Goal: Information Seeking & Learning: Learn about a topic

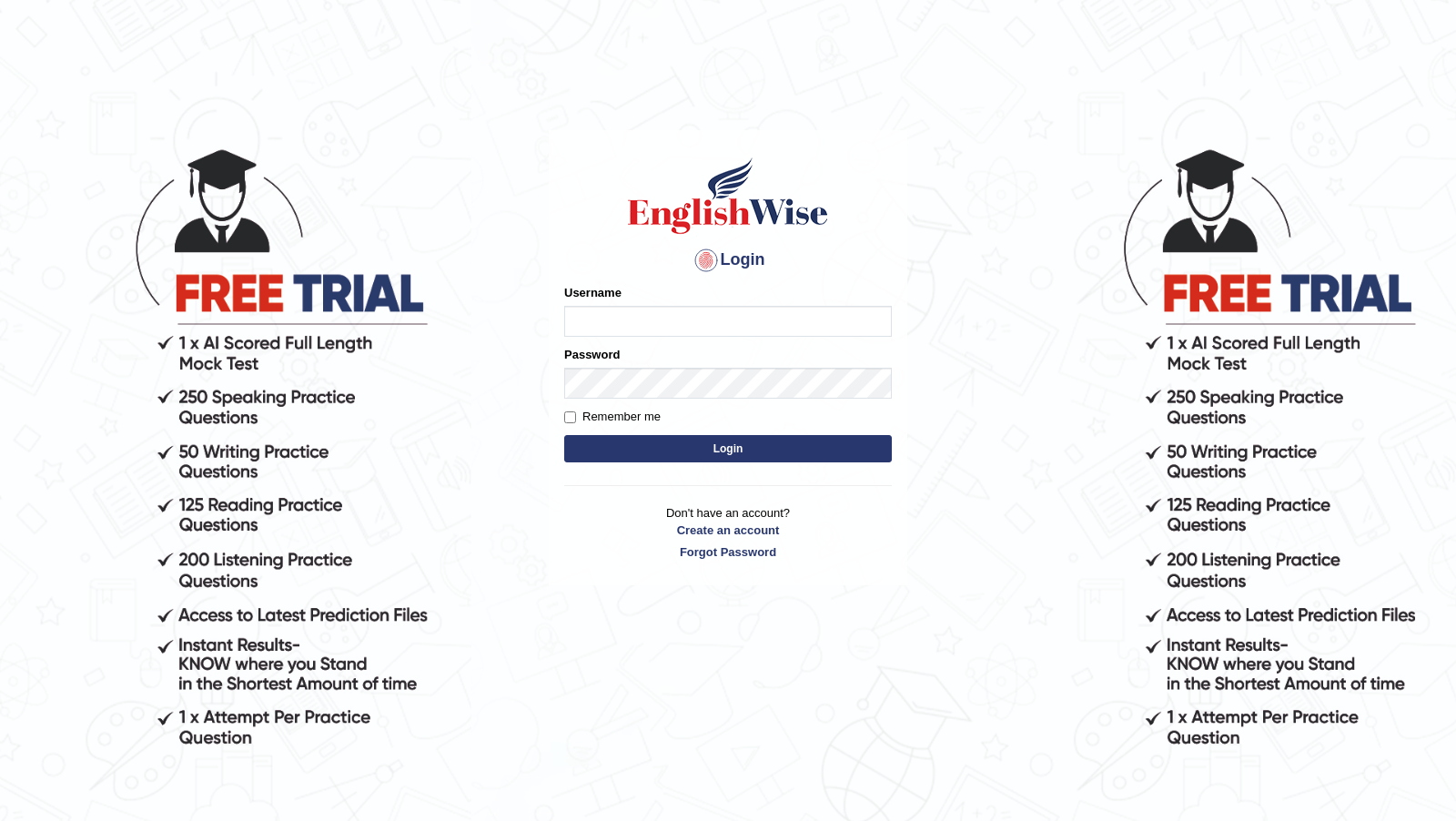
type input "francoisD"
drag, startPoint x: 621, startPoint y: 416, endPoint x: 691, endPoint y: 448, distance: 77.0
click at [621, 416] on label "Remember me" at bounding box center [612, 417] width 96 height 19
click at [576, 416] on input "Remember me" at bounding box center [570, 417] width 12 height 12
checkbox input "true"
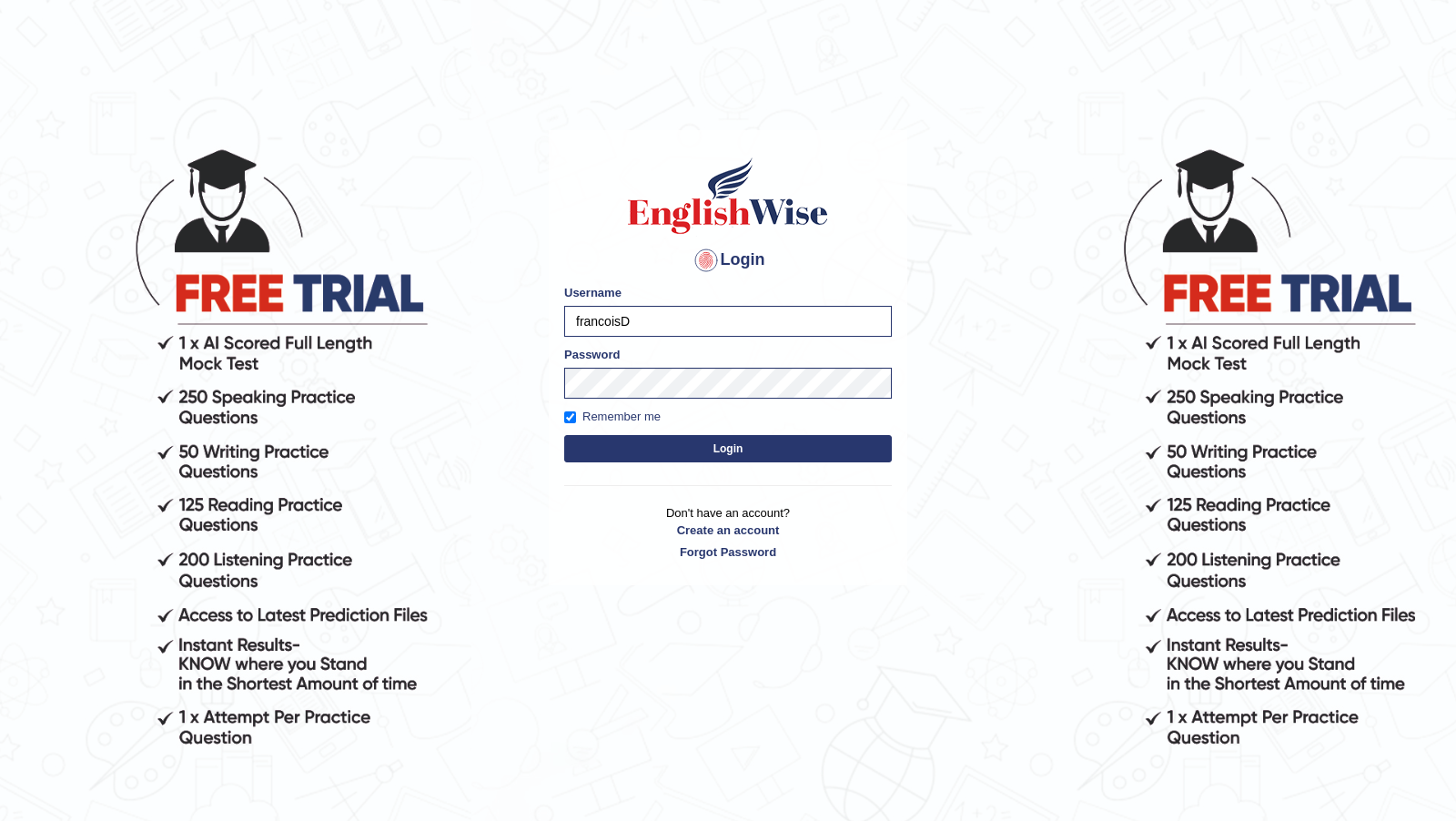
click at [734, 453] on button "Login" at bounding box center [728, 448] width 328 height 27
click at [734, 451] on button "Login" at bounding box center [728, 448] width 328 height 27
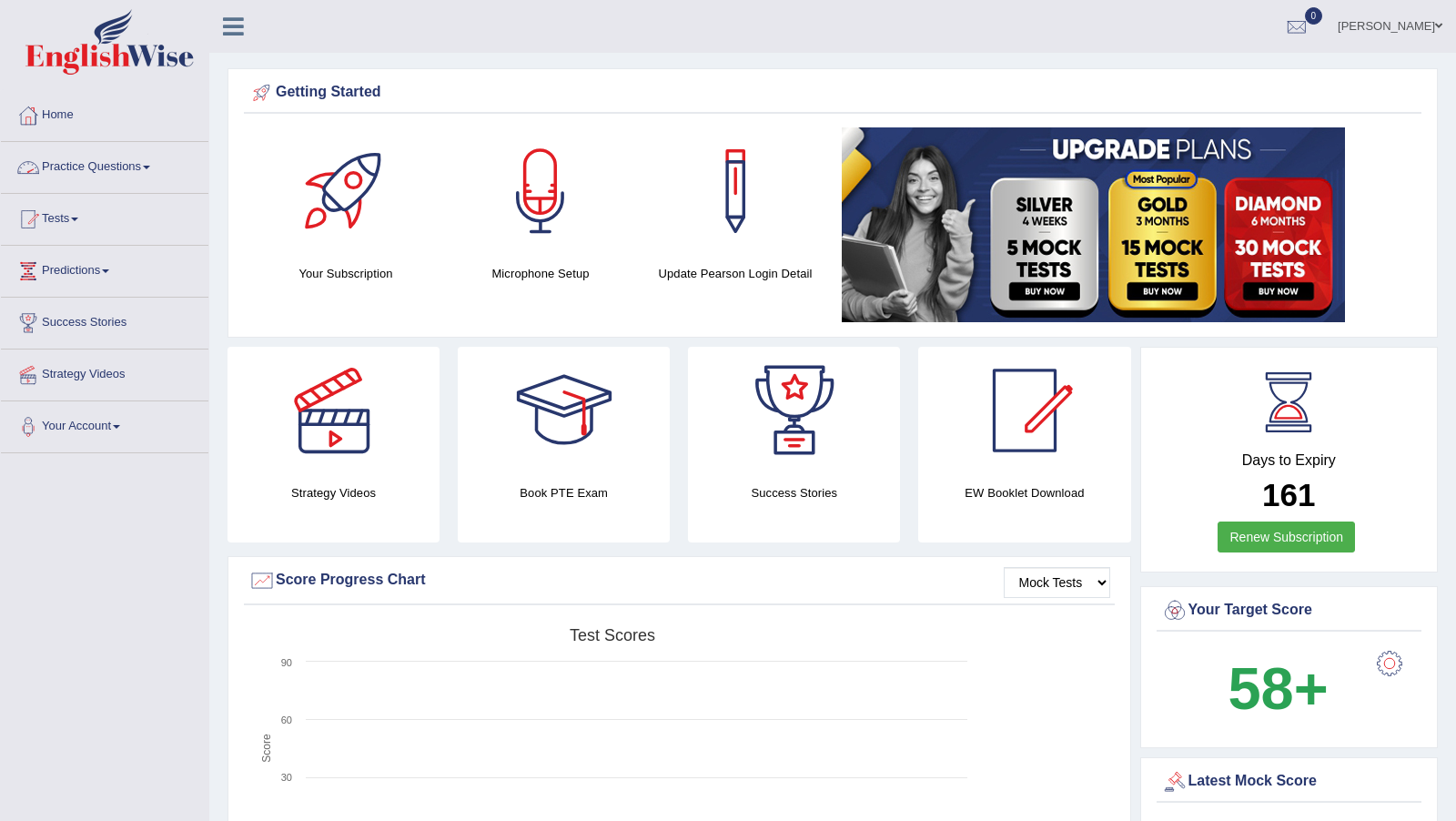
drag, startPoint x: 139, startPoint y: 162, endPoint x: 145, endPoint y: 223, distance: 61.3
click at [139, 162] on link "Practice Questions" at bounding box center [105, 164] width 207 height 45
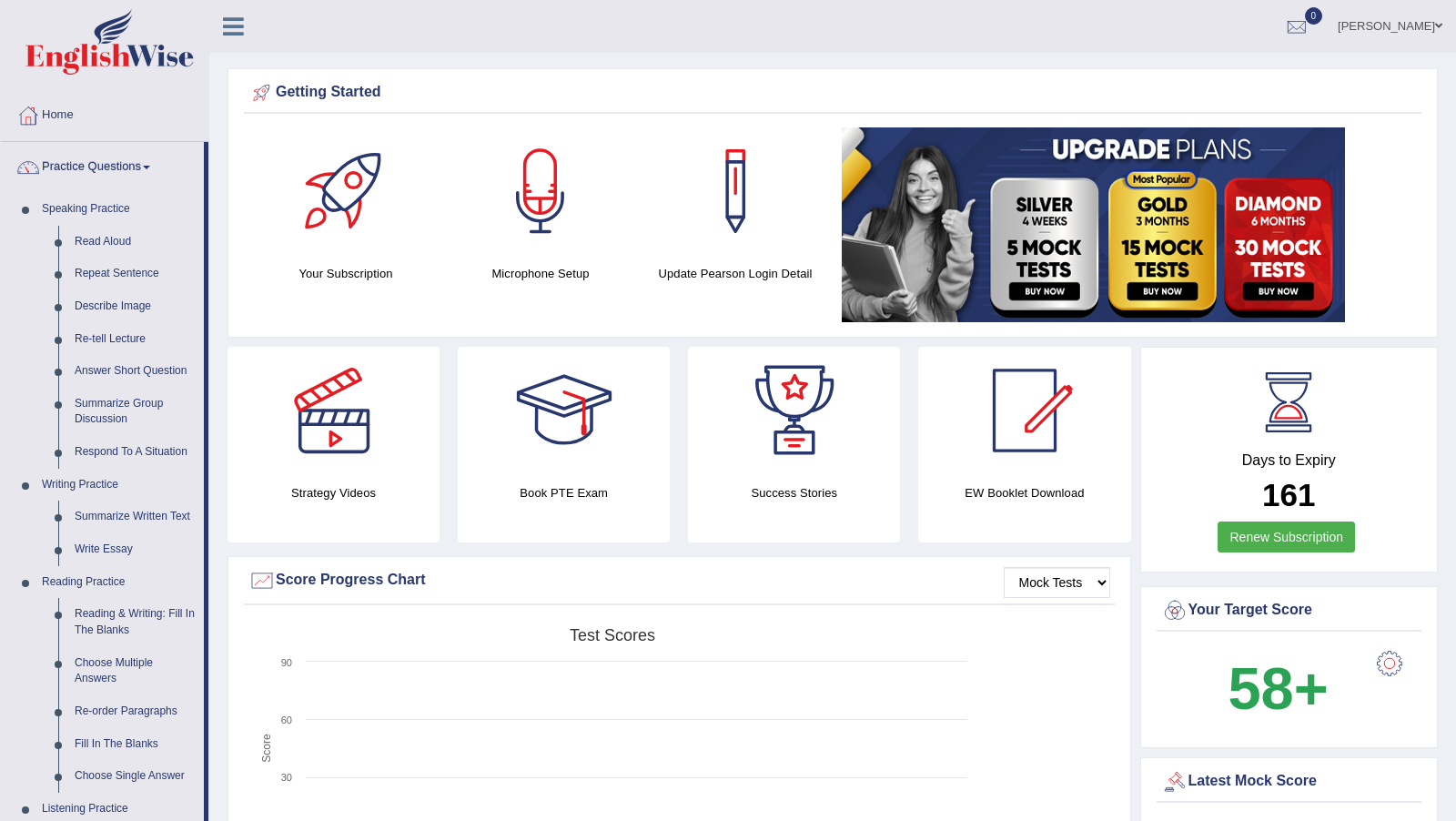
click at [141, 164] on link "Practice Questions" at bounding box center [102, 164] width 203 height 45
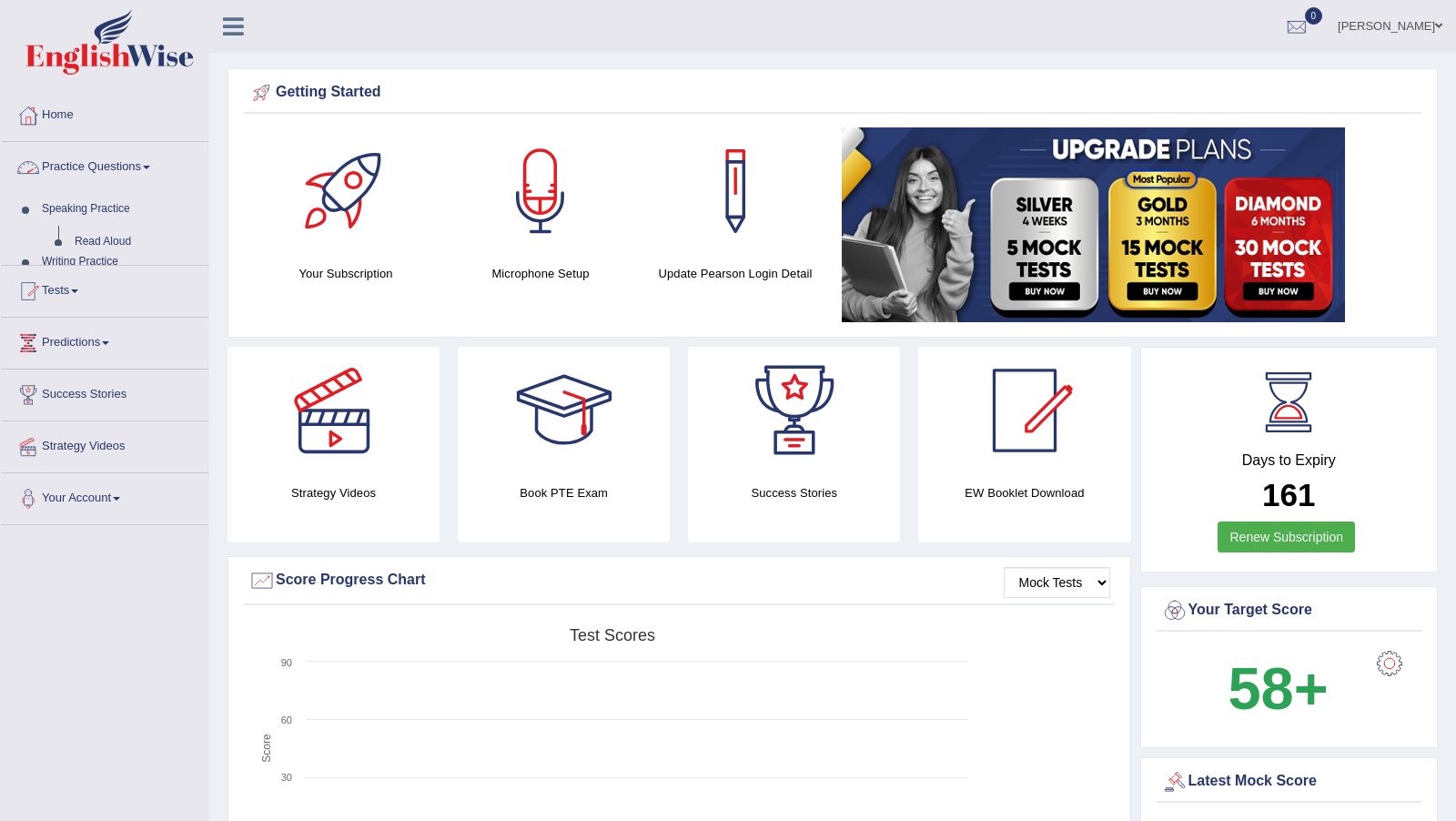
click at [141, 164] on link "Practice Questions" at bounding box center [105, 164] width 207 height 45
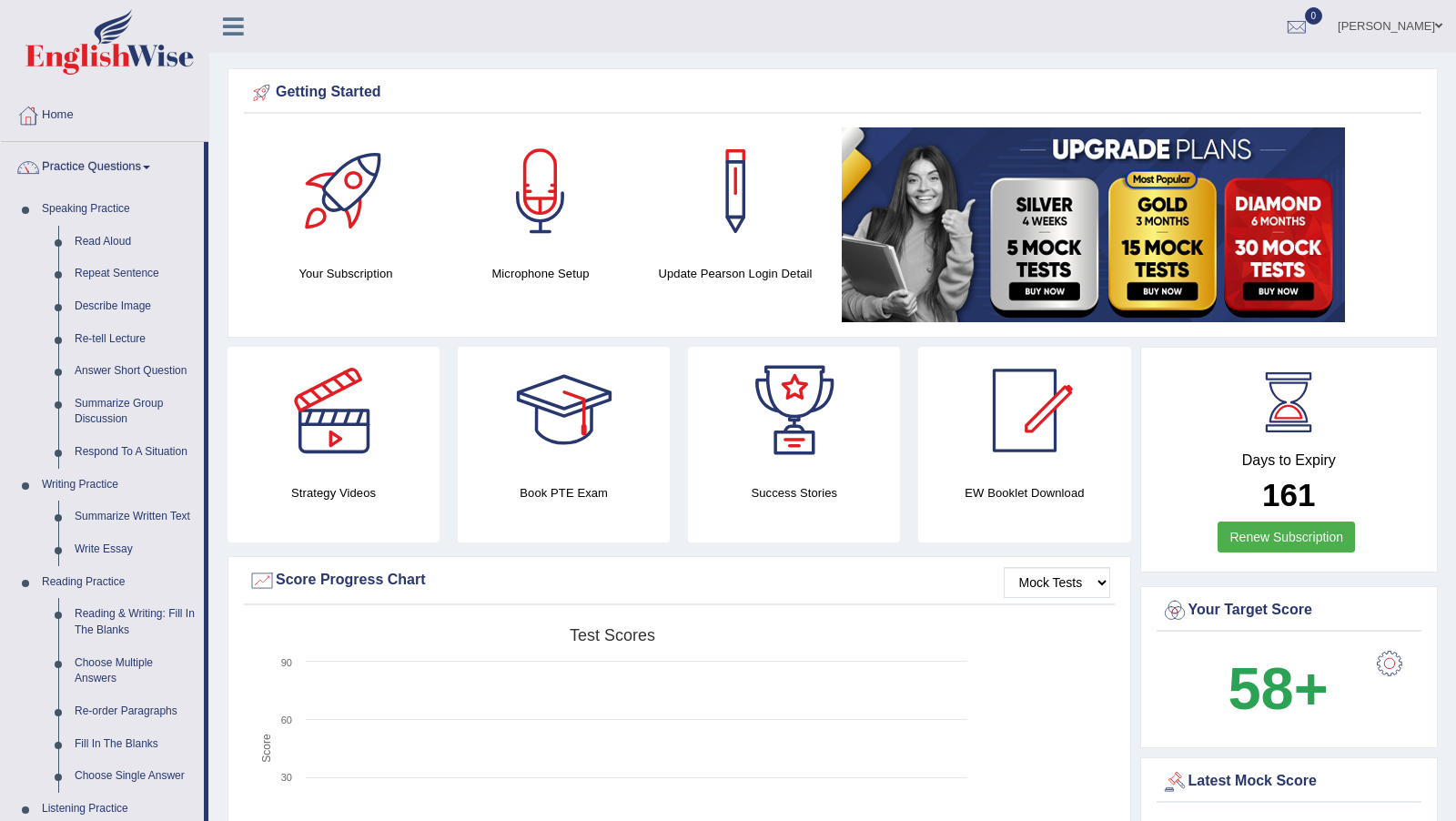
click at [141, 164] on link "Practice Questions" at bounding box center [102, 164] width 203 height 45
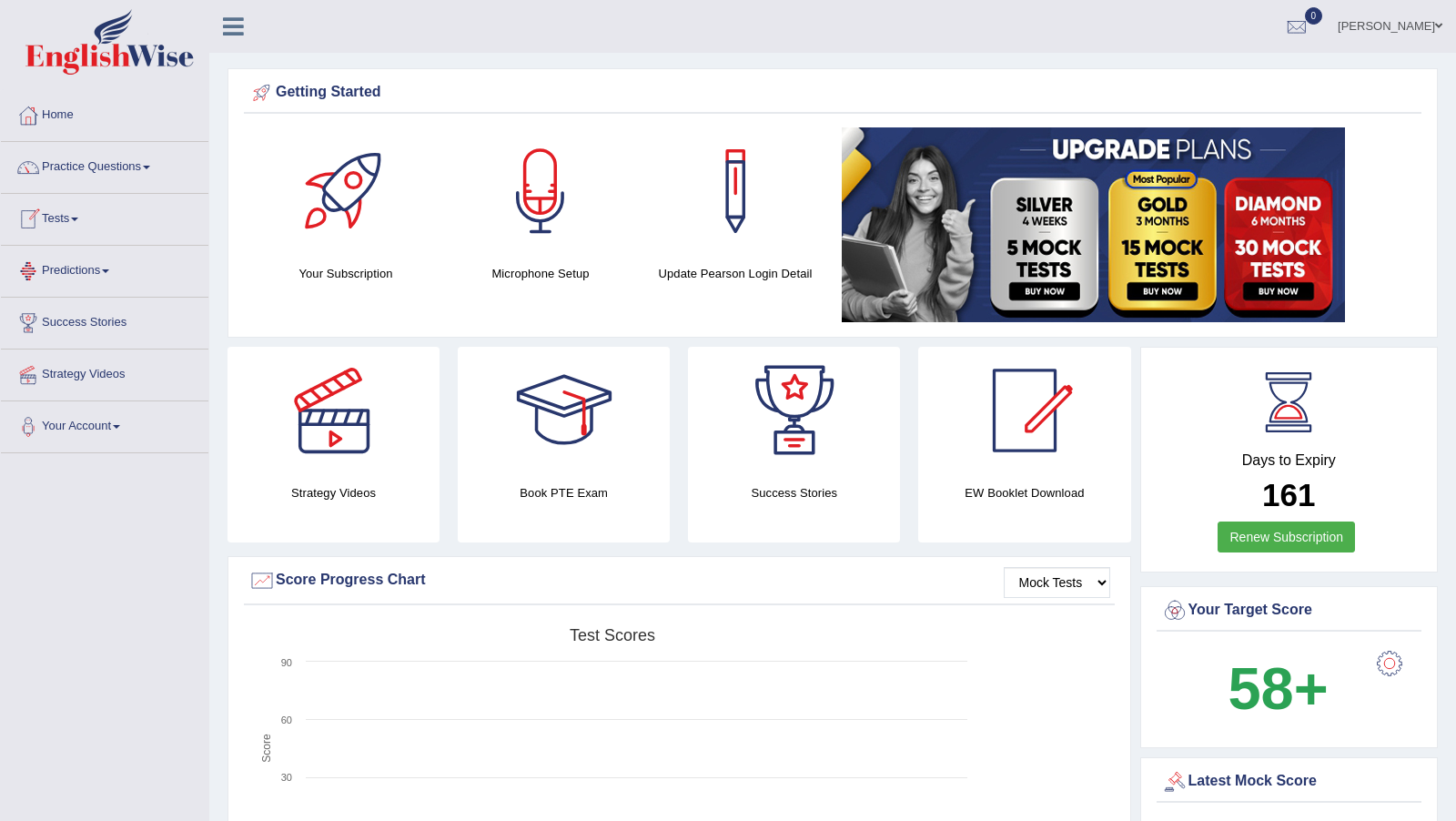
click at [71, 221] on link "Tests" at bounding box center [105, 216] width 207 height 45
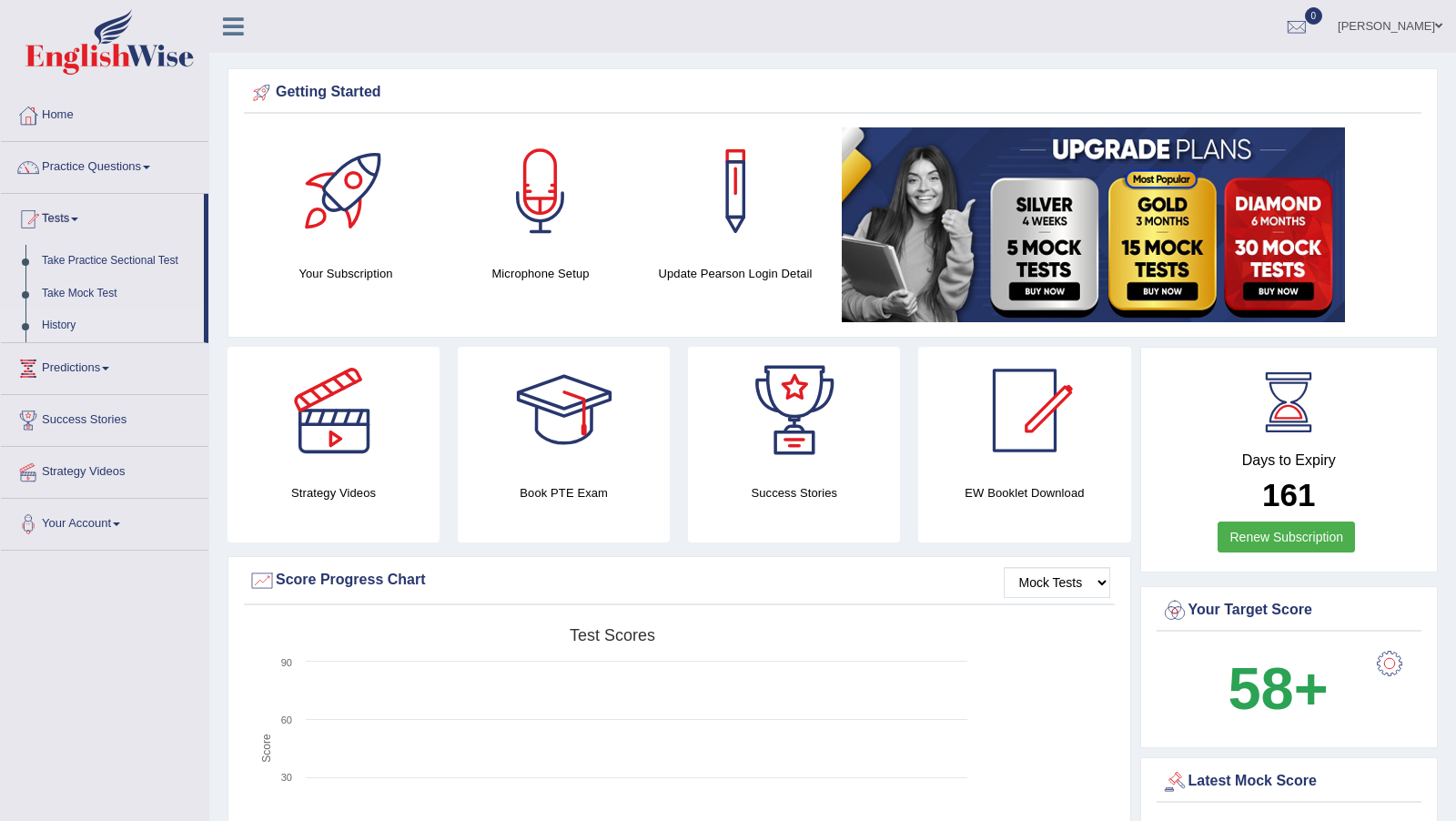
click at [76, 326] on link "History" at bounding box center [119, 325] width 170 height 32
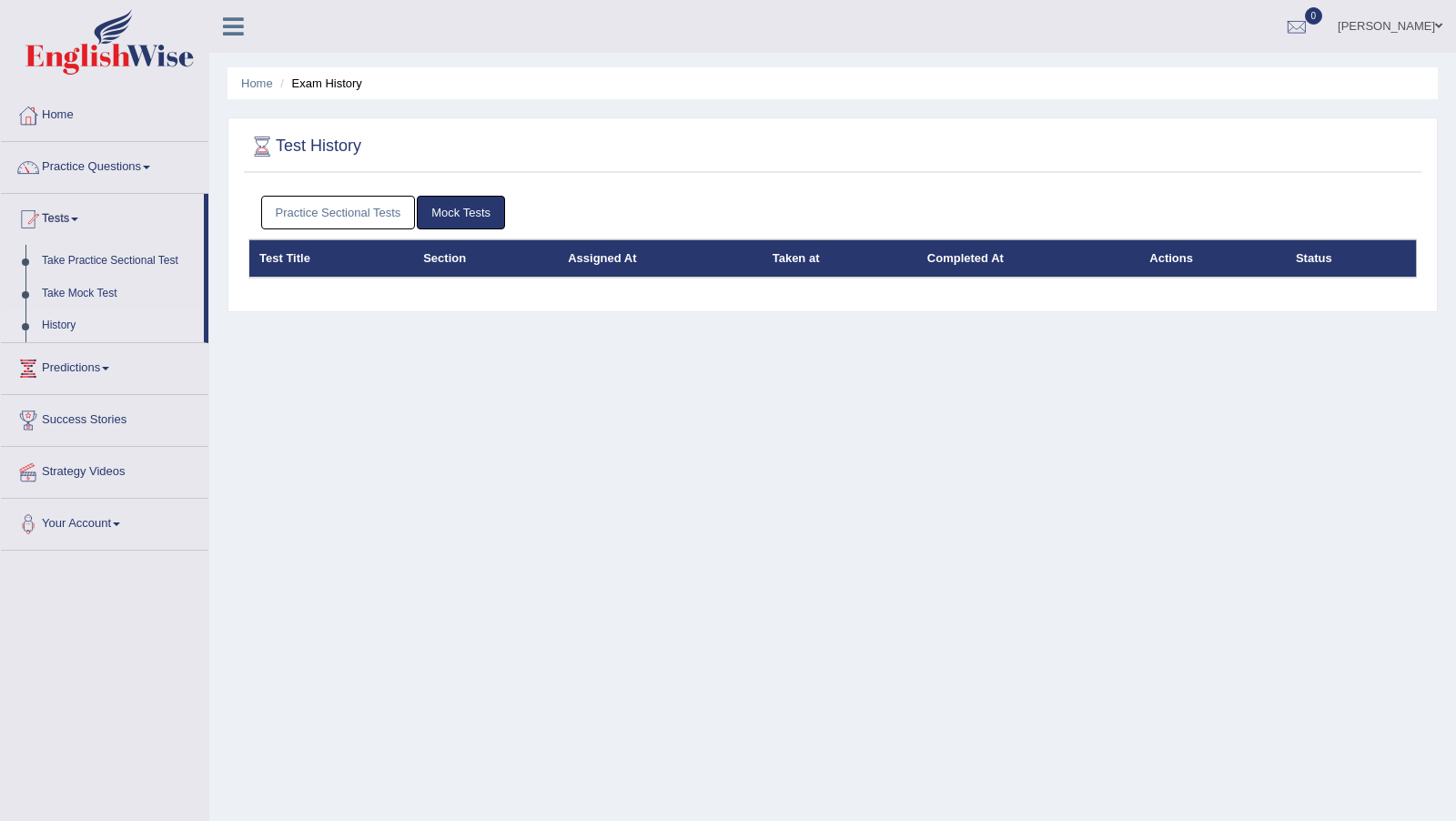
click at [369, 209] on link "Practice Sectional Tests" at bounding box center [338, 212] width 155 height 33
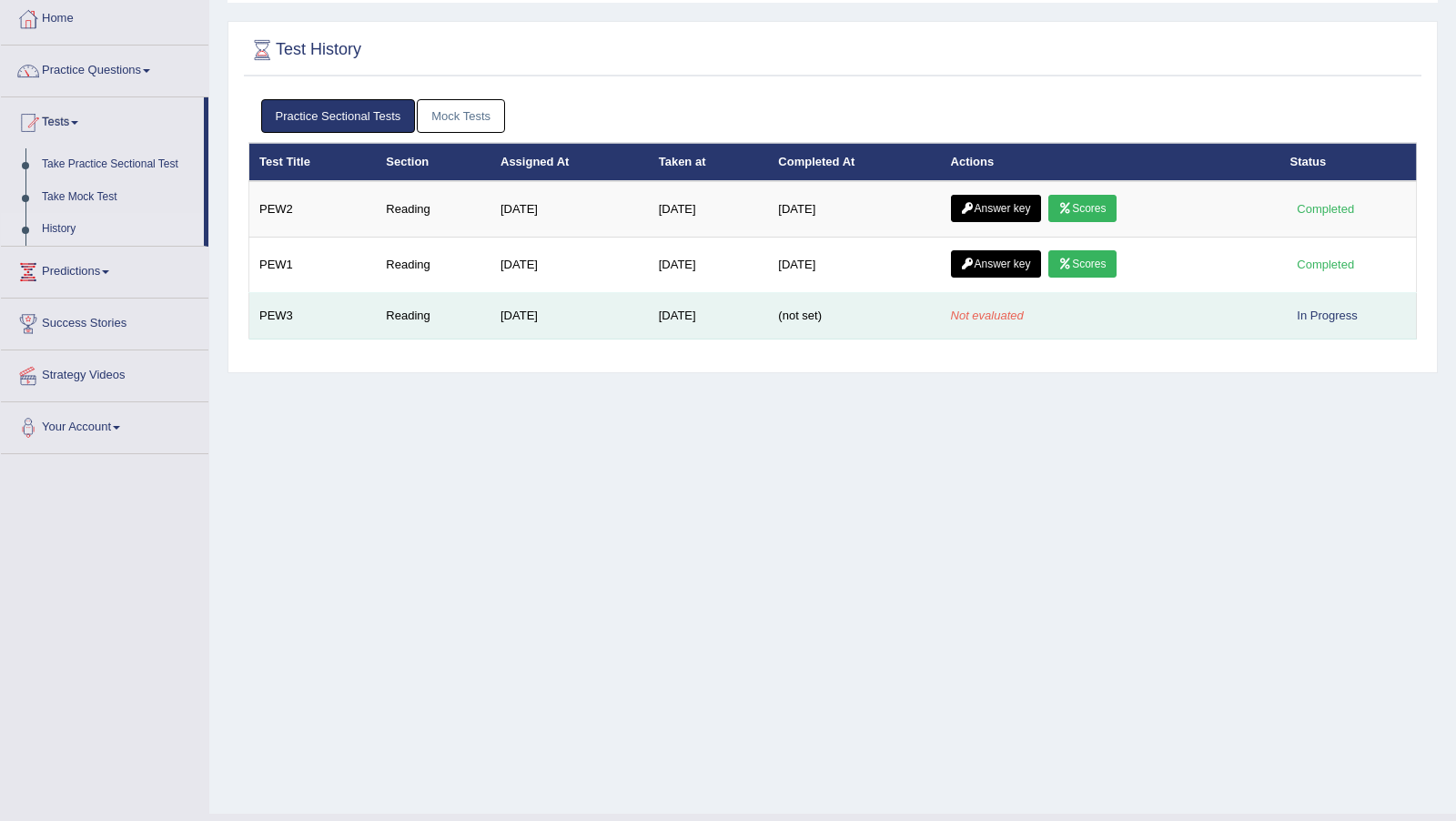
scroll to position [100, 0]
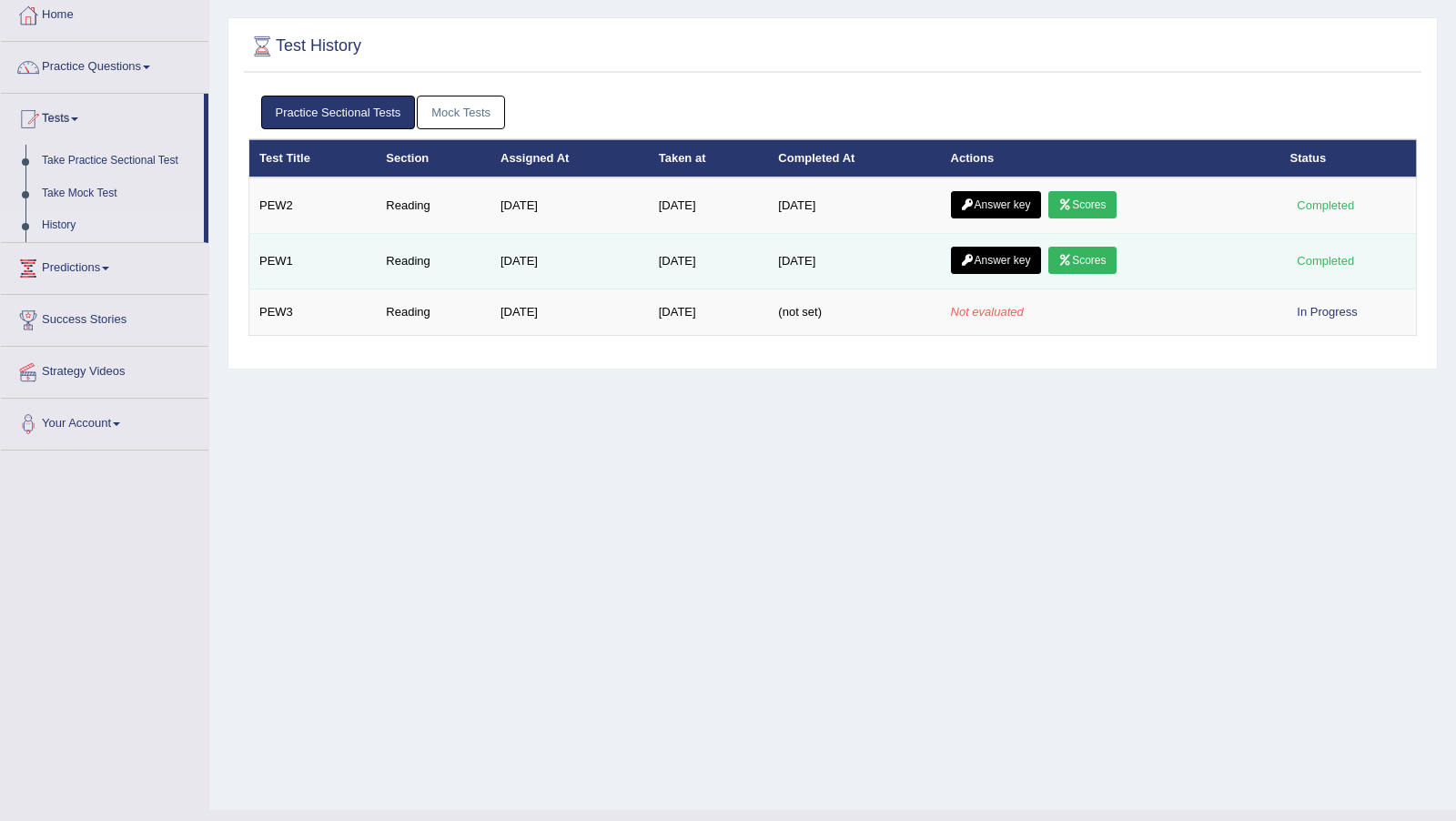
click at [1097, 260] on link "Scores" at bounding box center [1082, 259] width 68 height 27
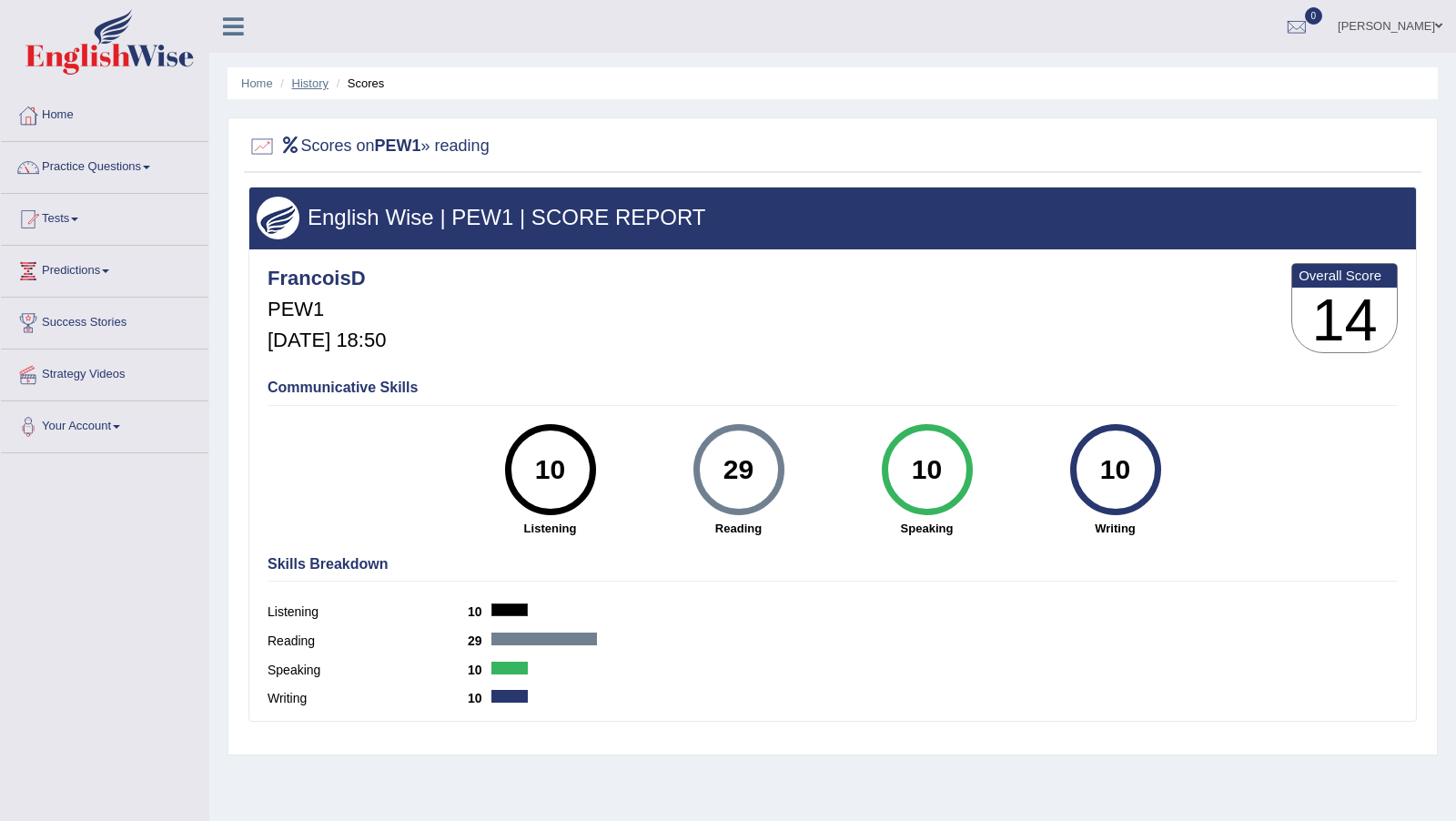
click at [313, 81] on link "History" at bounding box center [309, 83] width 36 height 14
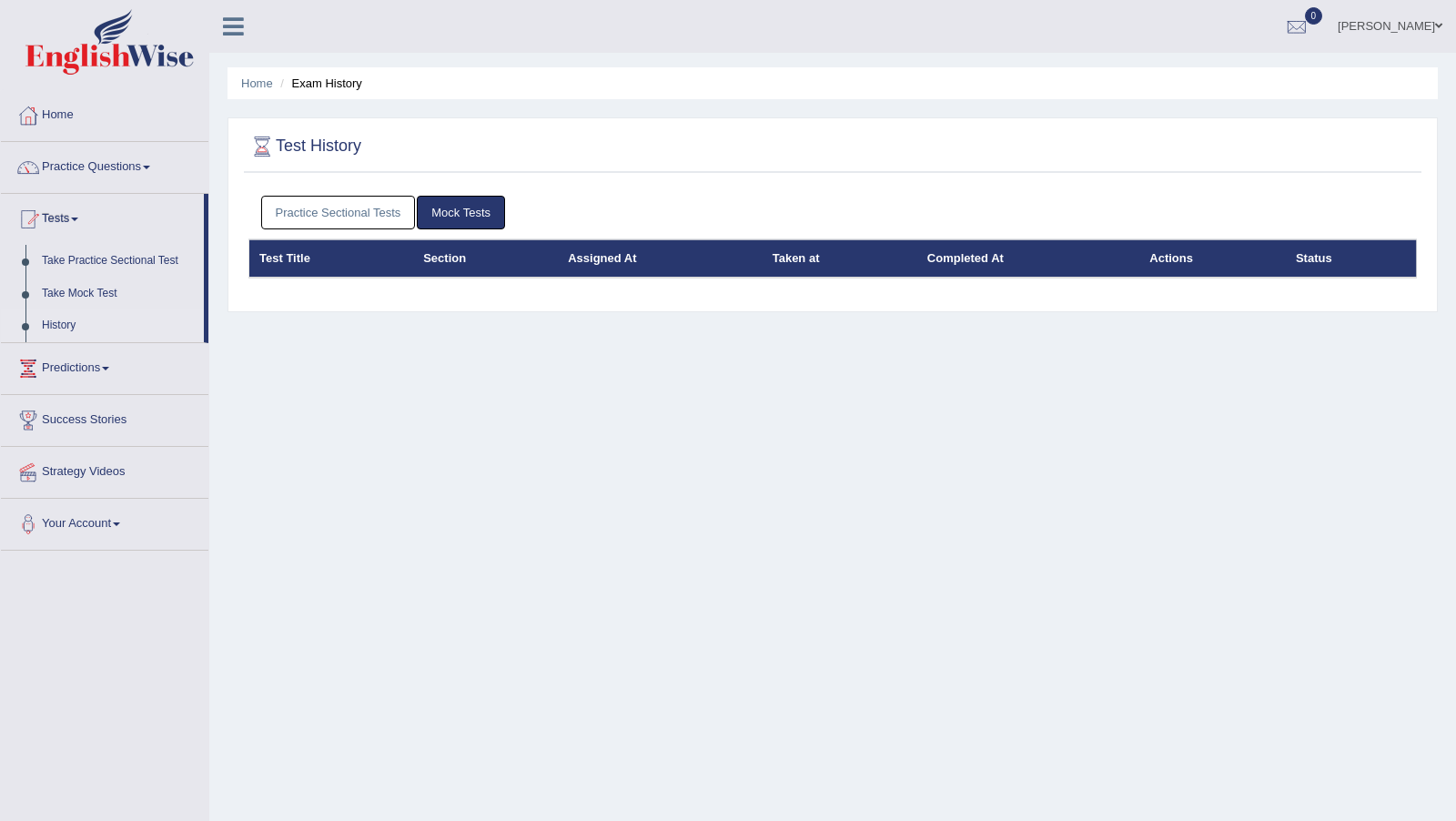
click at [372, 210] on link "Practice Sectional Tests" at bounding box center [338, 212] width 155 height 33
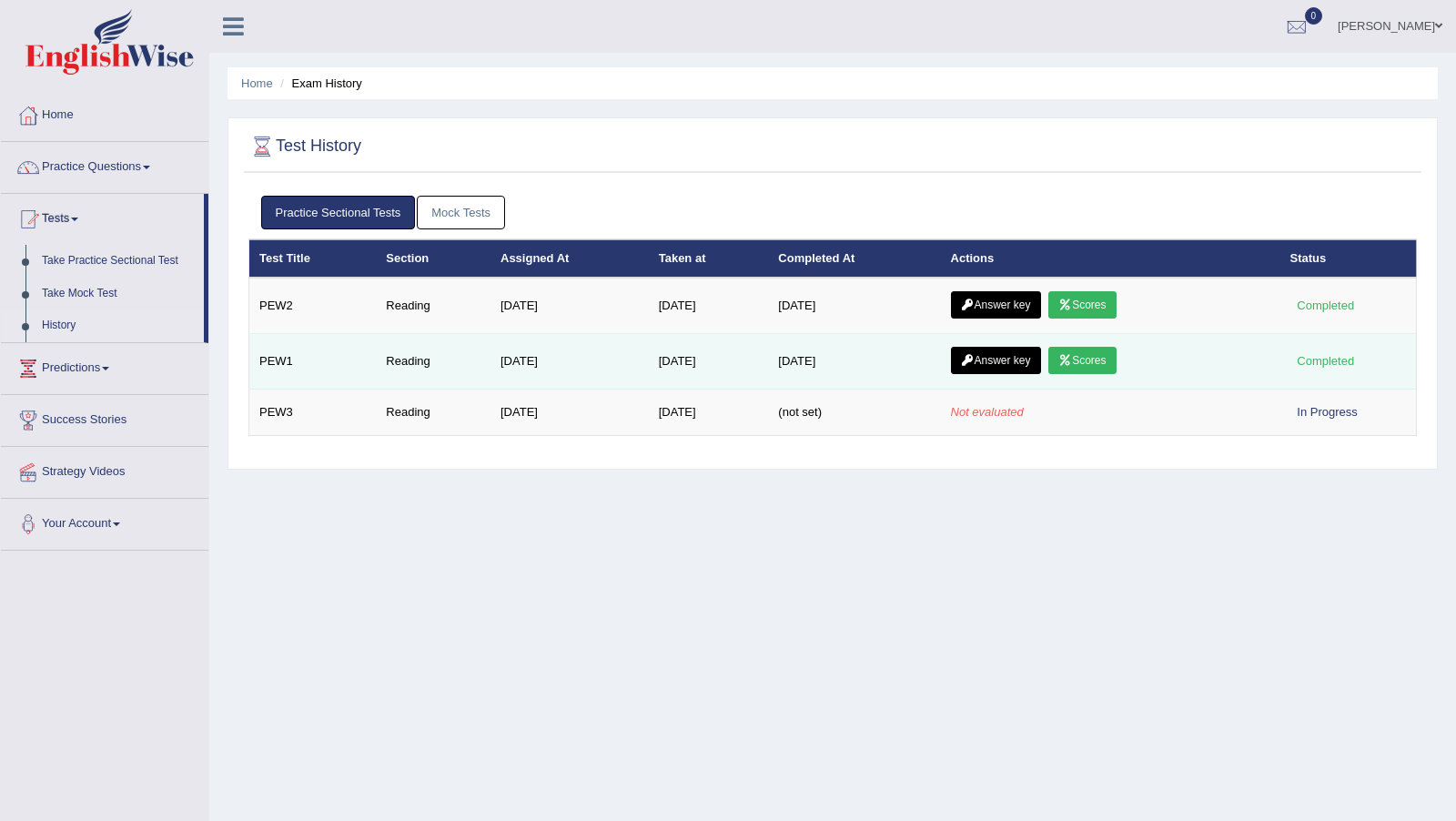
click at [1023, 356] on link "Answer key" at bounding box center [995, 360] width 90 height 27
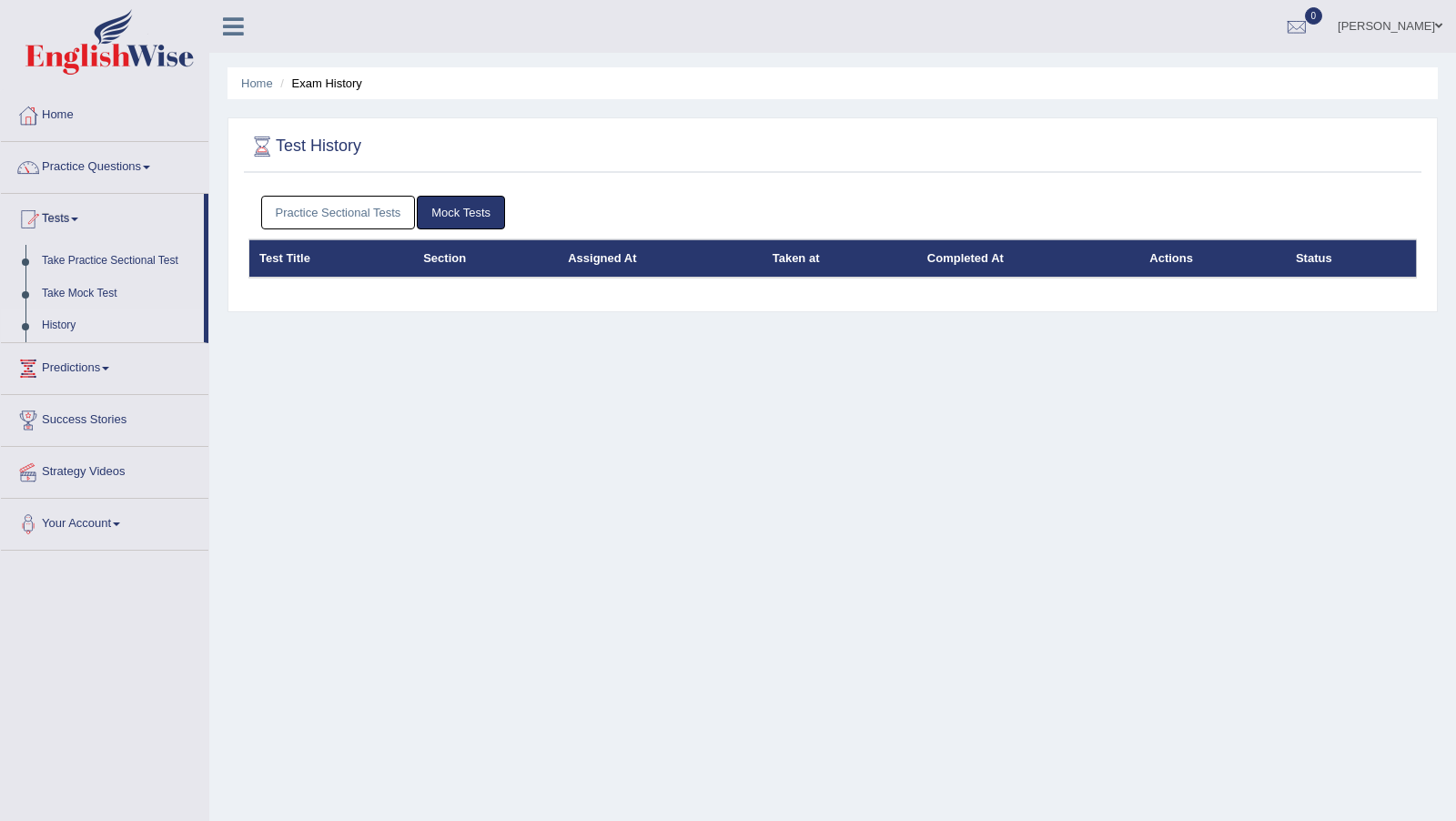
click at [387, 214] on link "Practice Sectional Tests" at bounding box center [338, 212] width 155 height 33
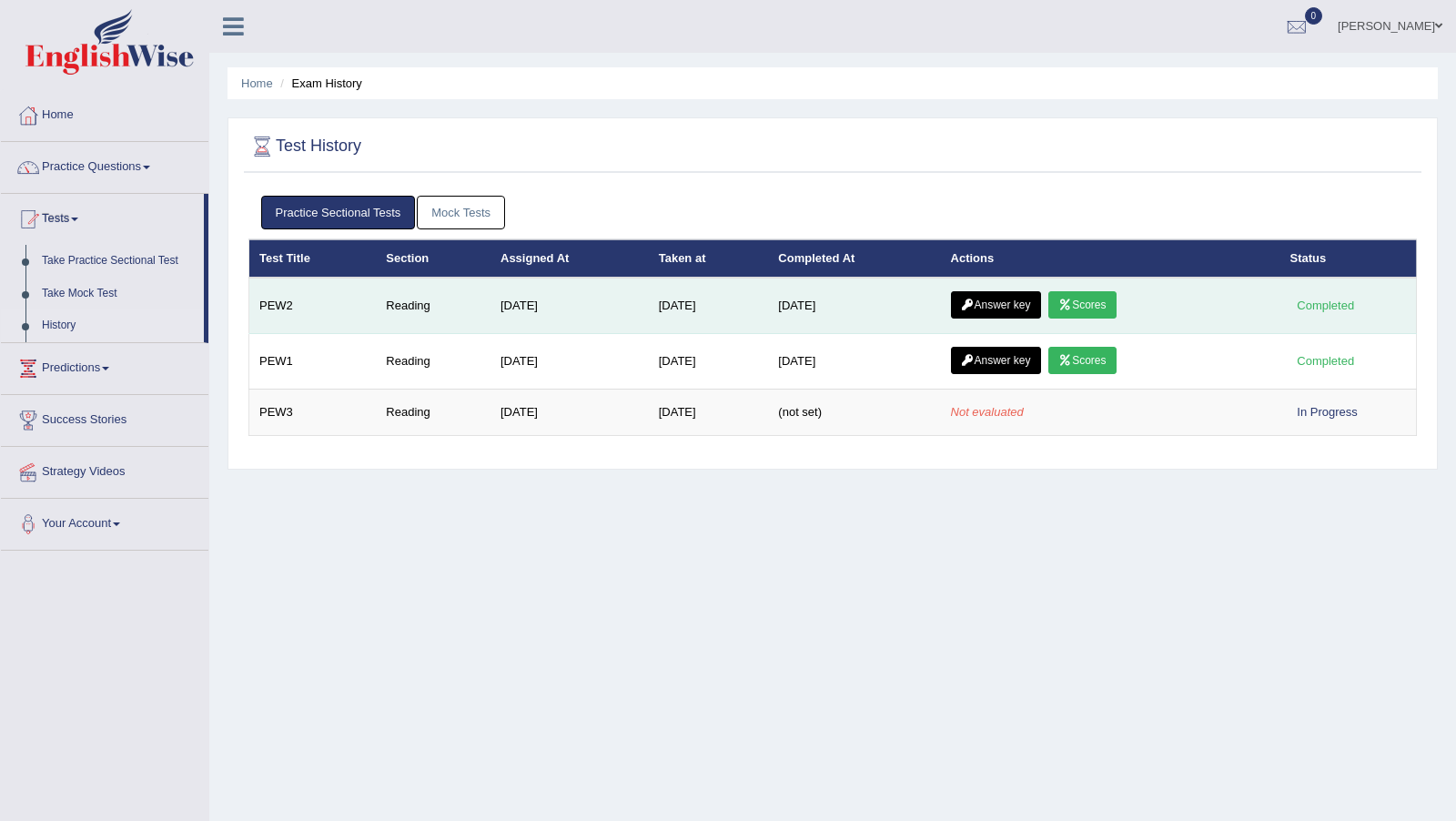
click at [987, 302] on link "Answer key" at bounding box center [995, 304] width 90 height 27
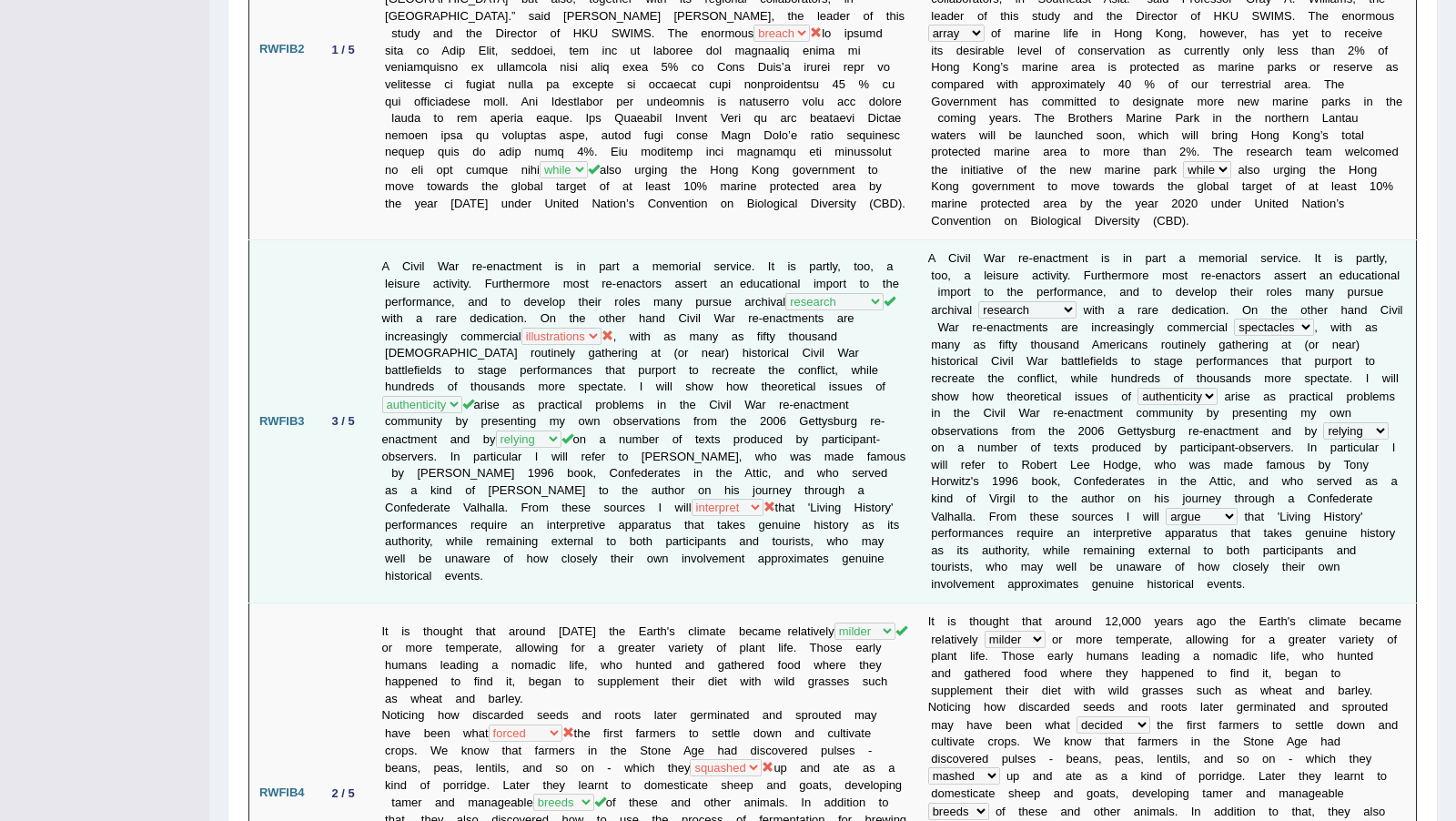
click at [840, 320] on td "A Civil War re-enactment is in part a memorial service. It is partly, too, a le…" at bounding box center [645, 422] width 546 height 363
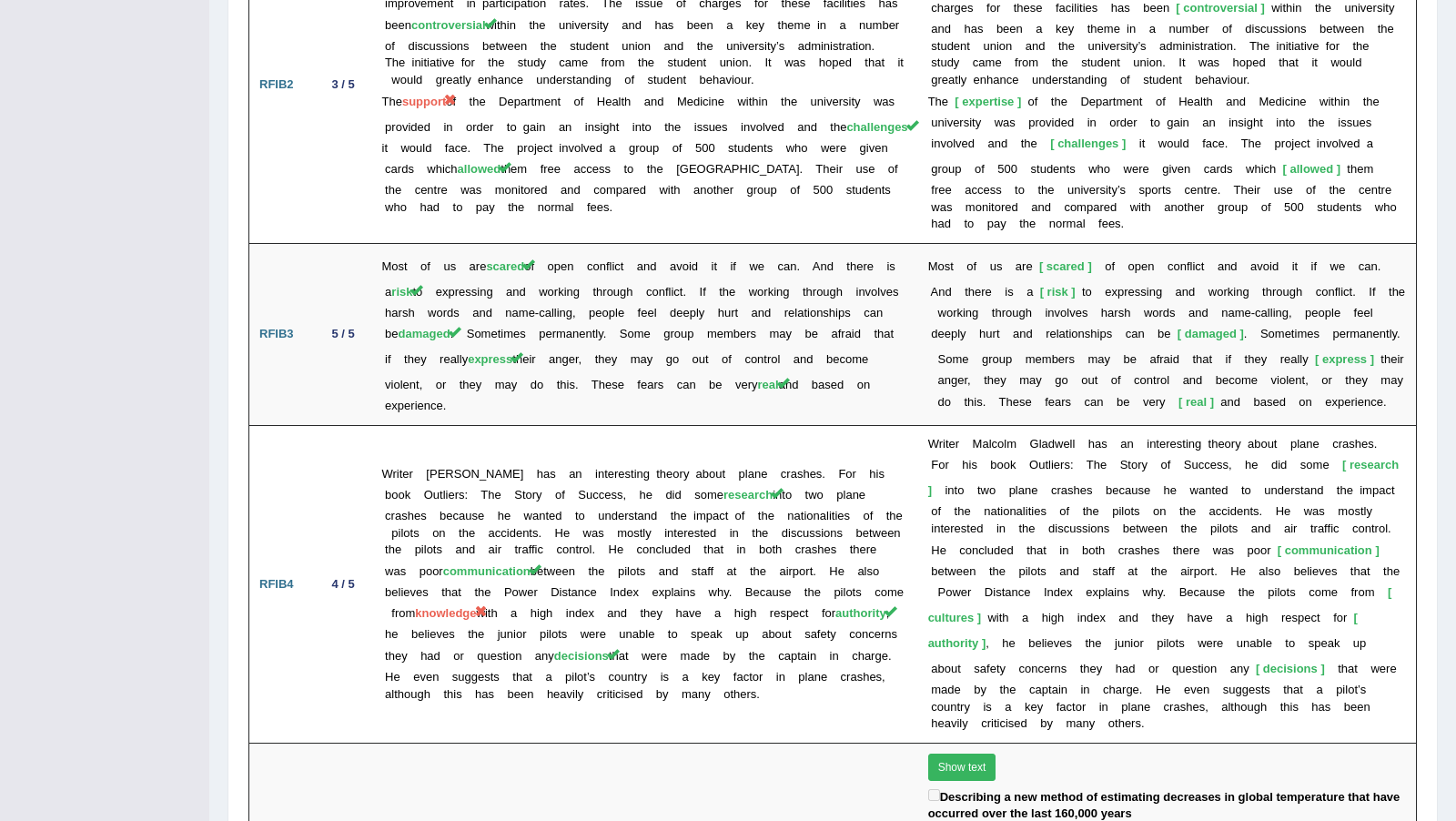
scroll to position [3318, 0]
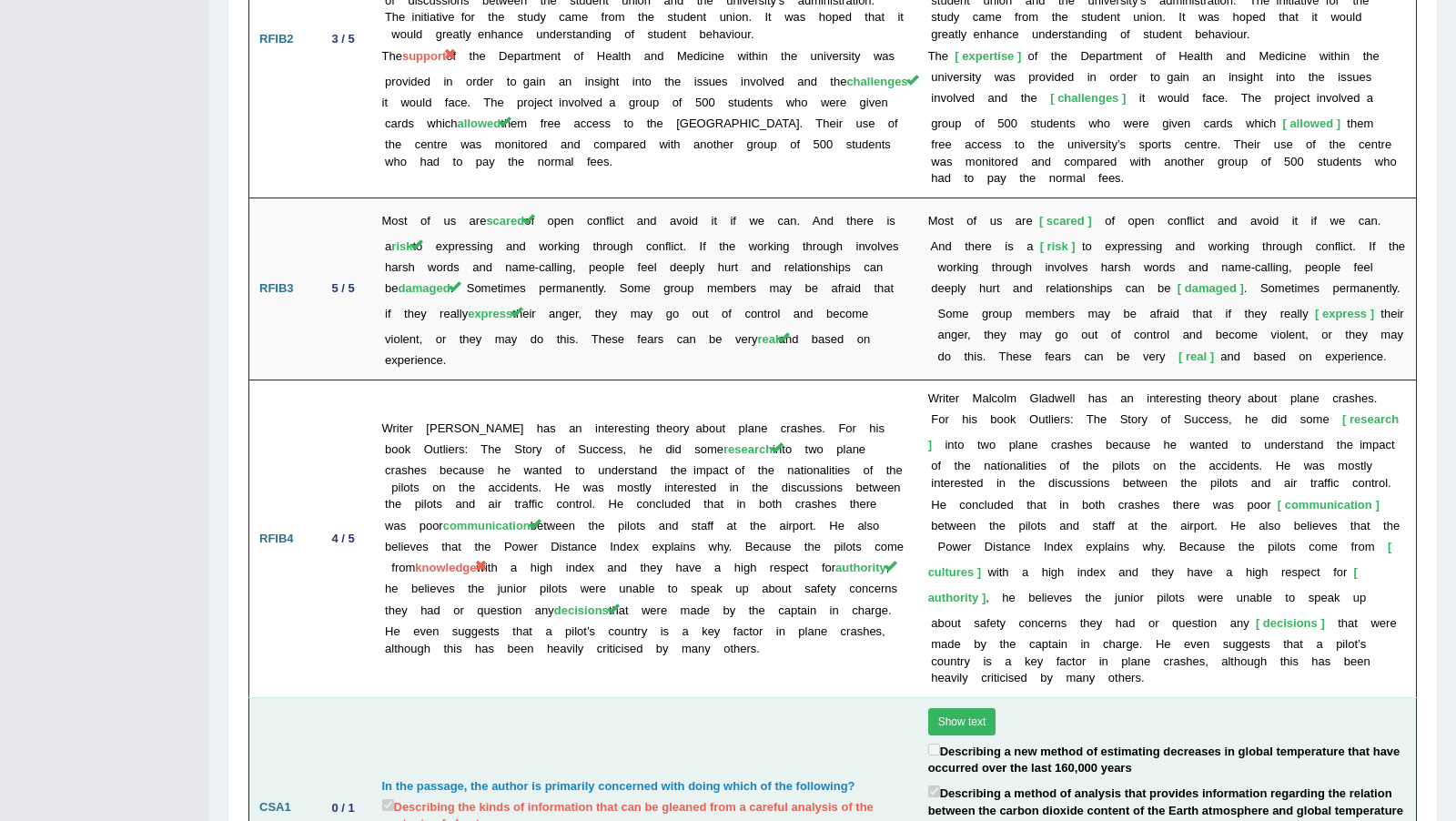
click at [476, 697] on td "In the passage, the author is primarily concerned with doing which of the follo…" at bounding box center [645, 807] width 546 height 221
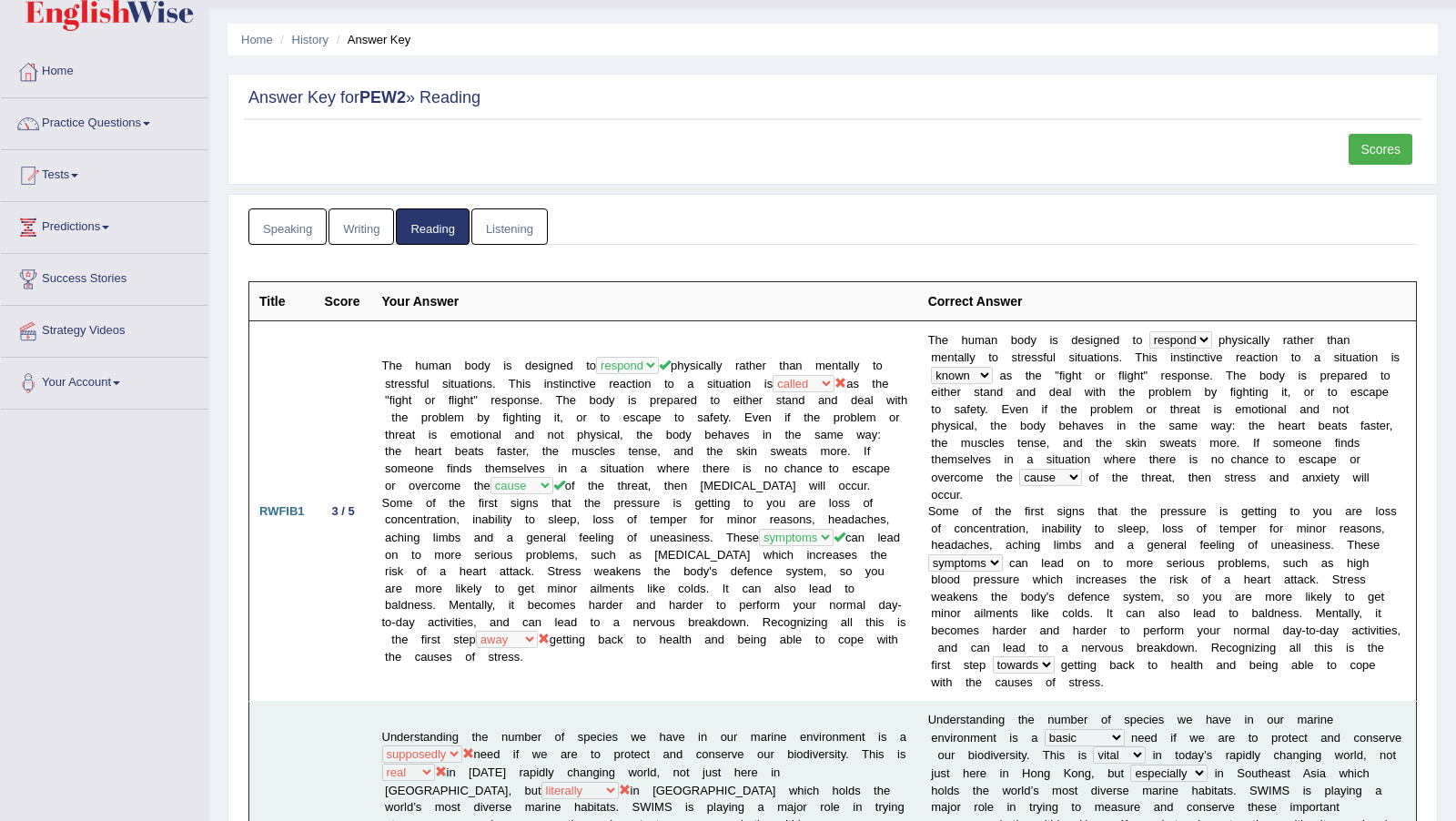
scroll to position [0, 0]
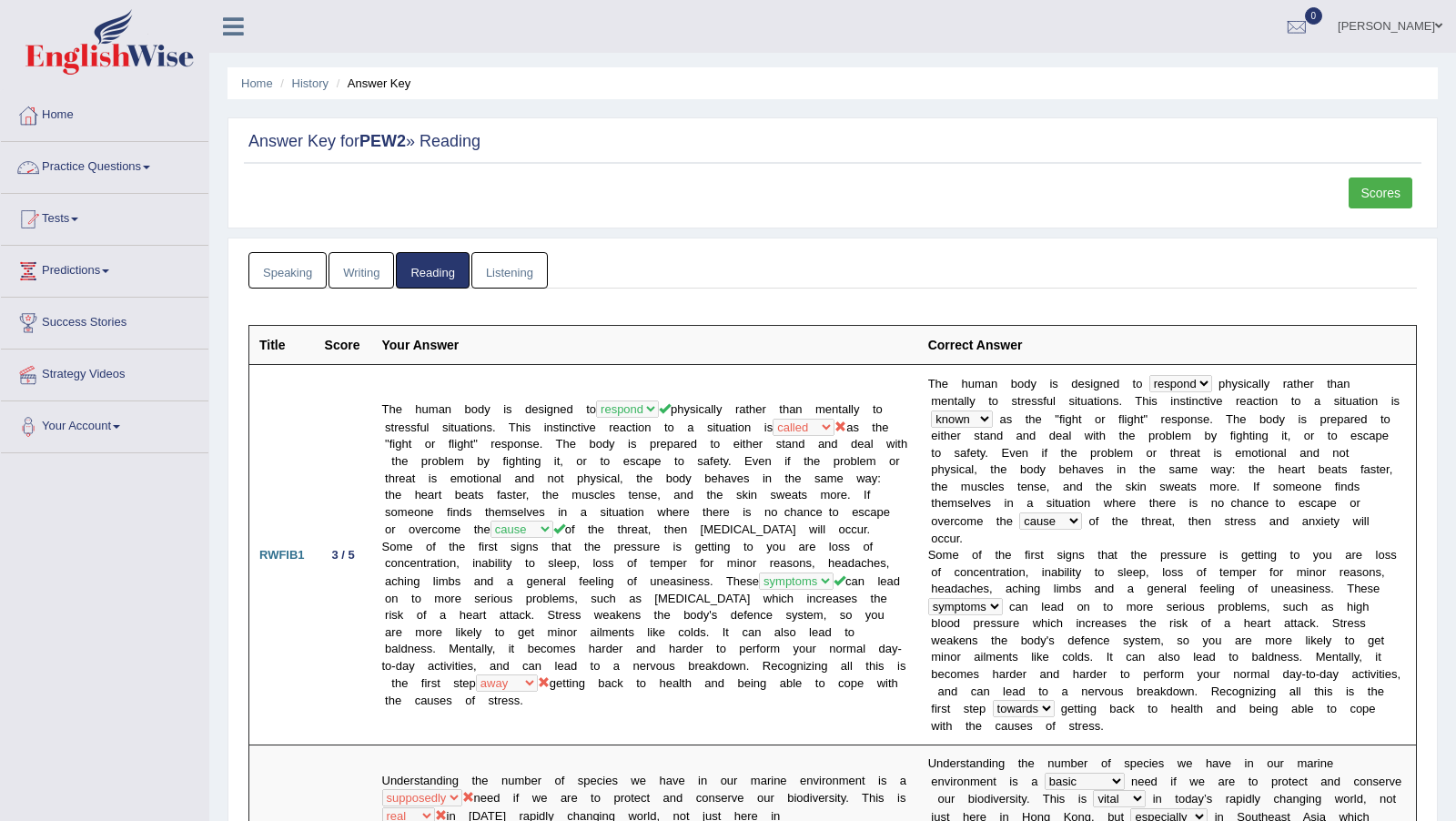
drag, startPoint x: 157, startPoint y: 168, endPoint x: 168, endPoint y: 184, distance: 19.4
click at [157, 168] on link "Practice Questions" at bounding box center [105, 164] width 207 height 45
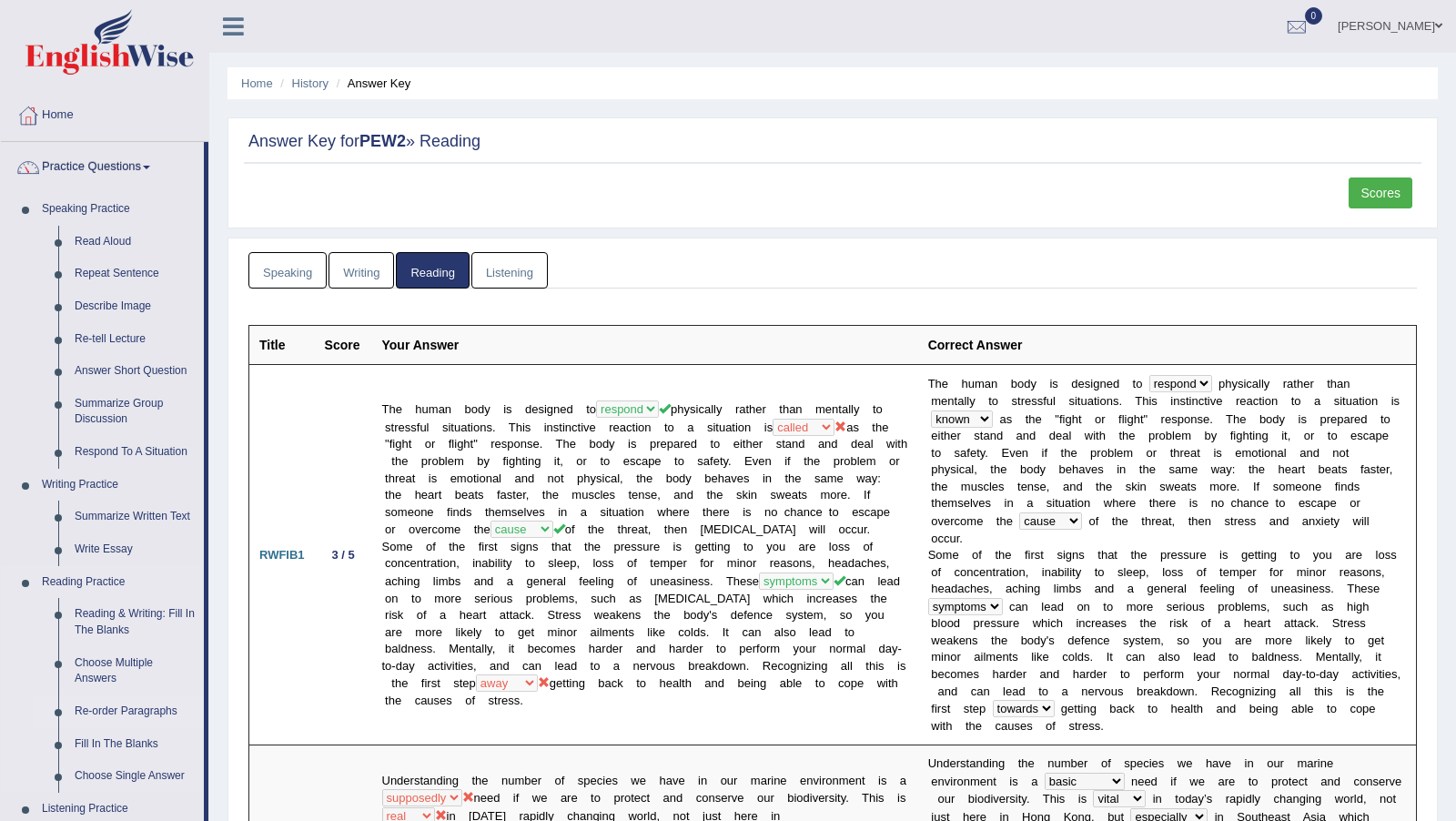
click at [85, 706] on link "Re-order Paragraphs" at bounding box center [135, 711] width 137 height 32
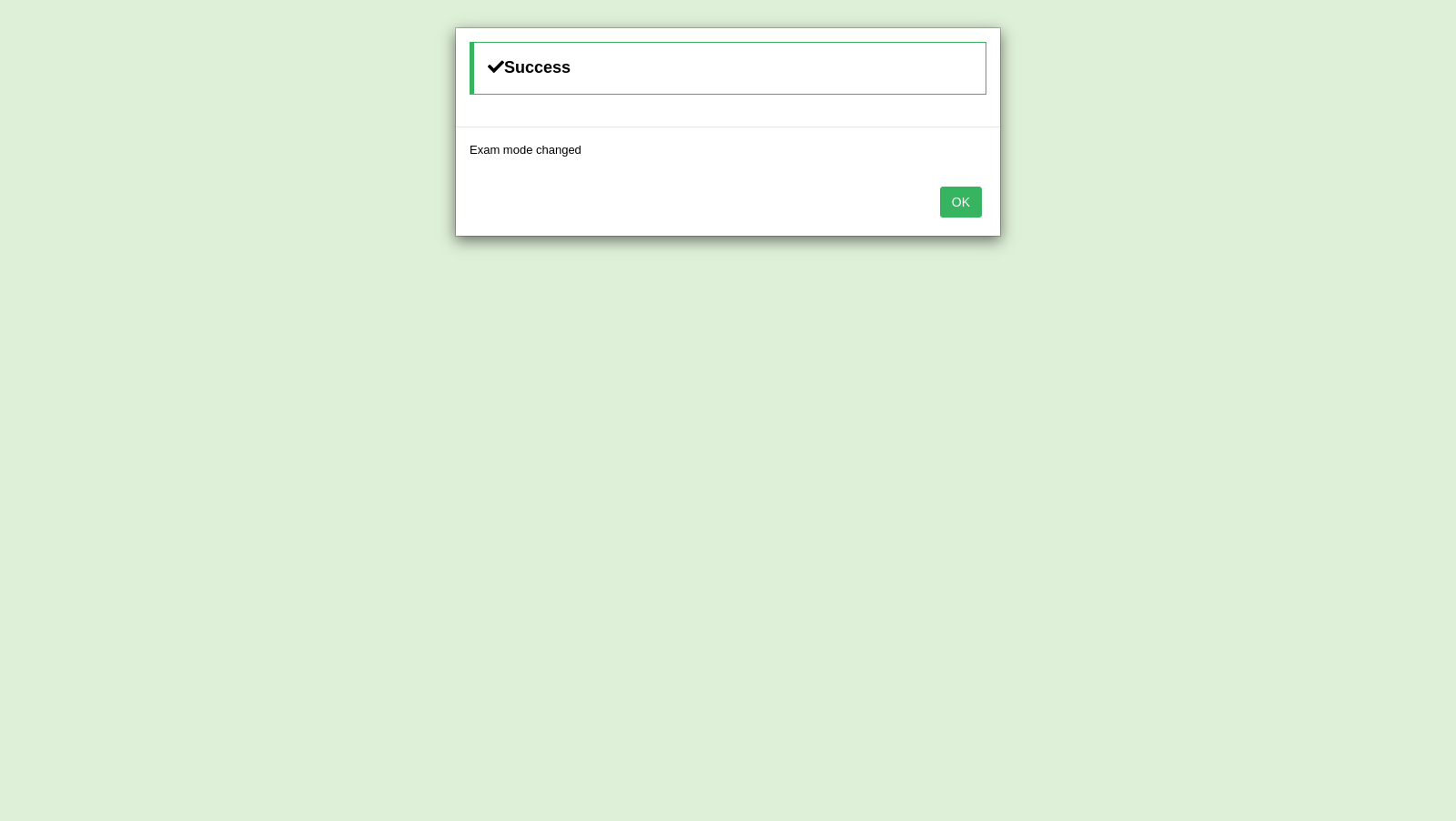
click at [960, 198] on button "OK" at bounding box center [960, 201] width 42 height 31
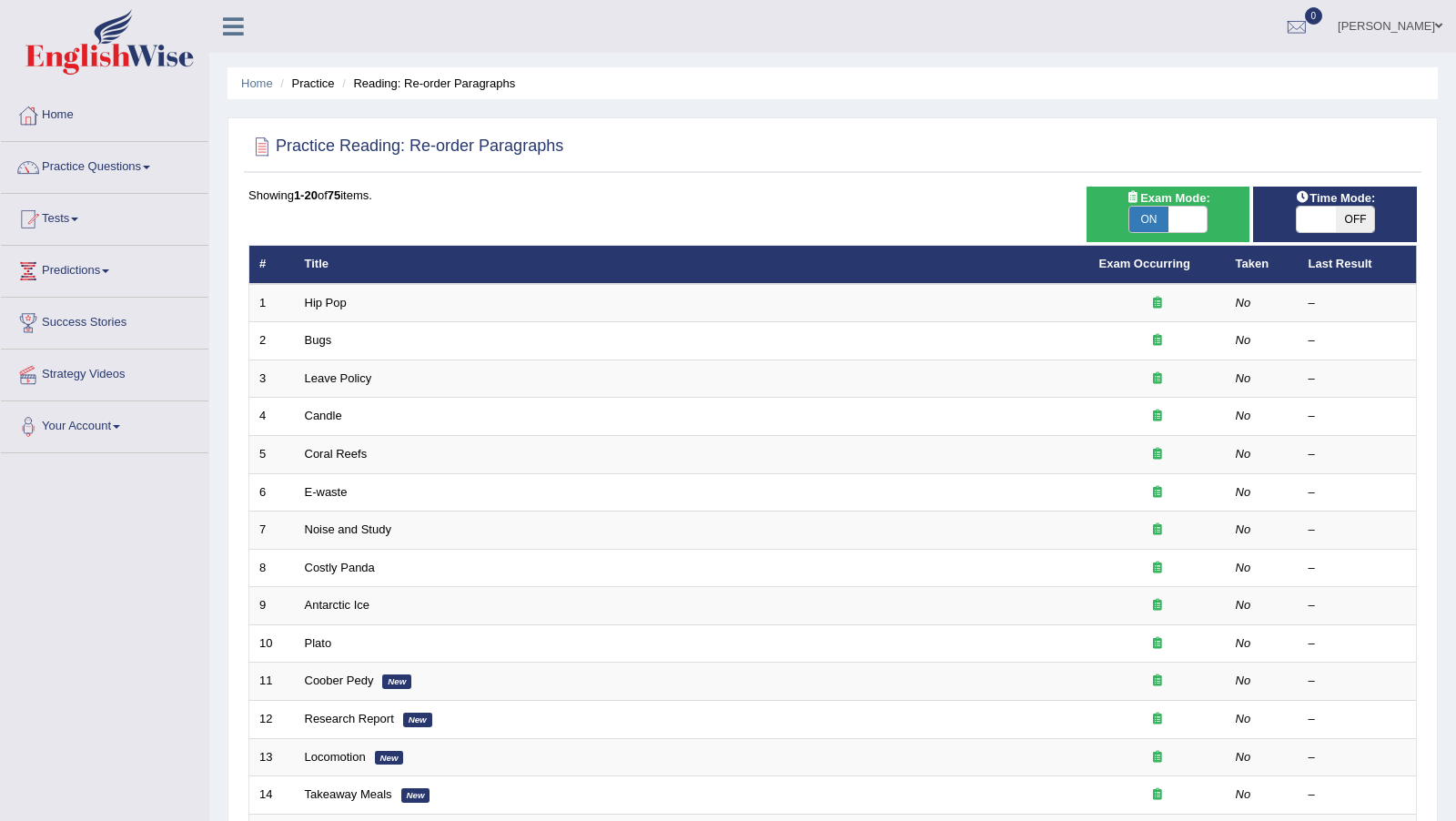
click at [949, 203] on div "Showing 1-20 of 75 items." at bounding box center [832, 195] width 1168 height 18
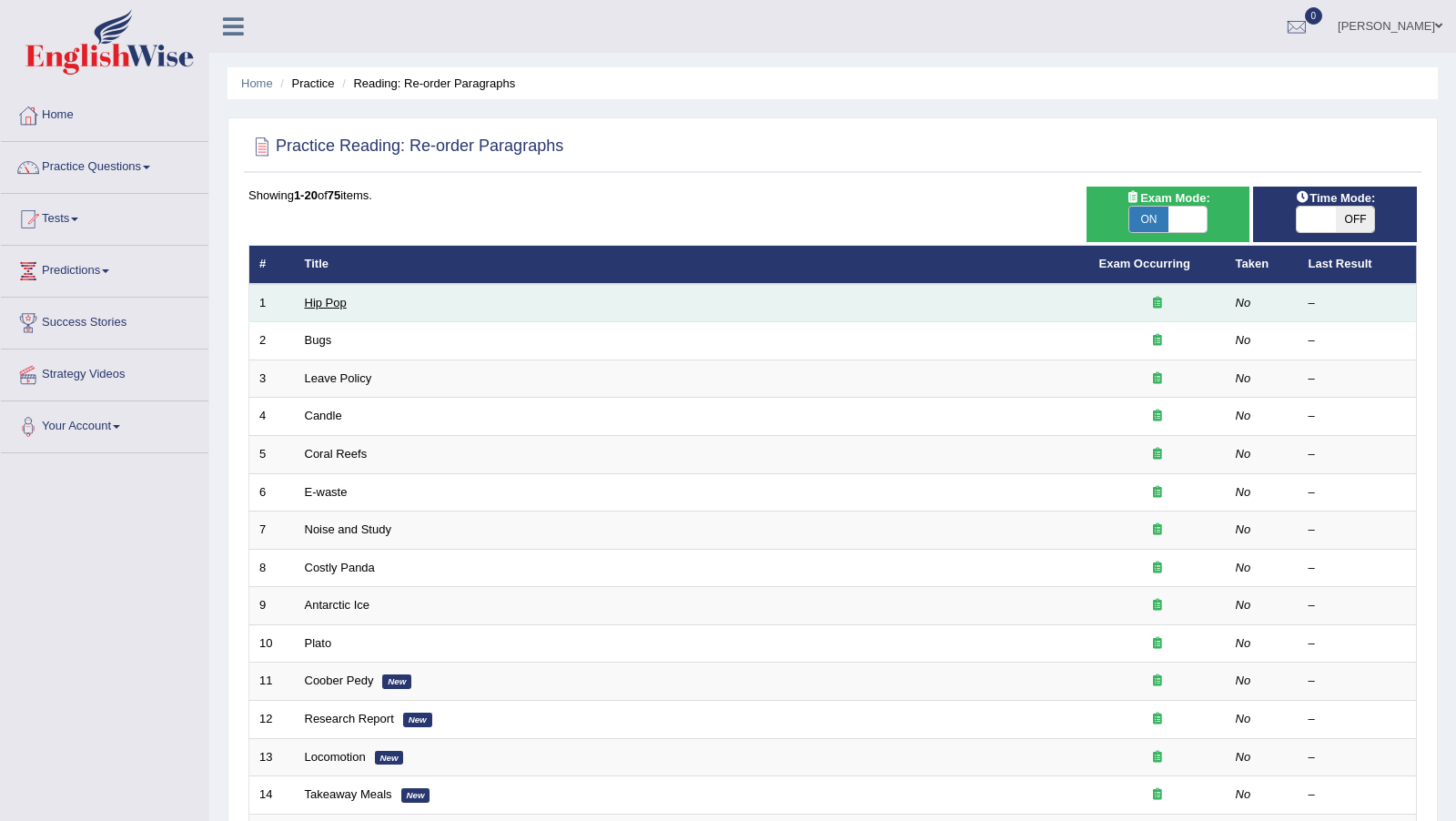
click at [329, 301] on link "Hip Pop" at bounding box center [325, 302] width 42 height 14
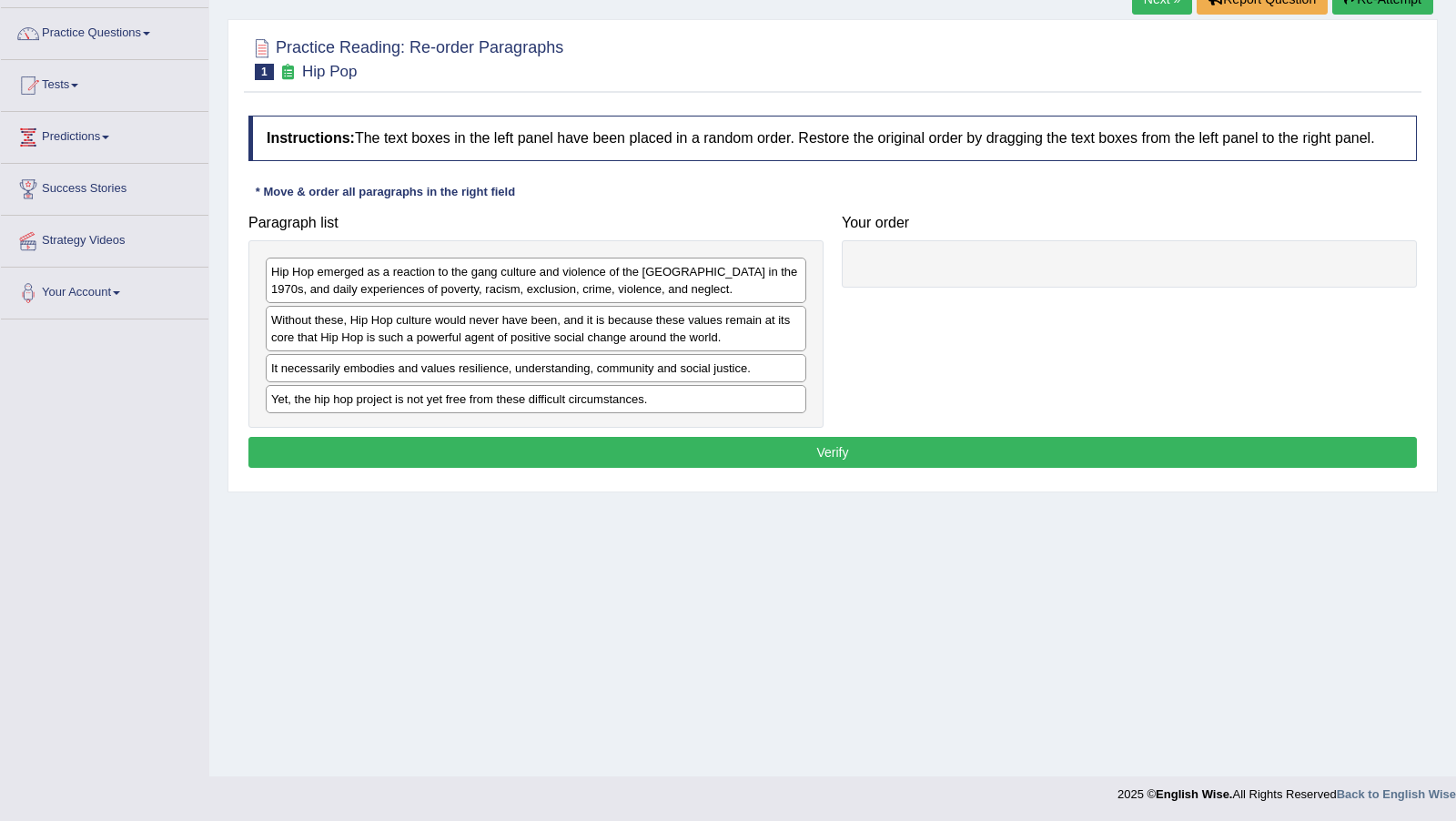
click at [471, 301] on div "Hip Hop emerged as a reaction to the gang culture and violence of the [GEOGRAPH…" at bounding box center [535, 280] width 540 height 45
click at [473, 299] on div "Hip Hop emerged as a reaction to the gang culture and violence of the [GEOGRAPH…" at bounding box center [535, 280] width 540 height 45
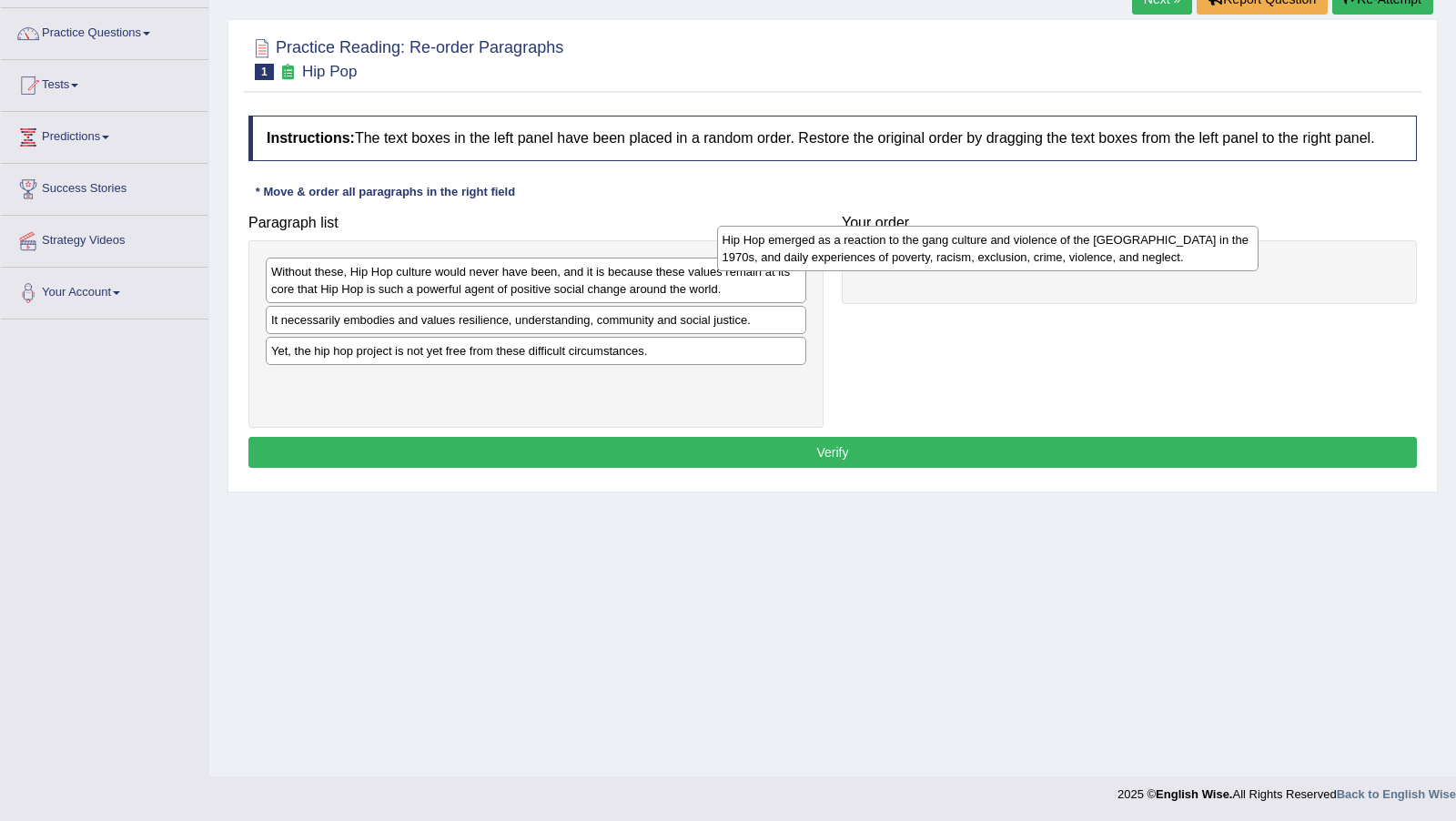
drag, startPoint x: 473, startPoint y: 299, endPoint x: 928, endPoint y: 271, distance: 455.9
click at [928, 270] on div "Hip Hop emerged as a reaction to the gang culture and violence of the [GEOGRAPH…" at bounding box center [987, 248] width 541 height 44
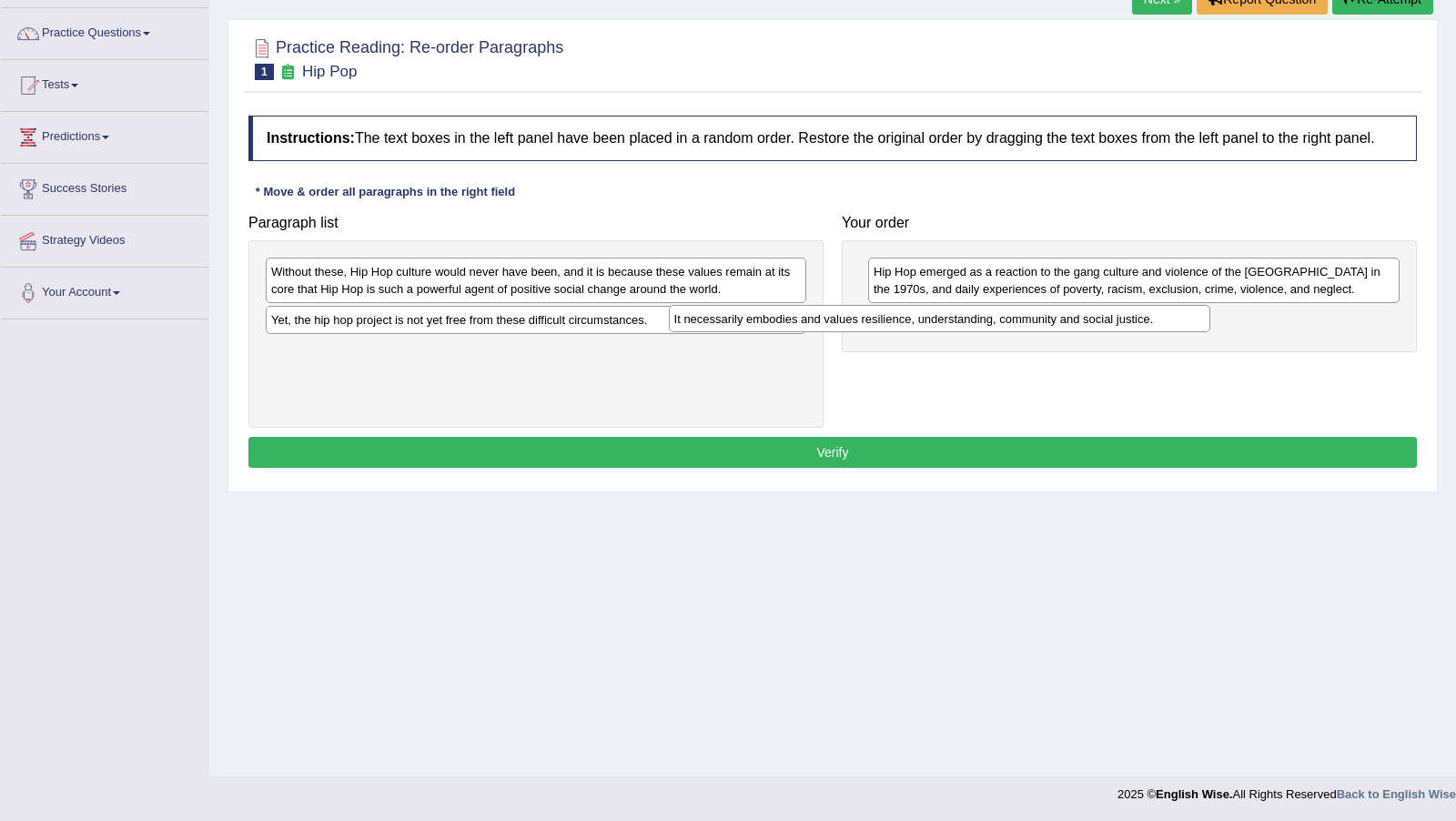
drag, startPoint x: 512, startPoint y: 343, endPoint x: 915, endPoint y: 342, distance: 403.0
click at [915, 333] on div "It necessarily embodies and values resilience, understanding, community and soc…" at bounding box center [939, 318] width 541 height 27
click at [525, 334] on div "Yet, the hip hop project is not yet free from these difficult circumstances." at bounding box center [535, 320] width 540 height 28
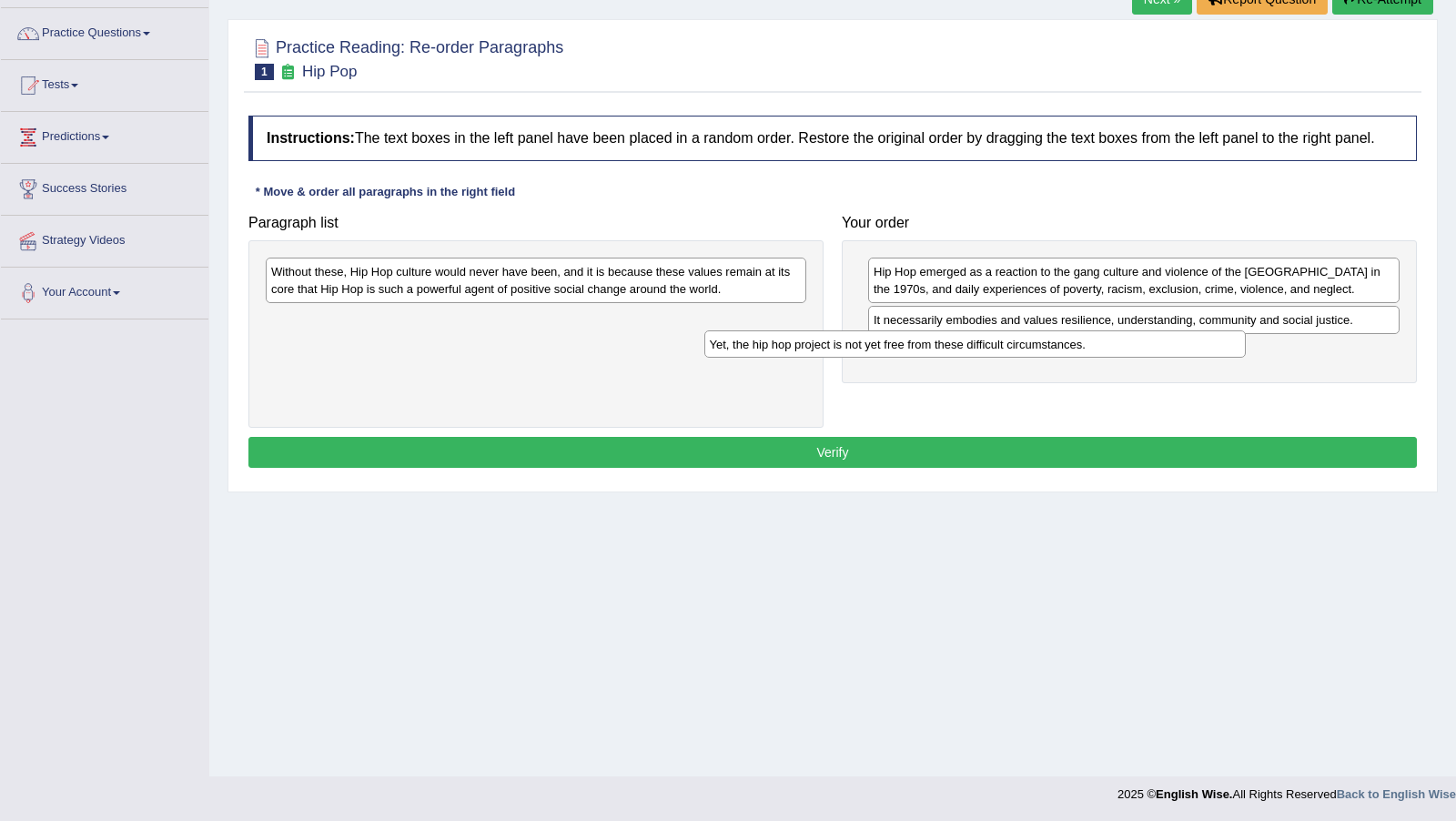
drag, startPoint x: 530, startPoint y: 328, endPoint x: 970, endPoint y: 358, distance: 441.0
click at [970, 358] on div "Yet, the hip hop project is not yet free from these difficult circumstances." at bounding box center [974, 344] width 541 height 27
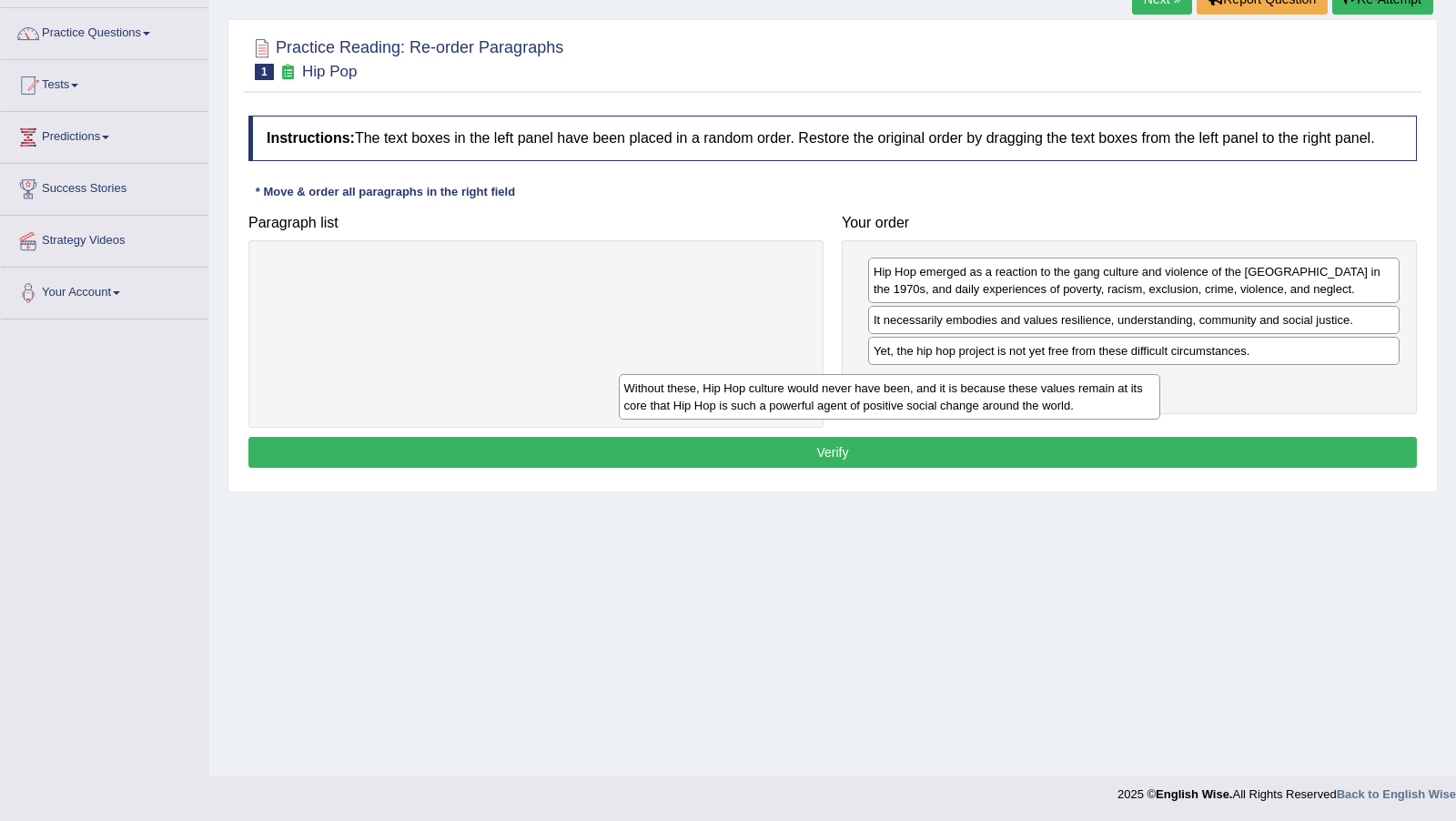
drag, startPoint x: 684, startPoint y: 290, endPoint x: 1038, endPoint y: 409, distance: 373.5
click at [1038, 409] on div "Without these, Hip Hop culture would never have been, and it is because these v…" at bounding box center [889, 397] width 541 height 44
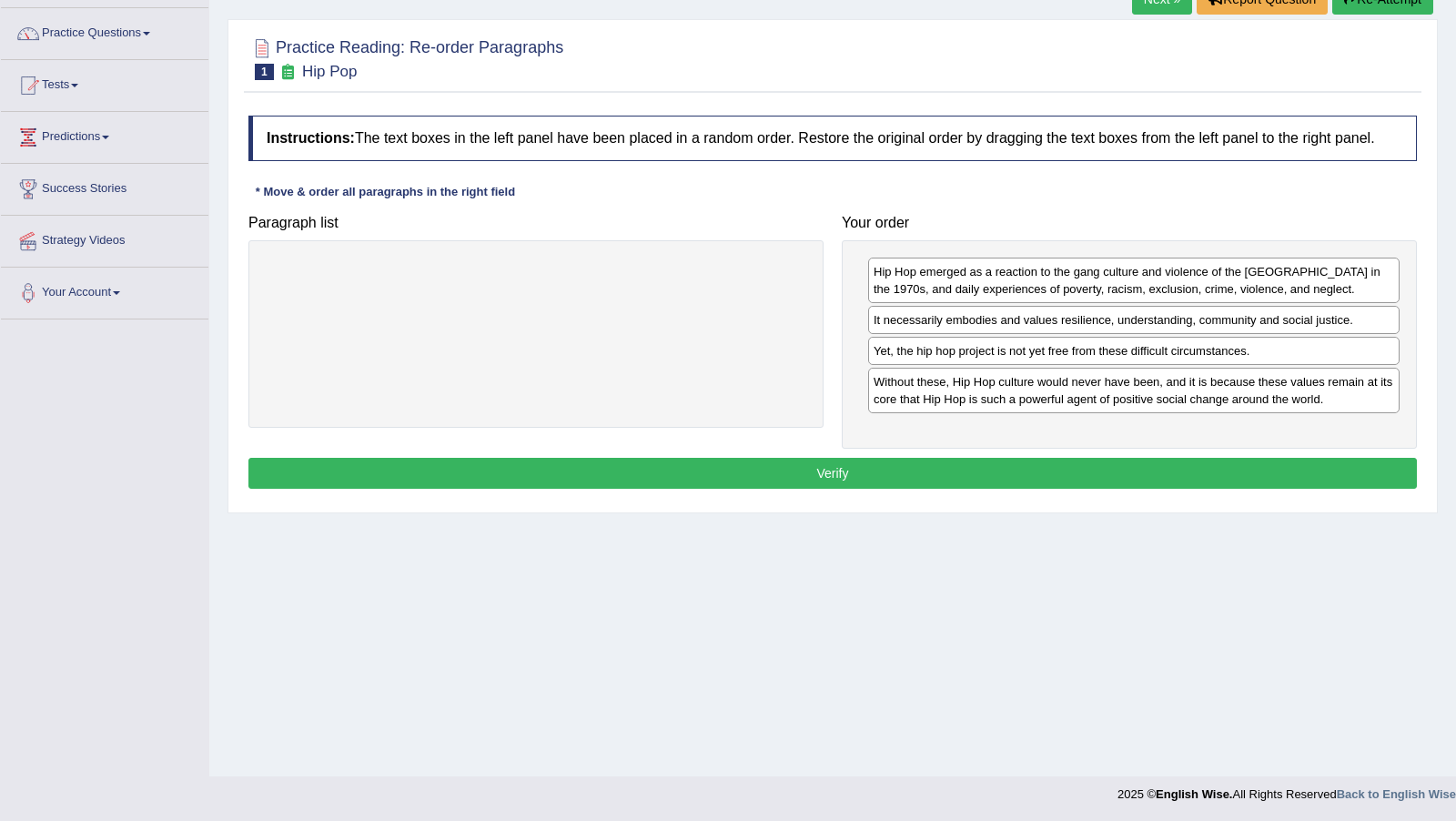
click at [1012, 488] on button "Verify" at bounding box center [832, 473] width 1168 height 31
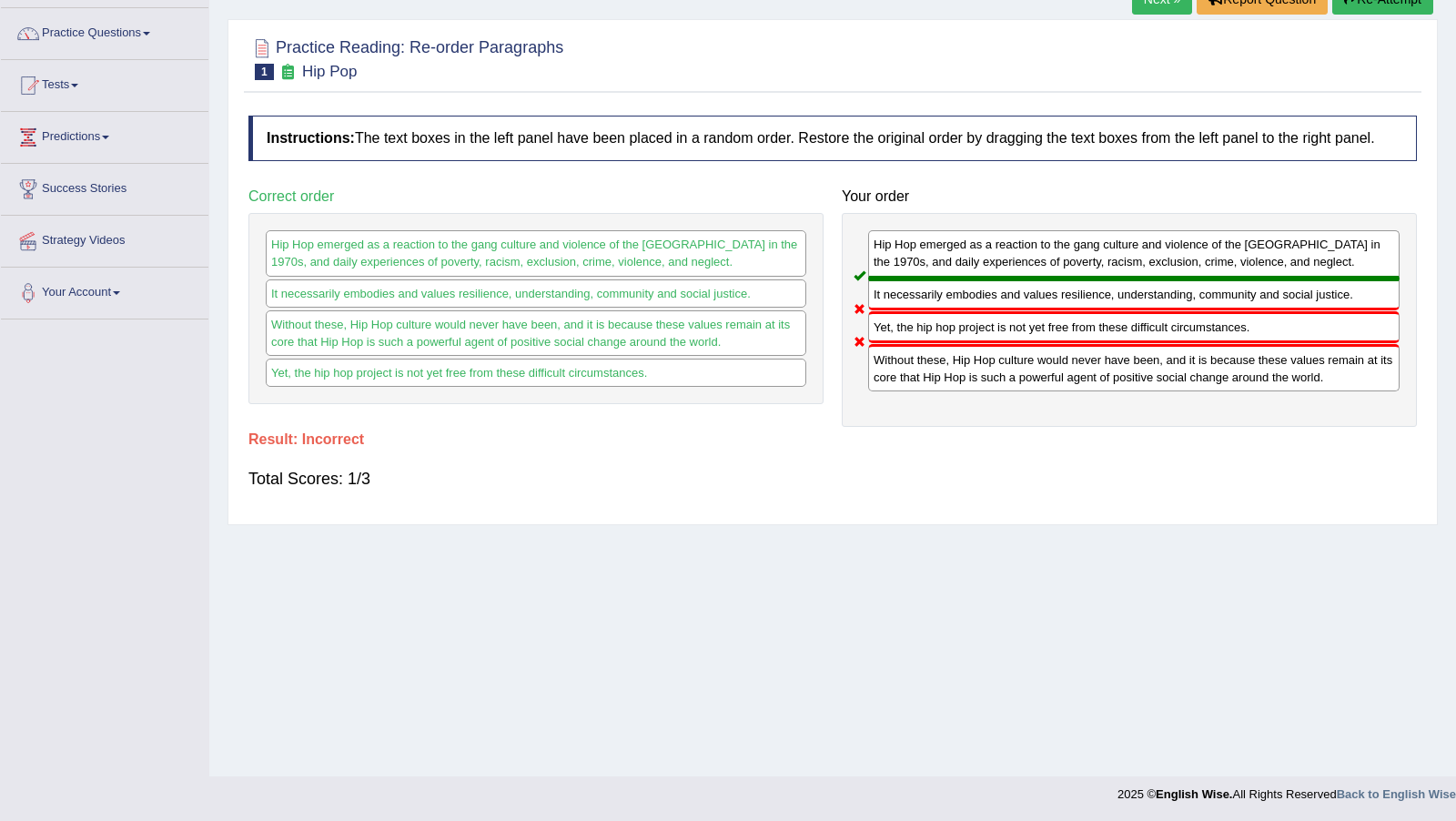
drag, startPoint x: 1012, startPoint y: 488, endPoint x: 935, endPoint y: 374, distance: 137.6
click at [923, 377] on div "Without these, Hip Hop culture would never have been, and it is because these v…" at bounding box center [1134, 367] width 532 height 47
click at [1143, 310] on div "It necessarily embodies and values resilience, understanding, community and soc…" at bounding box center [1134, 295] width 532 height 32
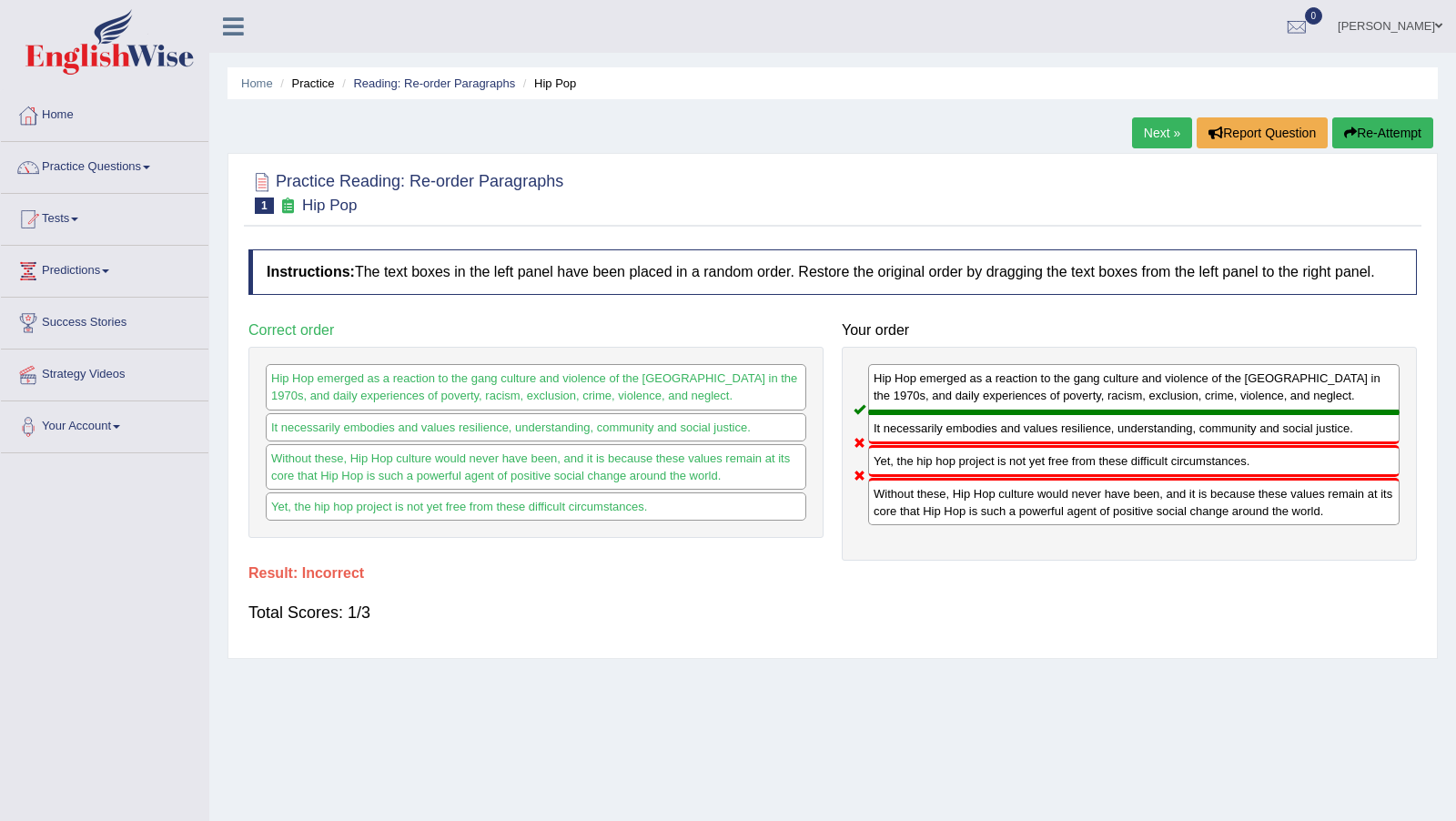
click at [1155, 132] on link "Next »" at bounding box center [1161, 133] width 60 height 31
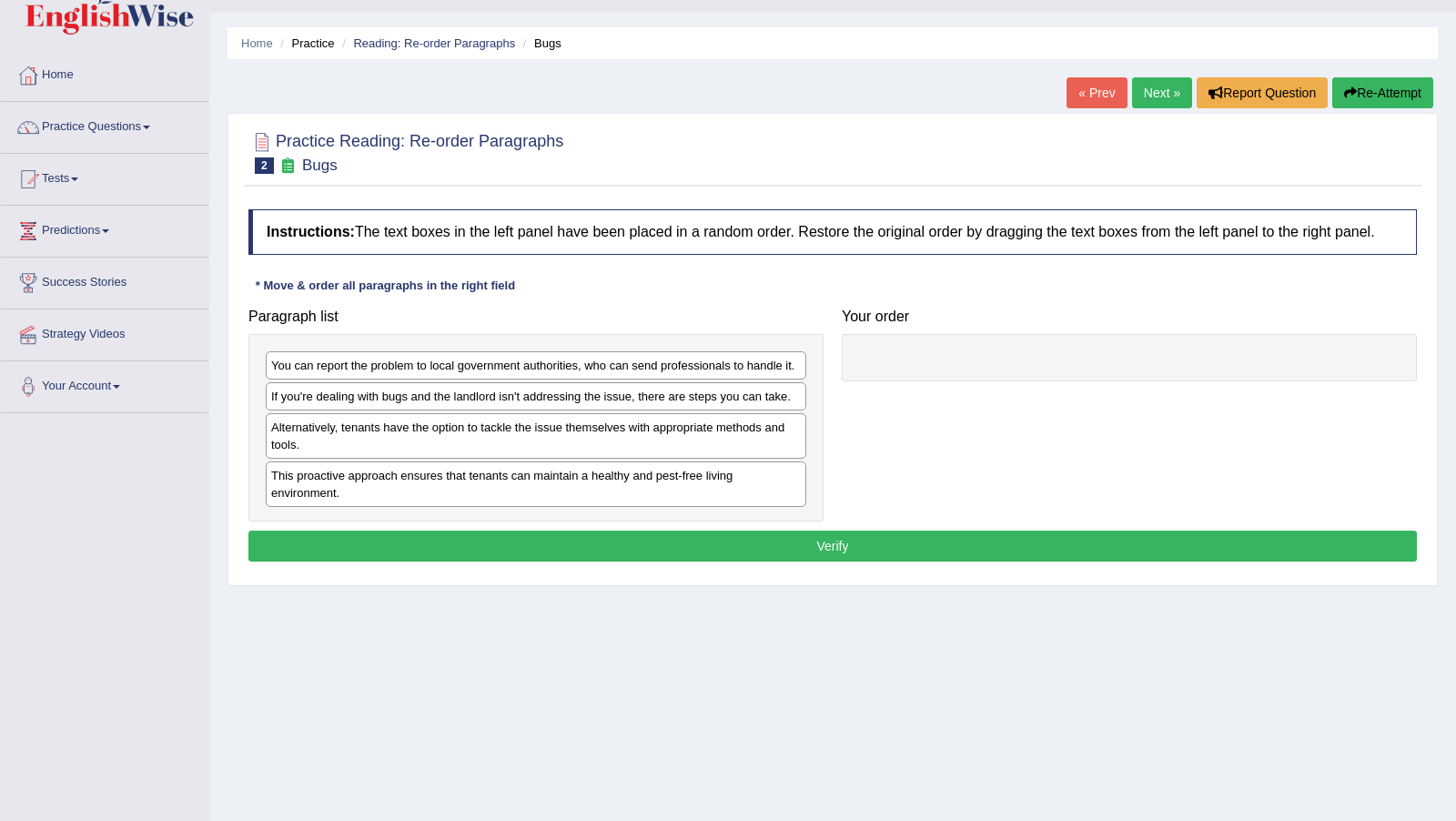
scroll to position [40, 0]
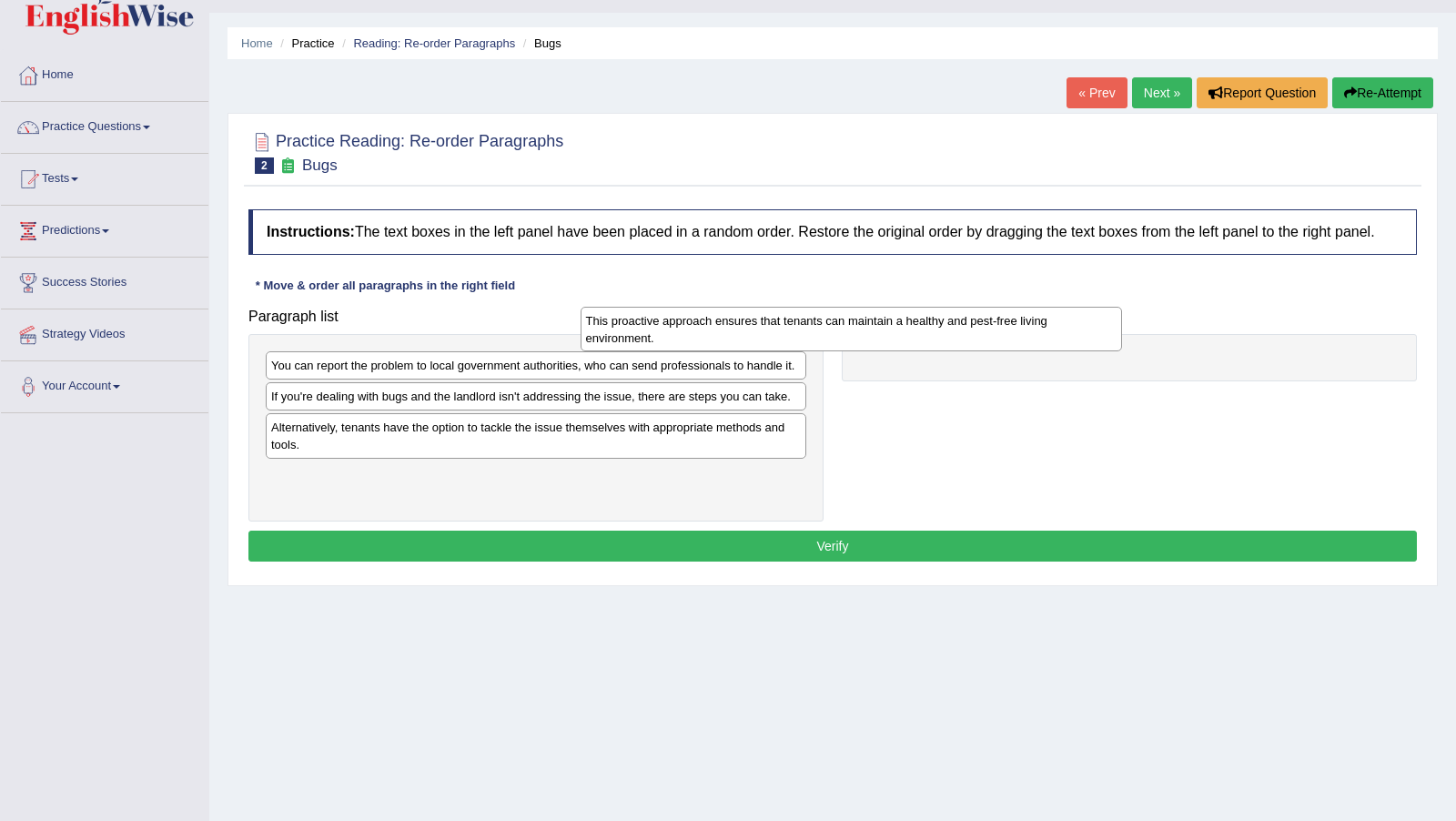
drag, startPoint x: 0, startPoint y: 0, endPoint x: 1020, endPoint y: 359, distance: 1081.3
click at [702, 494] on div "You can report the problem to local government authorities, who can send profes…" at bounding box center [535, 427] width 575 height 187
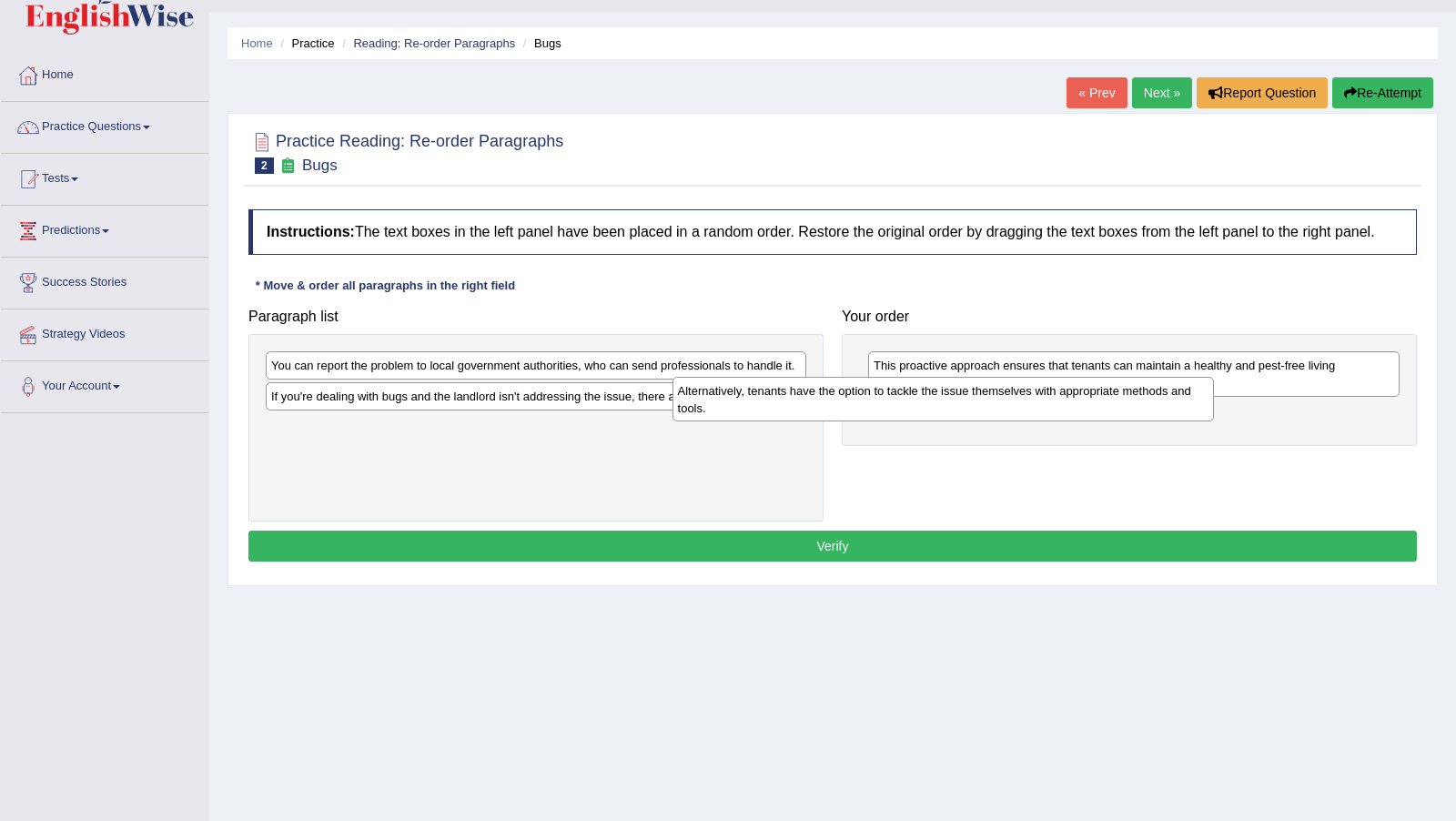
drag, startPoint x: 560, startPoint y: 453, endPoint x: 969, endPoint y: 416, distance: 410.7
click at [969, 416] on div "Alternatively, tenants have the option to tackle the issue themselves with appr…" at bounding box center [943, 399] width 541 height 44
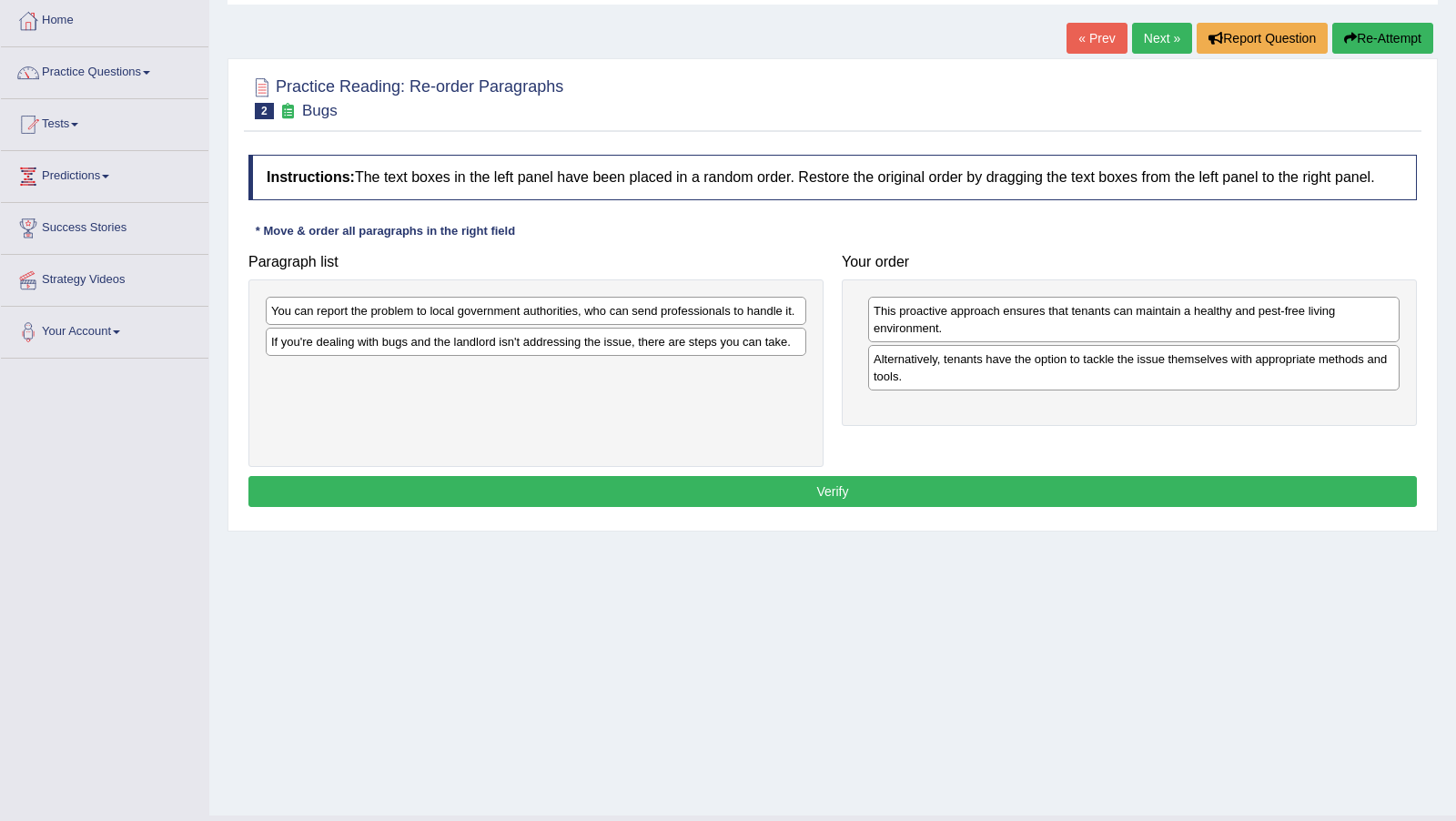
scroll to position [133, 0]
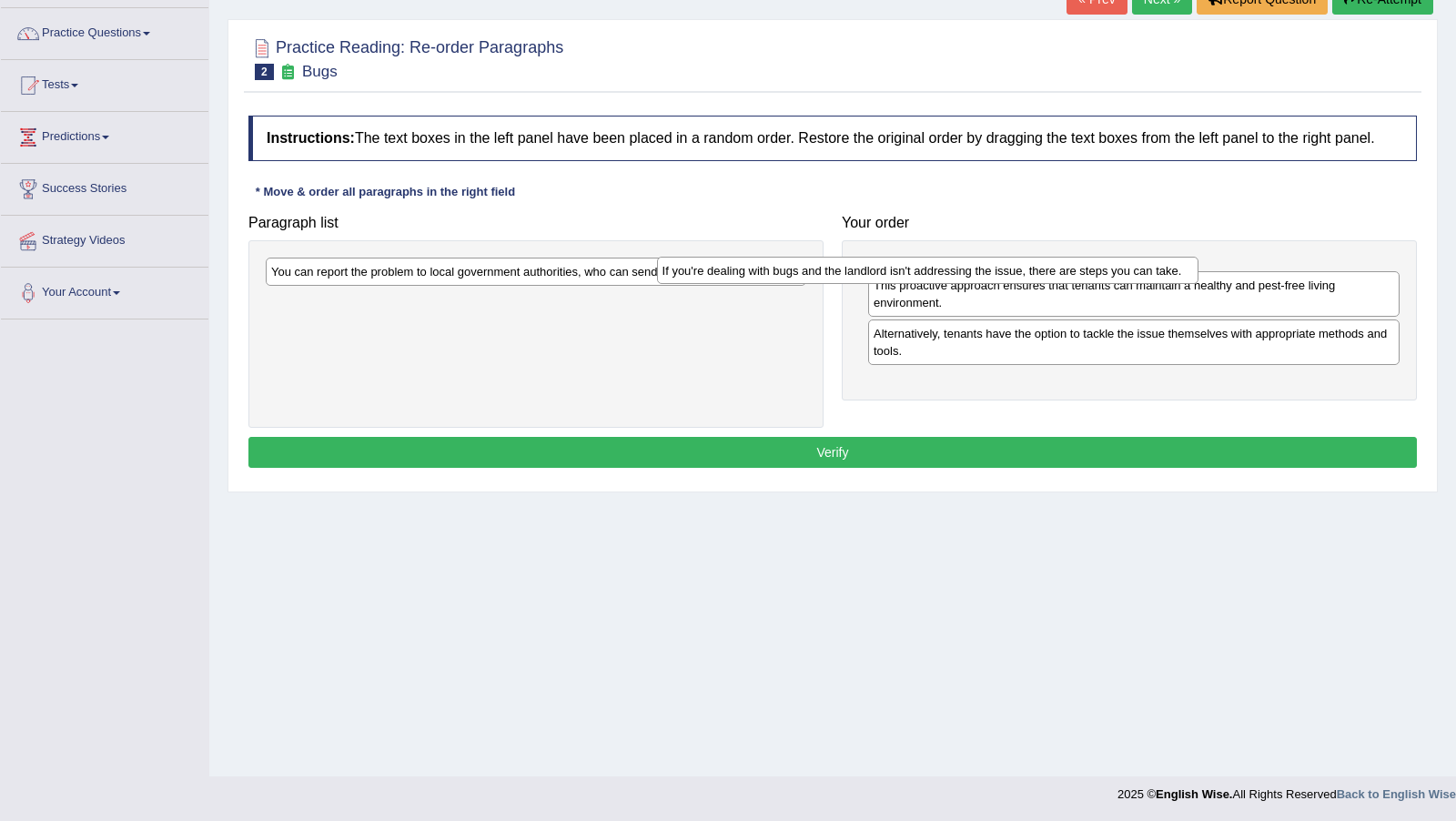
drag, startPoint x: 766, startPoint y: 319, endPoint x: 1161, endPoint y: 287, distance: 396.3
click at [1161, 284] on div "If you're dealing with bugs and the landlord isn't addressing the issue, there …" at bounding box center [927, 270] width 541 height 27
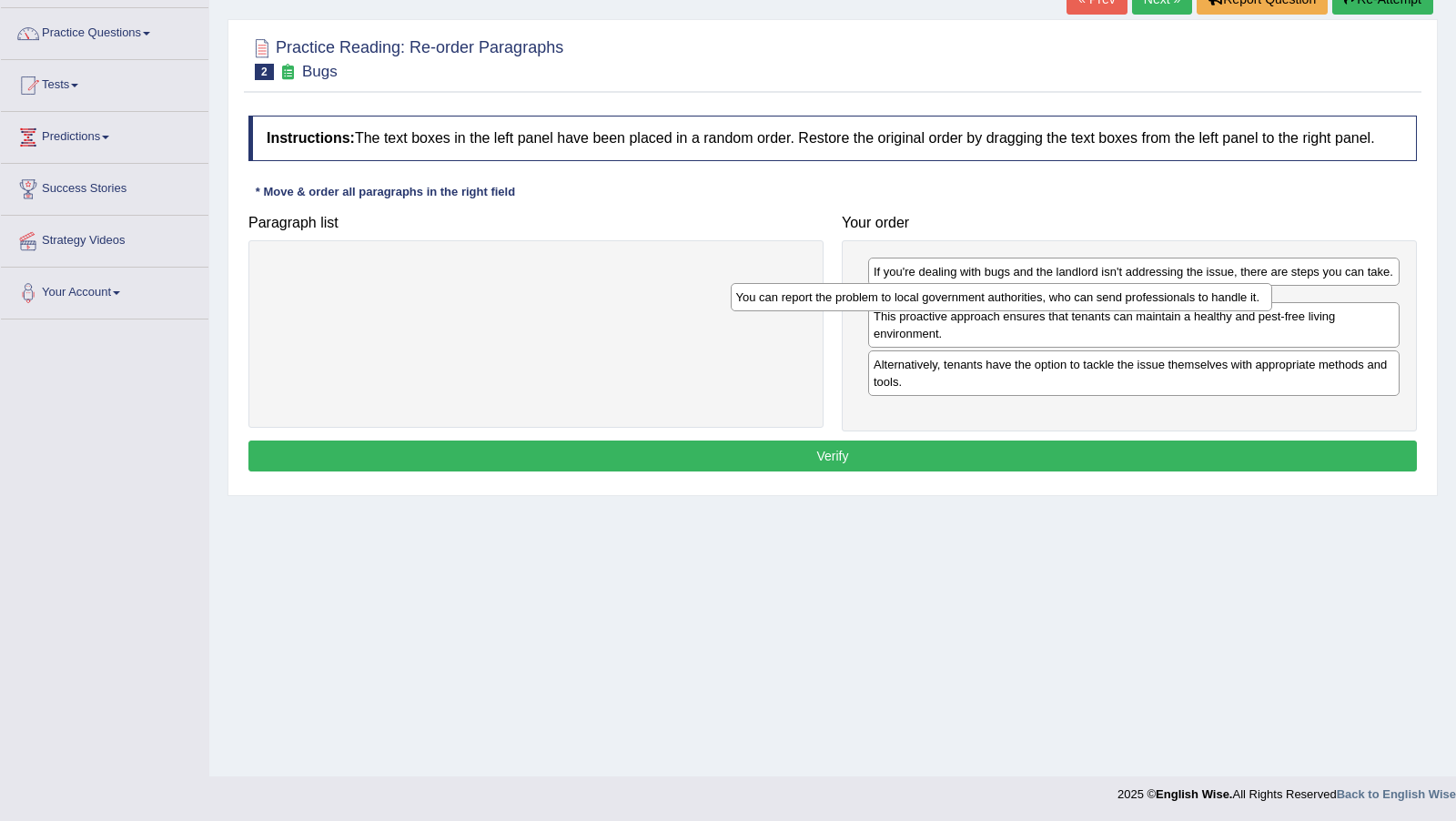
drag, startPoint x: 767, startPoint y: 287, endPoint x: 1232, endPoint y: 314, distance: 465.8
click at [1232, 310] on div "You can report the problem to local government authorities, who can send profes…" at bounding box center [1001, 296] width 541 height 27
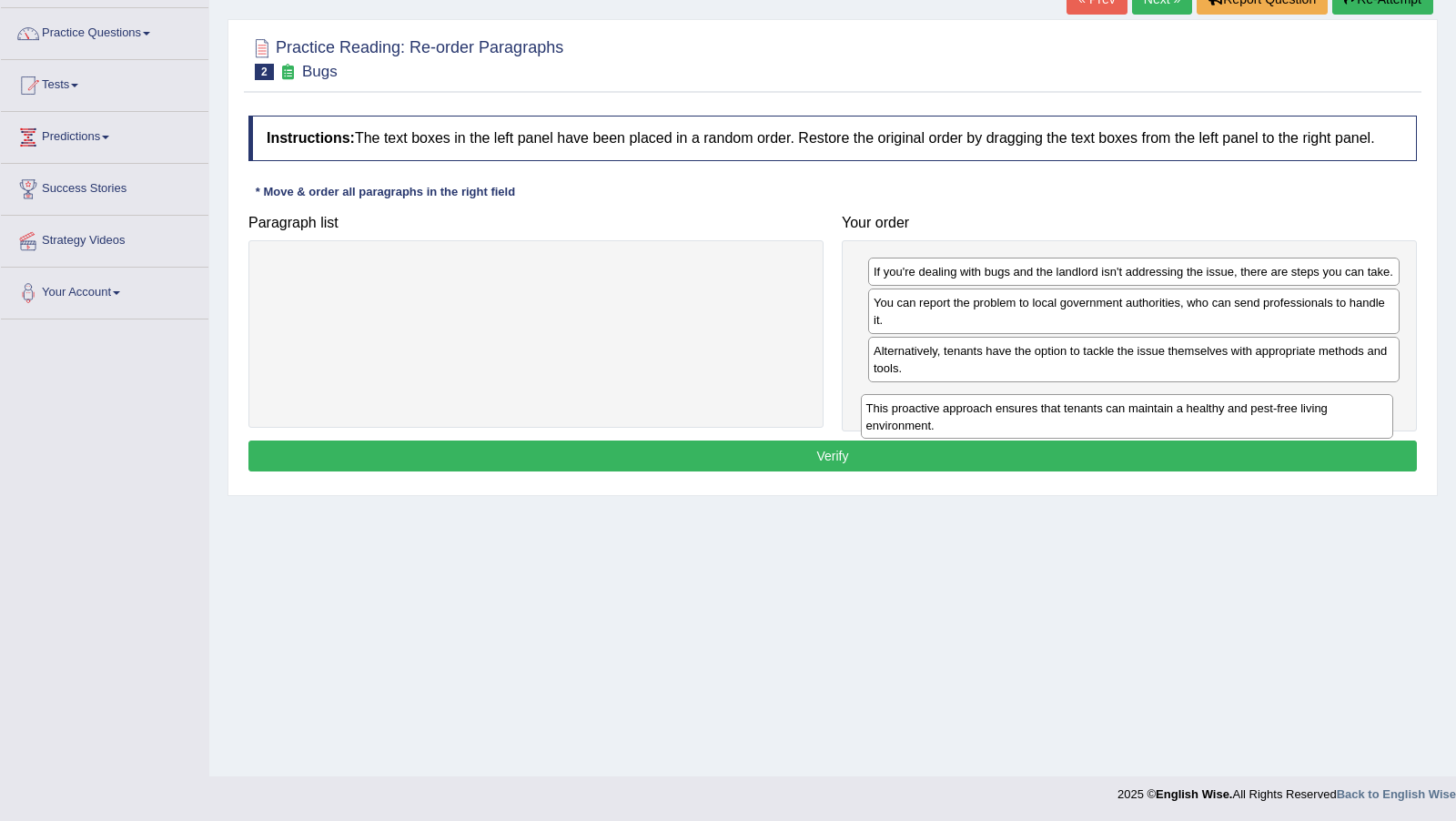
drag, startPoint x: 1082, startPoint y: 393, endPoint x: 1074, endPoint y: 435, distance: 42.8
click at [1074, 435] on div "This proactive approach ensures that tenants can maintain a healthy and pest-fr…" at bounding box center [1126, 416] width 533 height 44
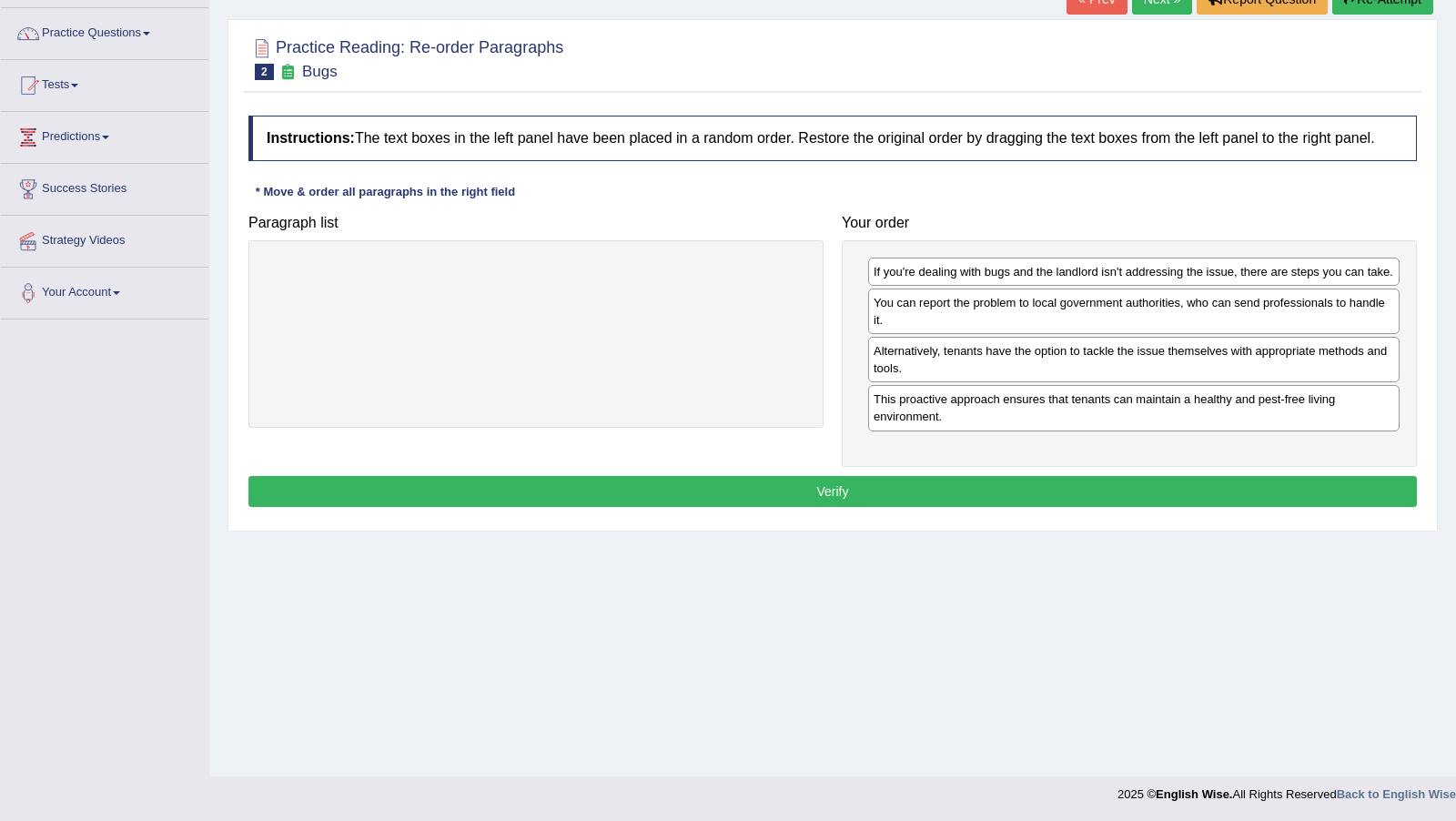
click at [1060, 507] on button "Verify" at bounding box center [832, 491] width 1168 height 31
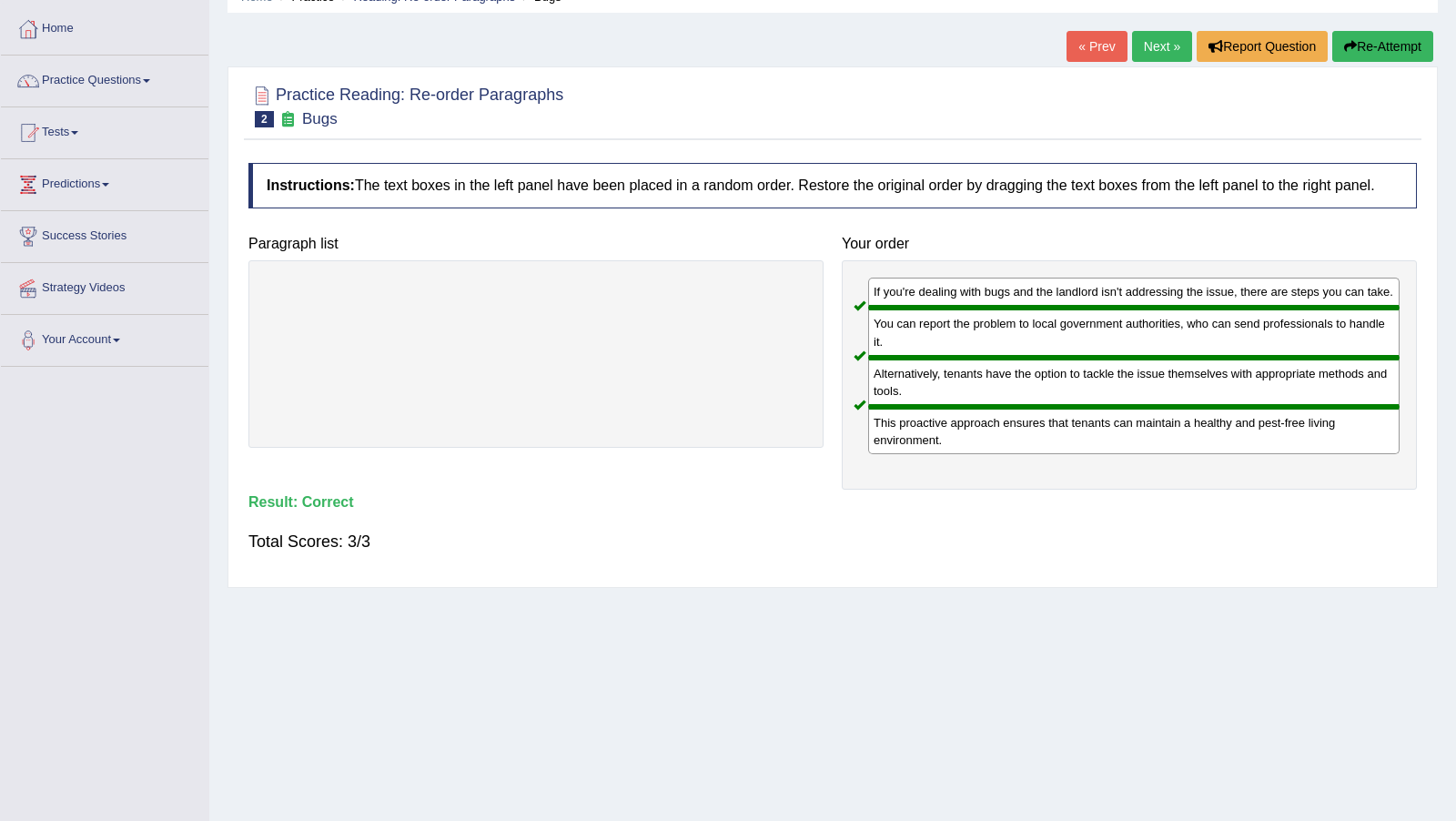
scroll to position [70, 0]
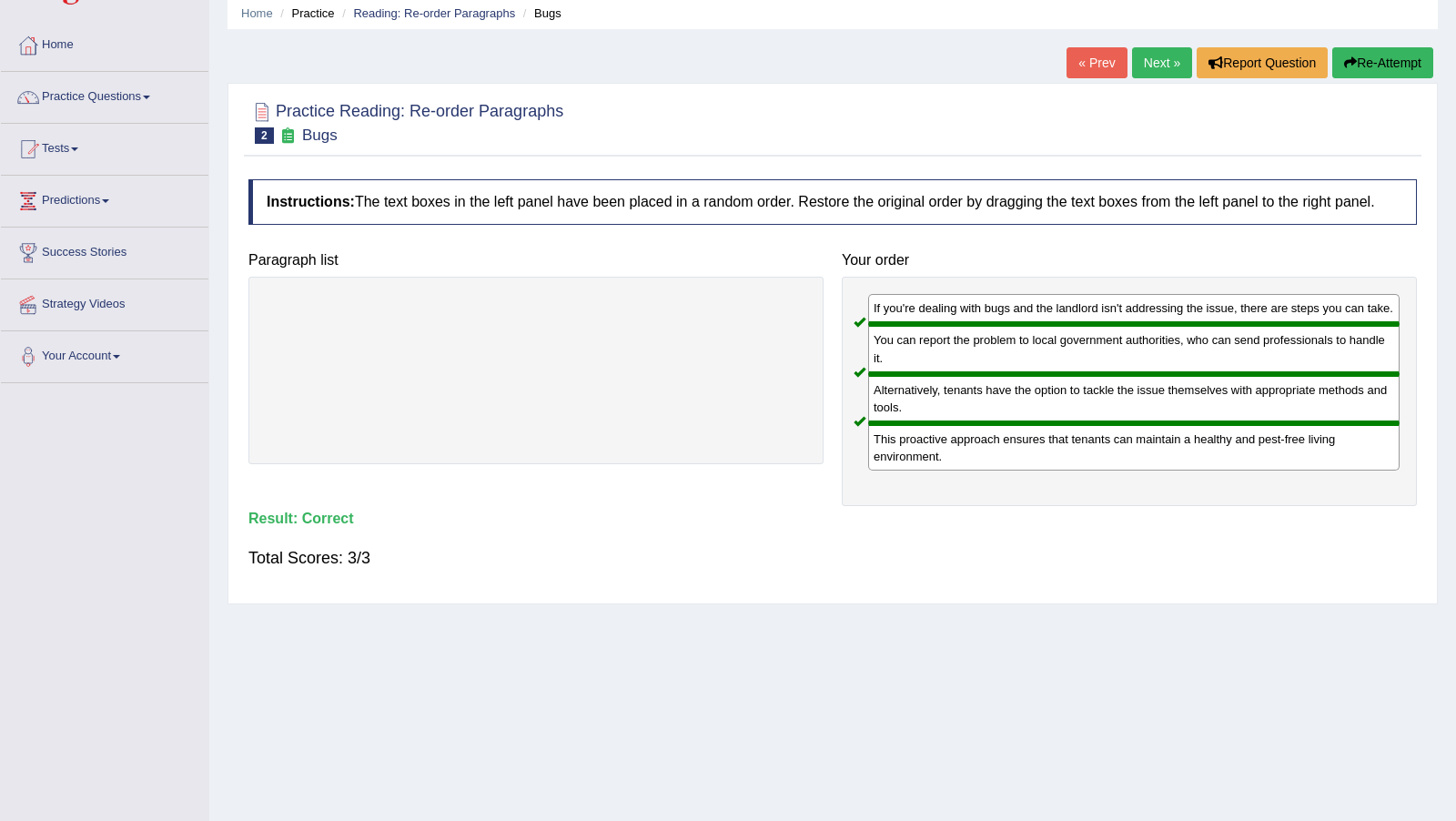
drag, startPoint x: 1156, startPoint y: 53, endPoint x: 955, endPoint y: 456, distance: 450.3
click at [955, 456] on div "This proactive approach ensures that tenants can maintain a healthy and pest-fr…" at bounding box center [1134, 447] width 532 height 47
click at [1141, 67] on link "Next »" at bounding box center [1161, 62] width 60 height 31
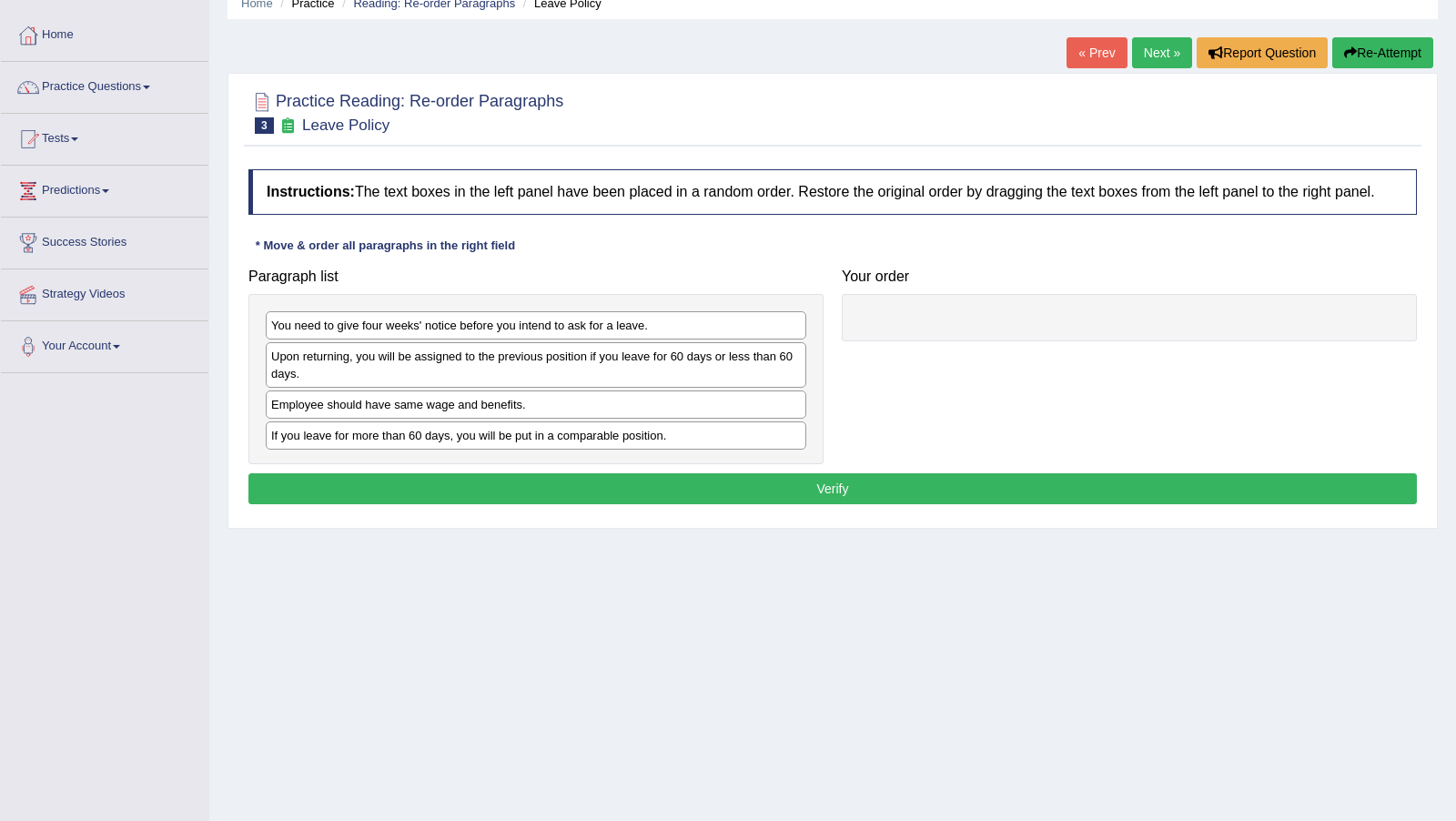
click at [1147, 43] on link "Next »" at bounding box center [1161, 52] width 60 height 31
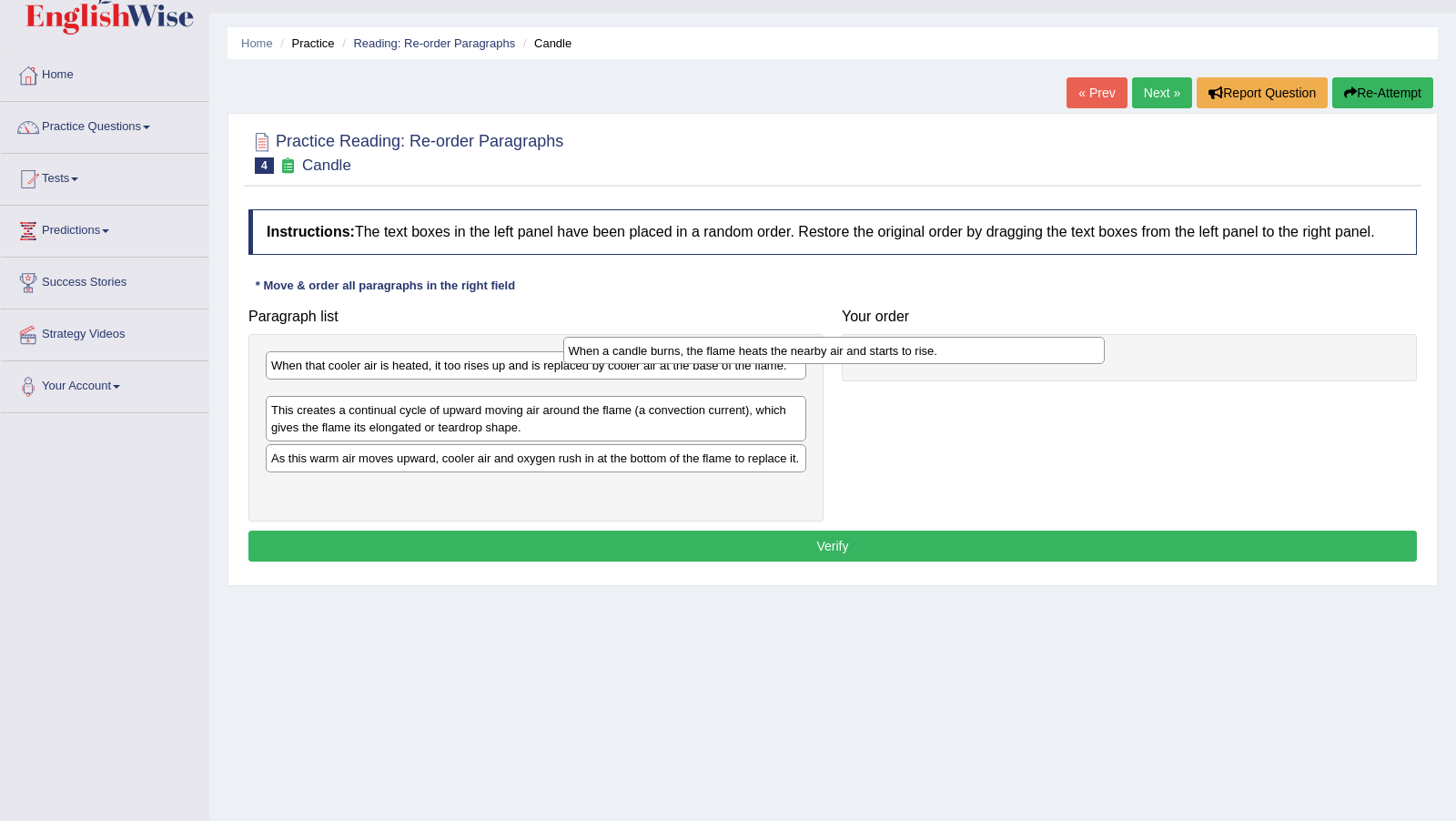
drag, startPoint x: 705, startPoint y: 402, endPoint x: 1010, endPoint y: 357, distance: 308.3
click at [705, 402] on div "When that cooler air is heated, it too rises up and is replaced by cooler air a…" at bounding box center [535, 427] width 575 height 187
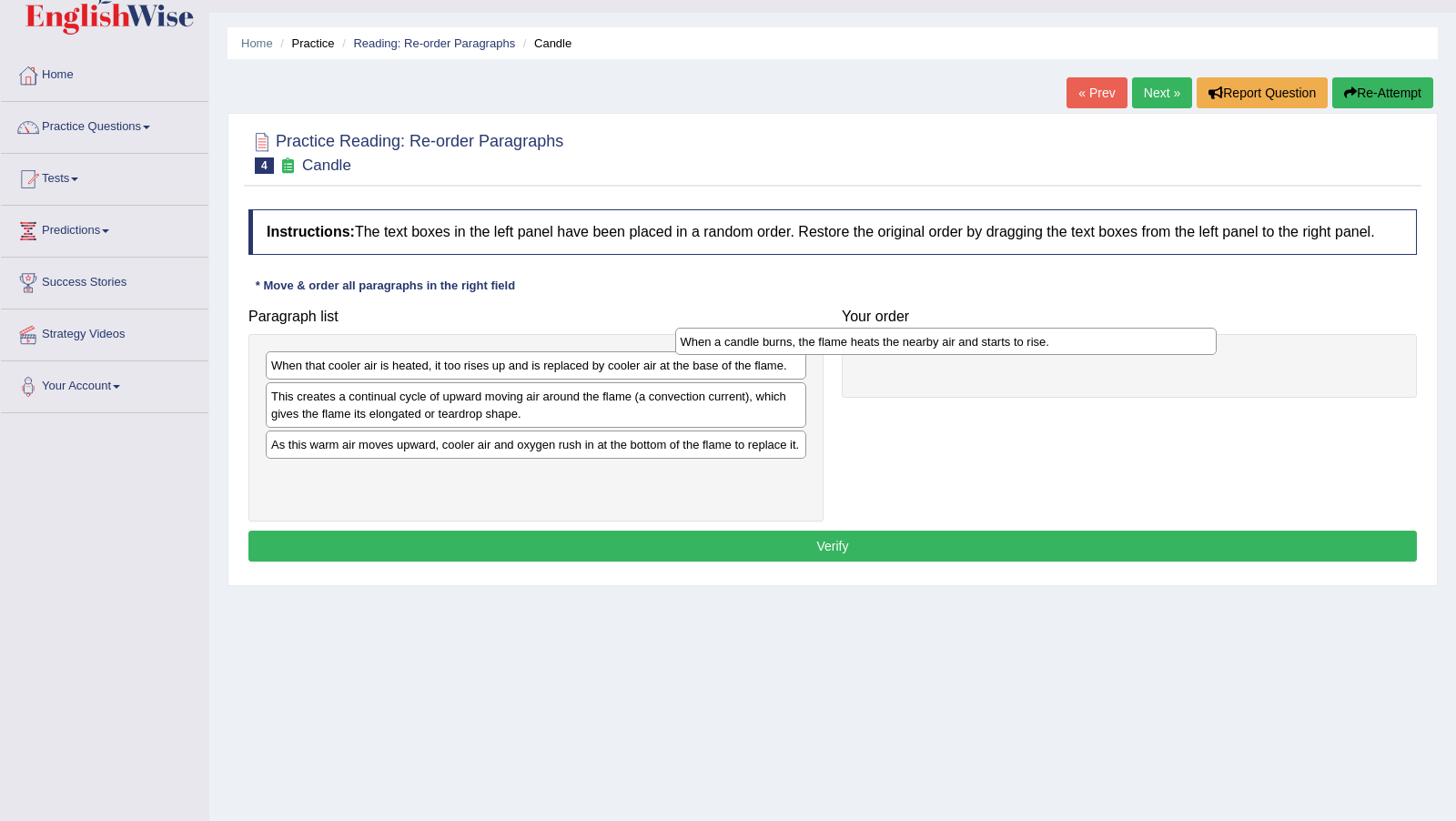
drag, startPoint x: 688, startPoint y: 414, endPoint x: 1117, endPoint y: 362, distance: 432.1
click at [1117, 355] on div "When a candle burns, the flame heats the nearby air and starts to rise." at bounding box center [946, 341] width 541 height 27
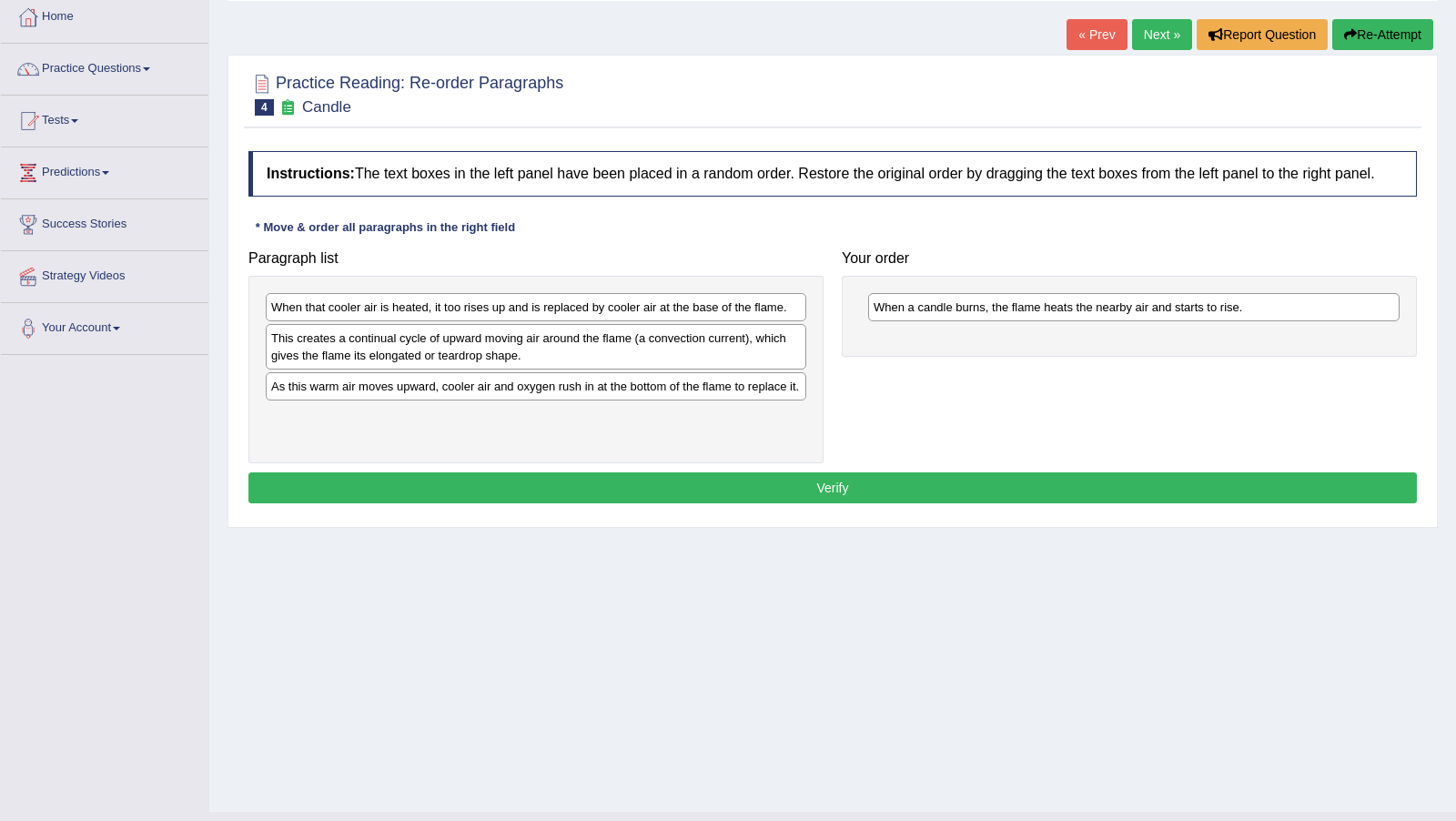
scroll to position [133, 0]
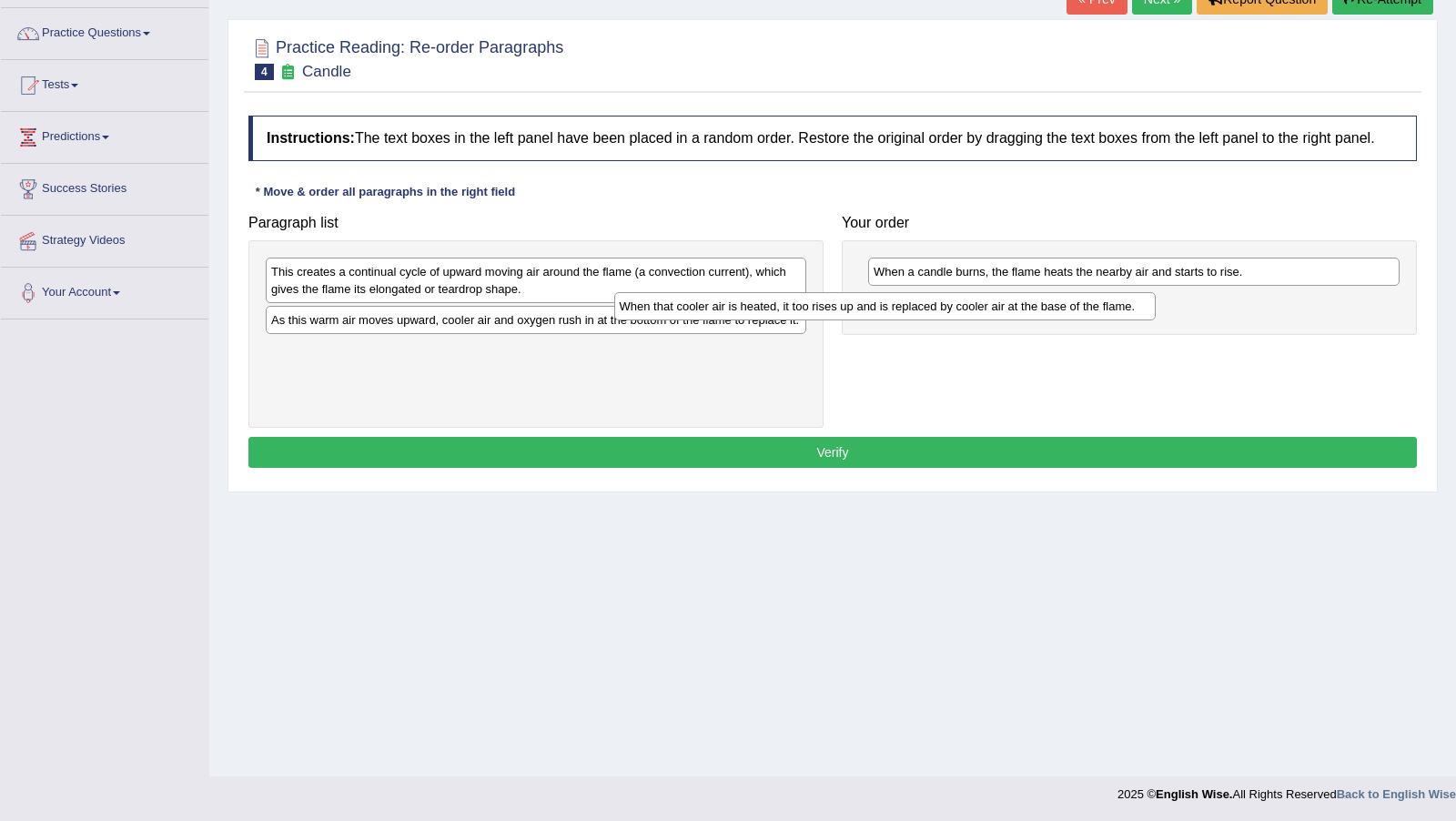
drag, startPoint x: 721, startPoint y: 294, endPoint x: 1073, endPoint y: 330, distance: 353.8
click at [1073, 320] on div "When that cooler air is heated, it too rises up and is replaced by cooler air a…" at bounding box center [885, 305] width 541 height 27
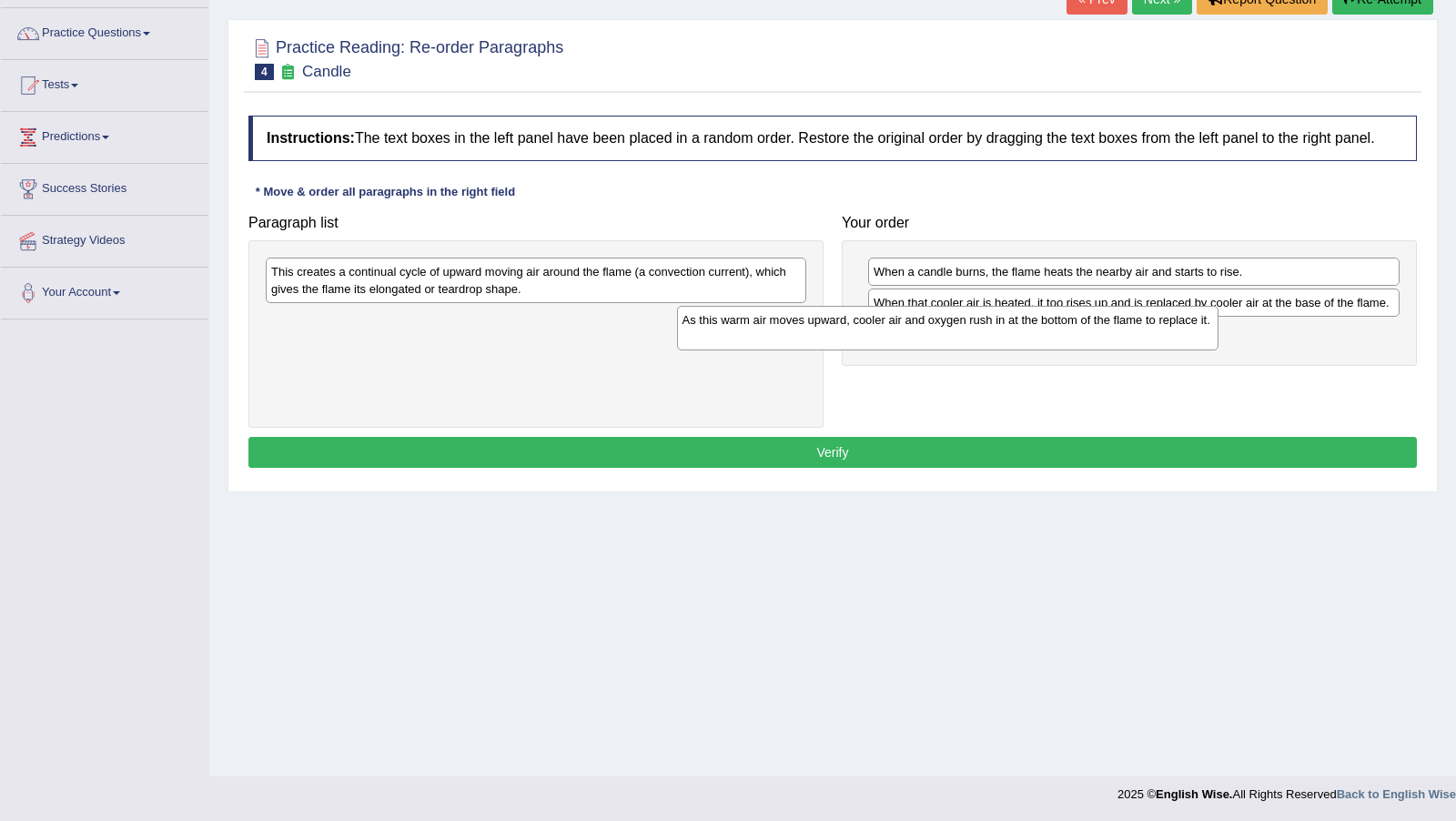
drag, startPoint x: 611, startPoint y: 357, endPoint x: 1032, endPoint y: 362, distance: 421.0
click at [1032, 350] on div "As this warm air moves upward, cooler air and oxygen rush in at the bottom of t…" at bounding box center [948, 328] width 541 height 44
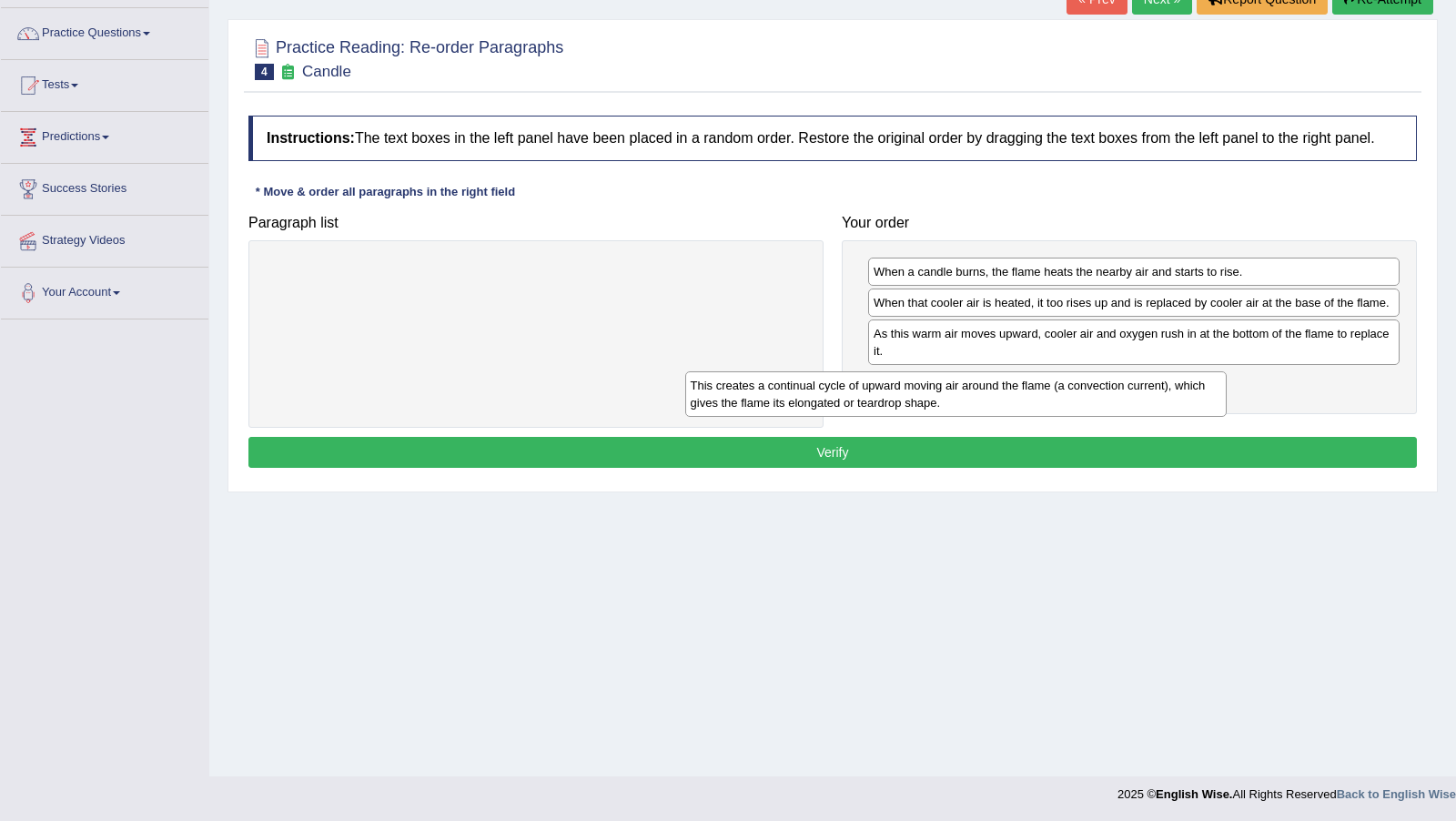
drag, startPoint x: 653, startPoint y: 295, endPoint x: 1073, endPoint y: 409, distance: 435.2
click at [1073, 409] on div "This creates a continual cycle of upward moving air around the flame (a convect…" at bounding box center [956, 394] width 541 height 44
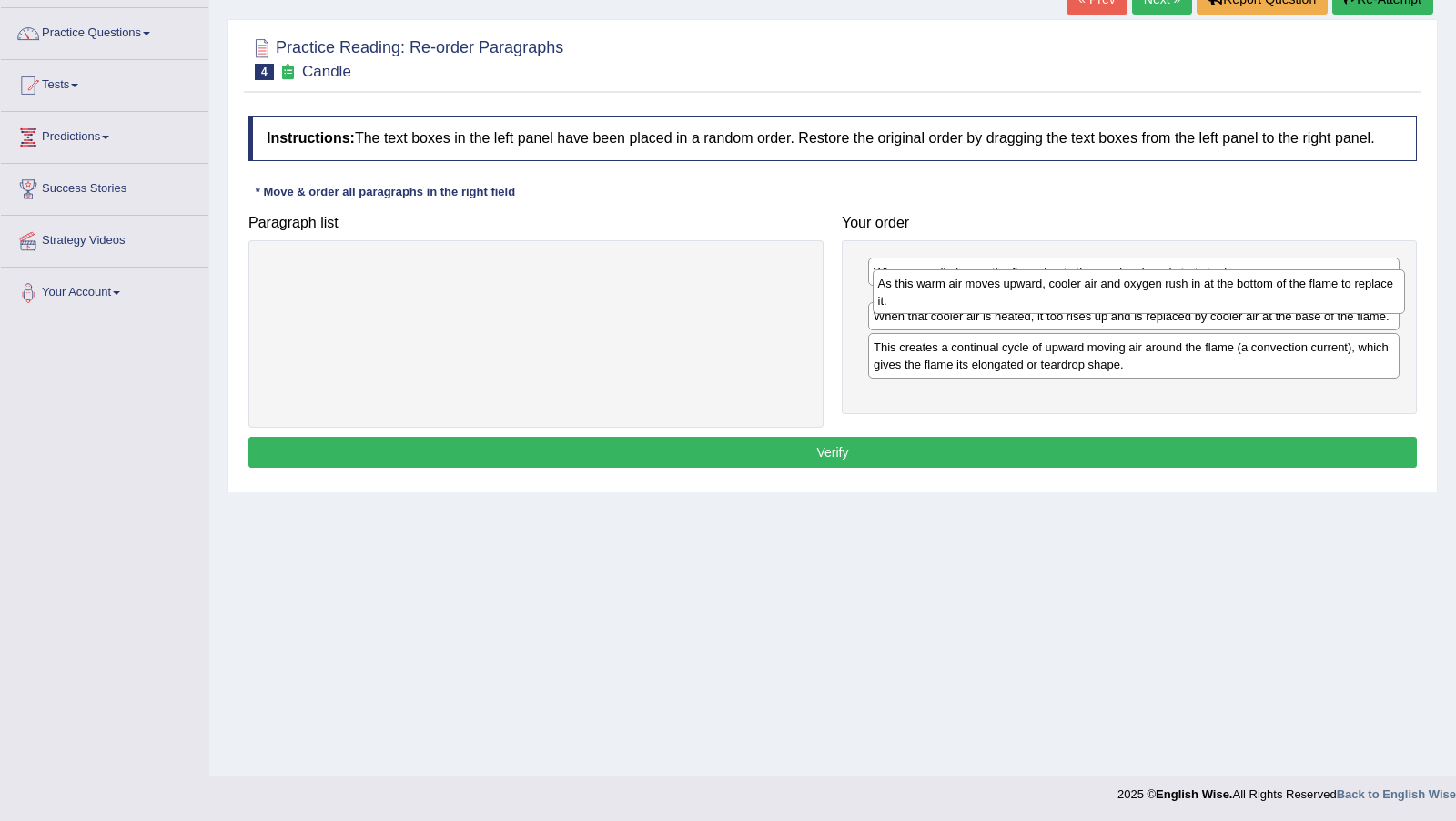
drag, startPoint x: 1084, startPoint y: 354, endPoint x: 1088, endPoint y: 305, distance: 49.2
click at [1088, 305] on div "As this warm air moves upward, cooler air and oxygen rush in at the bottom of t…" at bounding box center [1138, 292] width 533 height 44
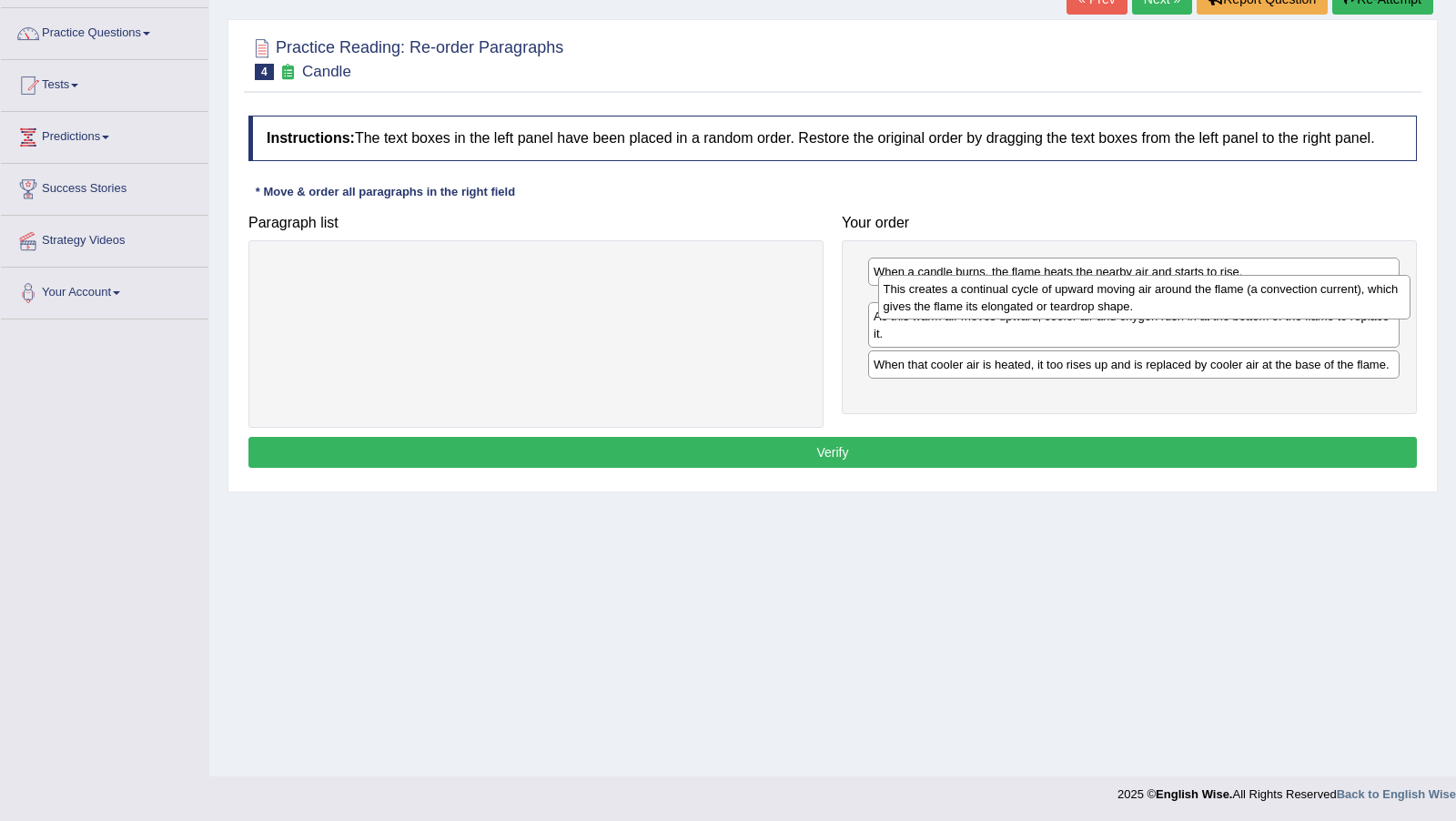
drag, startPoint x: 1103, startPoint y: 406, endPoint x: 1113, endPoint y: 316, distance: 90.6
click at [1113, 316] on div "This creates a continual cycle of upward moving air around the flame (a convect…" at bounding box center [1144, 297] width 533 height 44
drag, startPoint x: 947, startPoint y: 373, endPoint x: 948, endPoint y: 315, distance: 58.0
click at [948, 313] on div "As this warm air moves upward, cooler air and oxygen rush in at the bottom of t…" at bounding box center [1136, 298] width 533 height 44
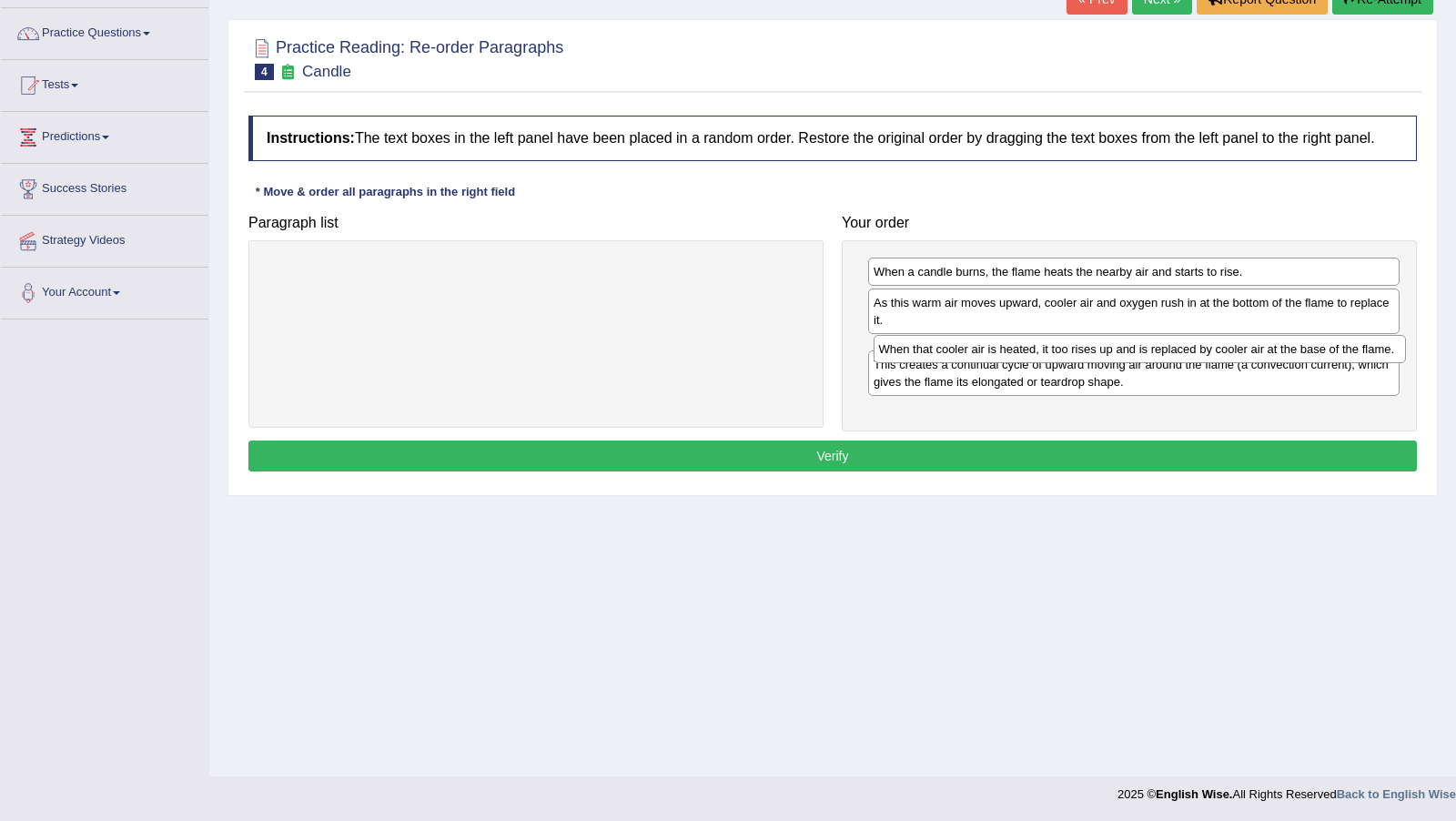
drag, startPoint x: 946, startPoint y: 405, endPoint x: 948, endPoint y: 361, distance: 44.0
click at [948, 361] on div "When that cooler air is heated, it too rises up and is replaced by cooler air a…" at bounding box center [1139, 347] width 533 height 27
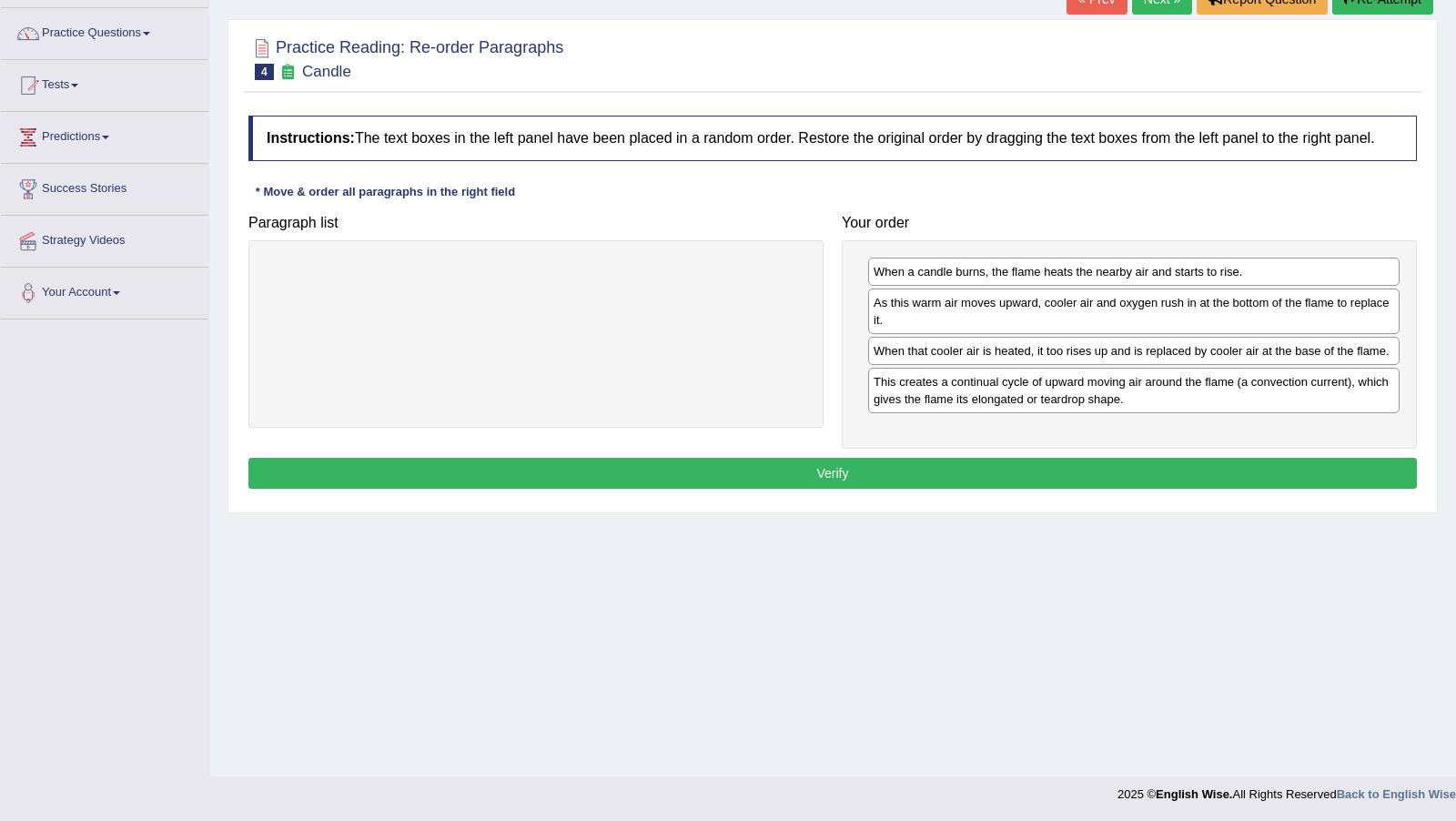
click at [869, 486] on button "Verify" at bounding box center [832, 473] width 1168 height 31
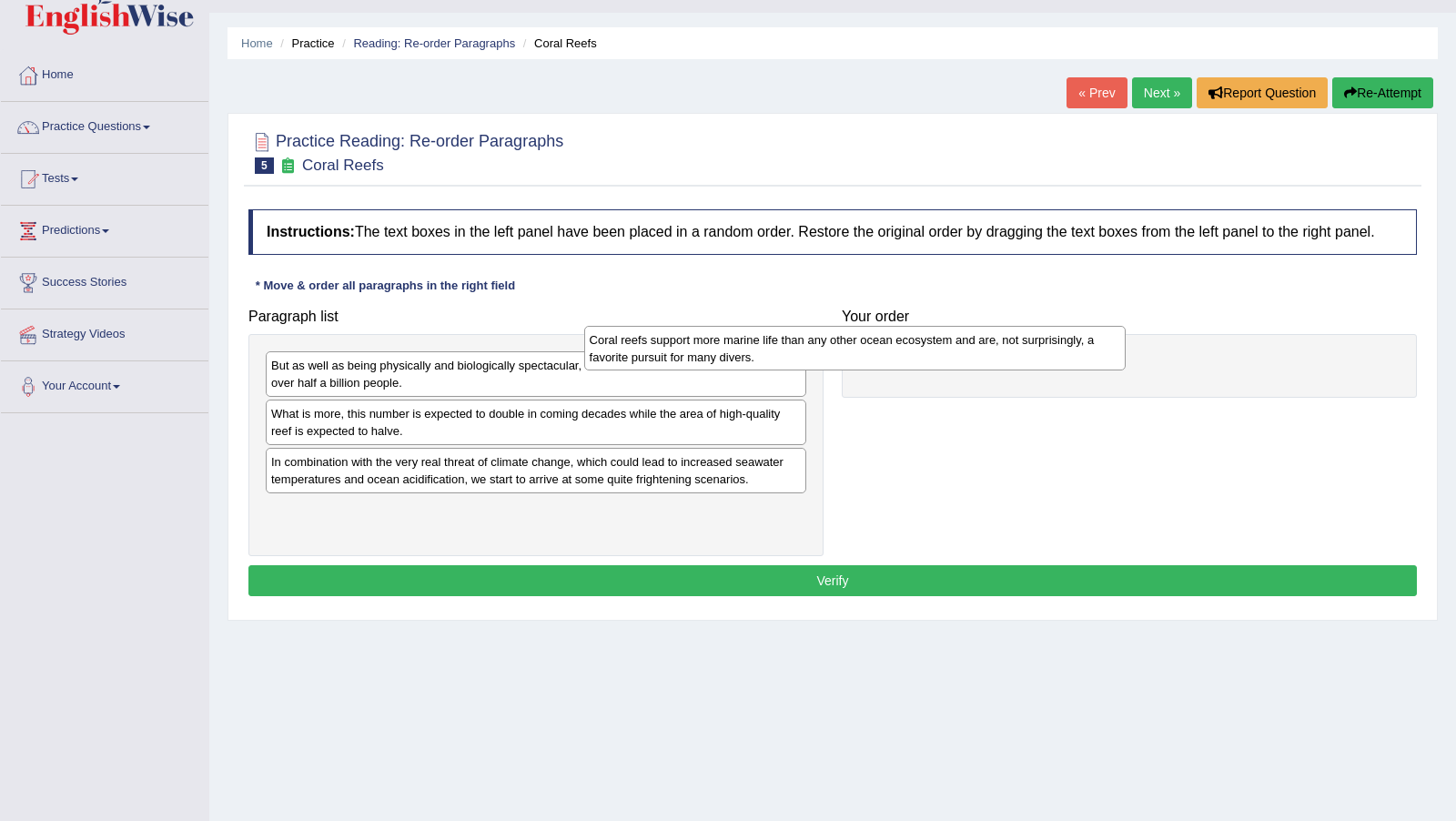
drag, startPoint x: 0, startPoint y: 0, endPoint x: 1036, endPoint y: 353, distance: 1094.5
click at [714, 474] on div "But as well as being physically and biologically spectacular, coral reefs also …" at bounding box center [535, 445] width 575 height 222
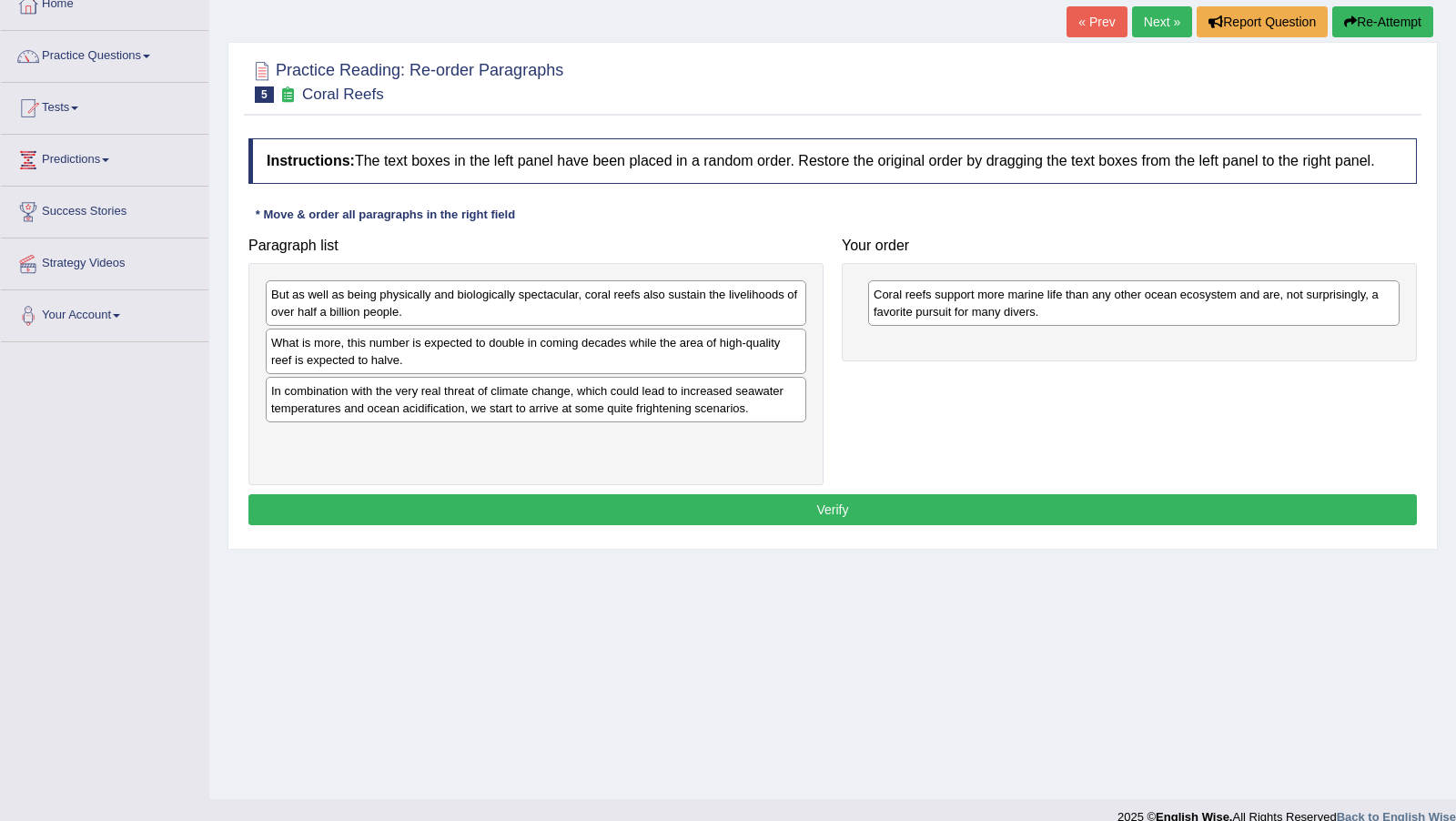
scroll to position [113, 0]
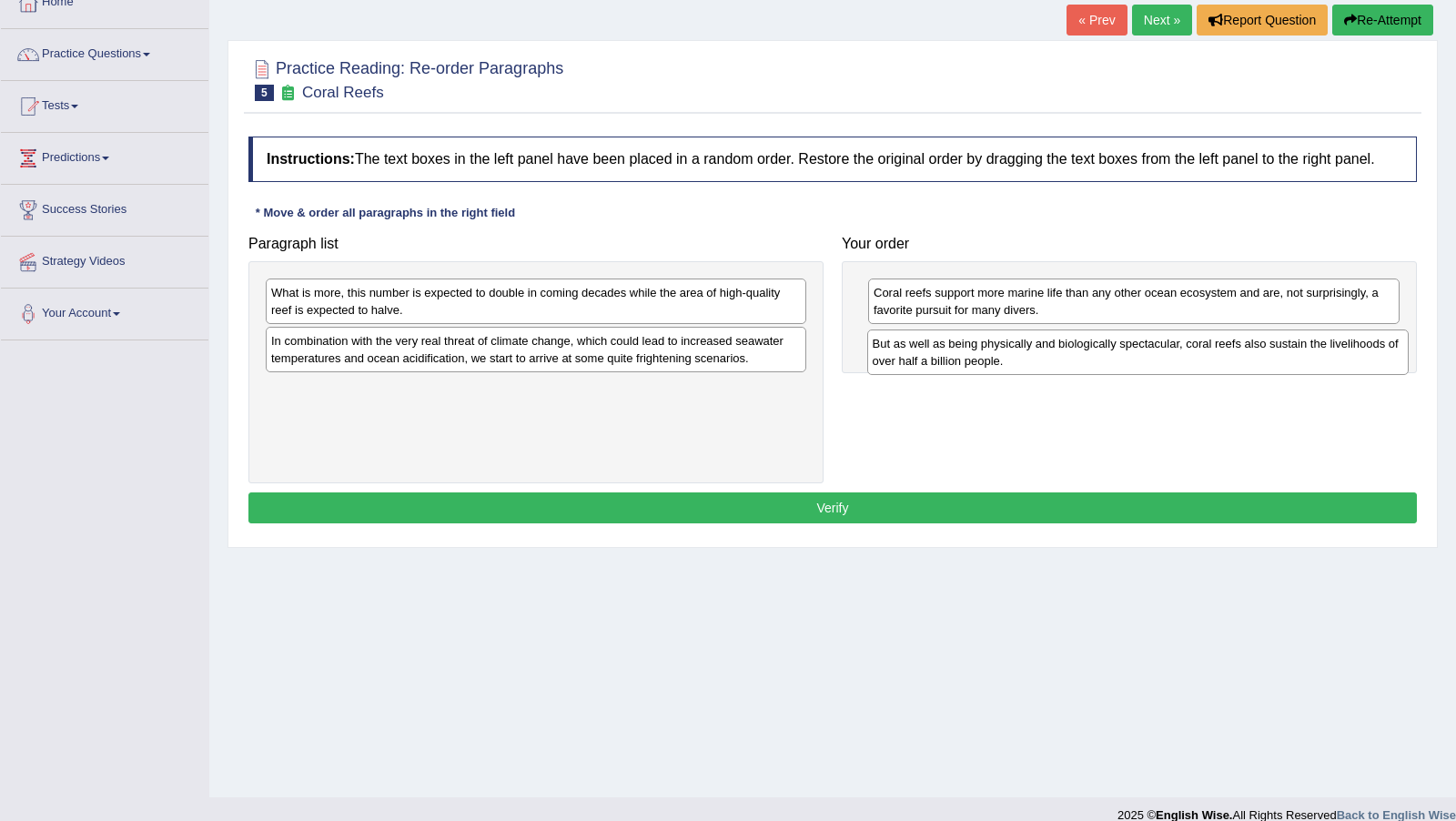
drag, startPoint x: 441, startPoint y: 326, endPoint x: 1043, endPoint y: 376, distance: 604.1
click at [1043, 374] on div "But as well as being physically and biologically spectacular, coral reefs also …" at bounding box center [1137, 352] width 541 height 44
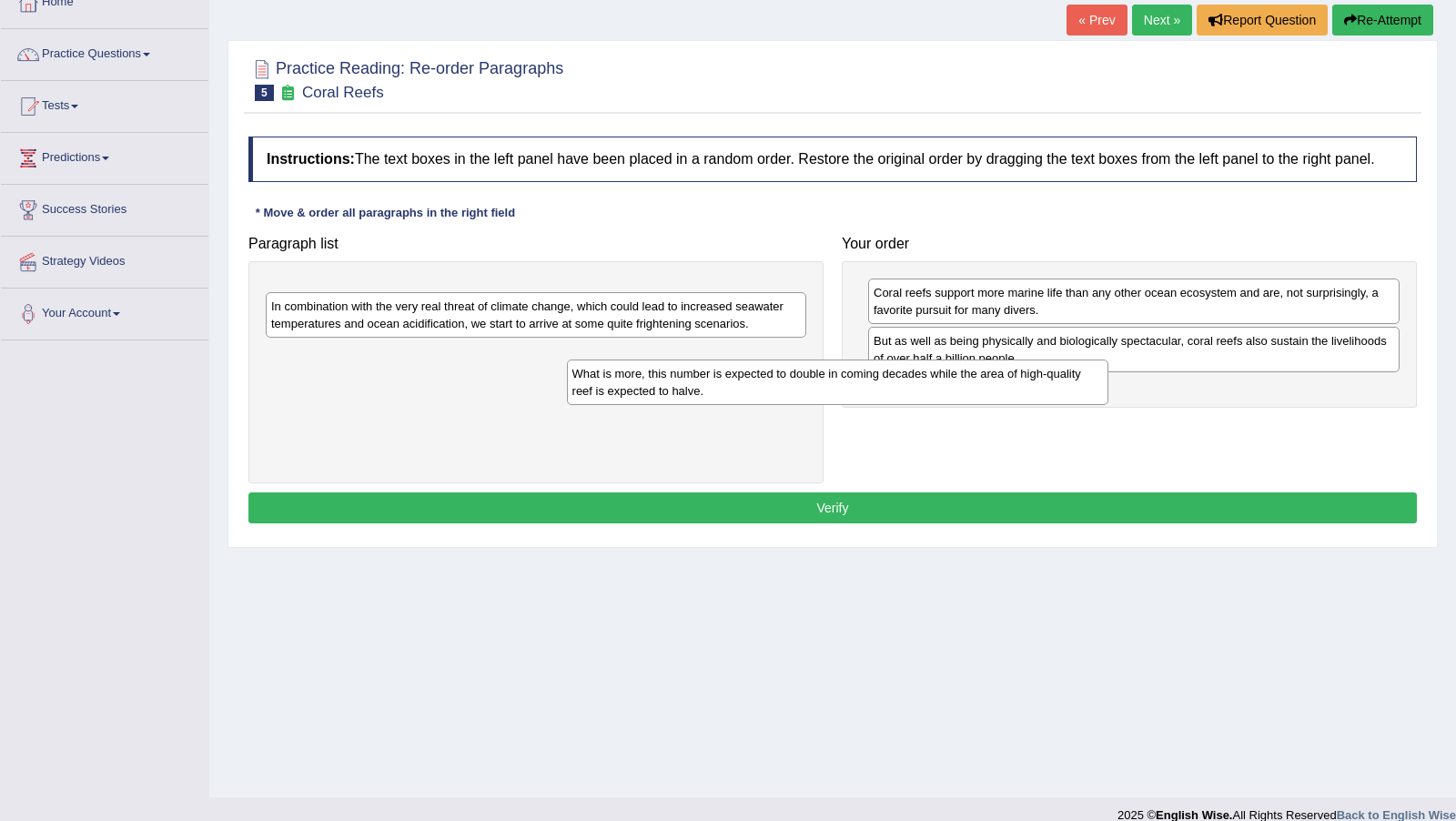
drag, startPoint x: 692, startPoint y: 323, endPoint x: 994, endPoint y: 405, distance: 312.9
click at [994, 404] on div "What is more, this number is expected to double in coming decades while the are…" at bounding box center [837, 382] width 541 height 44
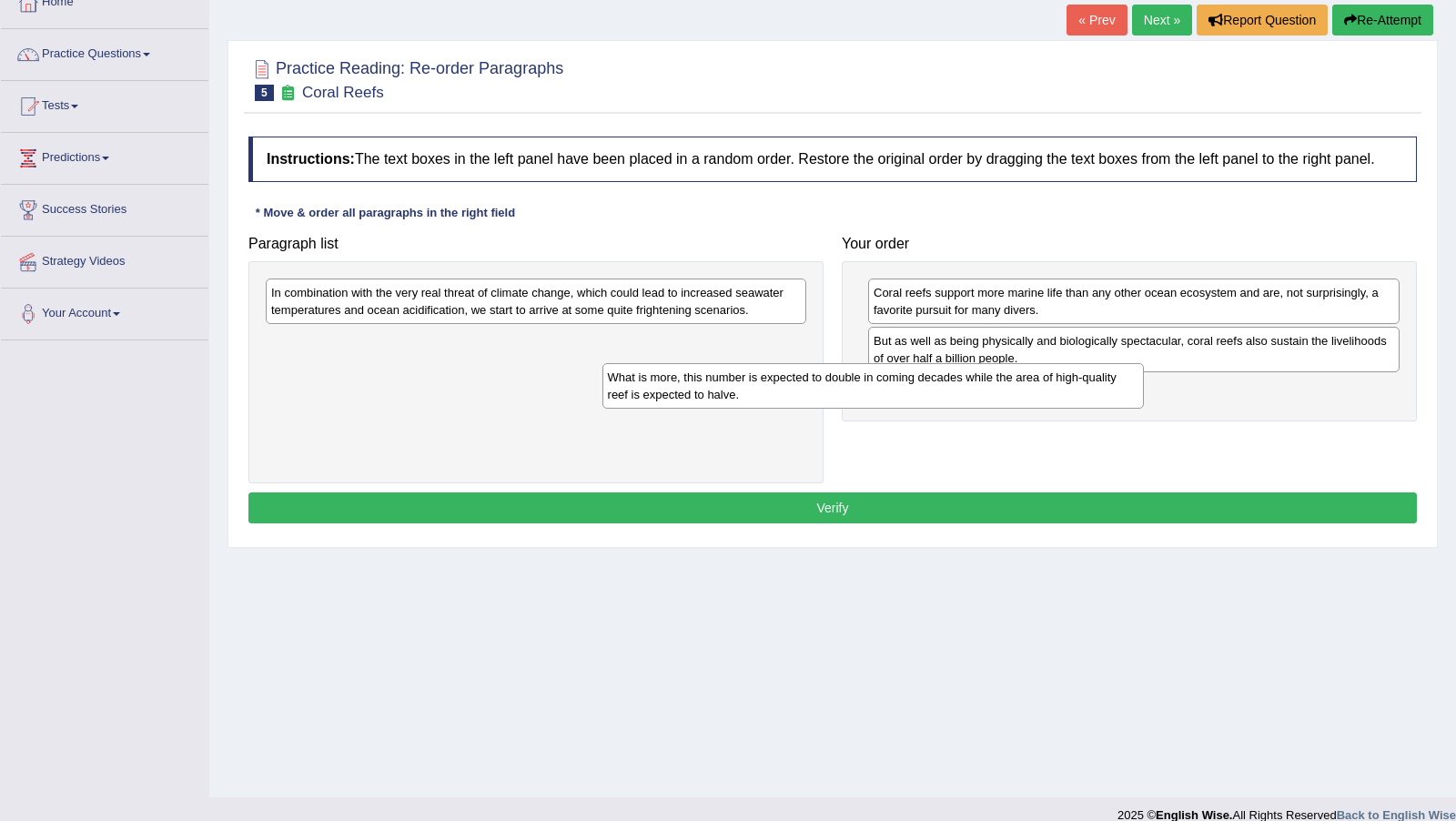
drag, startPoint x: 722, startPoint y: 324, endPoint x: 1058, endPoint y: 410, distance: 346.8
click at [1058, 408] on div "What is more, this number is expected to double in coming decades while the are…" at bounding box center [872, 385] width 541 height 44
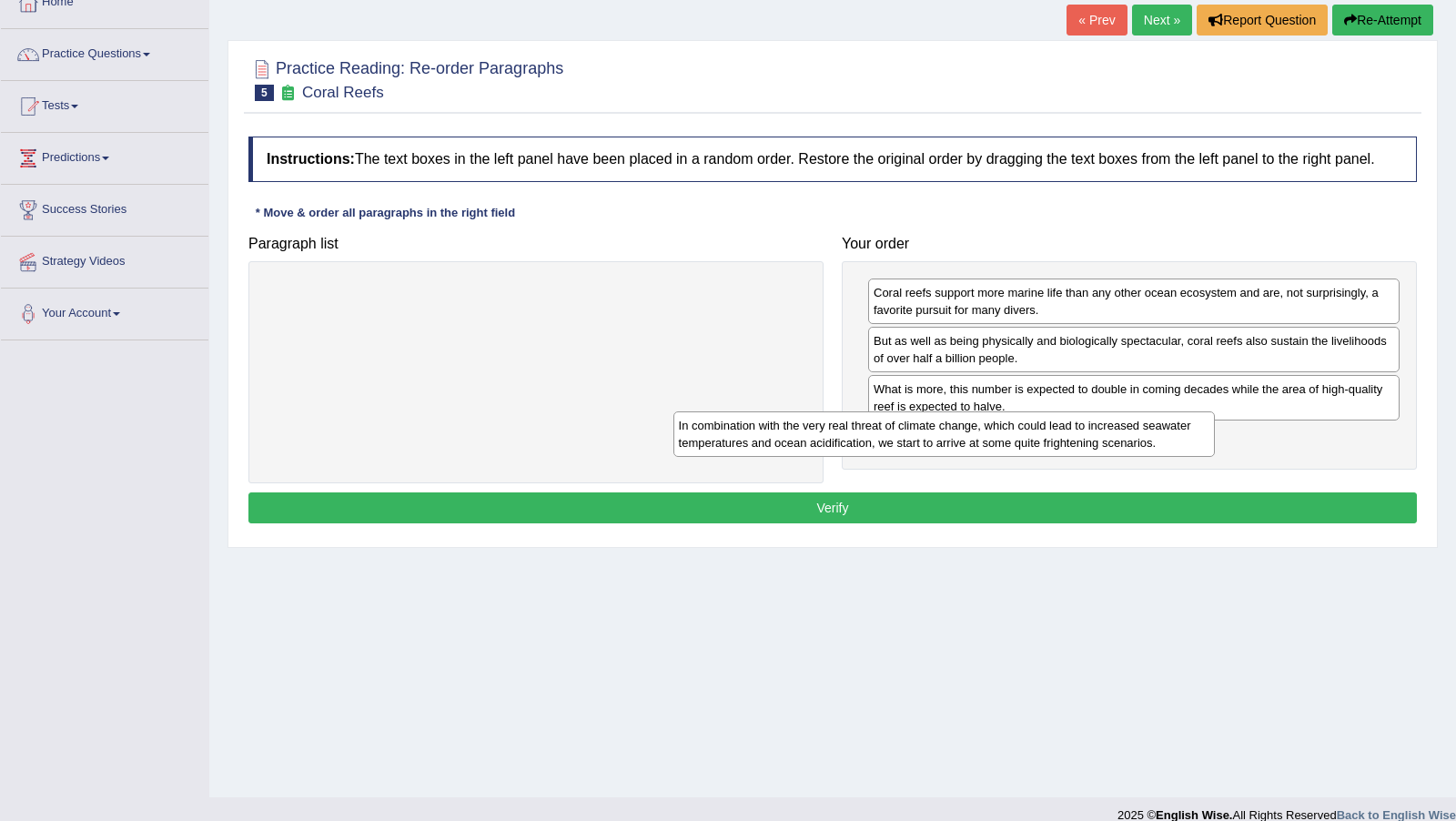
drag, startPoint x: 718, startPoint y: 325, endPoint x: 1128, endPoint y: 459, distance: 431.3
click at [1128, 456] on div "In combination with the very real threat of climate change, which could lead to…" at bounding box center [944, 434] width 541 height 44
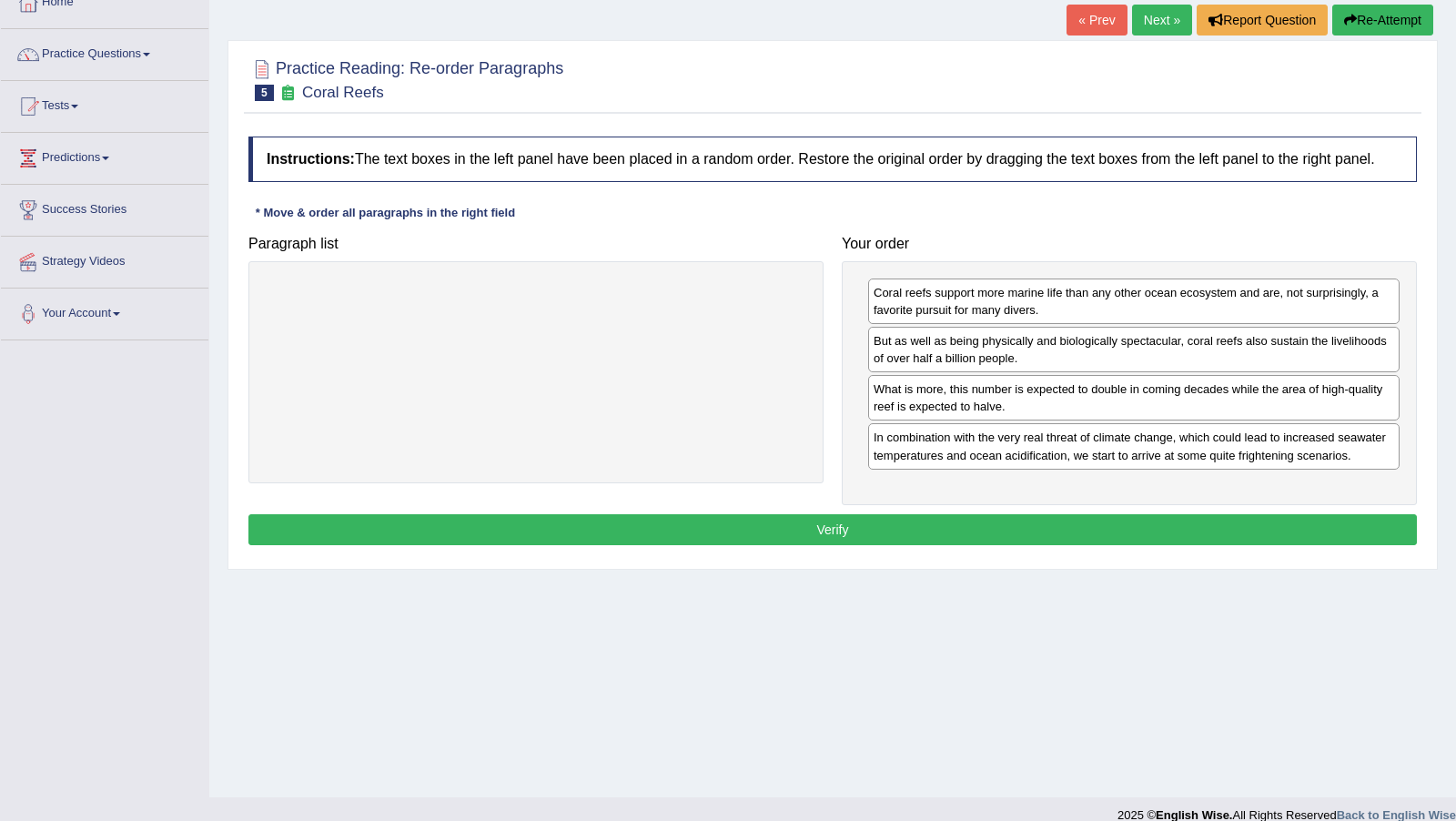
drag, startPoint x: 914, startPoint y: 436, endPoint x: 847, endPoint y: 529, distance: 114.6
click at [844, 536] on button "Verify" at bounding box center [832, 529] width 1168 height 31
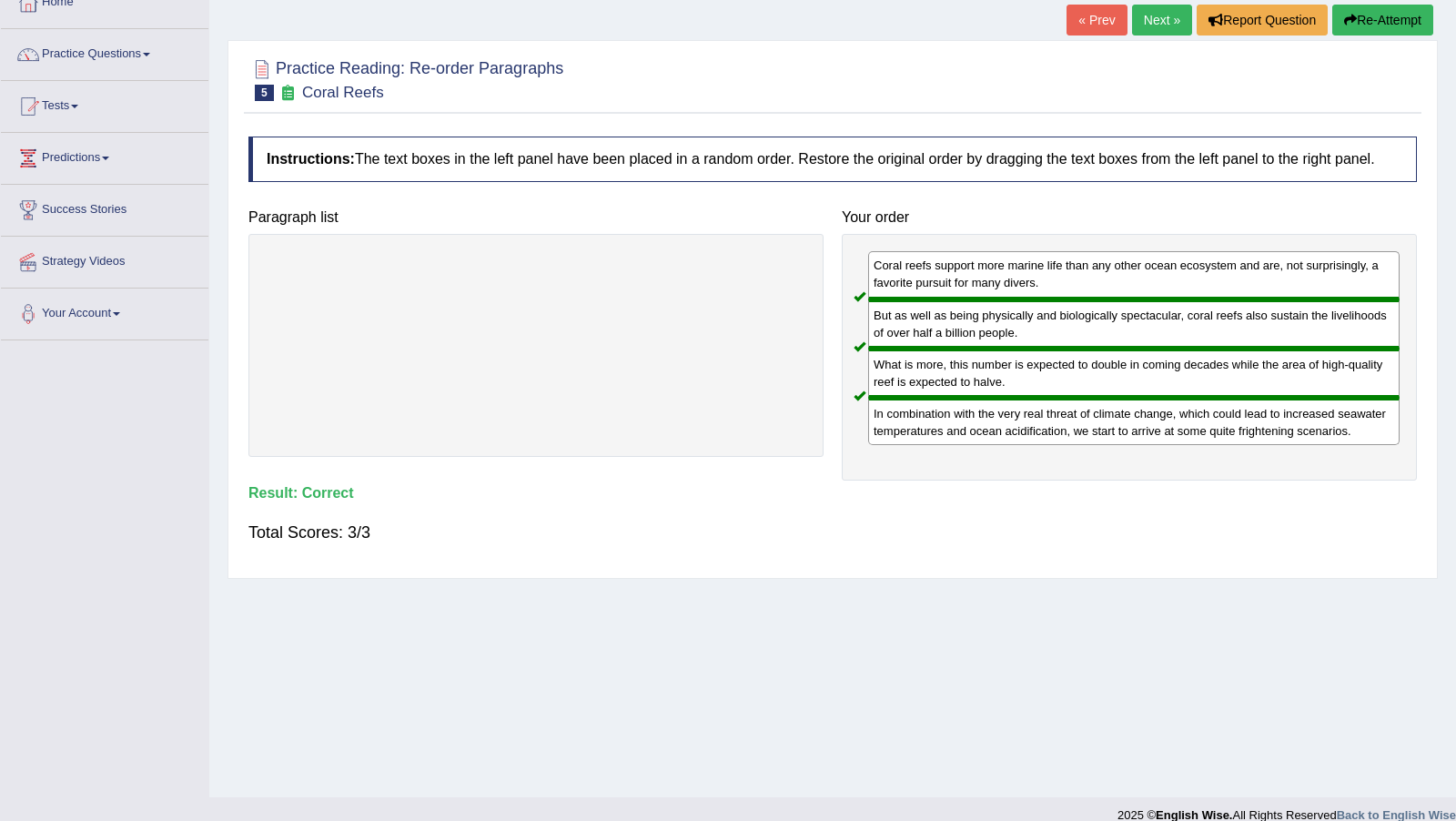
click at [1156, 26] on link "Next »" at bounding box center [1161, 19] width 60 height 31
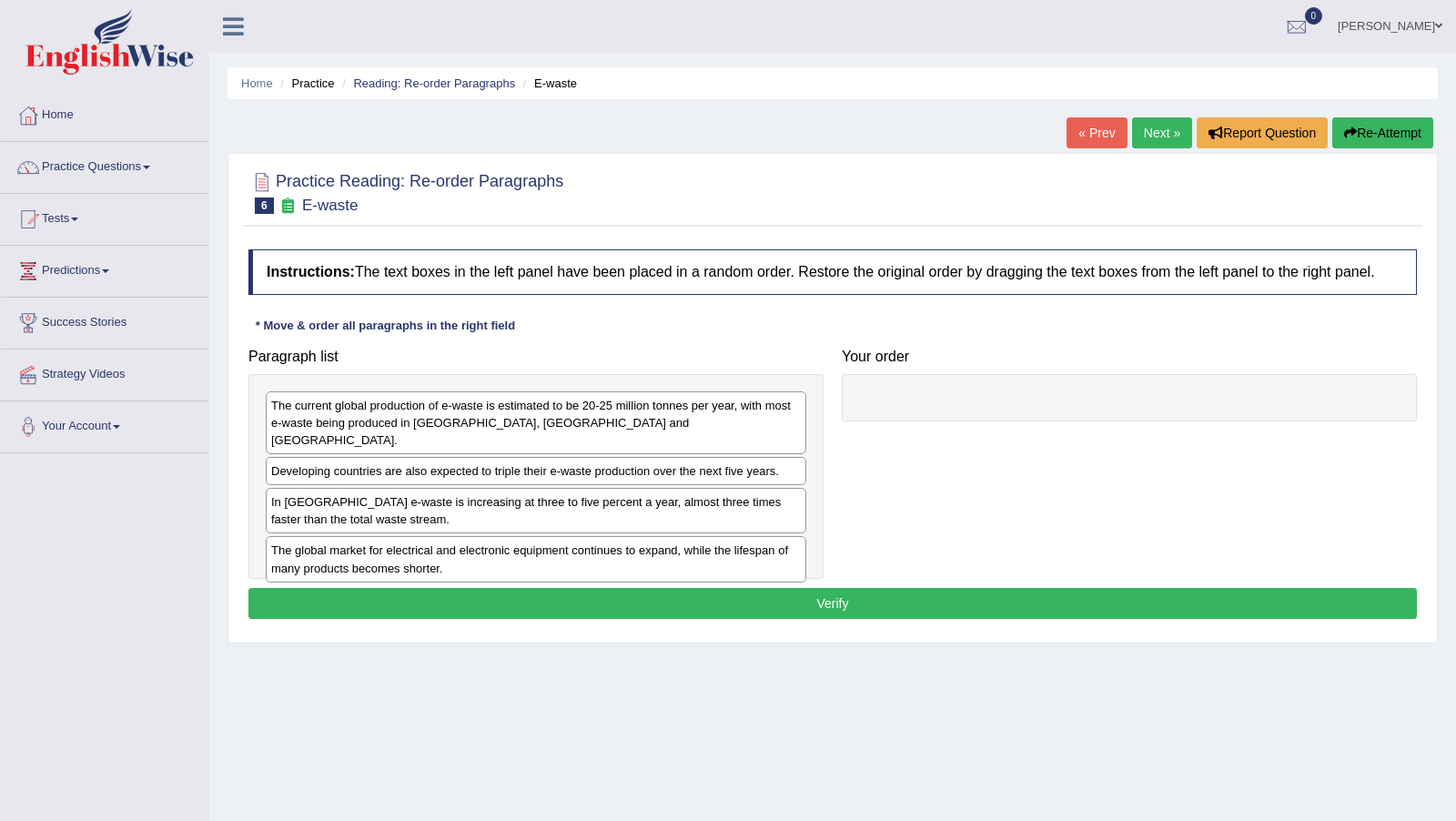
scroll to position [40, 0]
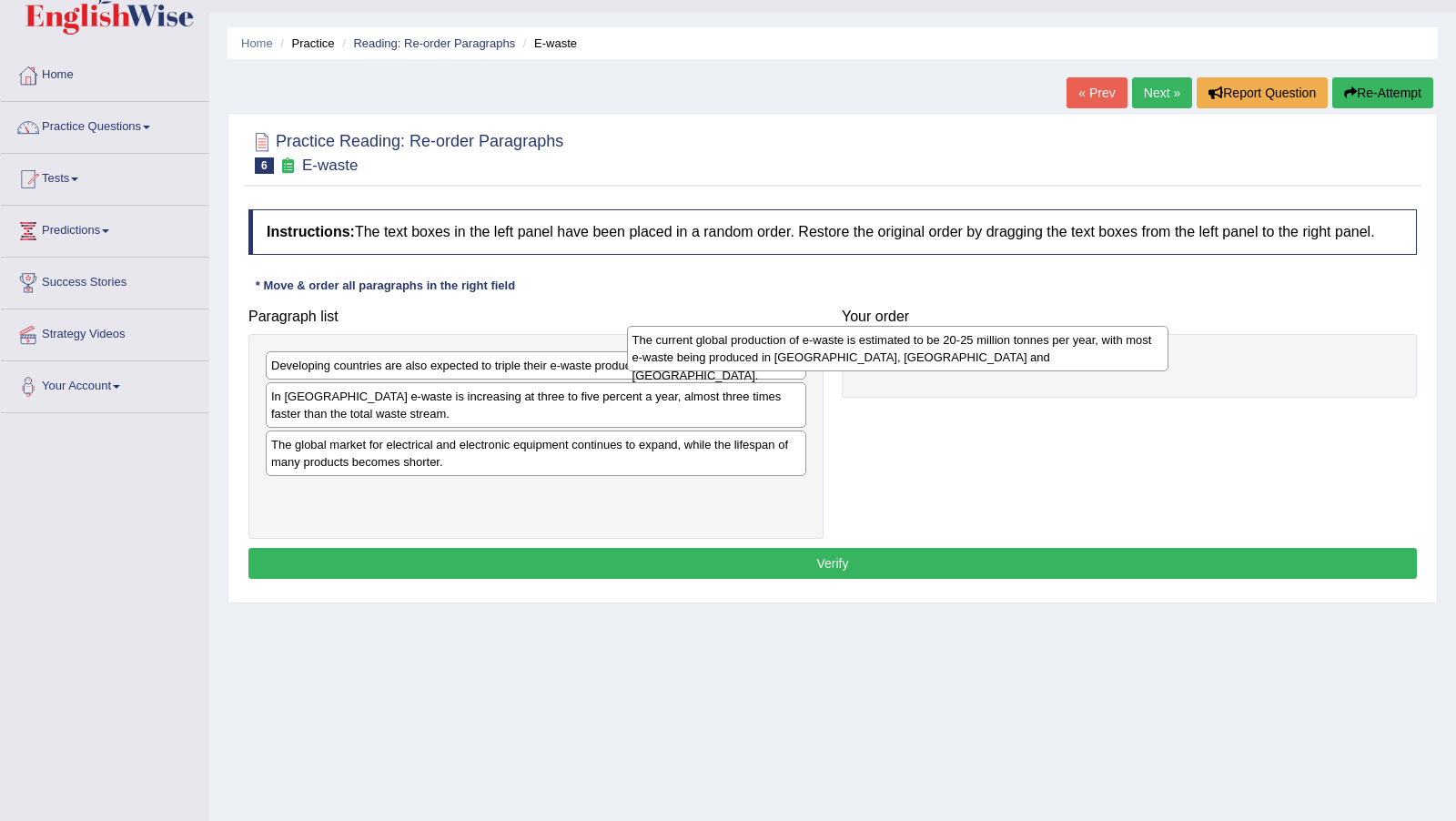
drag, startPoint x: 671, startPoint y: 392, endPoint x: 1050, endPoint y: 375, distance: 379.4
click at [671, 371] on div "The current global production of e-waste is estimated to be 20-25 million tonne…" at bounding box center [897, 348] width 541 height 44
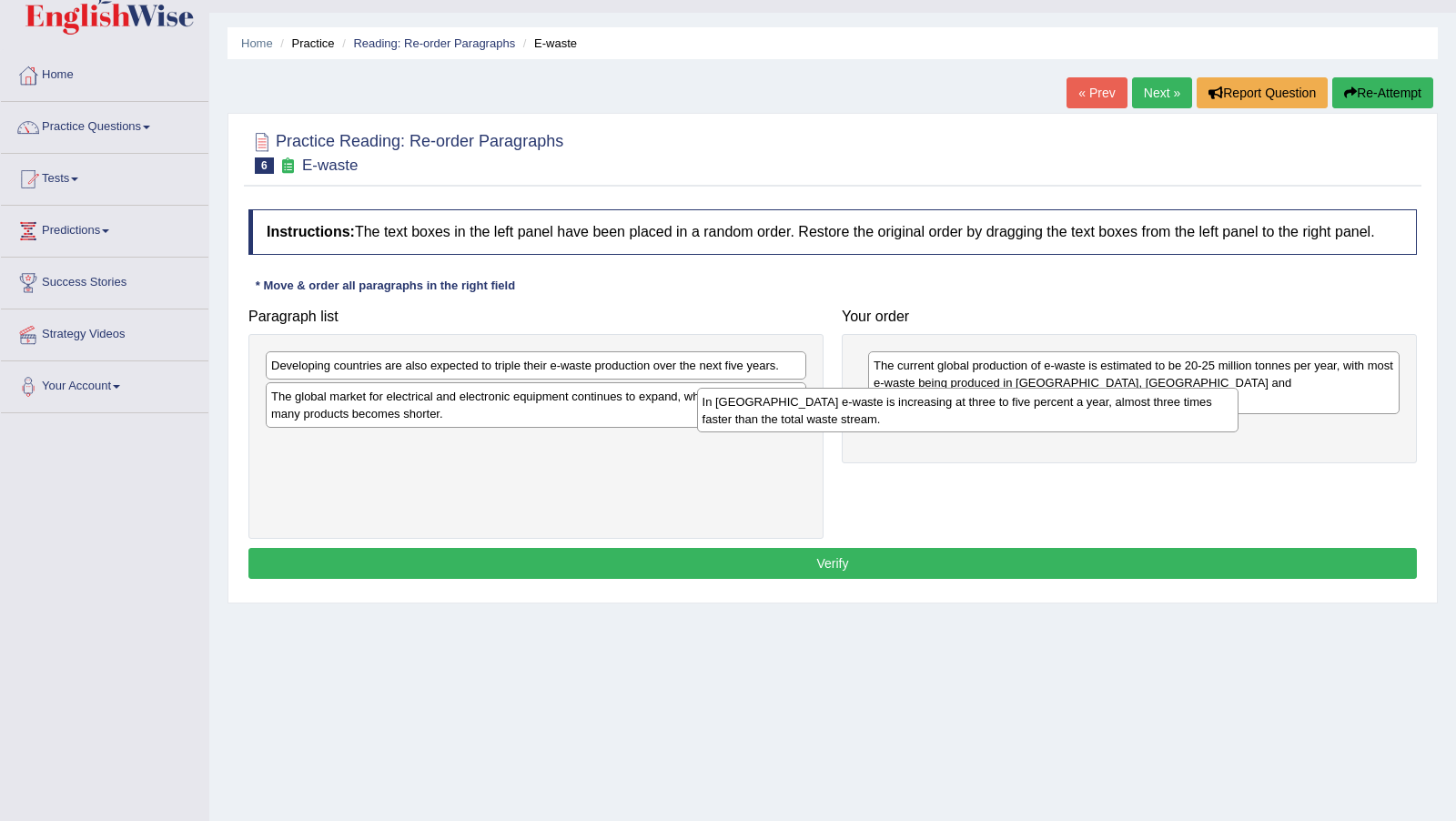
drag, startPoint x: 634, startPoint y: 422, endPoint x: 1081, endPoint y: 440, distance: 447.4
click at [1081, 433] on div "In [GEOGRAPHIC_DATA] e-waste is increasing at three to five percent a year, alm…" at bounding box center [967, 410] width 541 height 44
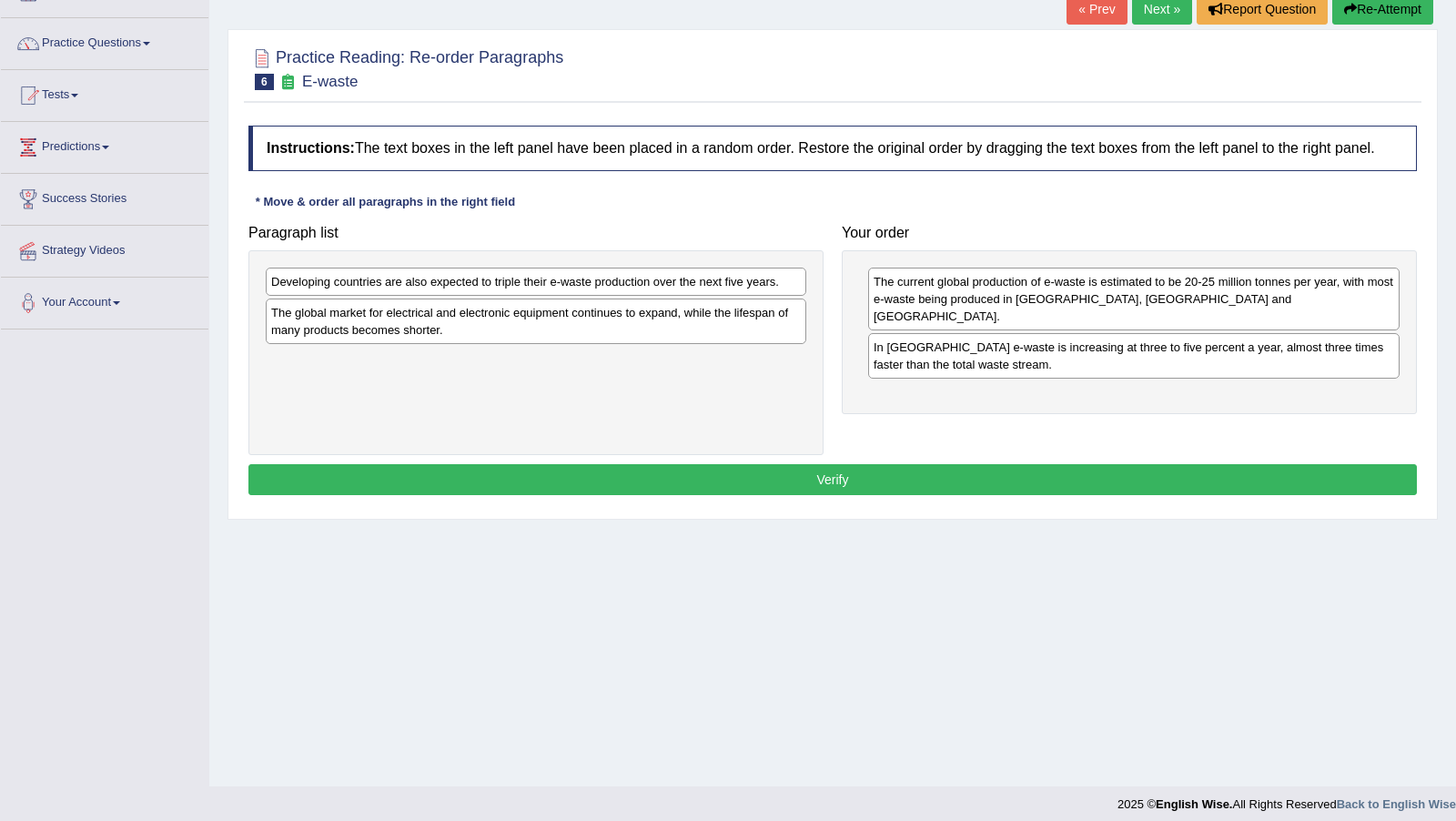
scroll to position [133, 0]
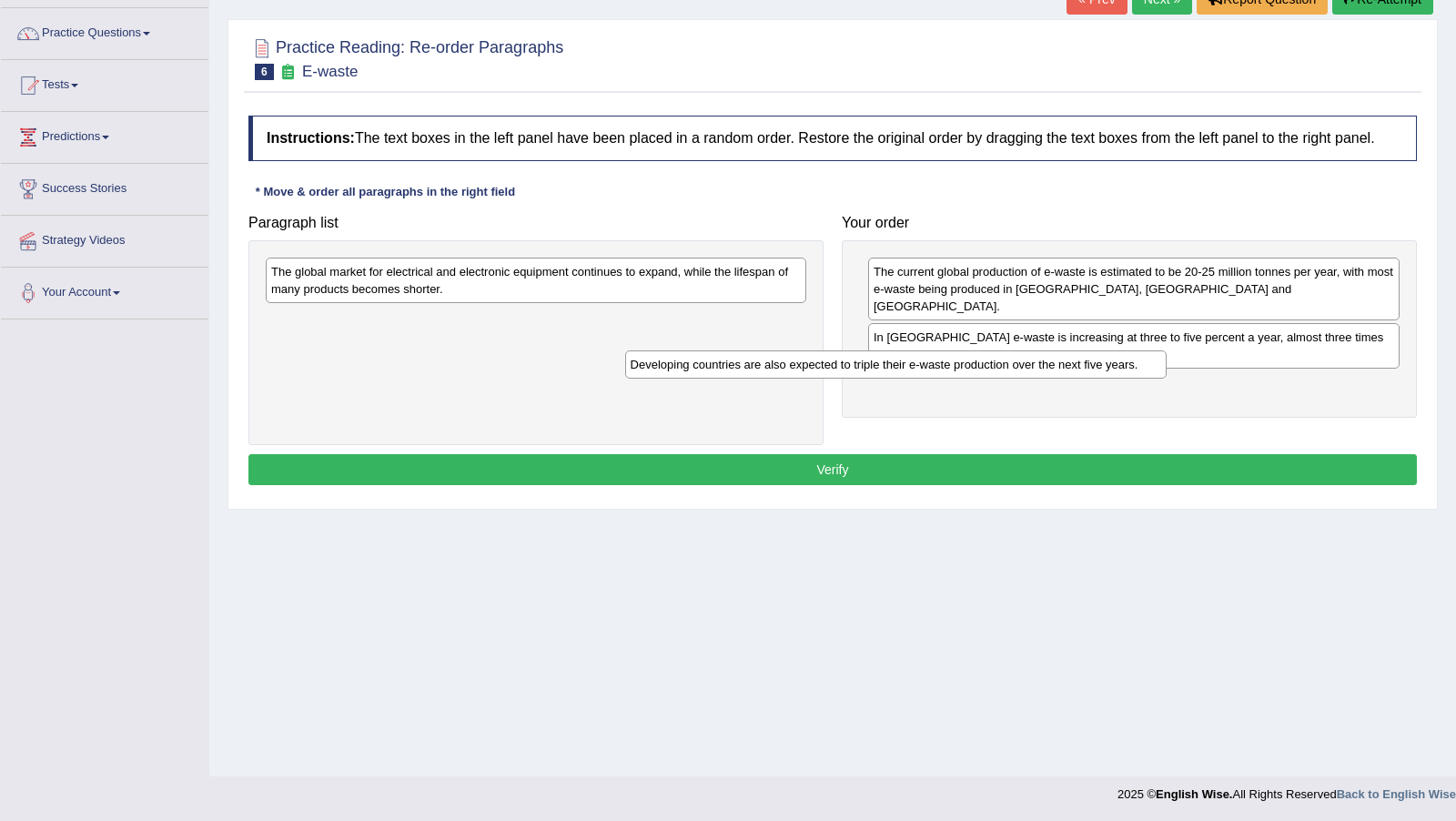
drag, startPoint x: 725, startPoint y: 286, endPoint x: 1085, endPoint y: 381, distance: 372.3
click at [1085, 378] on div "Developing countries are also expected to triple their e-waste production over …" at bounding box center [896, 363] width 541 height 27
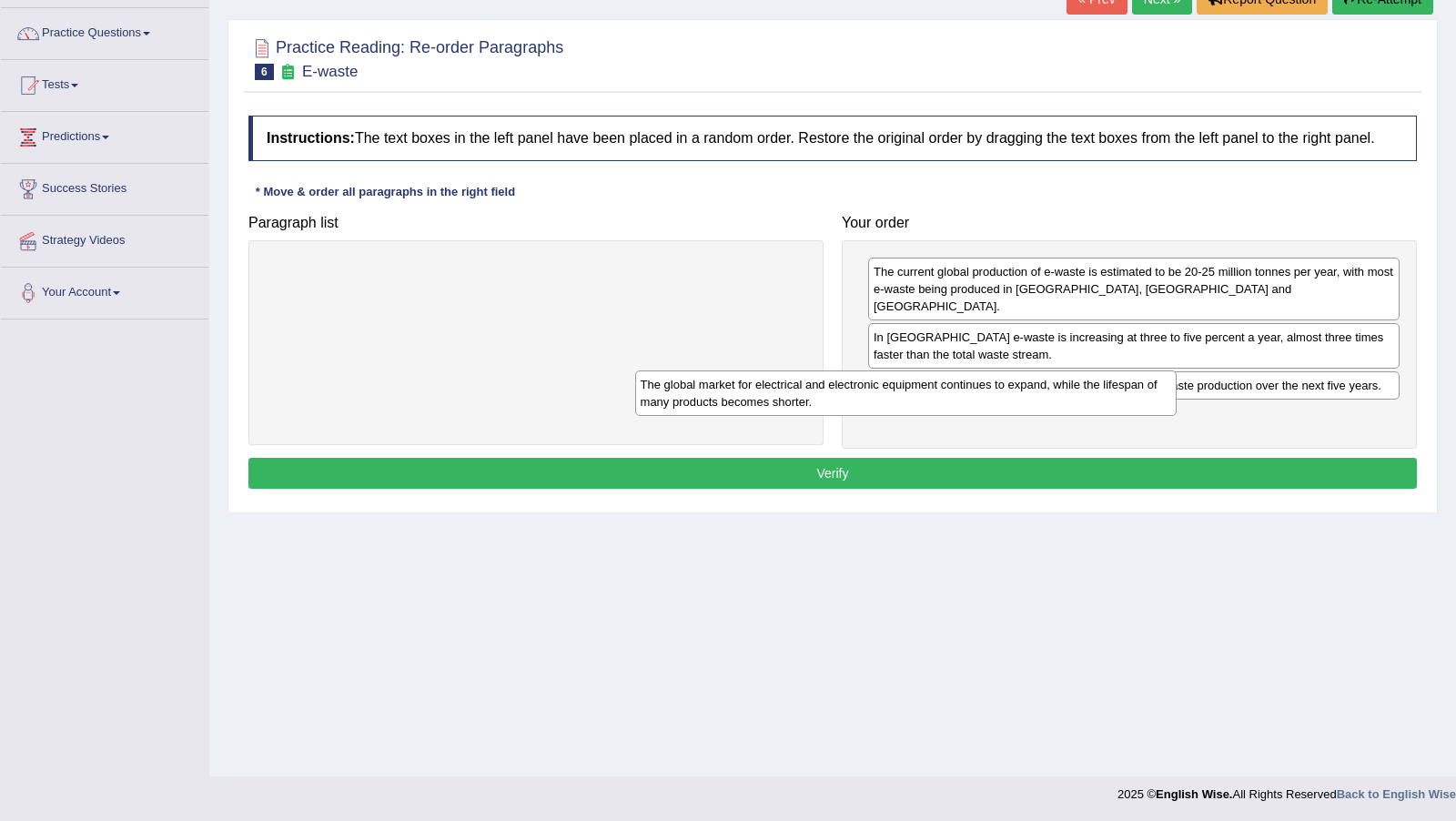
drag, startPoint x: 674, startPoint y: 294, endPoint x: 1050, endPoint y: 410, distance: 393.5
click at [1050, 410] on div "The global market for electrical and electronic equipment continues to expand, …" at bounding box center [906, 393] width 541 height 44
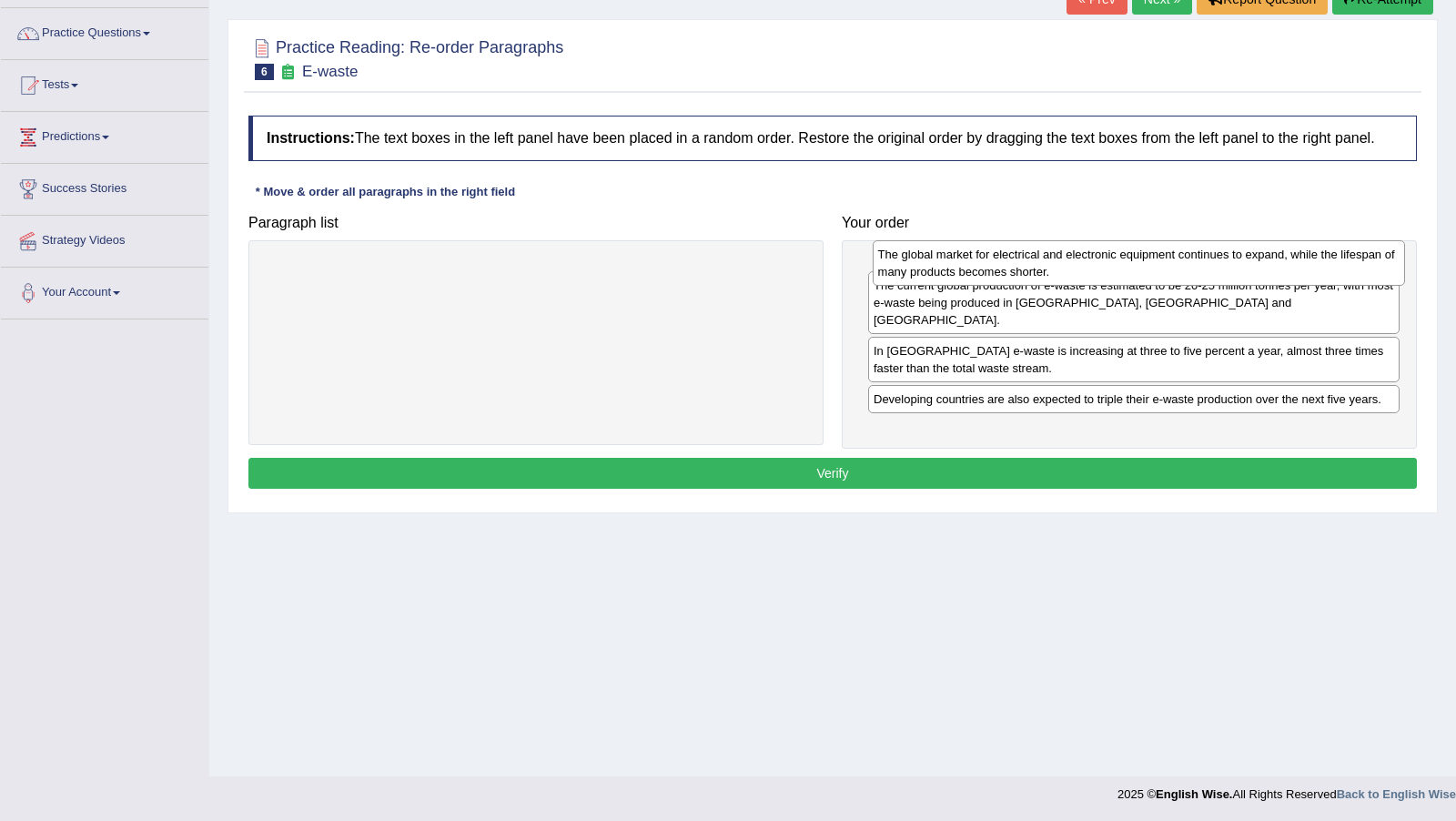
drag, startPoint x: 933, startPoint y: 423, endPoint x: 937, endPoint y: 279, distance: 144.1
click at [937, 279] on div "The global market for electrical and electronic equipment continues to expand, …" at bounding box center [1138, 262] width 533 height 44
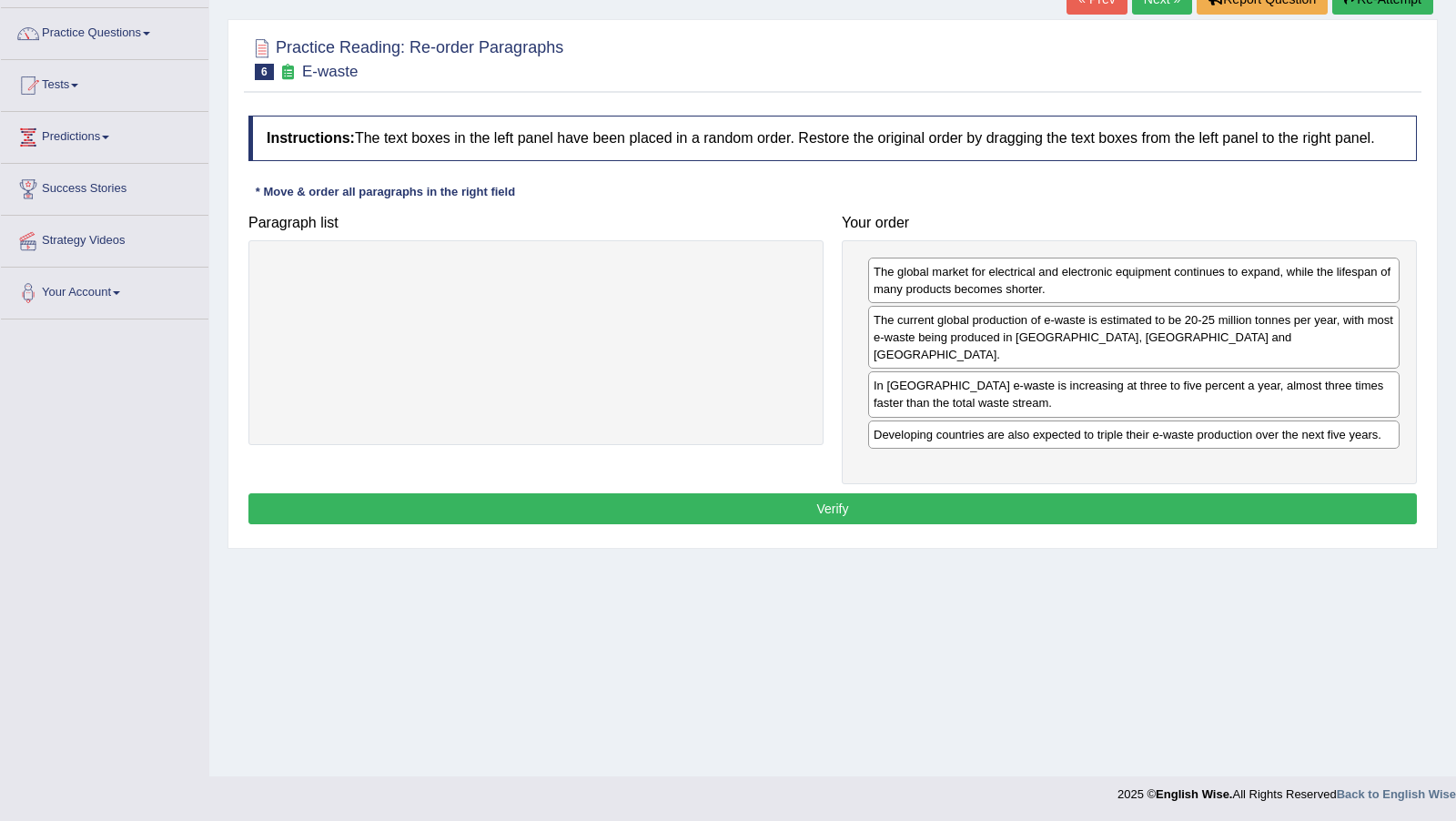
click at [825, 510] on button "Verify" at bounding box center [832, 508] width 1168 height 31
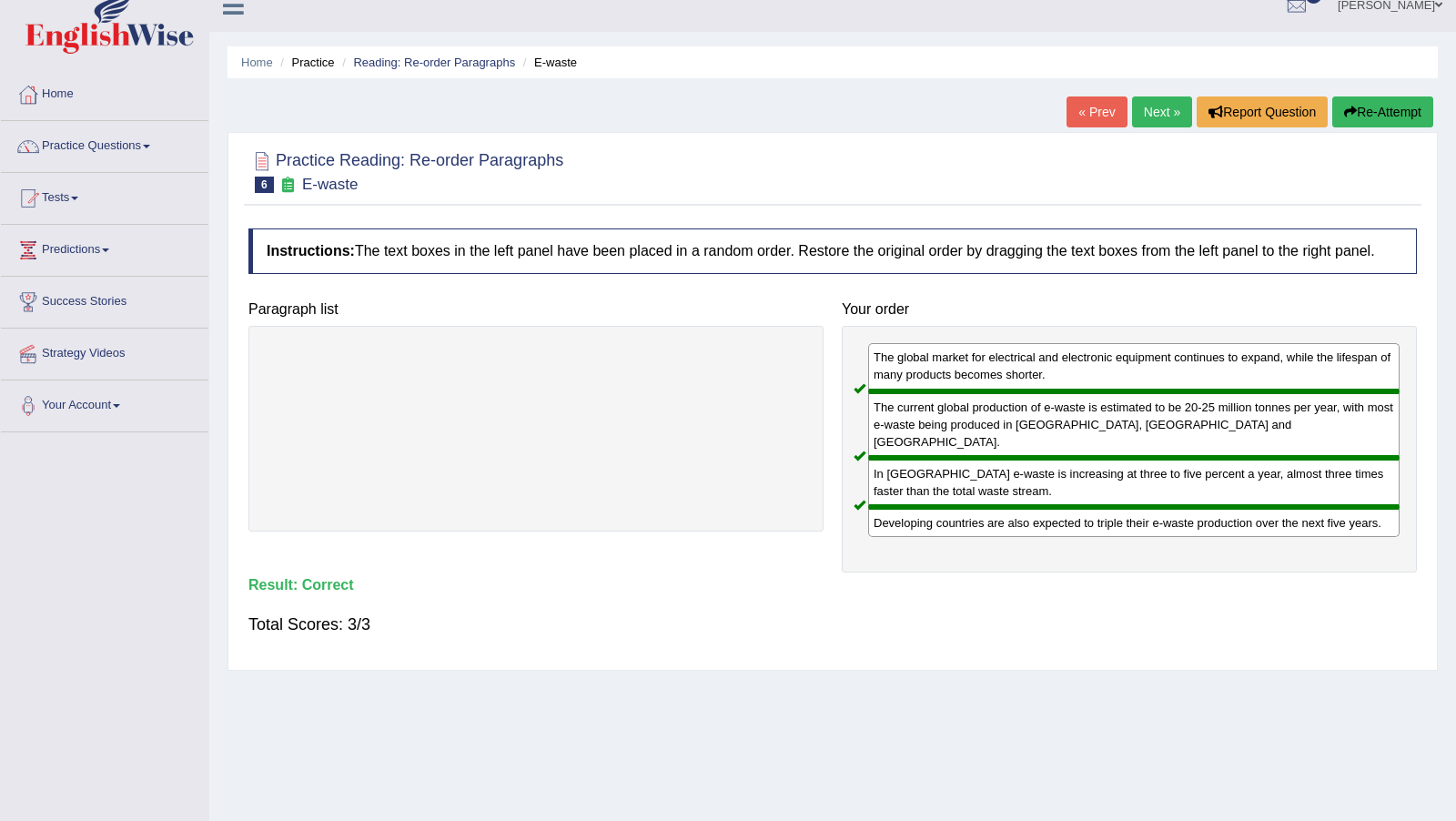
scroll to position [0, 0]
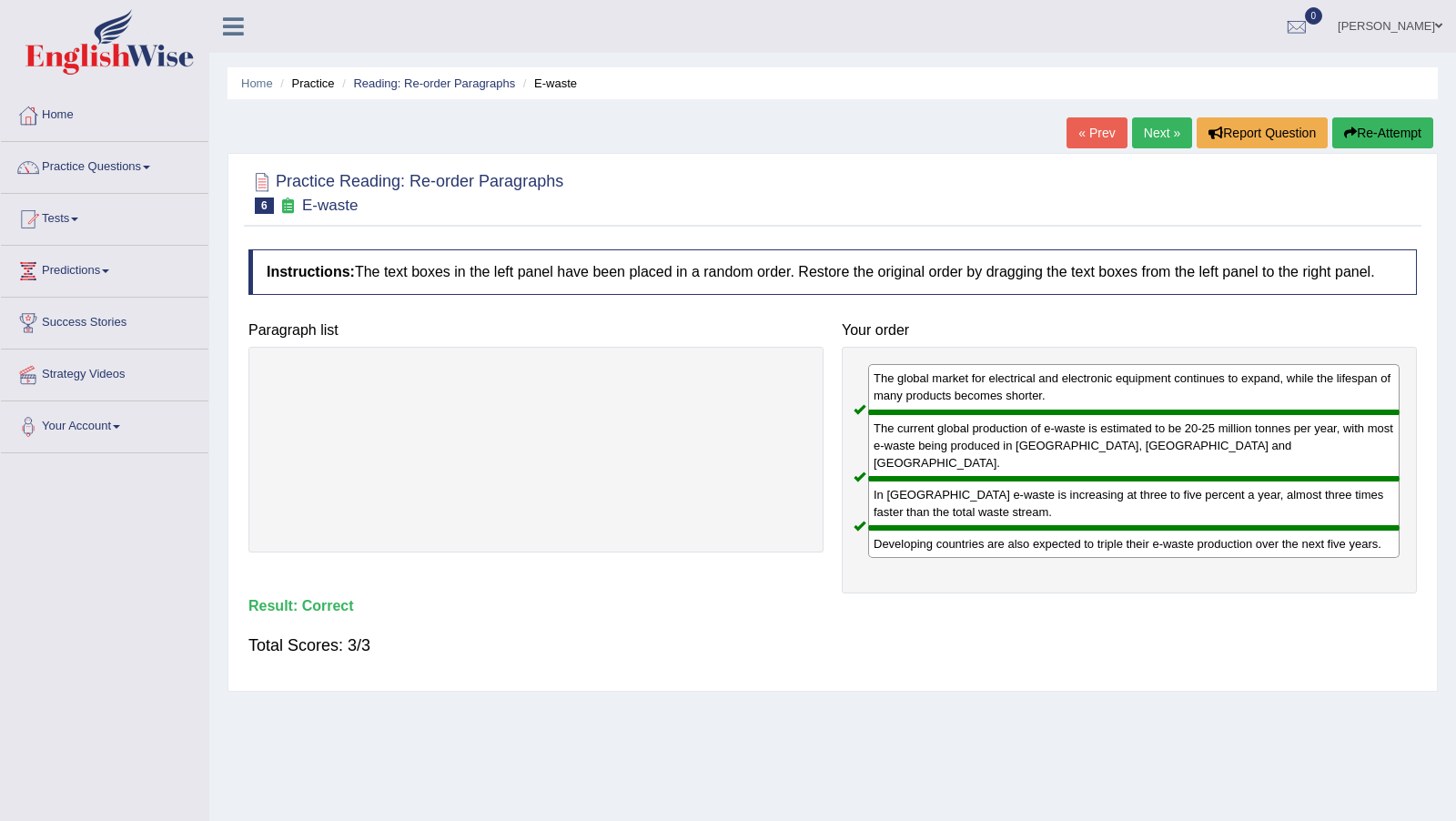
click at [1132, 141] on link "Next »" at bounding box center [1161, 133] width 60 height 31
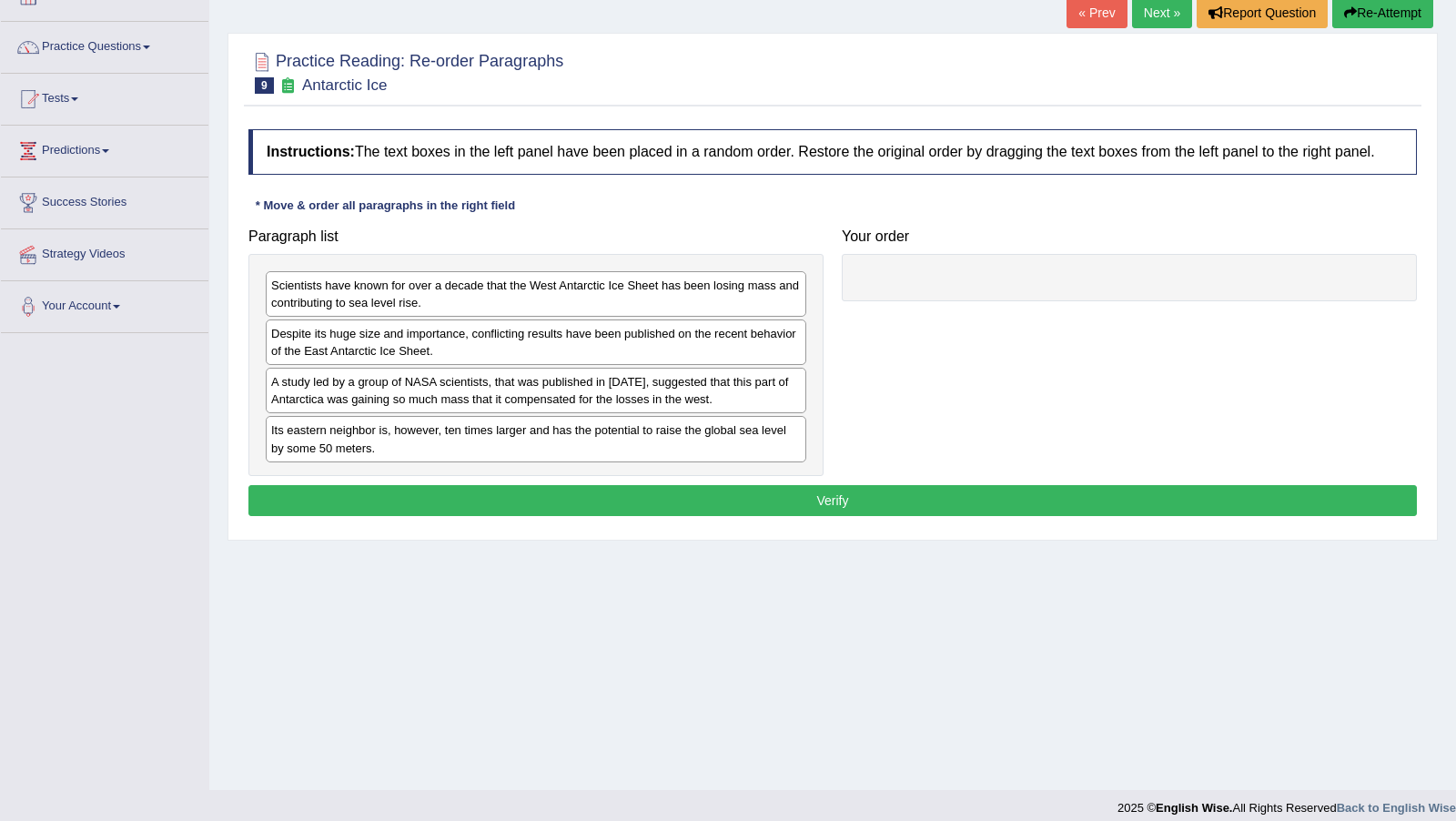
scroll to position [120, 0]
click at [679, 395] on div "A study led by a group of NASA scientists, that was published in [DATE], sugges…" at bounding box center [535, 390] width 540 height 45
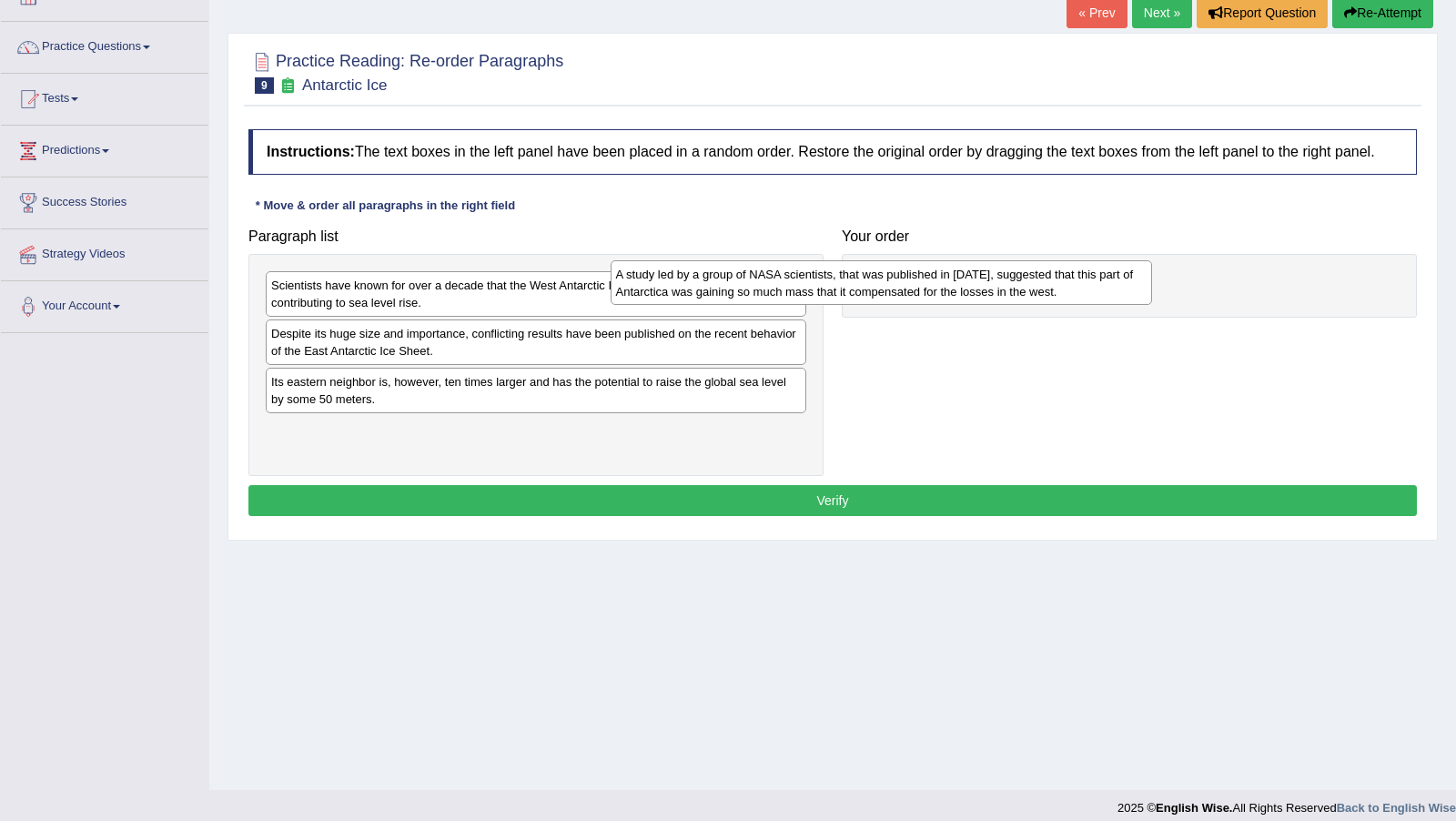
drag, startPoint x: 689, startPoint y: 406, endPoint x: 1066, endPoint y: 302, distance: 391.1
click at [1066, 302] on div "A study led by a group of NASA scientists, that was published in [DATE], sugges…" at bounding box center [881, 283] width 541 height 44
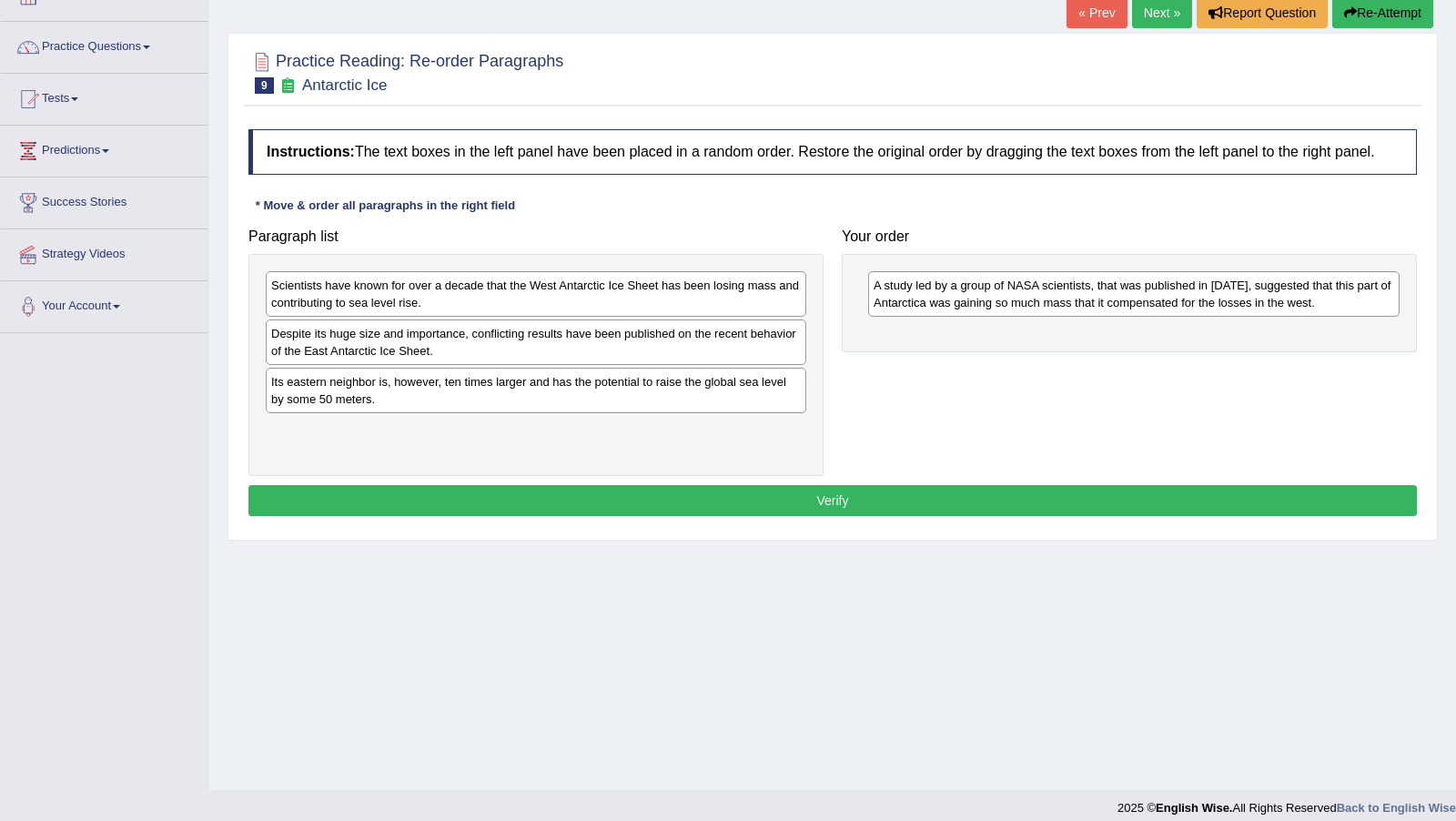
click at [742, 317] on div "Scientists have known for over a decade that the West Antarctic Ice Sheet has b…" at bounding box center [535, 294] width 540 height 45
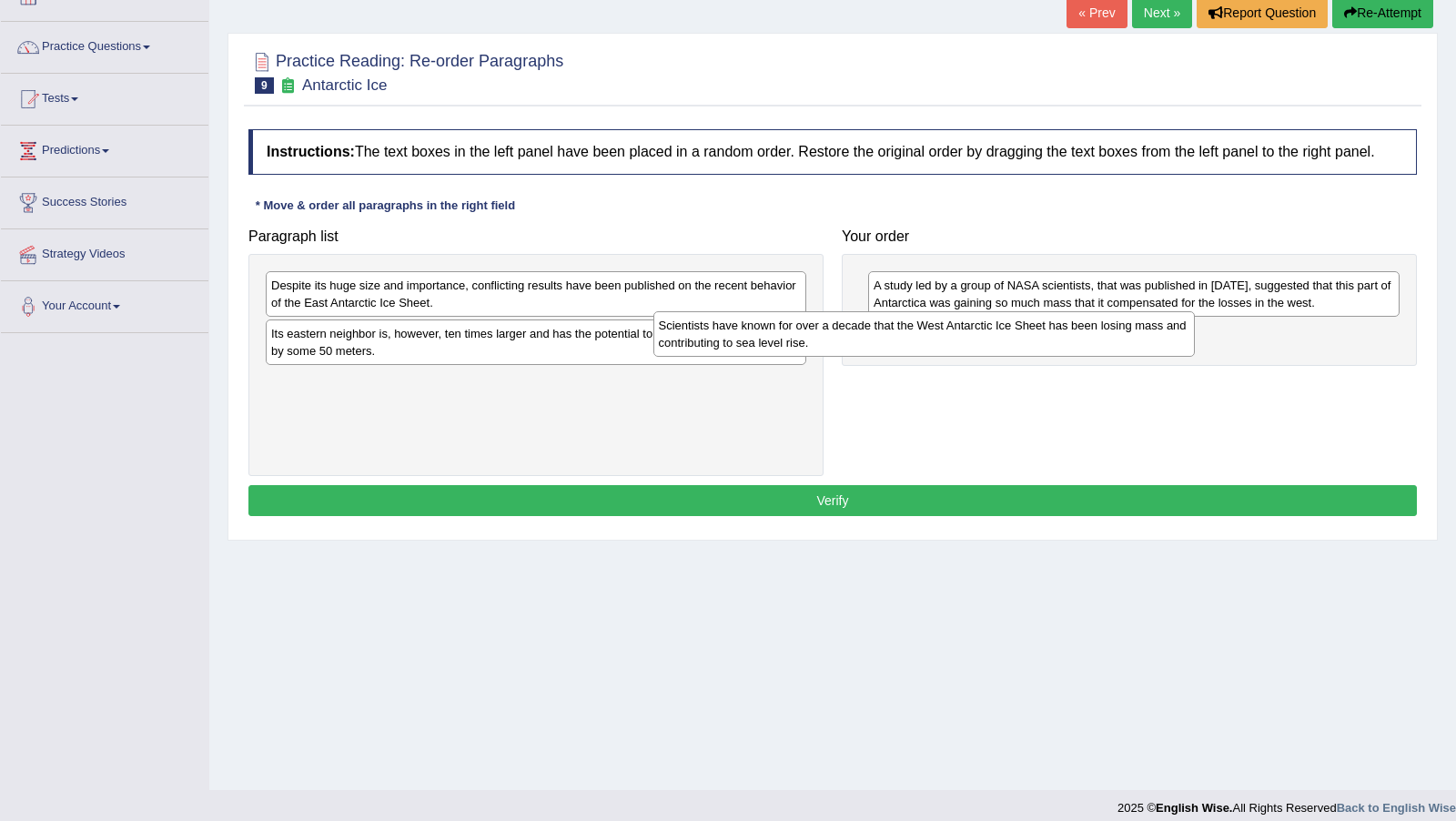
drag, startPoint x: 744, startPoint y: 319, endPoint x: 1174, endPoint y: 371, distance: 433.1
click at [1174, 356] on div "Scientists have known for over a decade that the West Antarctic Ice Sheet has b…" at bounding box center [923, 334] width 541 height 44
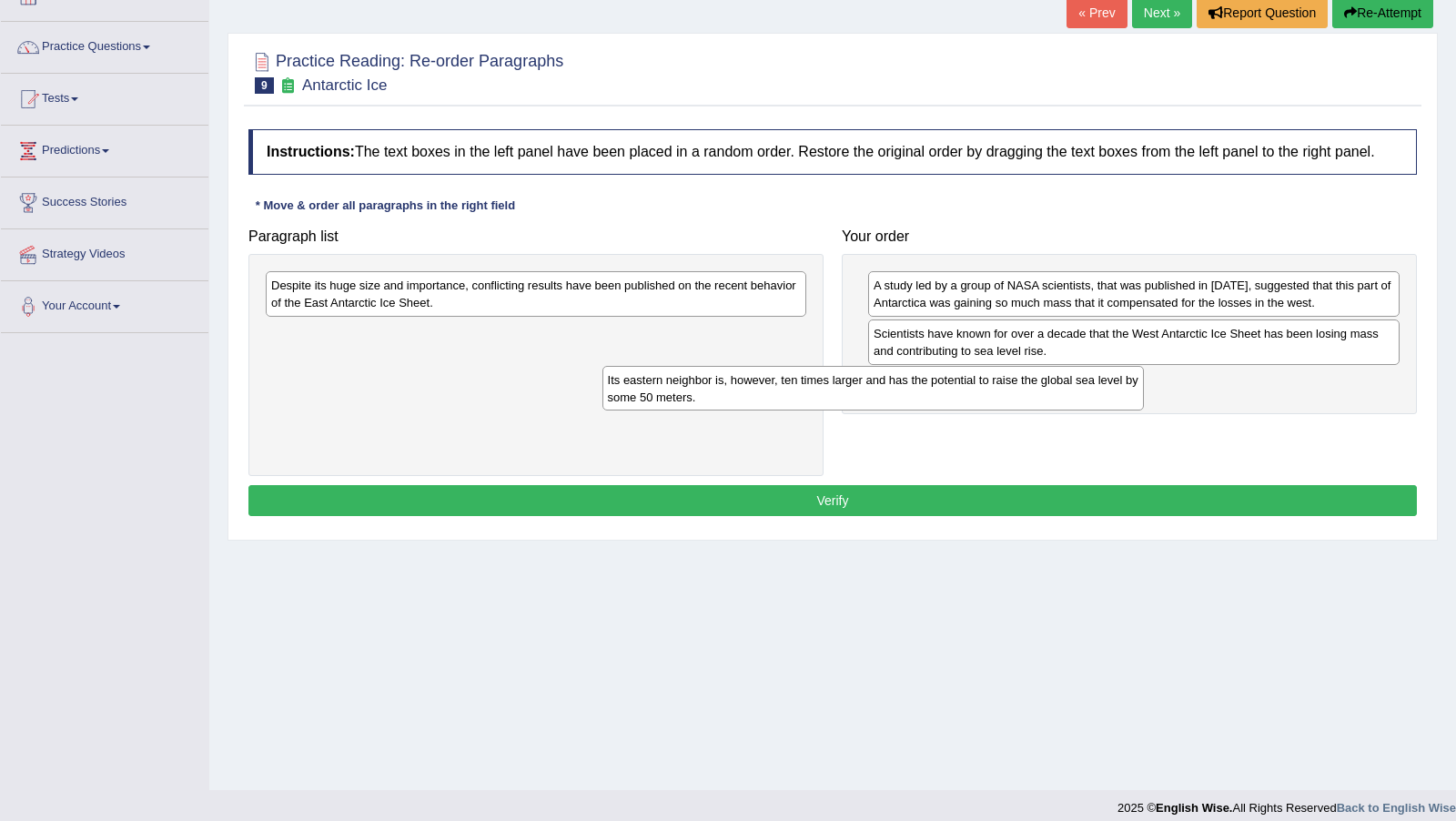
drag, startPoint x: 683, startPoint y: 357, endPoint x: 1019, endPoint y: 404, distance: 339.3
click at [1019, 404] on div "Its eastern neighbor is, however, ten times larger and has the potential to rai…" at bounding box center [872, 388] width 541 height 44
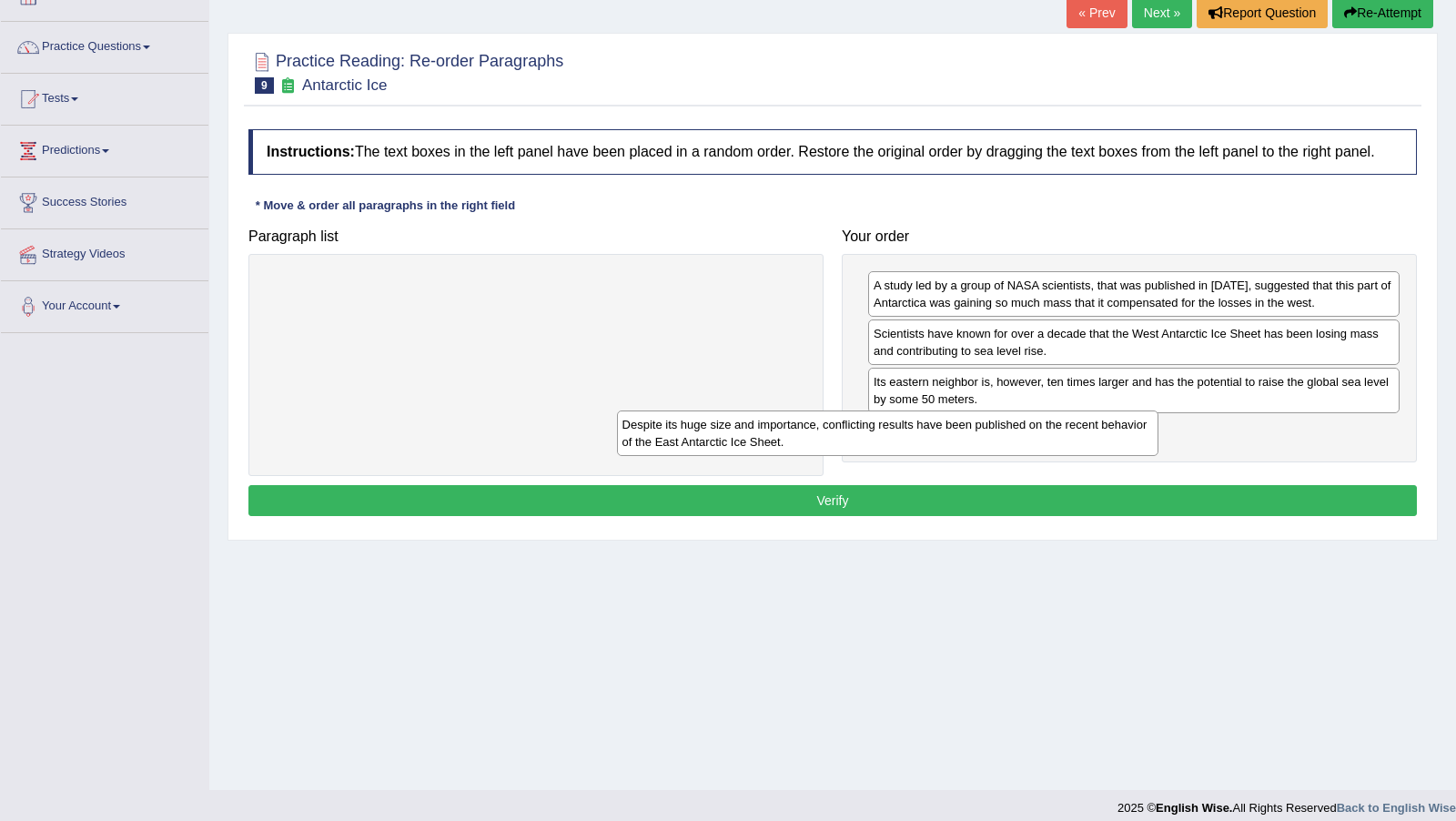
drag, startPoint x: 771, startPoint y: 293, endPoint x: 1122, endPoint y: 434, distance: 378.3
click at [1122, 434] on div "Despite its huge size and importance, conflicting results have been published o…" at bounding box center [887, 433] width 541 height 44
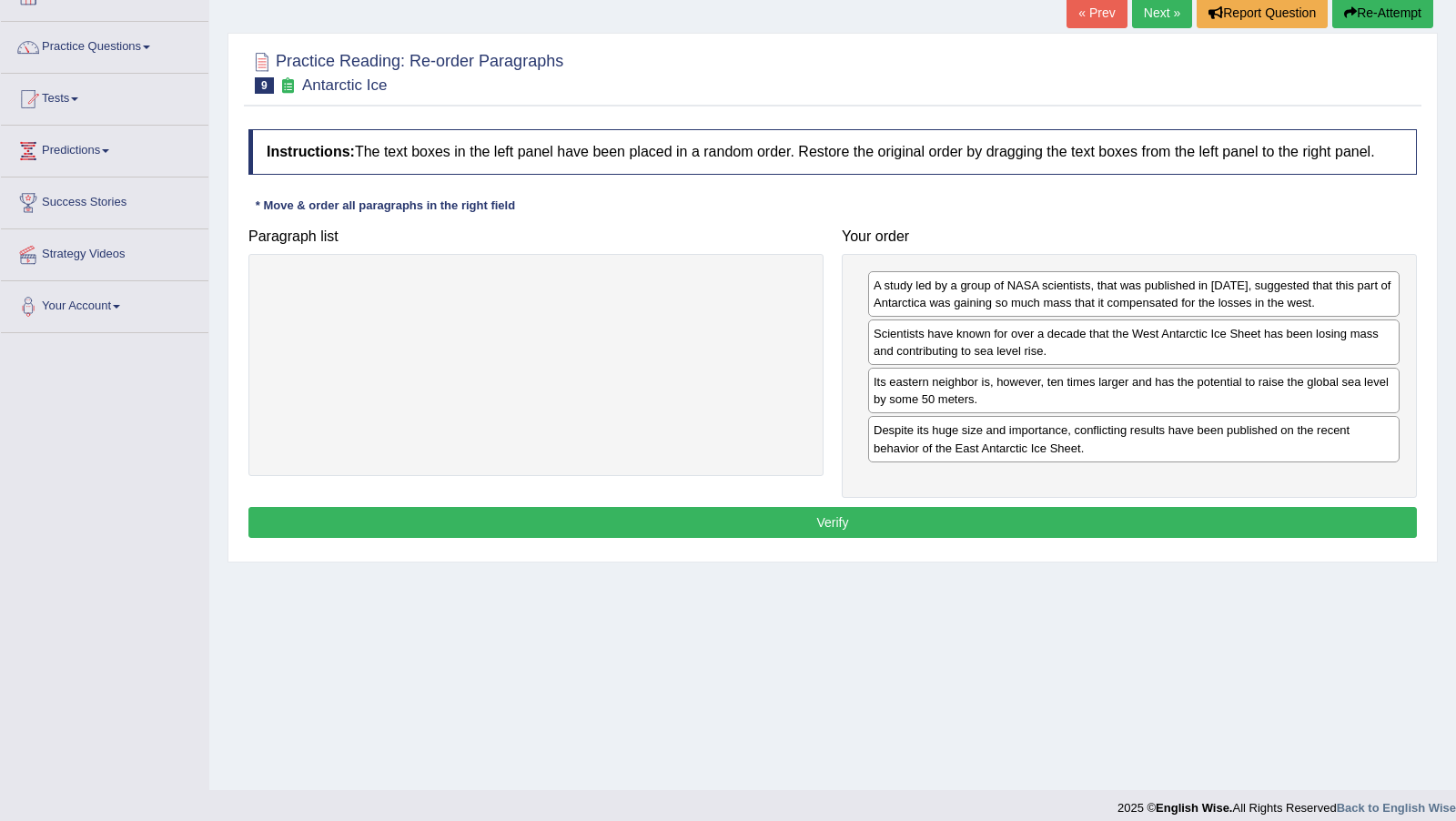
scroll to position [133, 0]
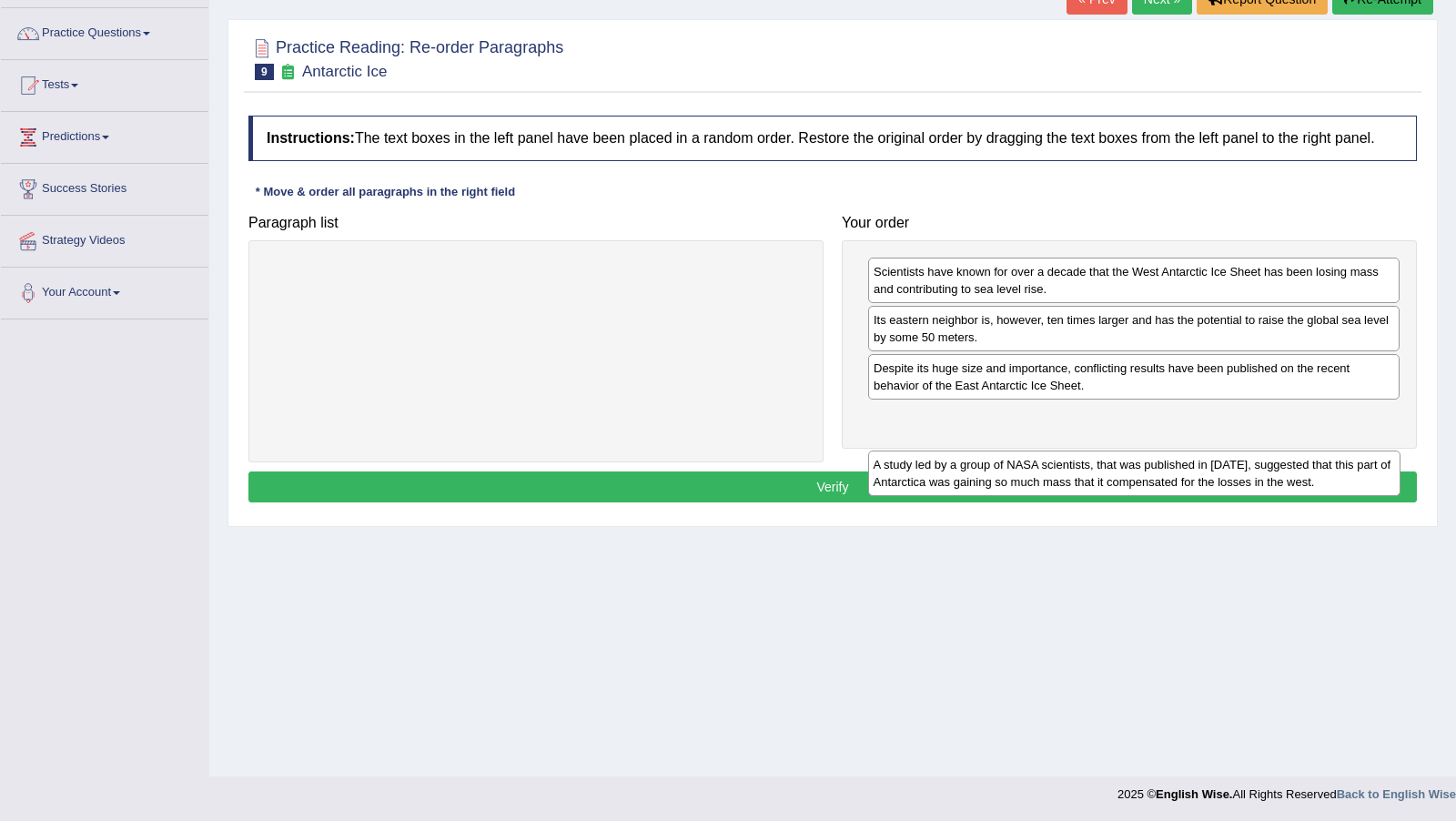
drag, startPoint x: 1071, startPoint y: 587, endPoint x: 1028, endPoint y: 435, distance: 158.0
click at [1013, 467] on div "A study led by a group of NASA scientists, that was published in 2015, suggeste…" at bounding box center [1134, 473] width 533 height 44
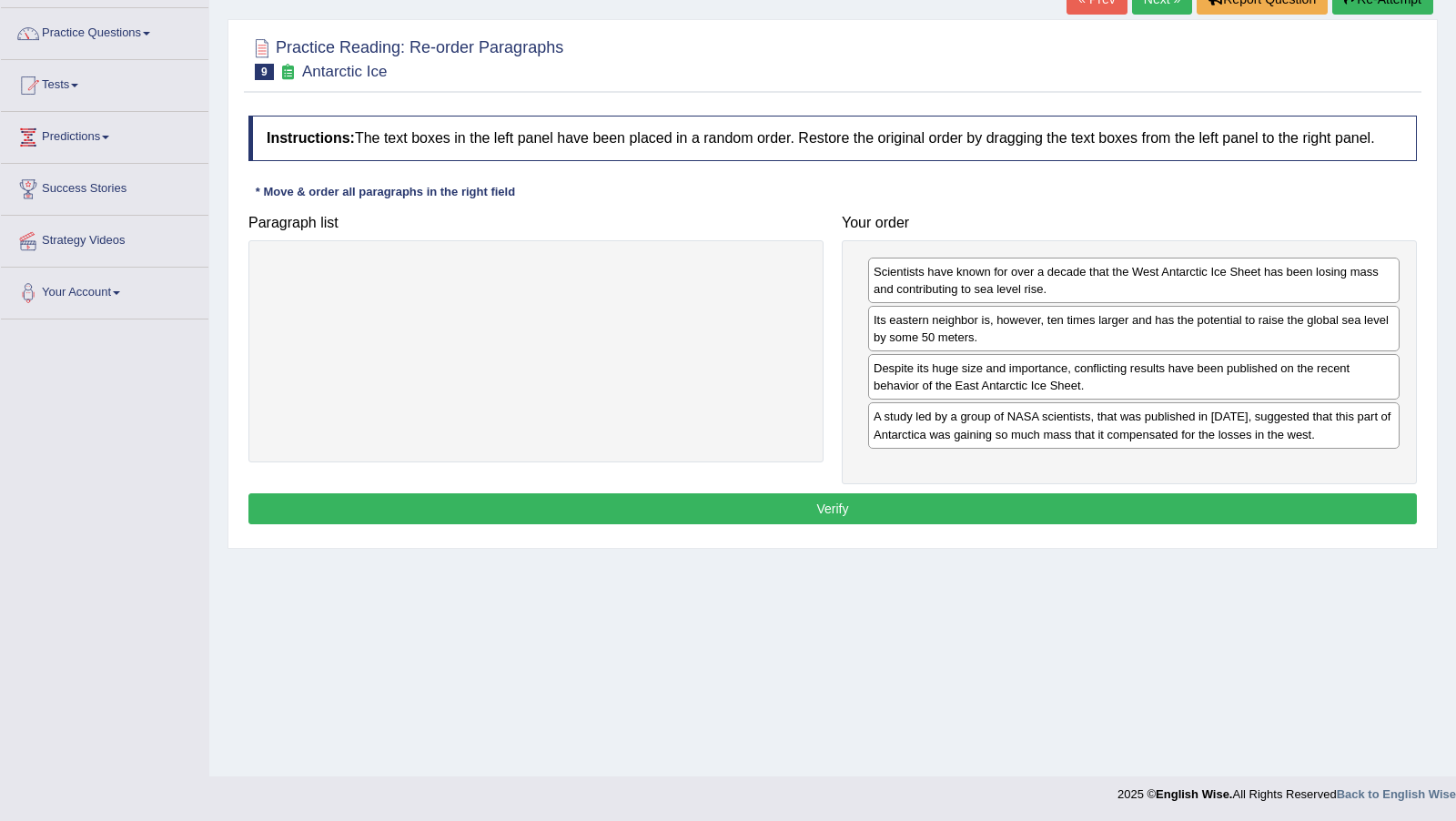
click at [859, 508] on button "Verify" at bounding box center [832, 508] width 1168 height 31
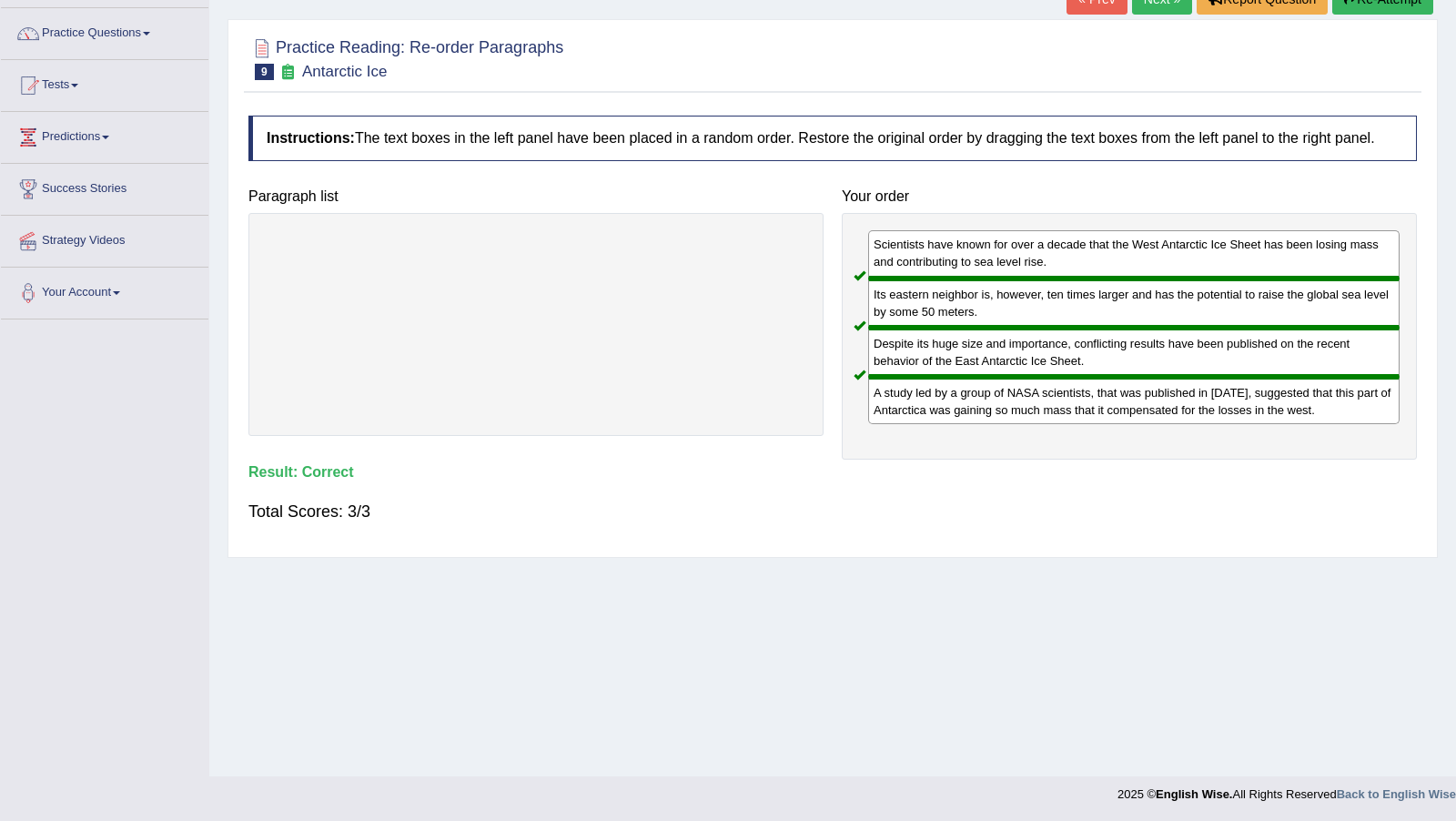
click at [1186, 315] on div "Its eastern neighbor is, however, ten times larger and has the potential to rai…" at bounding box center [1134, 303] width 532 height 49
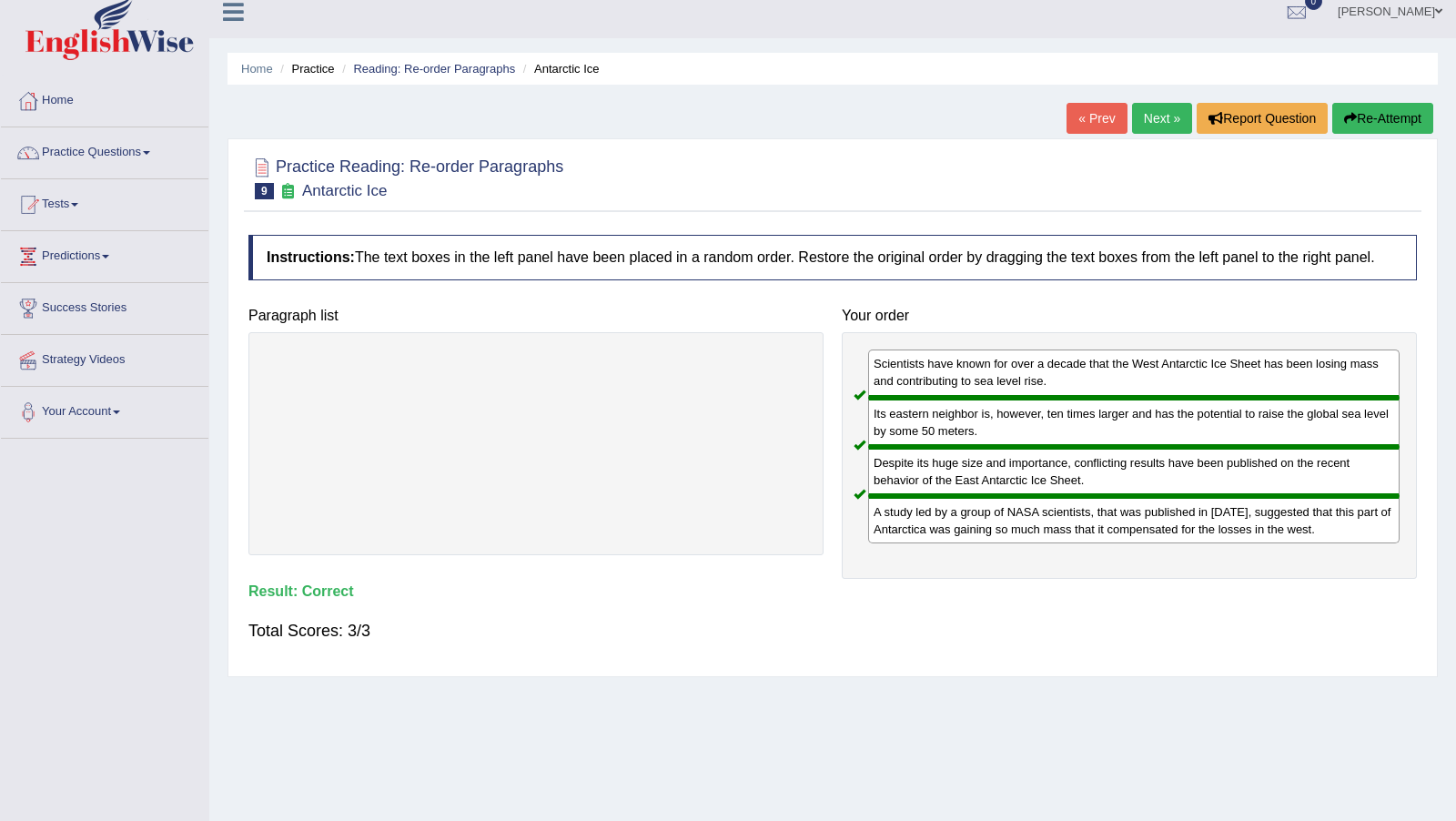
scroll to position [13, 0]
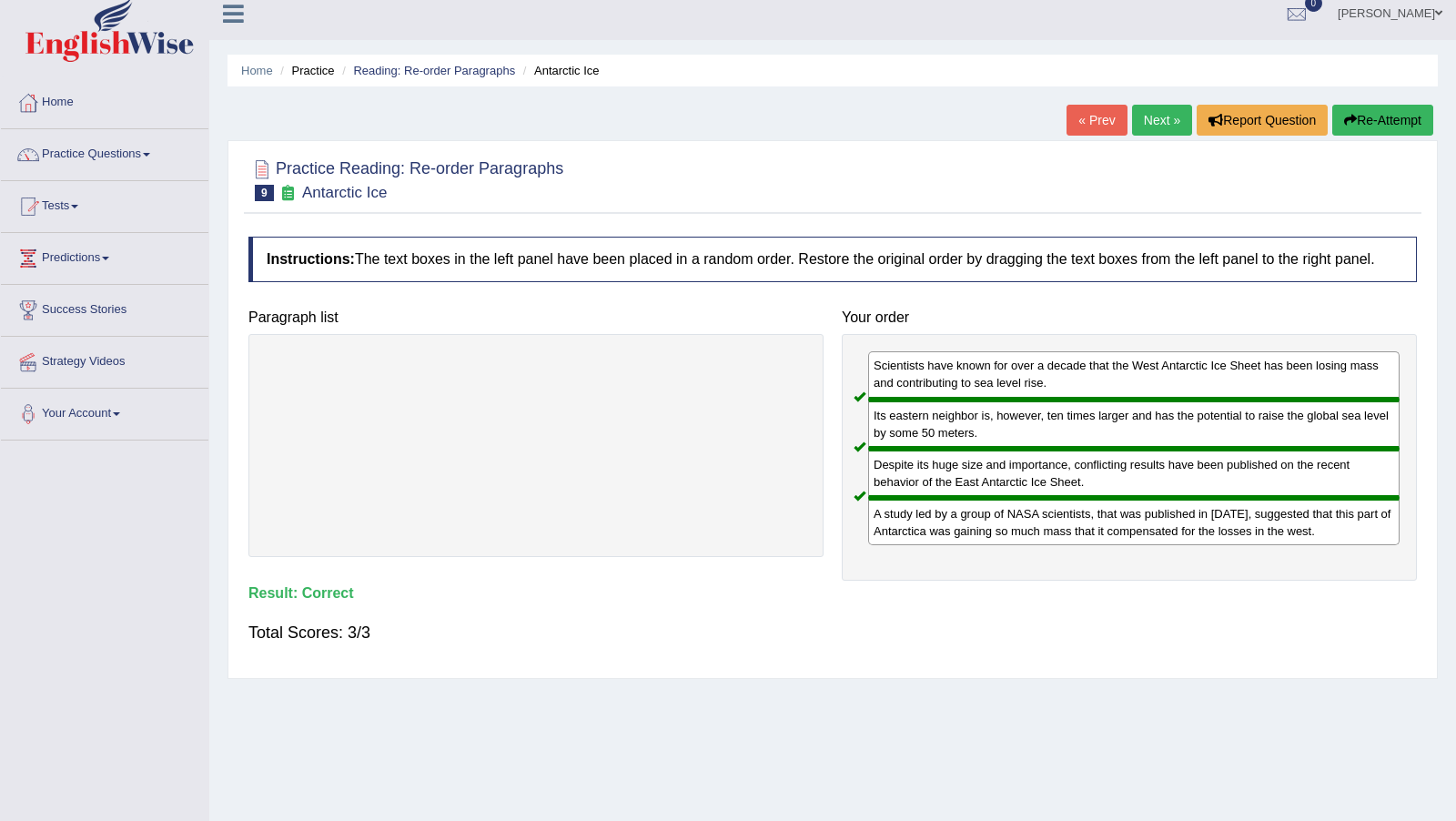
click at [1150, 119] on link "Next »" at bounding box center [1161, 120] width 60 height 31
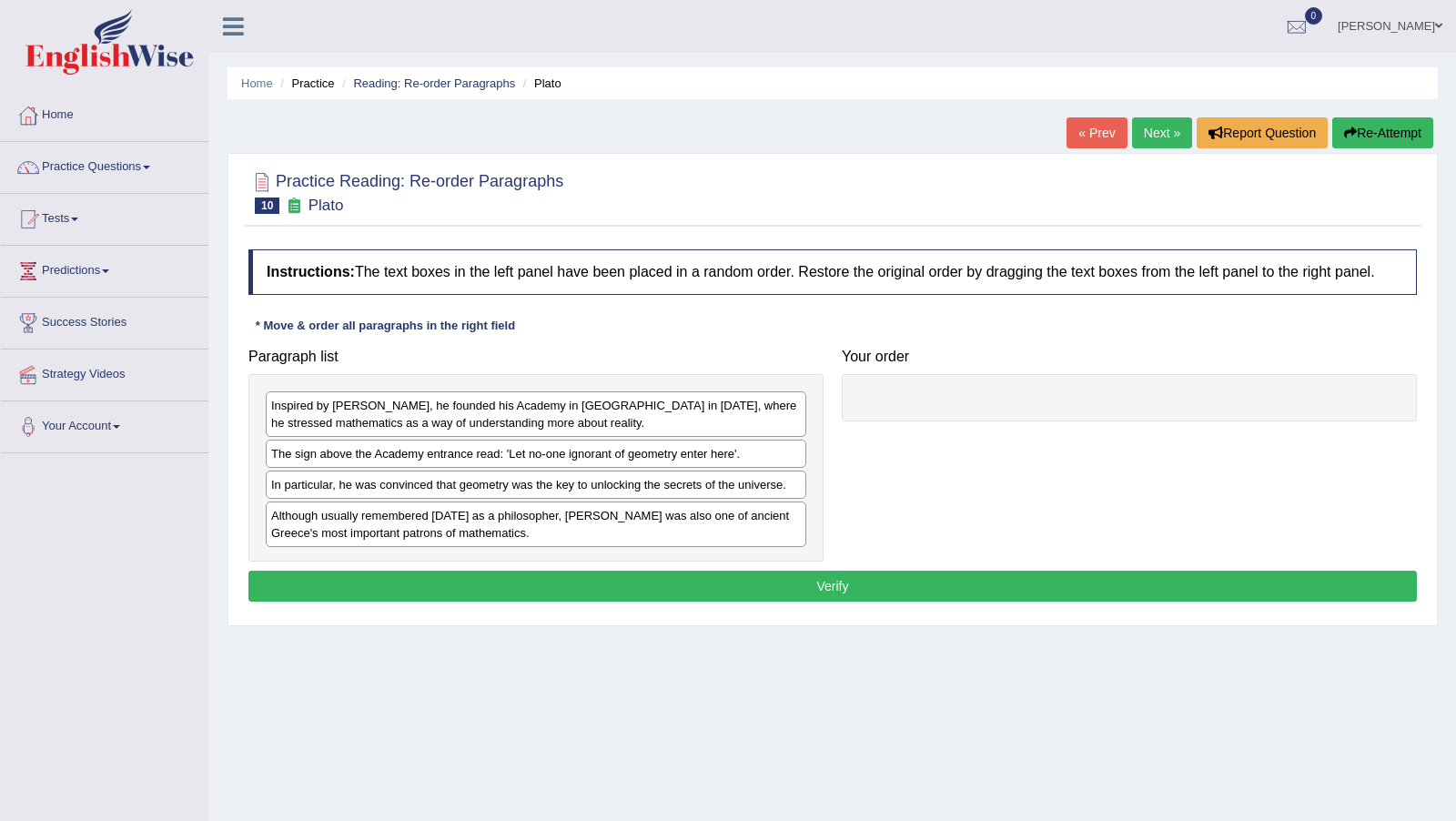
scroll to position [40, 0]
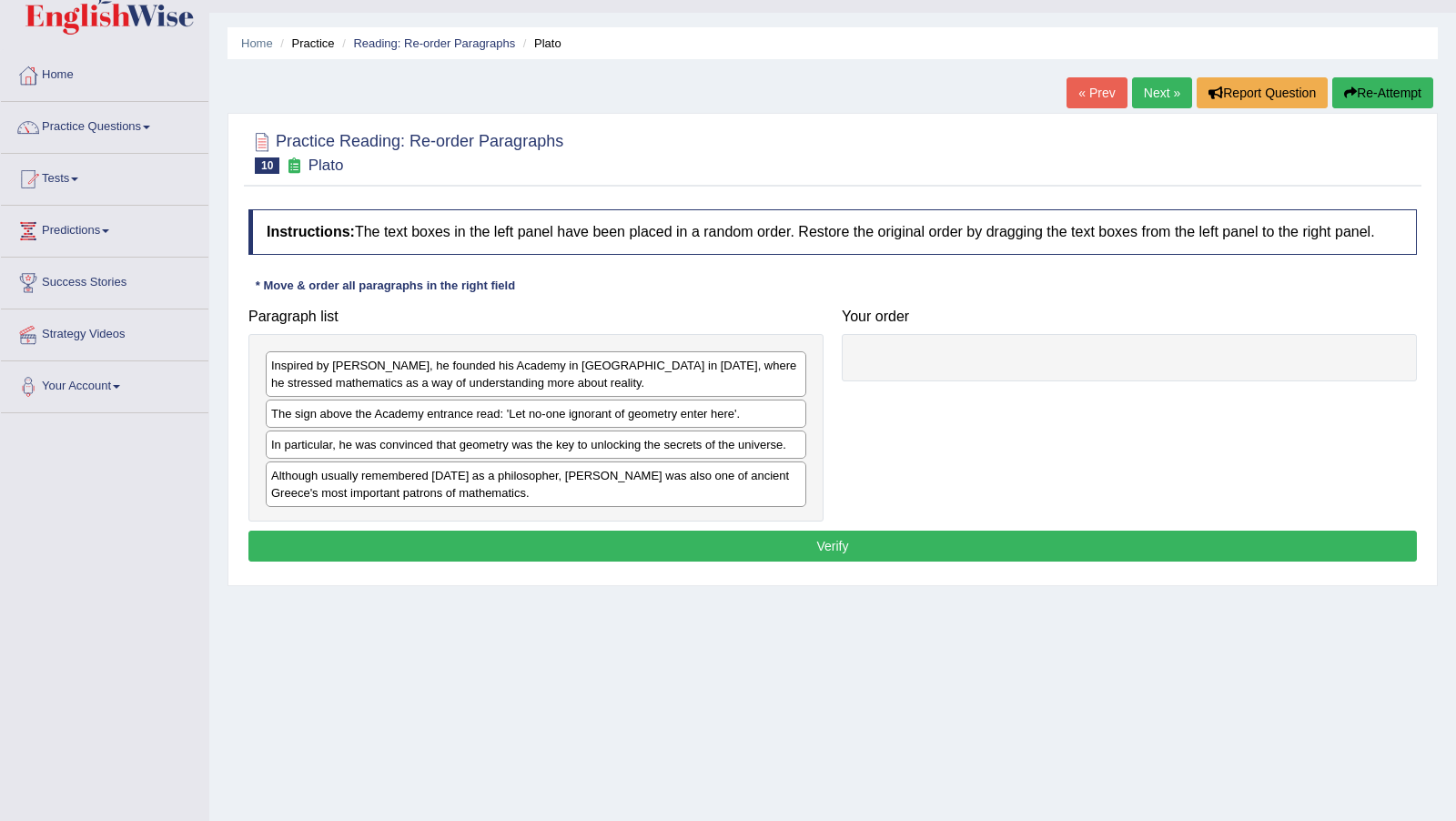
click at [674, 499] on div "Although usually remembered today as a philosopher, Plato was also one of ancie…" at bounding box center [535, 484] width 540 height 45
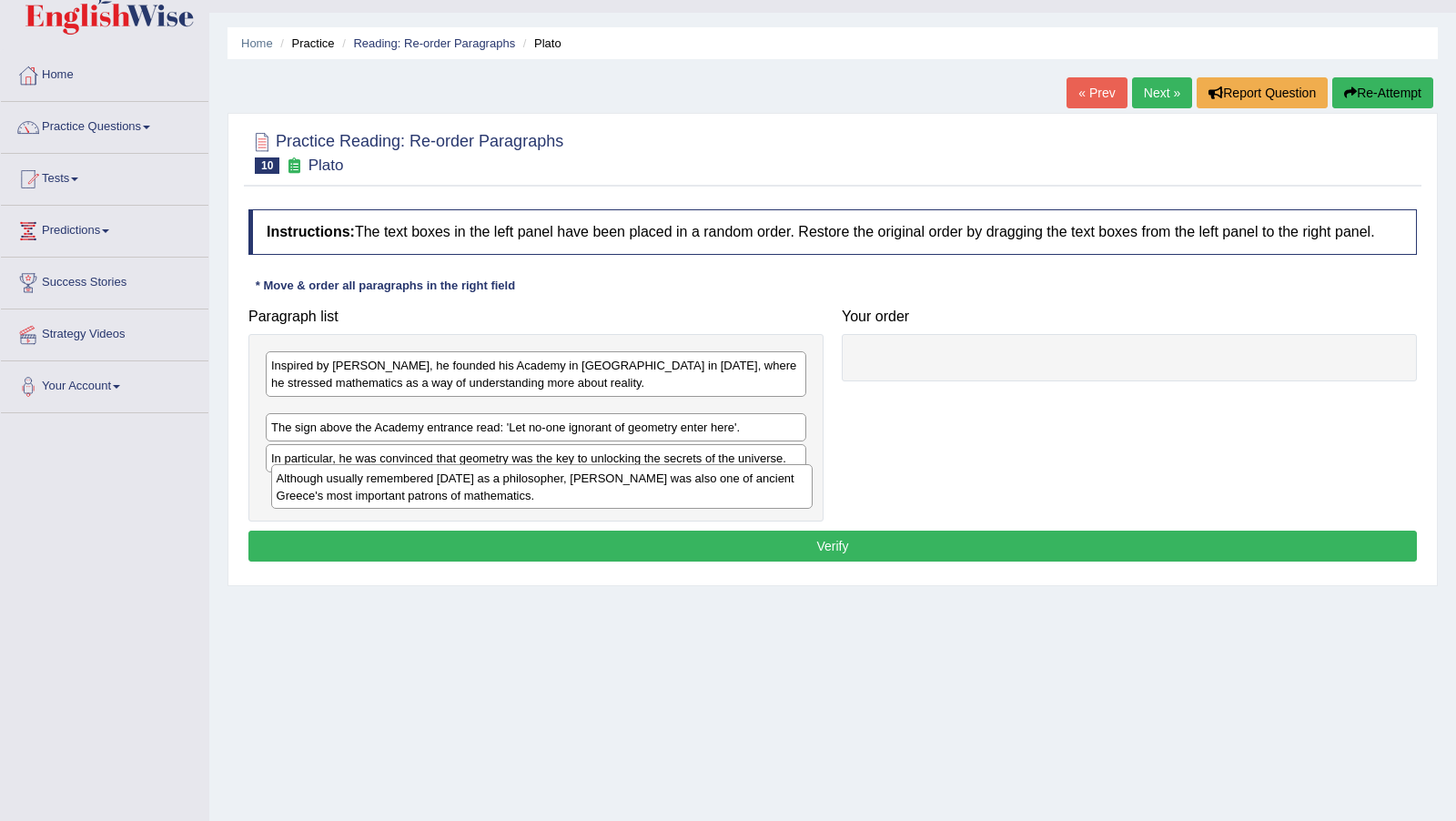
click at [680, 505] on div "Although usually remembered today as a philosopher, Plato was also one of ancie…" at bounding box center [542, 486] width 541 height 44
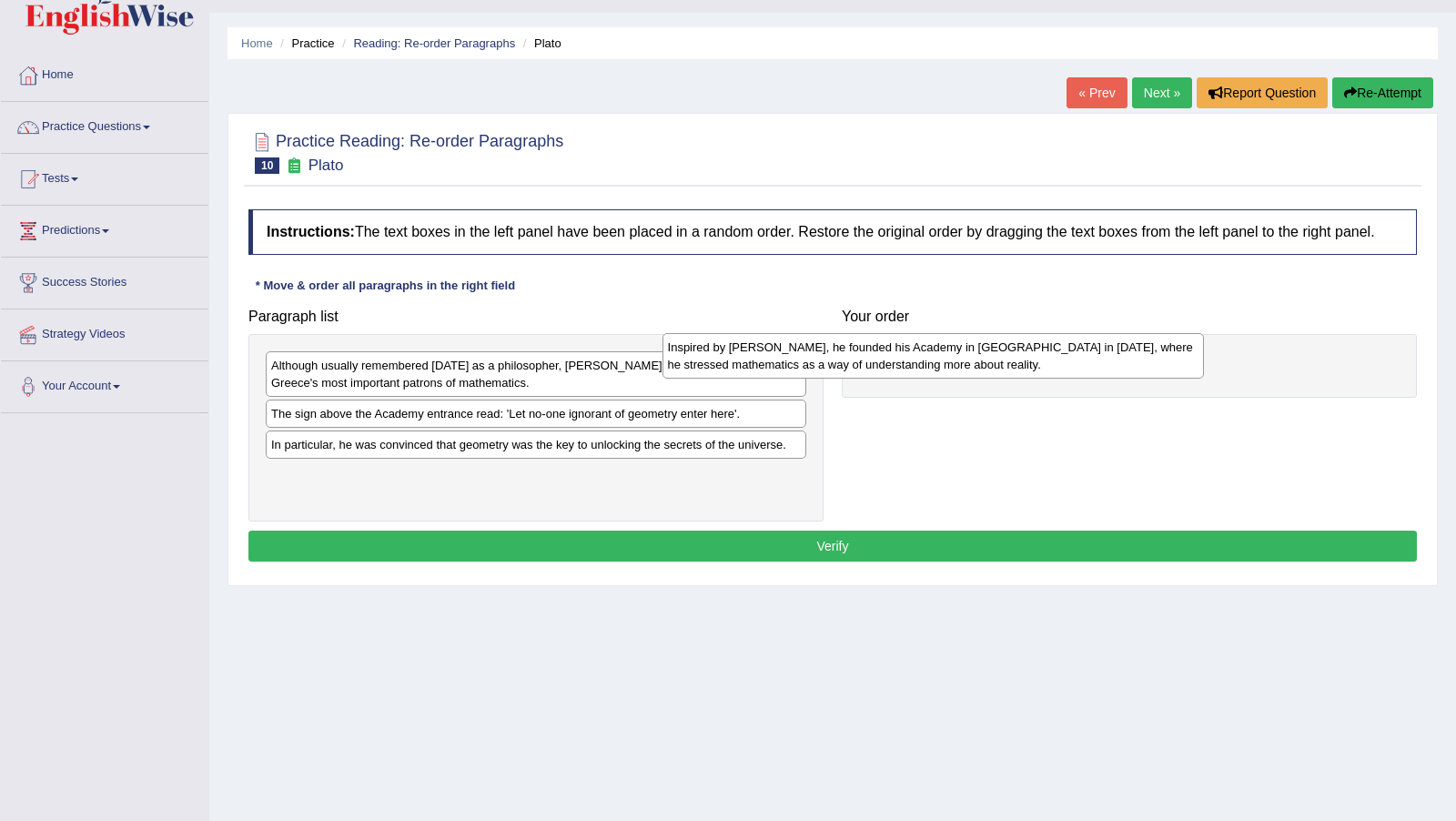
drag, startPoint x: 572, startPoint y: 393, endPoint x: 969, endPoint y: 384, distance: 397.1
click at [969, 378] on div "Inspired by Pythagoras, he founded his Academy in Athens in 387 BC, where he st…" at bounding box center [933, 355] width 541 height 44
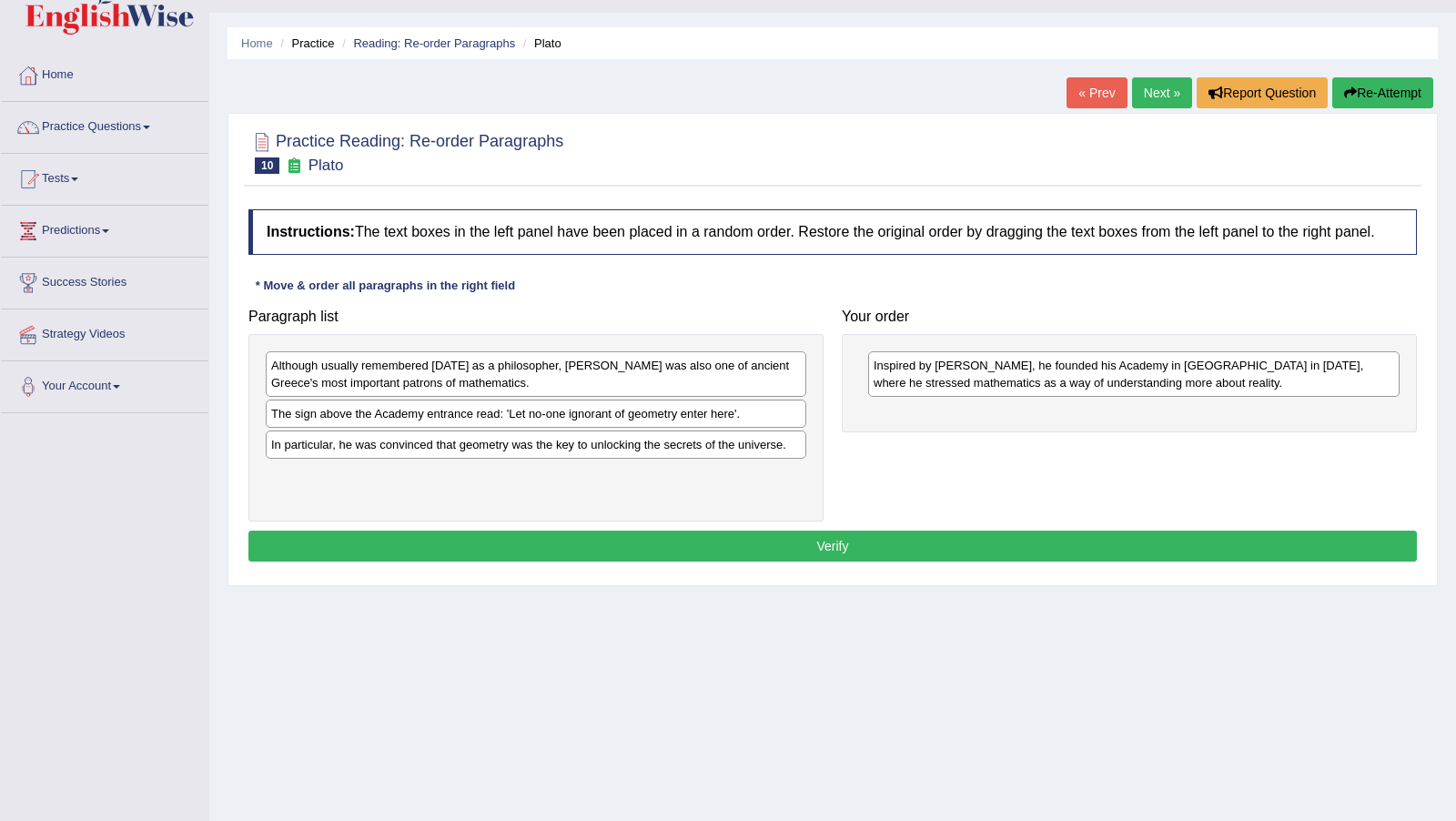
scroll to position [133, 0]
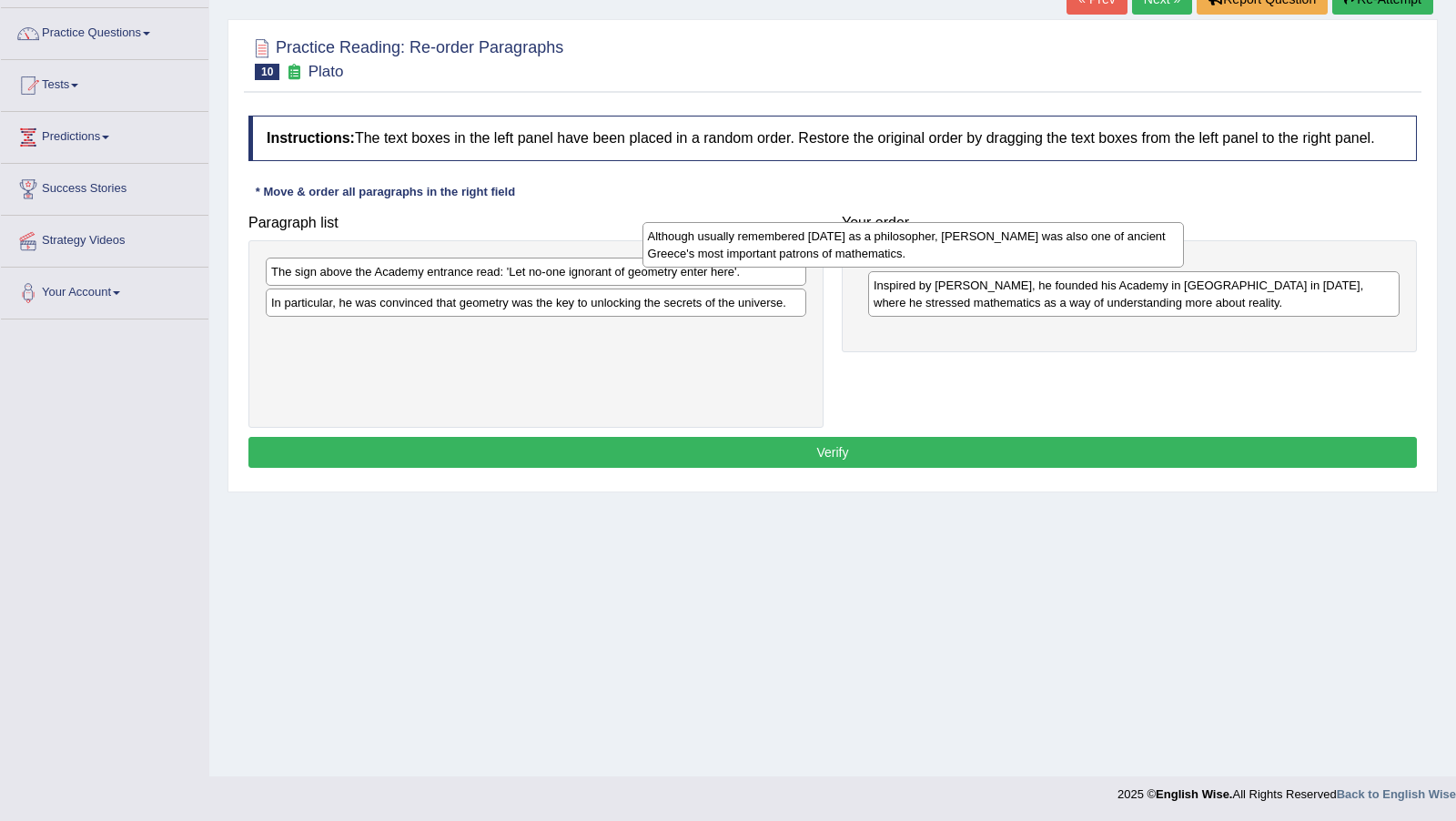
drag, startPoint x: 698, startPoint y: 314, endPoint x: 1075, endPoint y: 280, distance: 378.5
click at [1075, 267] on div "Although usually remembered today as a philosopher, Plato was also one of ancie…" at bounding box center [912, 245] width 541 height 44
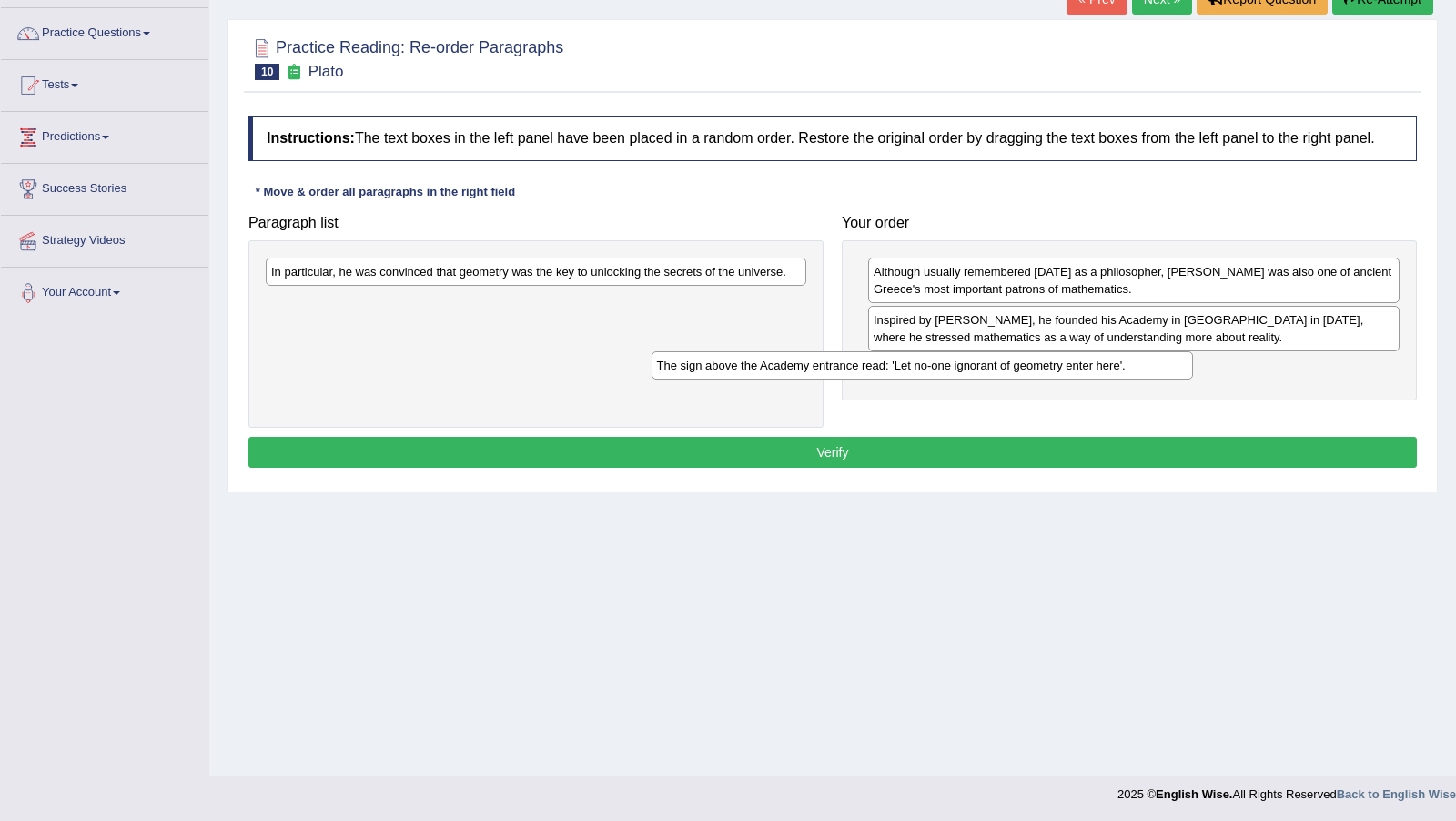
drag, startPoint x: 666, startPoint y: 284, endPoint x: 1051, endPoint y: 380, distance: 396.8
click at [1051, 379] on div "The sign above the Academy entrance read: 'Let no-one ignorant of geometry ente…" at bounding box center [922, 364] width 541 height 27
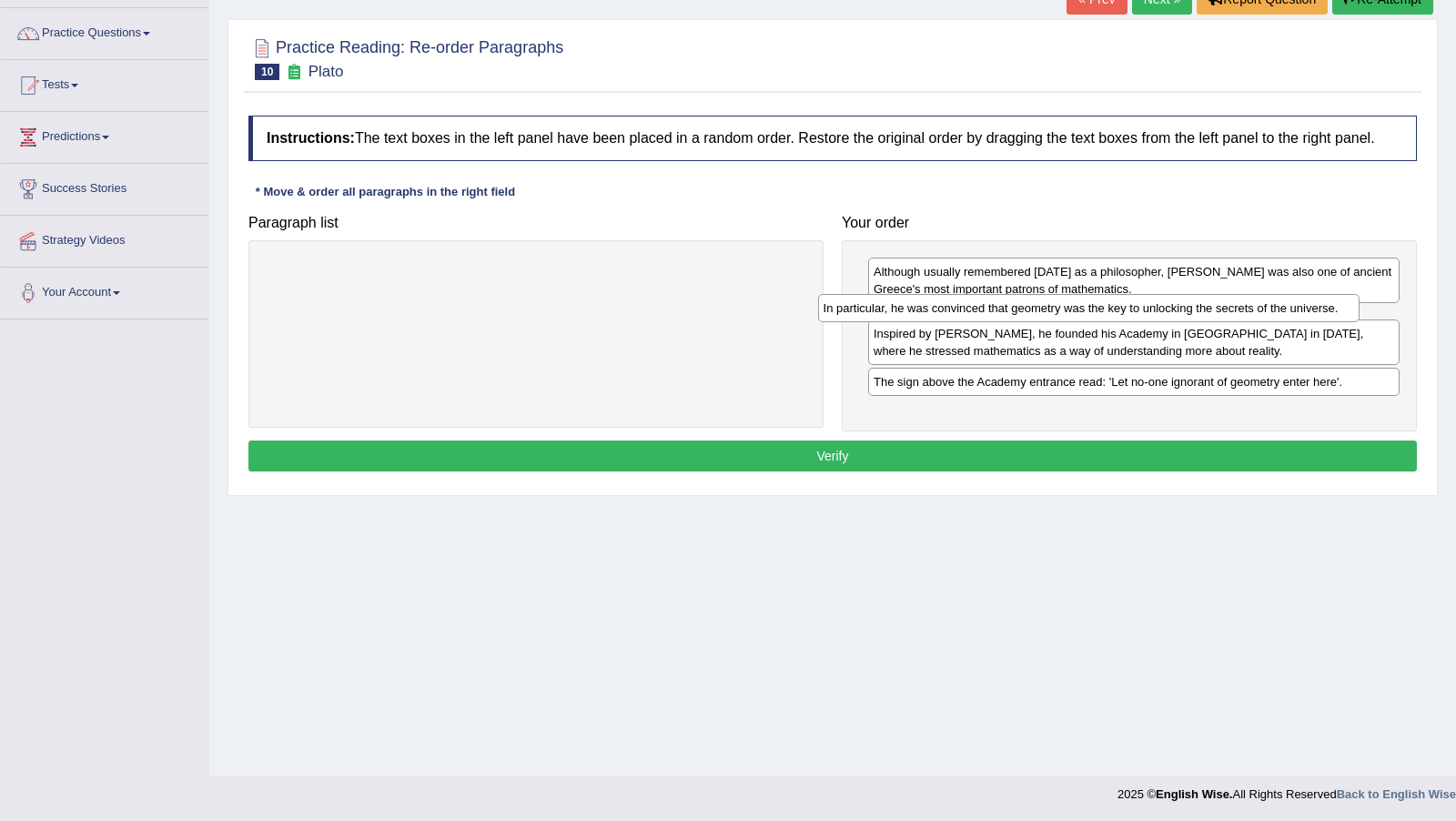
drag, startPoint x: 401, startPoint y: 282, endPoint x: 953, endPoint y: 321, distance: 553.4
click at [953, 321] on div "In particular, he was convinced that geometry was the key to unlocking the secr…" at bounding box center [1088, 307] width 541 height 27
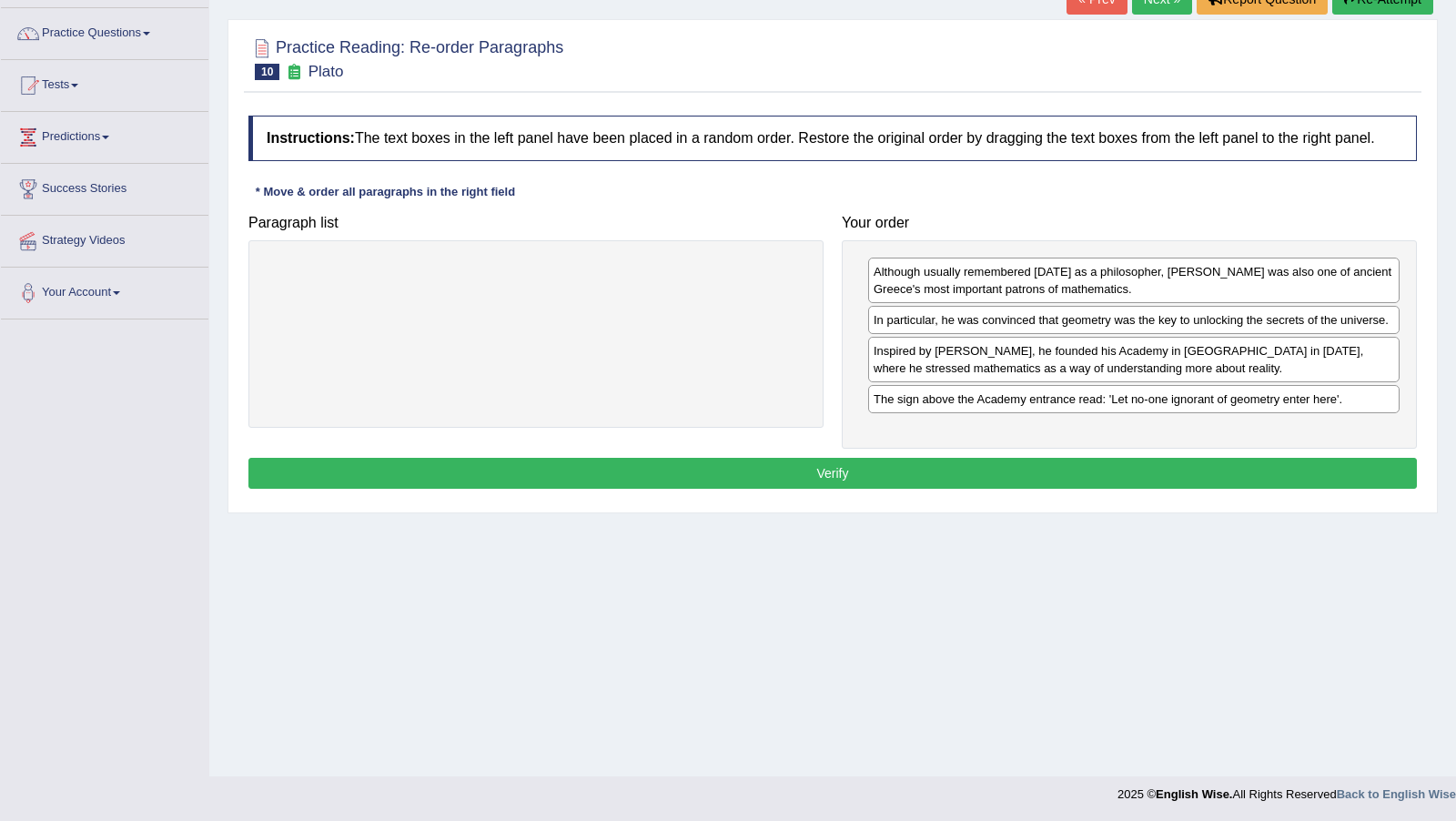
click at [840, 486] on button "Verify" at bounding box center [832, 473] width 1168 height 31
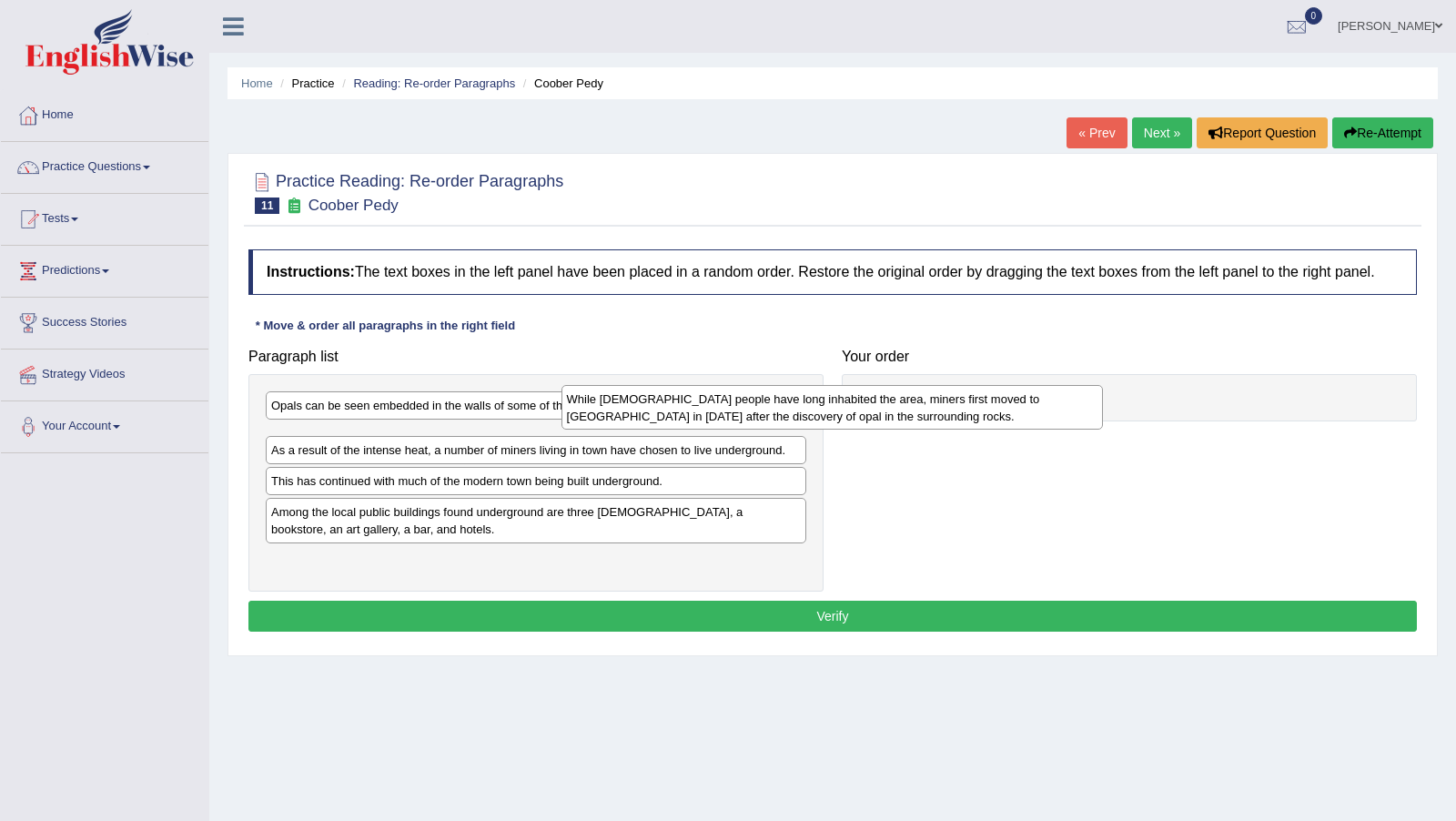
drag, startPoint x: 1309, startPoint y: 361, endPoint x: 1115, endPoint y: 409, distance: 199.8
click at [789, 448] on div "Opals can be seen embedded in the walls of some of these hotel rooms. While [DE…" at bounding box center [535, 483] width 575 height 218
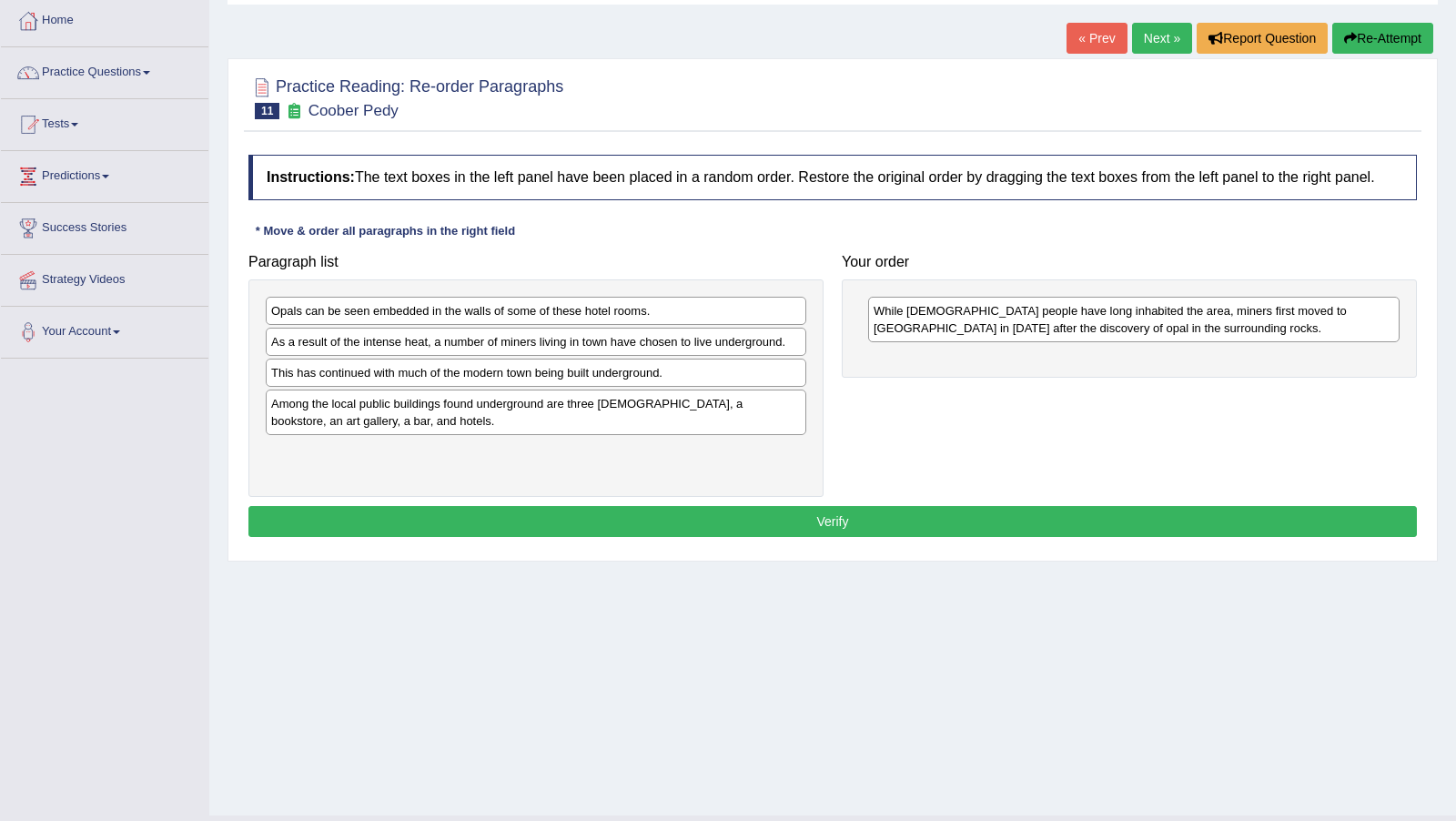
scroll to position [133, 0]
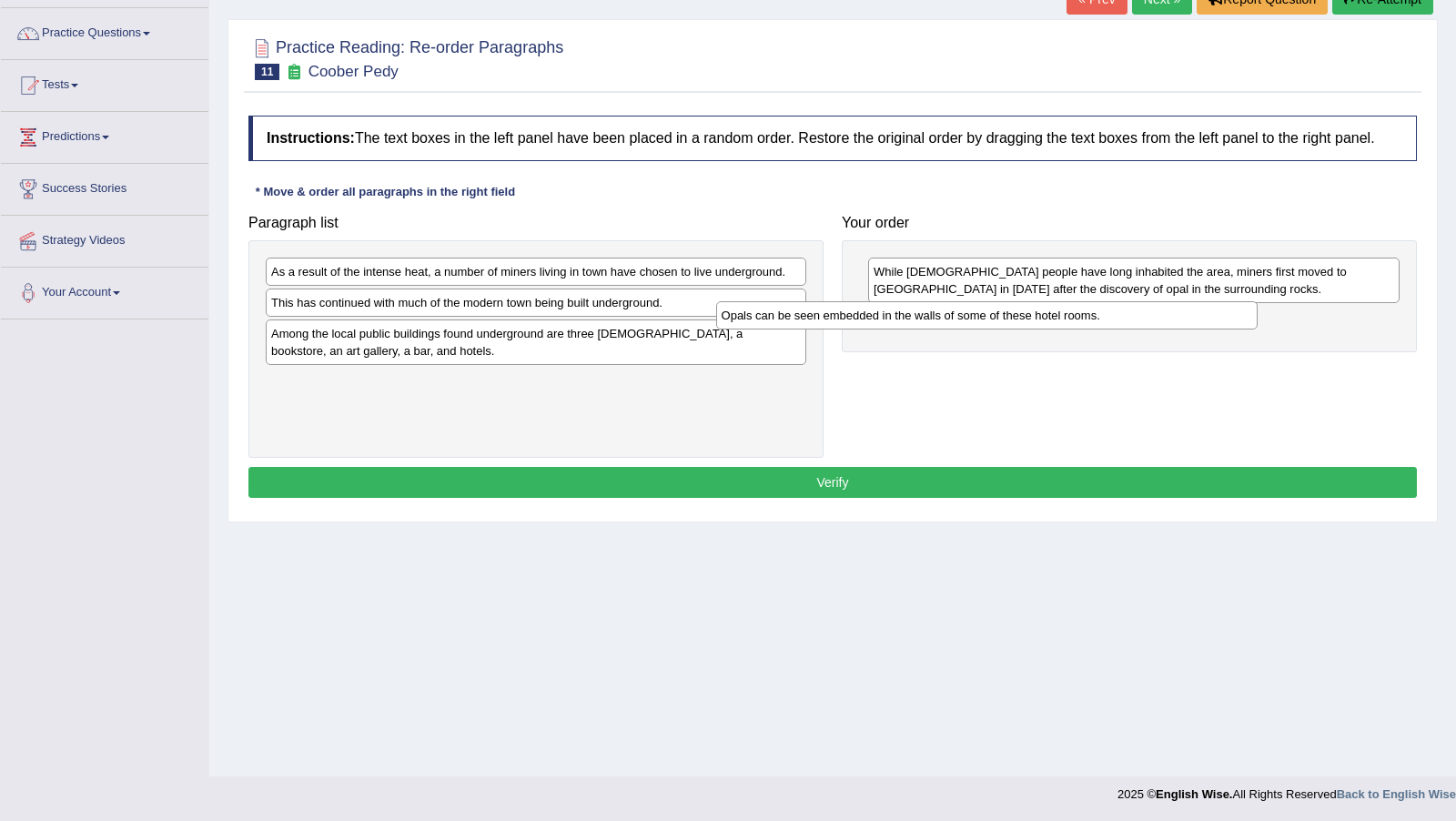
drag, startPoint x: 740, startPoint y: 285, endPoint x: 1199, endPoint y: 330, distance: 461.2
click at [1199, 329] on div "Opals can be seen embedded in the walls of some of these hotel rooms." at bounding box center [986, 314] width 541 height 27
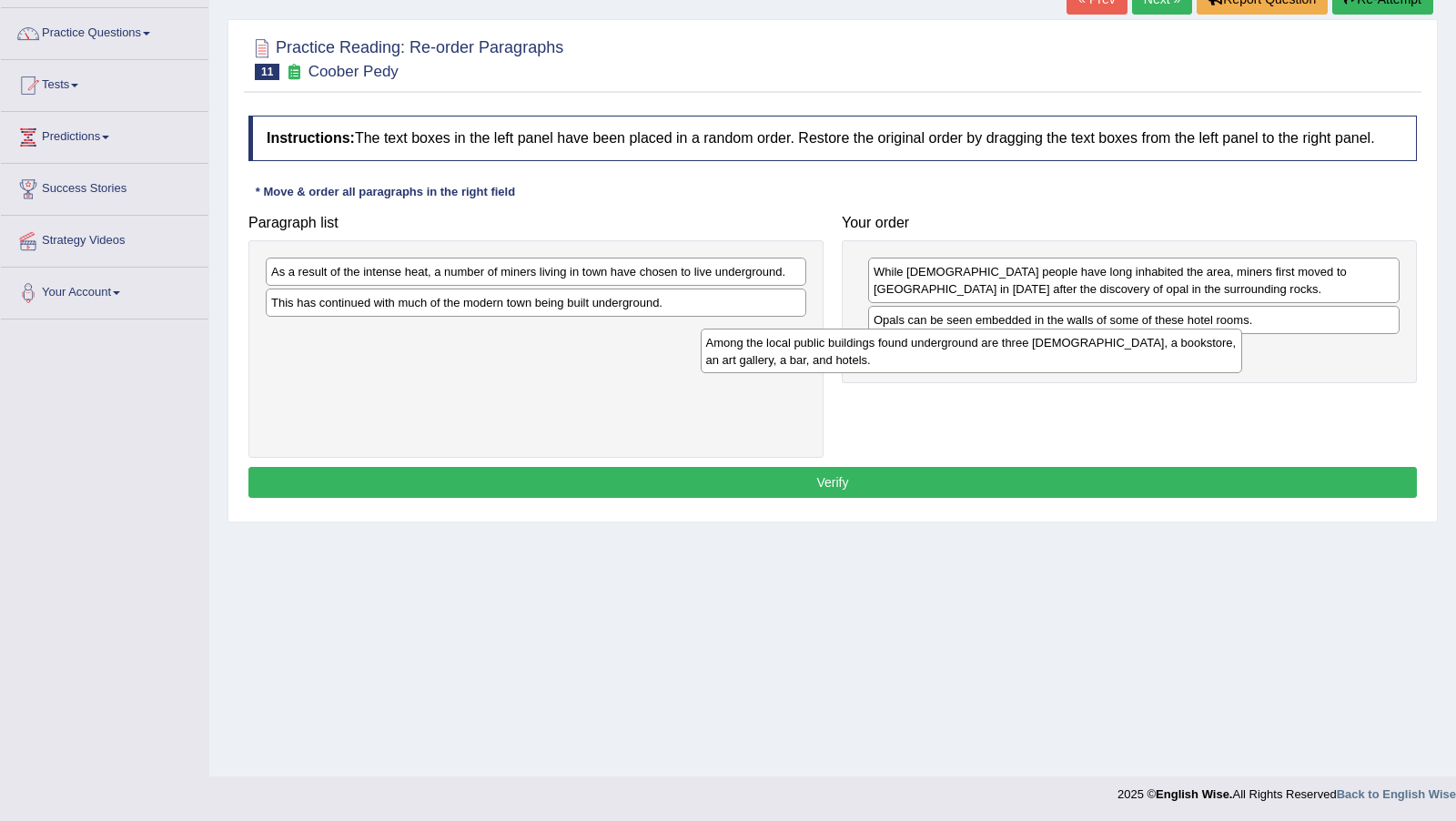
drag, startPoint x: 584, startPoint y: 353, endPoint x: 1019, endPoint y: 366, distance: 435.2
click at [1019, 366] on div "Among the local public buildings found underground are three [DEMOGRAPHIC_DATA]…" at bounding box center [971, 351] width 541 height 44
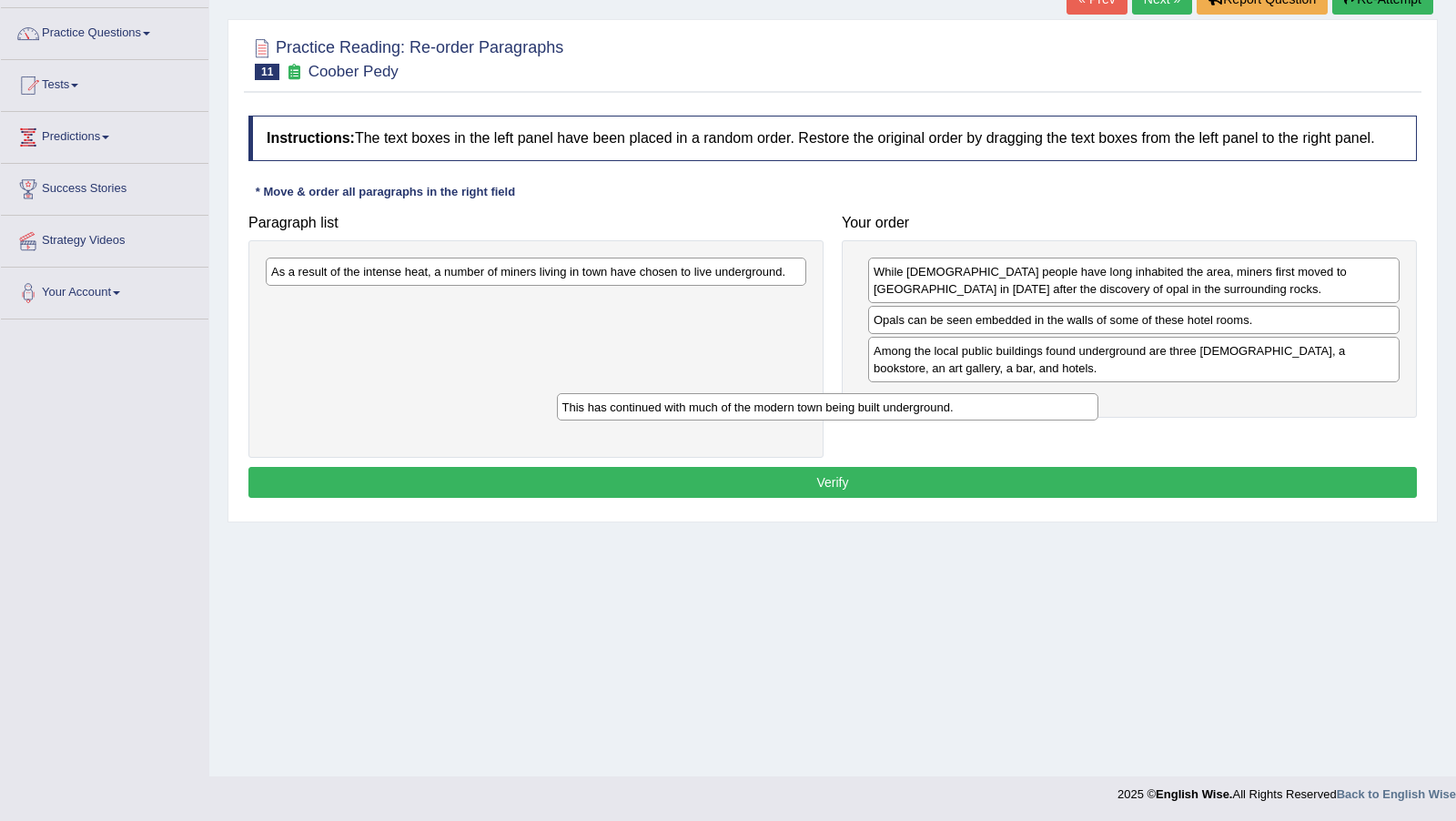
drag, startPoint x: 728, startPoint y: 318, endPoint x: 1019, endPoint y: 423, distance: 309.4
click at [1019, 421] on div "This has continued with much of the modern town being built underground." at bounding box center [827, 406] width 541 height 27
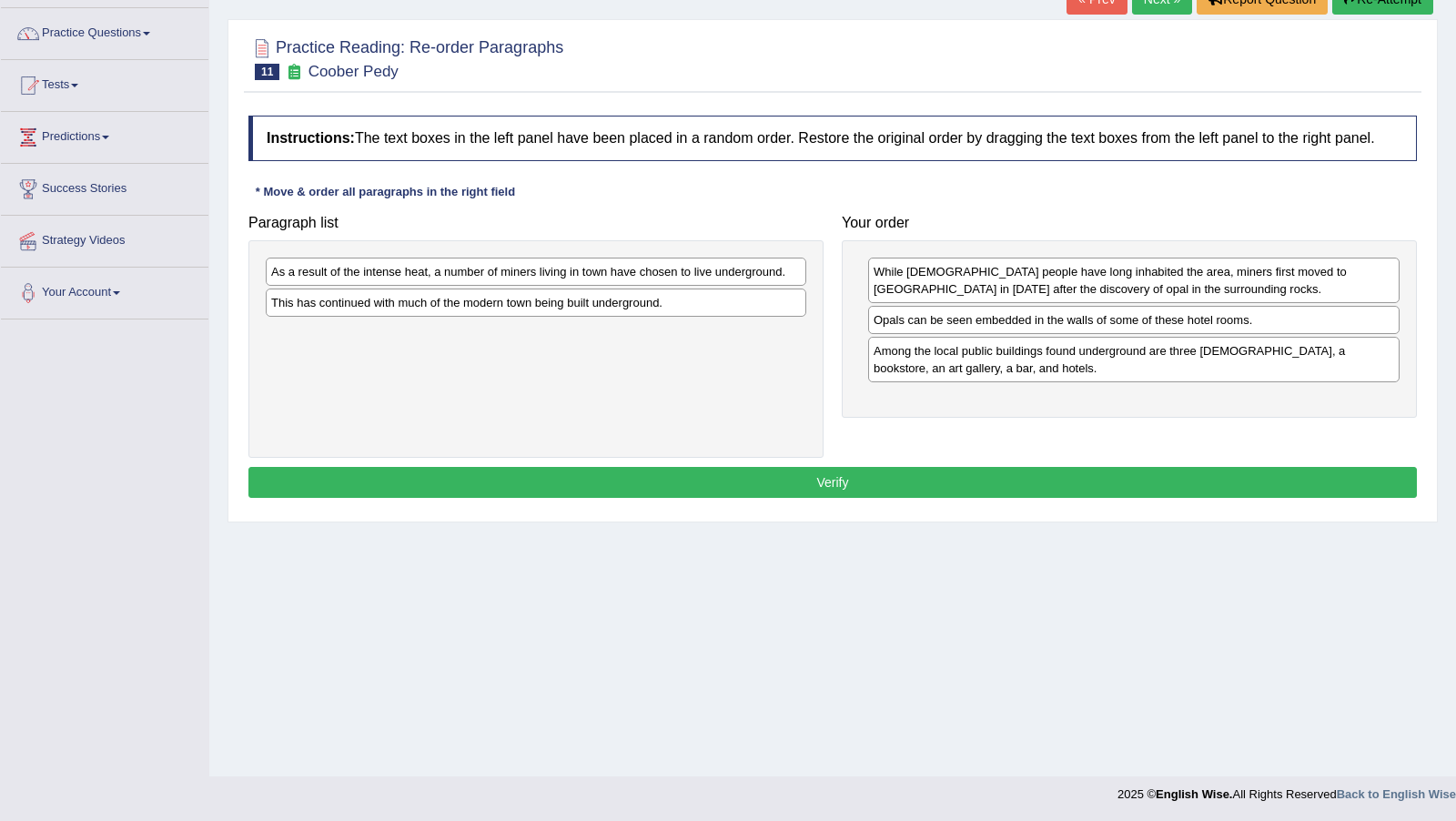
click at [699, 313] on div "This has continued with much of the modern town being built underground." at bounding box center [535, 302] width 540 height 28
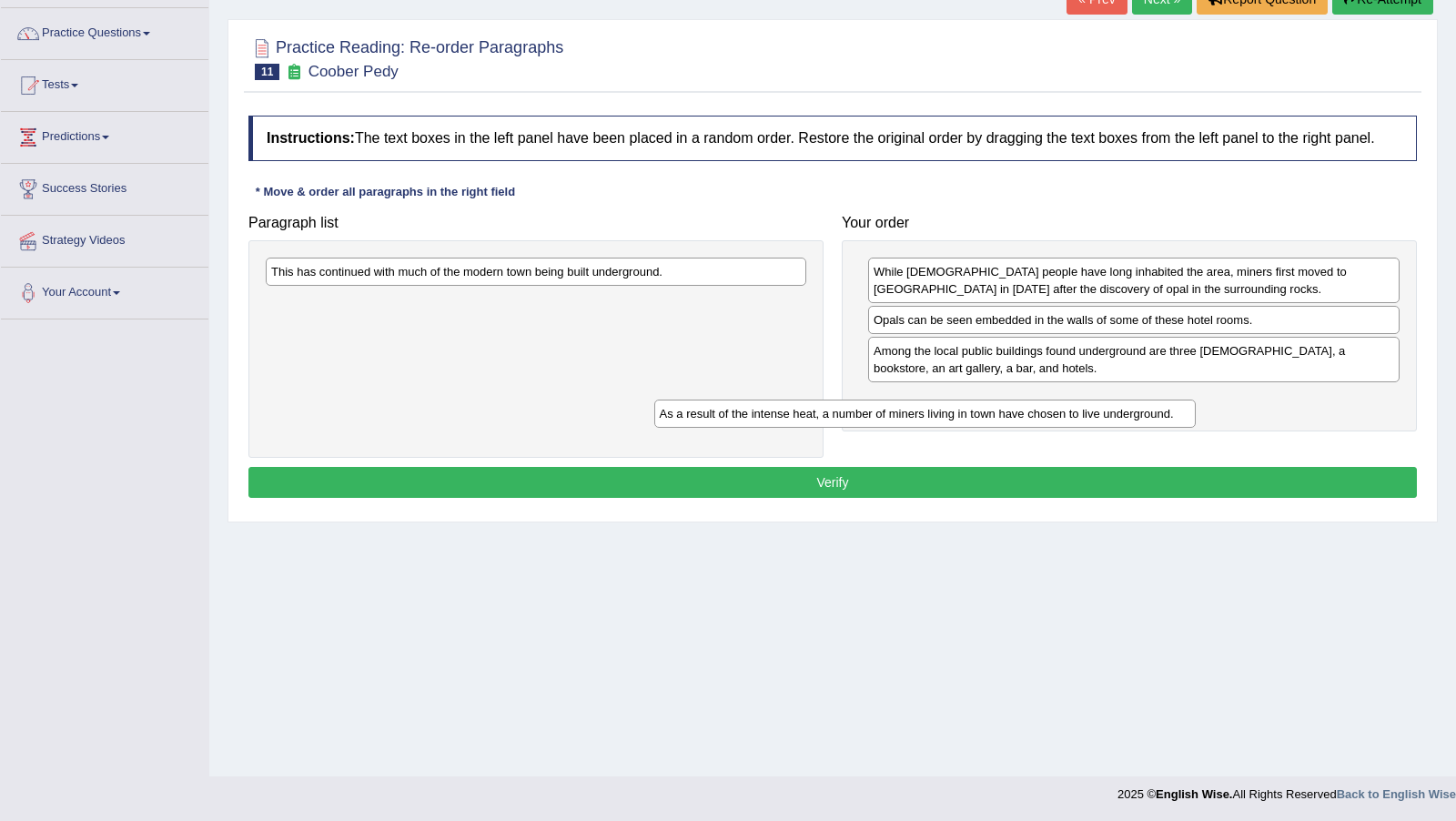
drag, startPoint x: 709, startPoint y: 292, endPoint x: 1098, endPoint y: 435, distance: 414.5
click at [1098, 427] on div "As a result of the intense heat, a number of miners living in town have chosen …" at bounding box center [924, 412] width 541 height 27
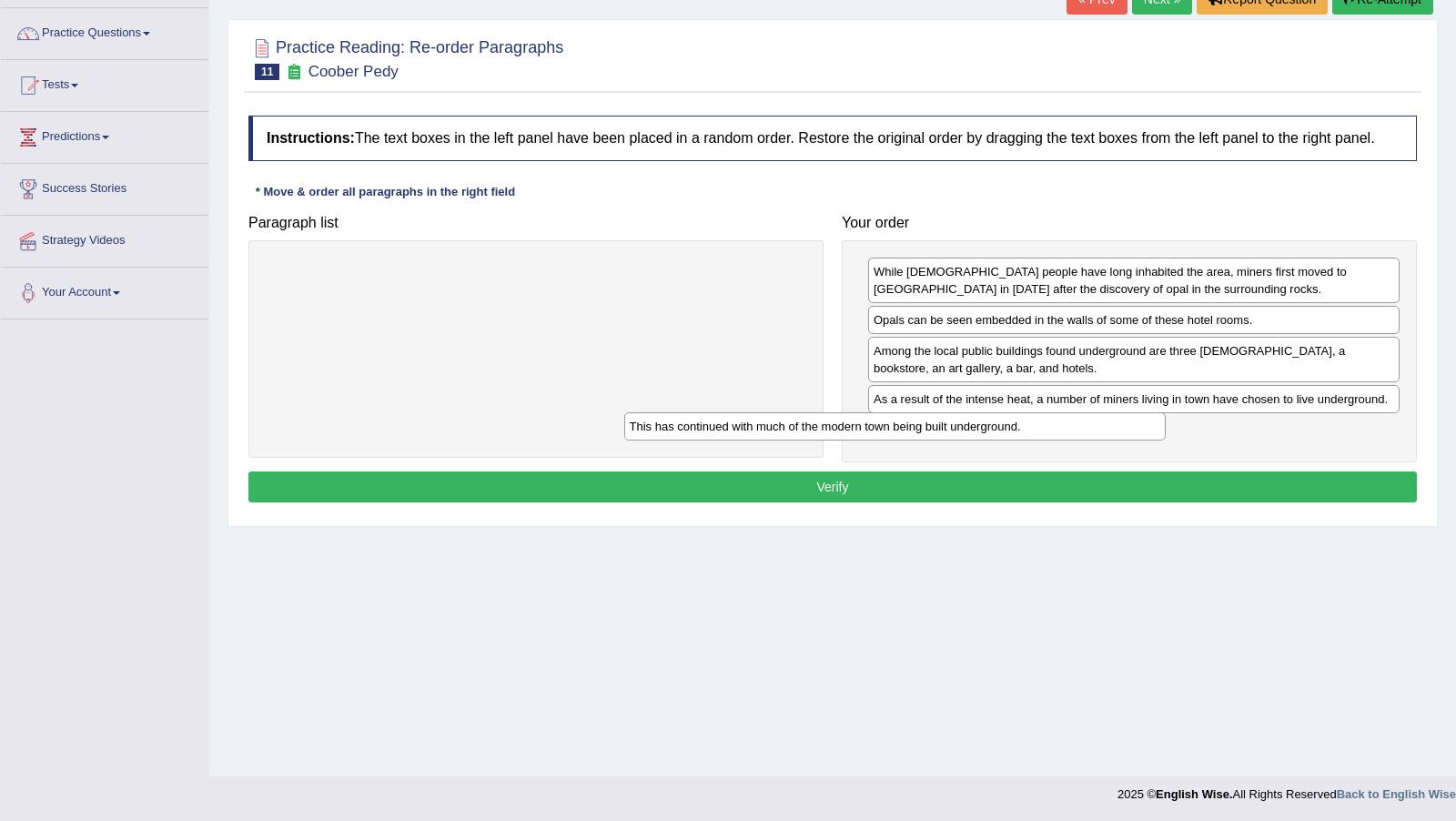
drag, startPoint x: 756, startPoint y: 274, endPoint x: 1114, endPoint y: 430, distance: 390.5
click at [1114, 430] on div "This has continued with much of the modern town being built underground." at bounding box center [895, 425] width 541 height 27
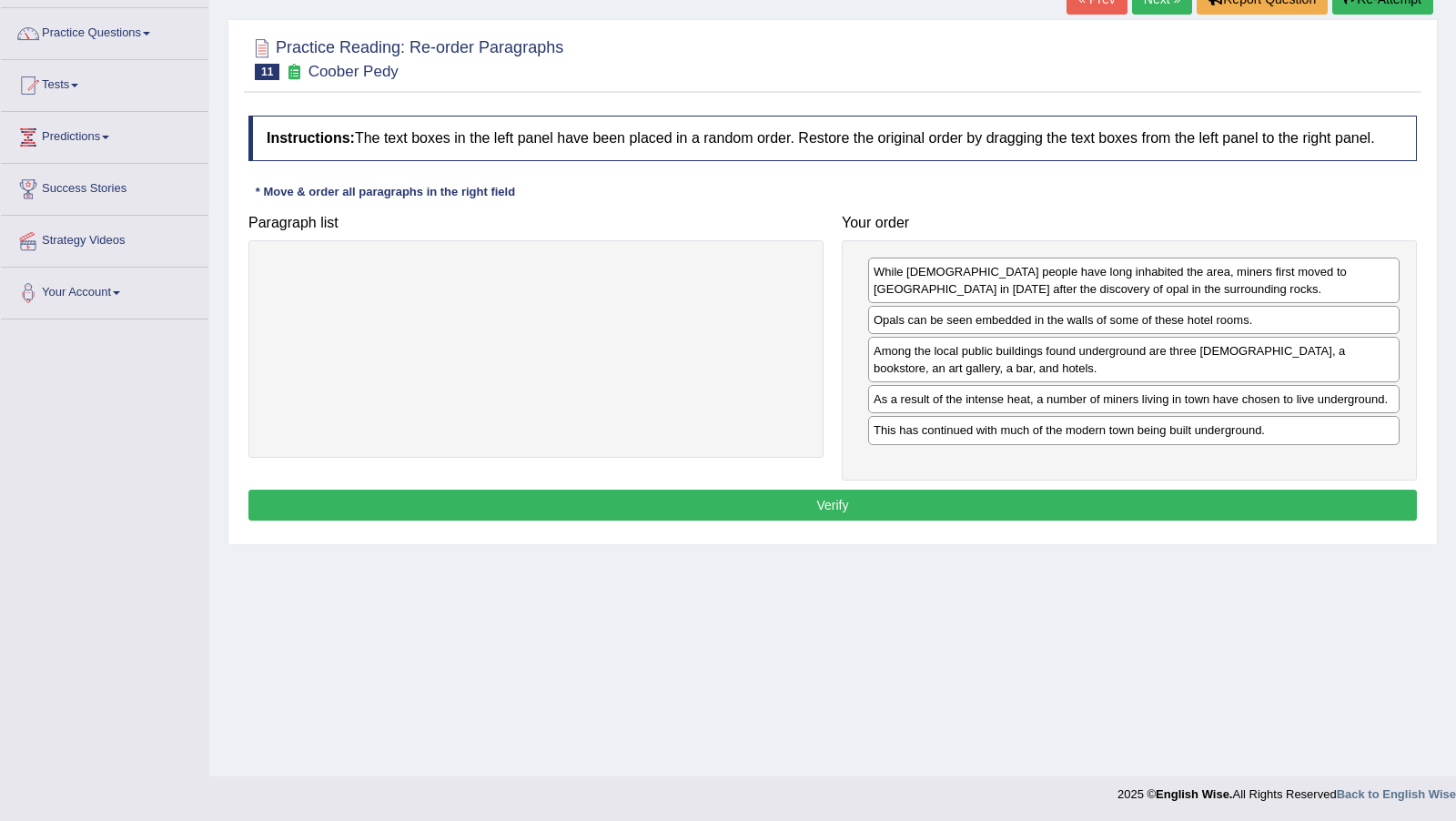
drag, startPoint x: 1112, startPoint y: 433, endPoint x: 921, endPoint y: 289, distance: 239.2
click at [895, 291] on div "While [DEMOGRAPHIC_DATA] people have long inhabited the area, miners first move…" at bounding box center [1134, 280] width 532 height 45
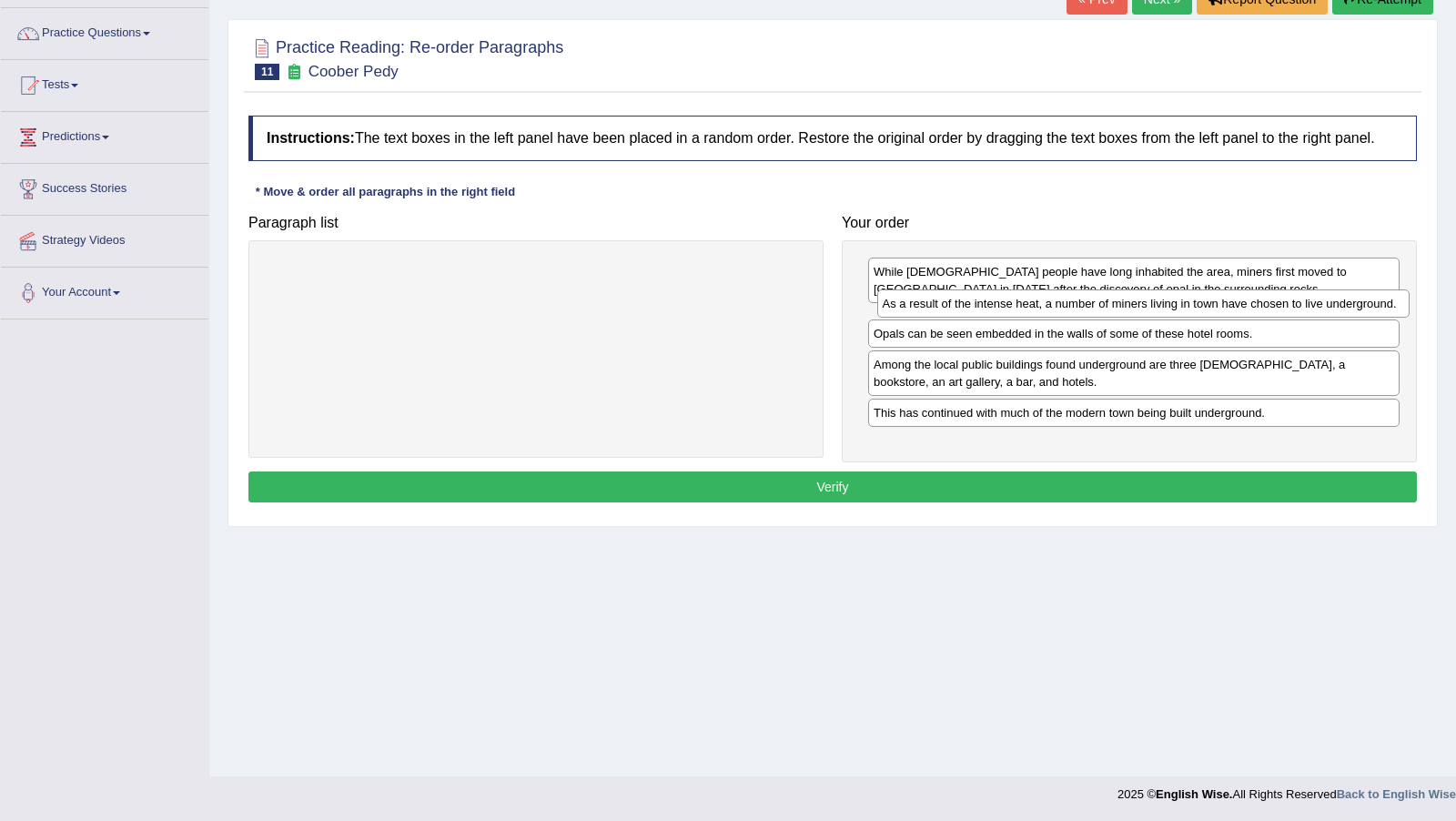
drag, startPoint x: 940, startPoint y: 414, endPoint x: 948, endPoint y: 322, distance: 92.3
click at [948, 317] on div "As a result of the intense heat, a number of miners living in town have chosen …" at bounding box center [1143, 302] width 533 height 27
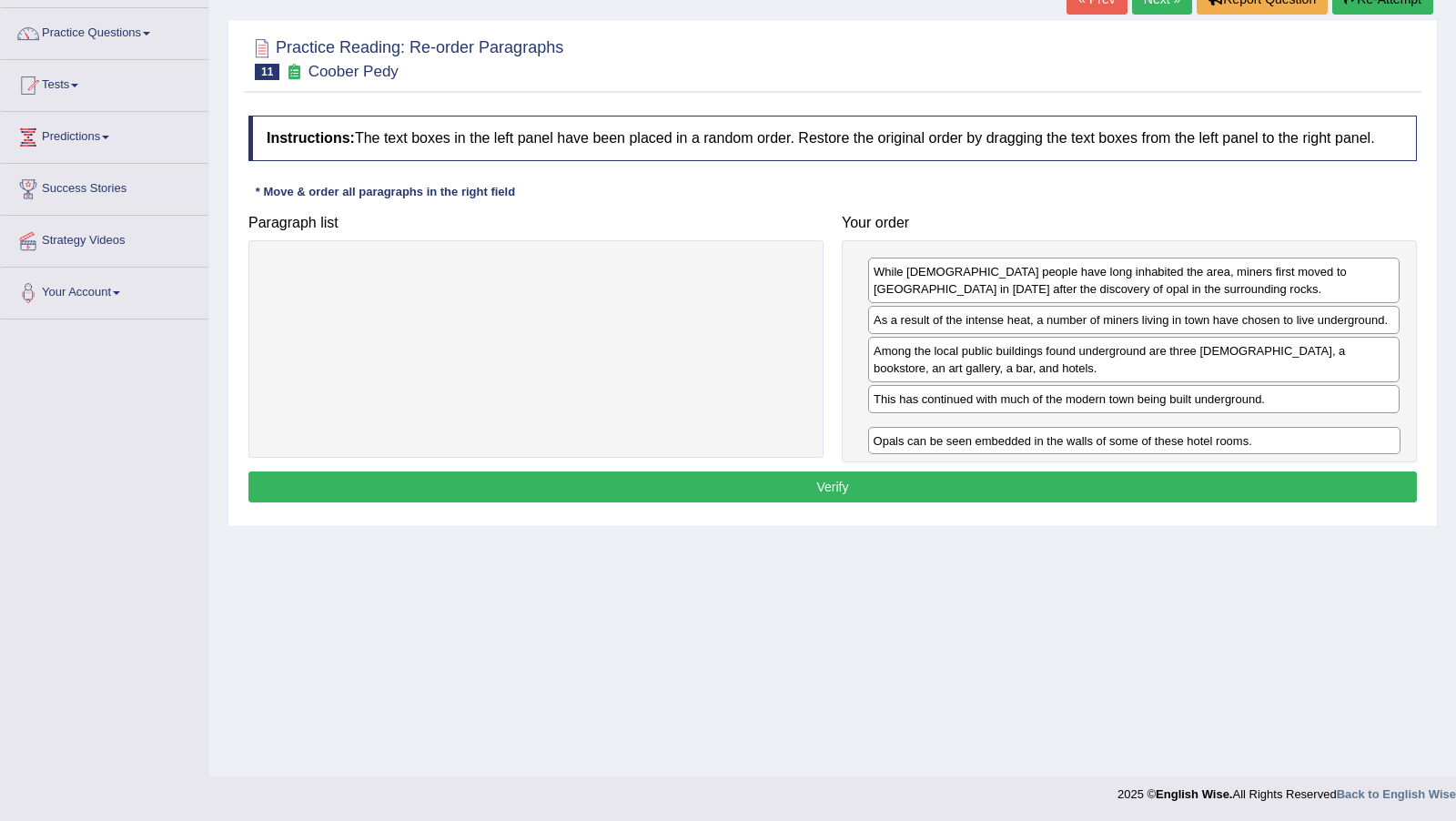
drag, startPoint x: 964, startPoint y: 361, endPoint x: 964, endPoint y: 450, distance: 89.0
click at [964, 450] on div "Opals can be seen embedded in the walls of some of these hotel rooms." at bounding box center [1134, 440] width 533 height 27
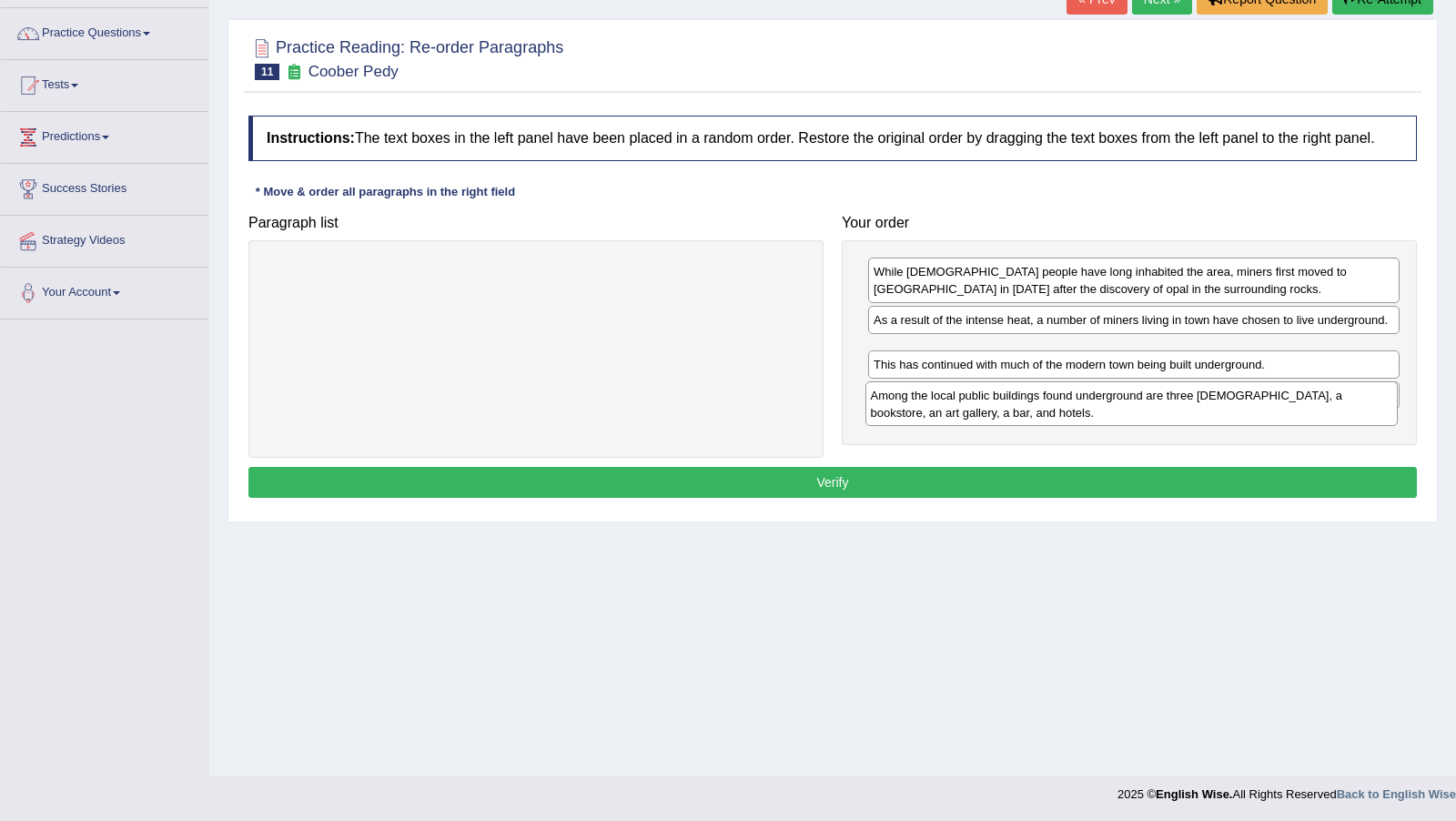
drag, startPoint x: 992, startPoint y: 372, endPoint x: 985, endPoint y: 407, distance: 35.7
click at [989, 410] on div "Among the local public buildings found underground are three [DEMOGRAPHIC_DATA]…" at bounding box center [1131, 404] width 533 height 44
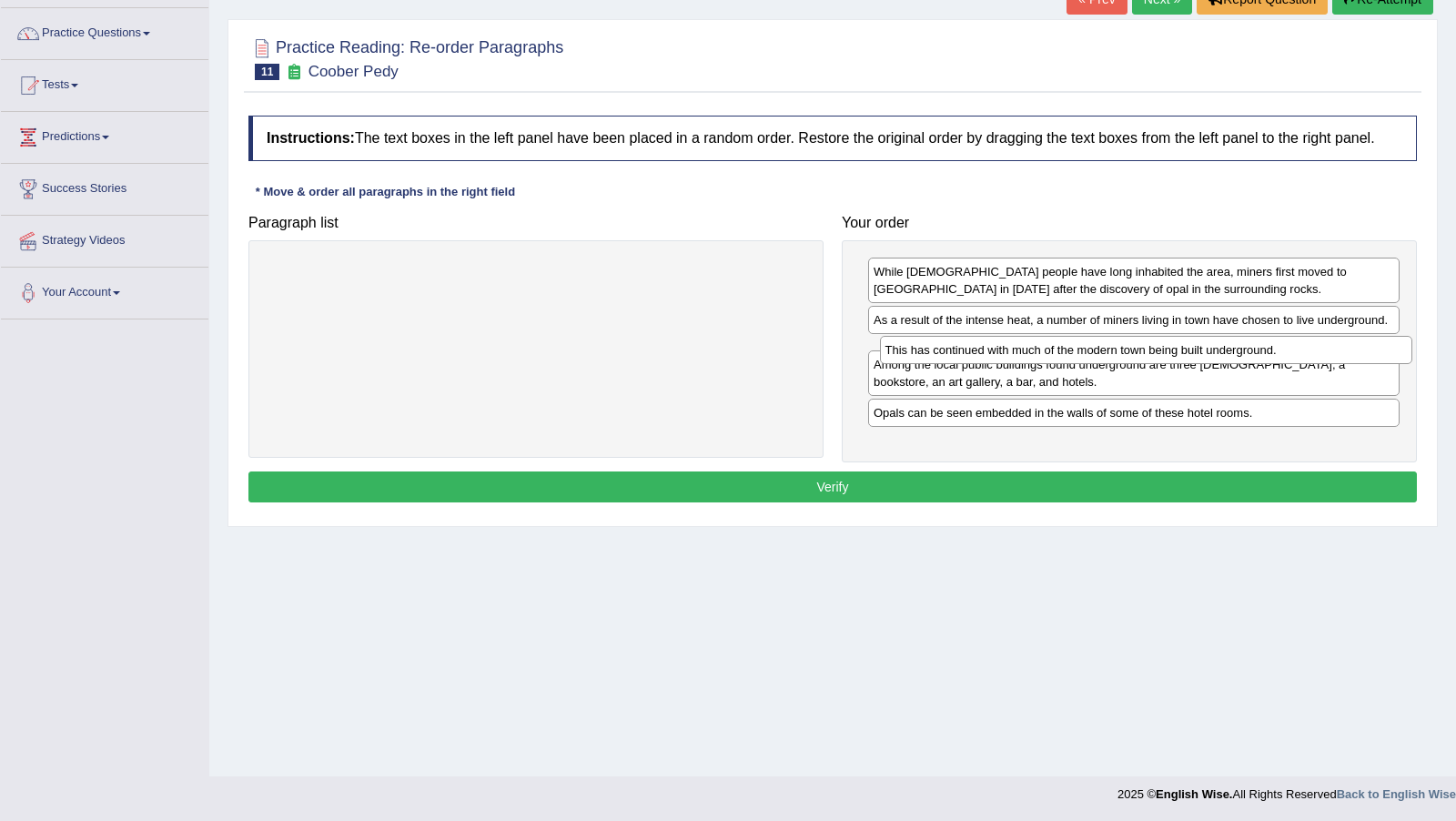
drag, startPoint x: 913, startPoint y: 408, endPoint x: 925, endPoint y: 360, distance: 49.5
click at [925, 360] on div "This has continued with much of the modern town being built underground." at bounding box center [1146, 348] width 533 height 27
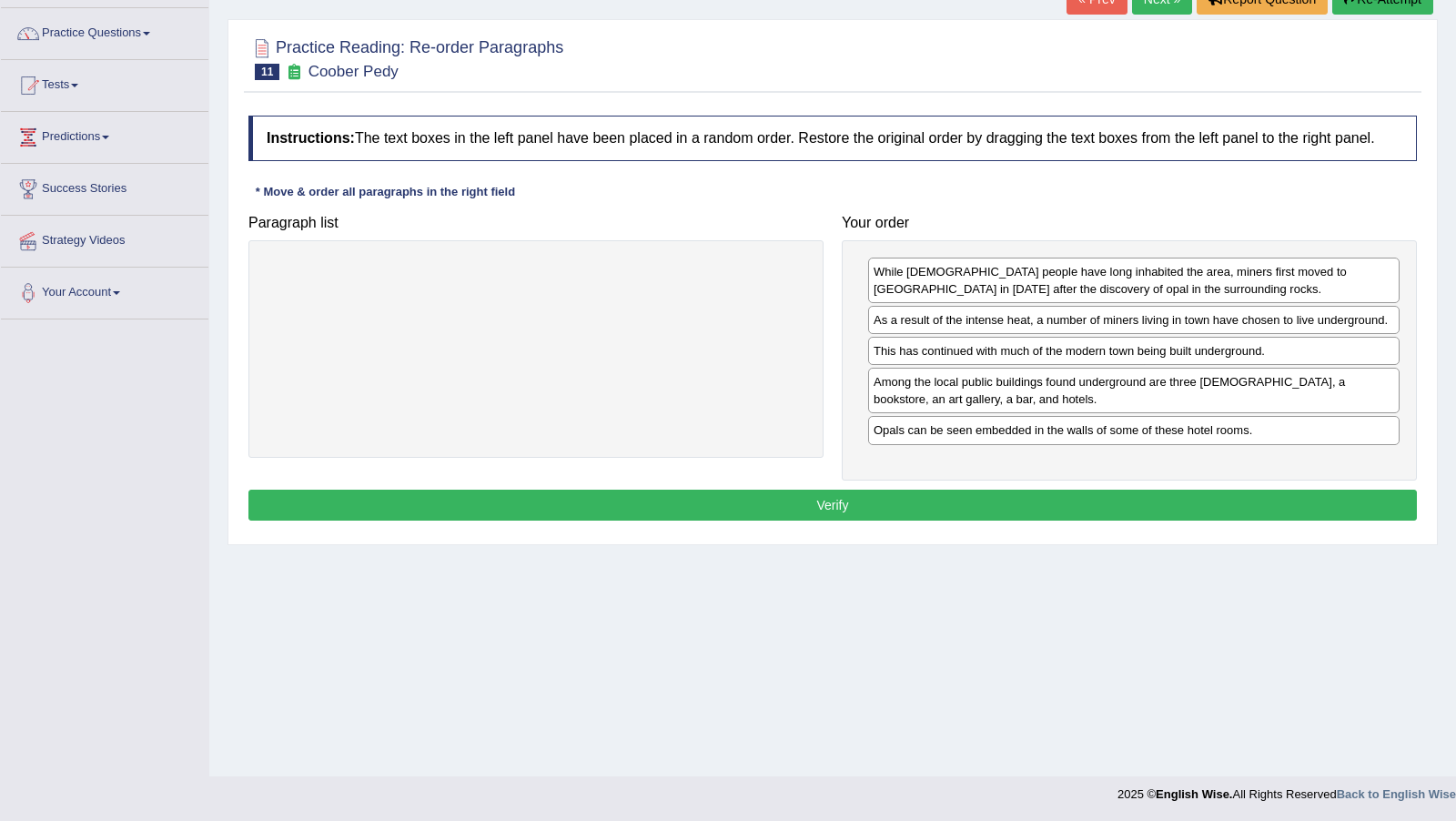
click at [888, 514] on button "Verify" at bounding box center [832, 504] width 1168 height 31
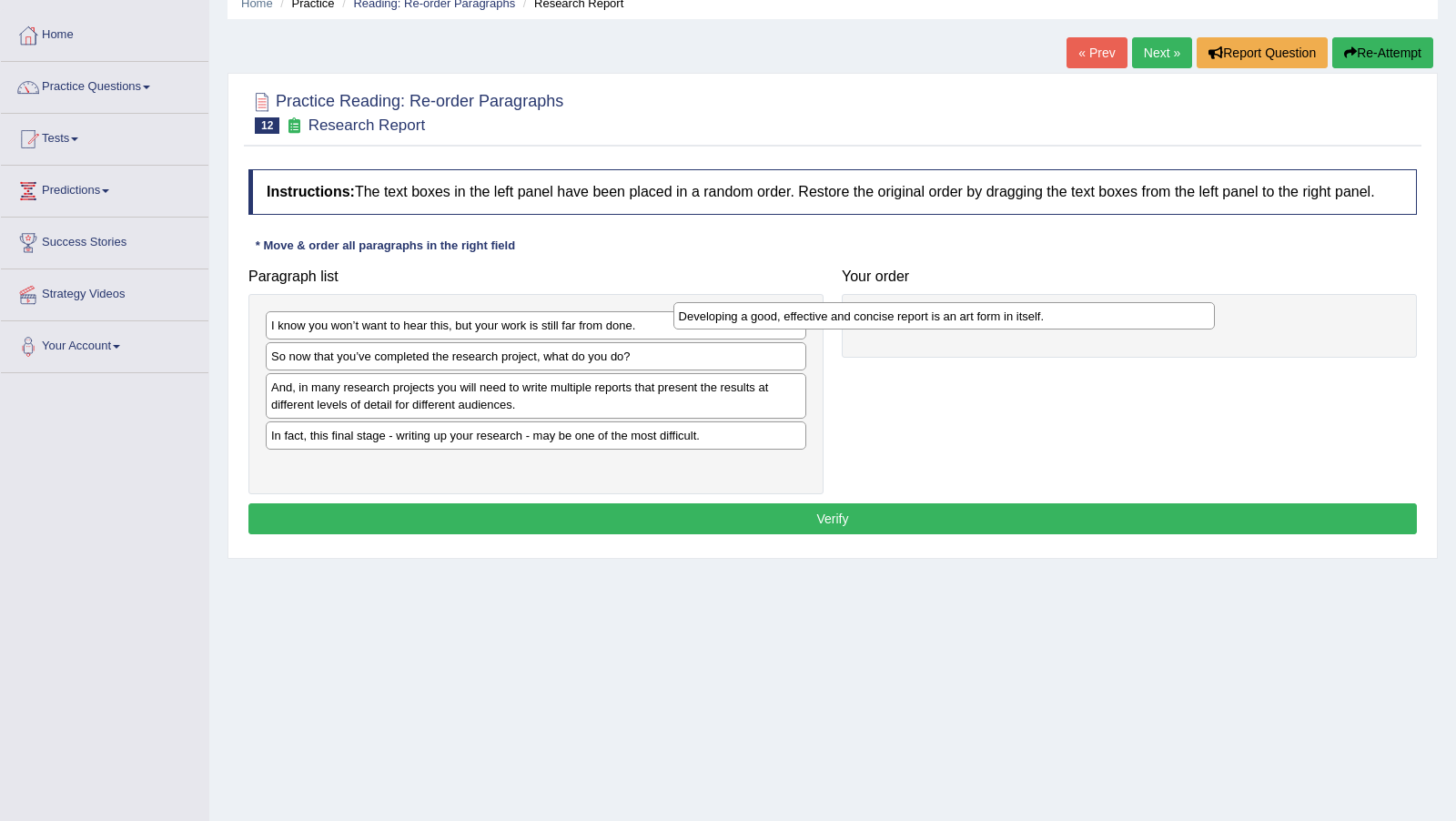
drag, startPoint x: 1326, startPoint y: 305, endPoint x: 994, endPoint y: 326, distance: 332.7
click at [585, 396] on div "I know you won’t want to hear this, but your work is still far from done. So no…" at bounding box center [535, 394] width 575 height 200
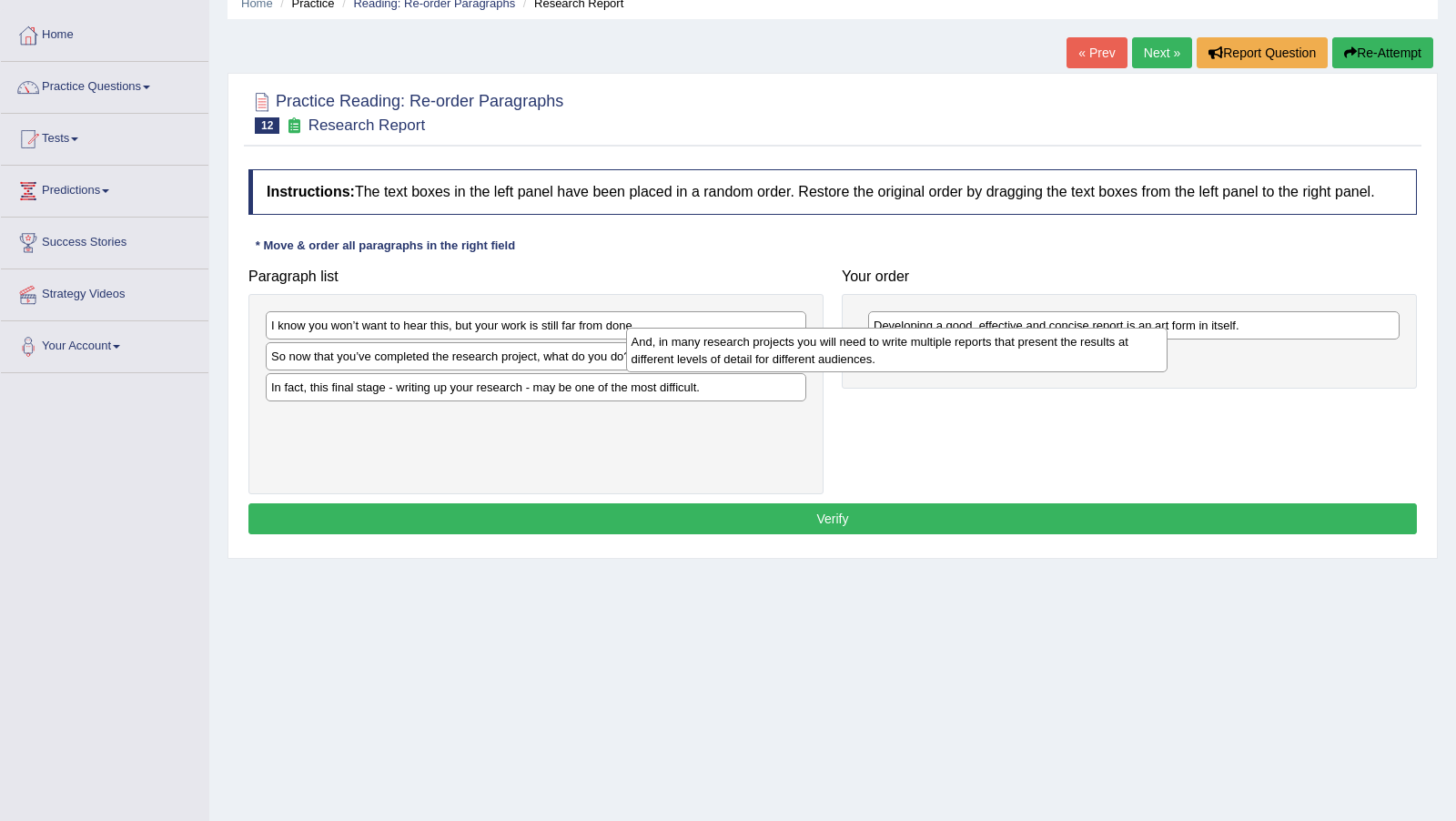
drag, startPoint x: 648, startPoint y: 410, endPoint x: 1010, endPoint y: 368, distance: 364.4
click at [1010, 368] on div "And, in many research projects you will need to write multiple reports that pre…" at bounding box center [897, 350] width 541 height 44
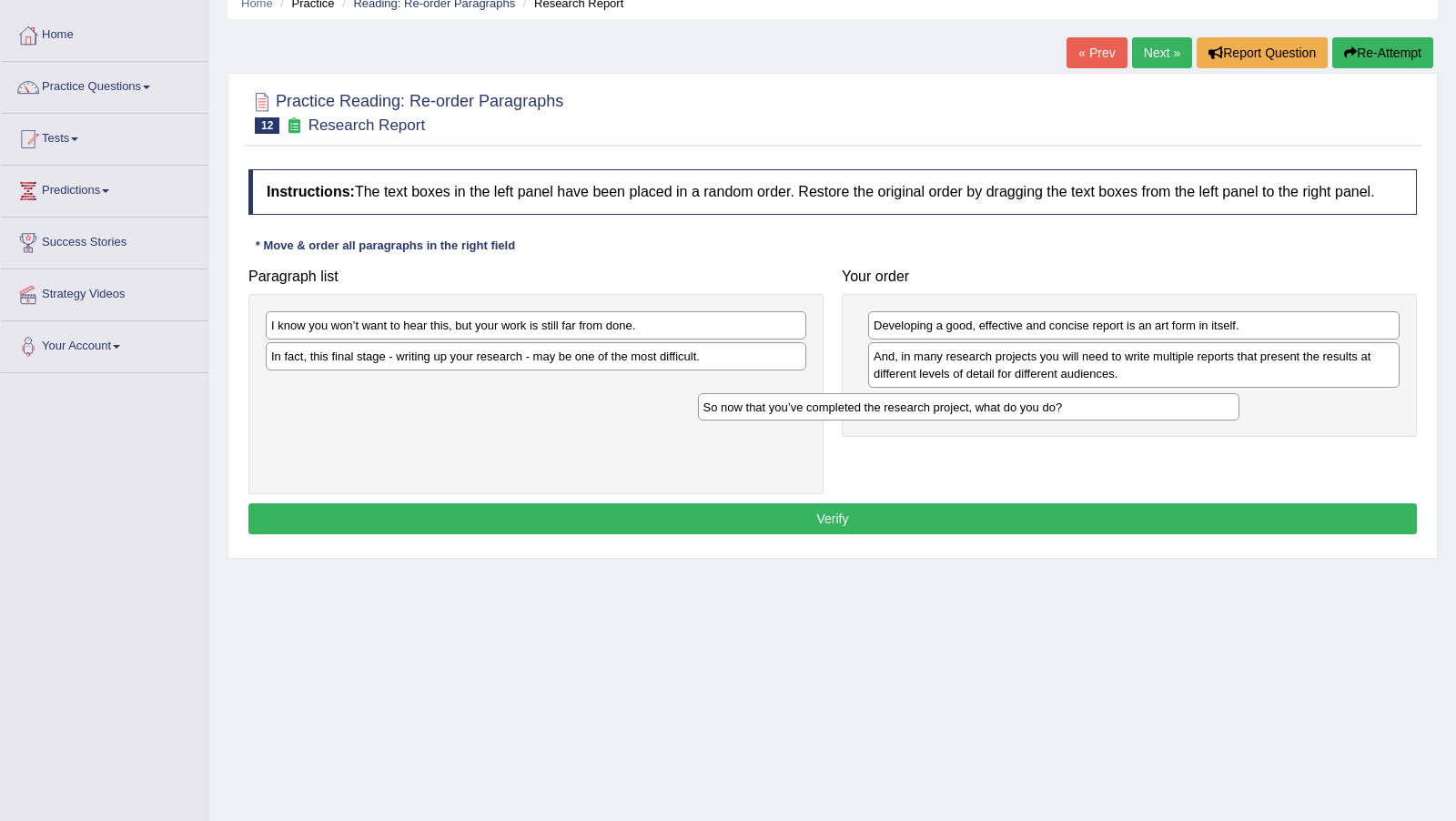
drag, startPoint x: 685, startPoint y: 375, endPoint x: 1124, endPoint y: 427, distance: 442.1
click at [1124, 421] on div "So now that you’ve completed the research project, what do you do?" at bounding box center [968, 406] width 541 height 27
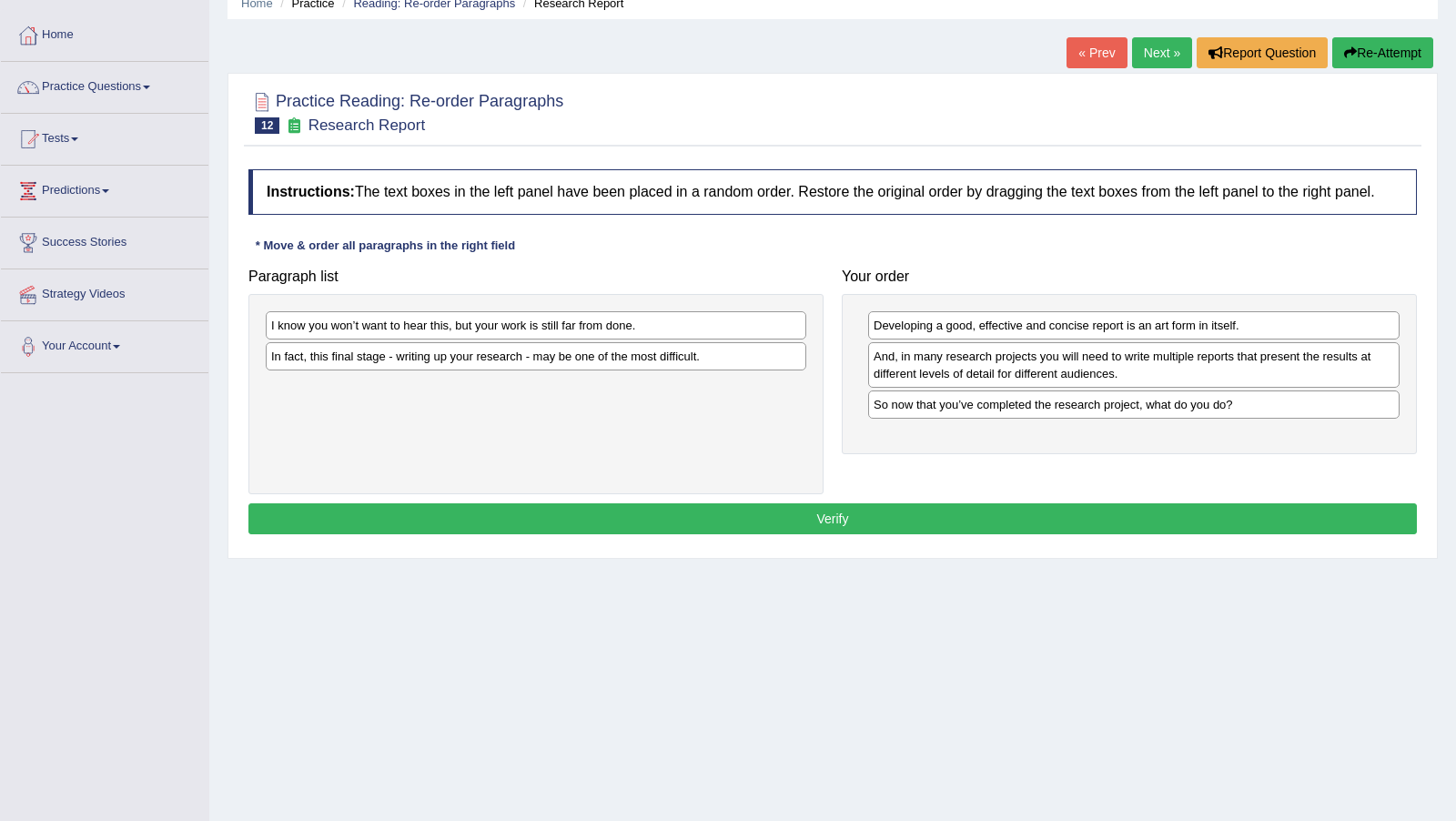
drag, startPoint x: 589, startPoint y: 353, endPoint x: 694, endPoint y: 435, distance: 133.2
click at [694, 435] on div "I know you won’t want to hear this, but your work is still far from done. In fa…" at bounding box center [535, 394] width 575 height 200
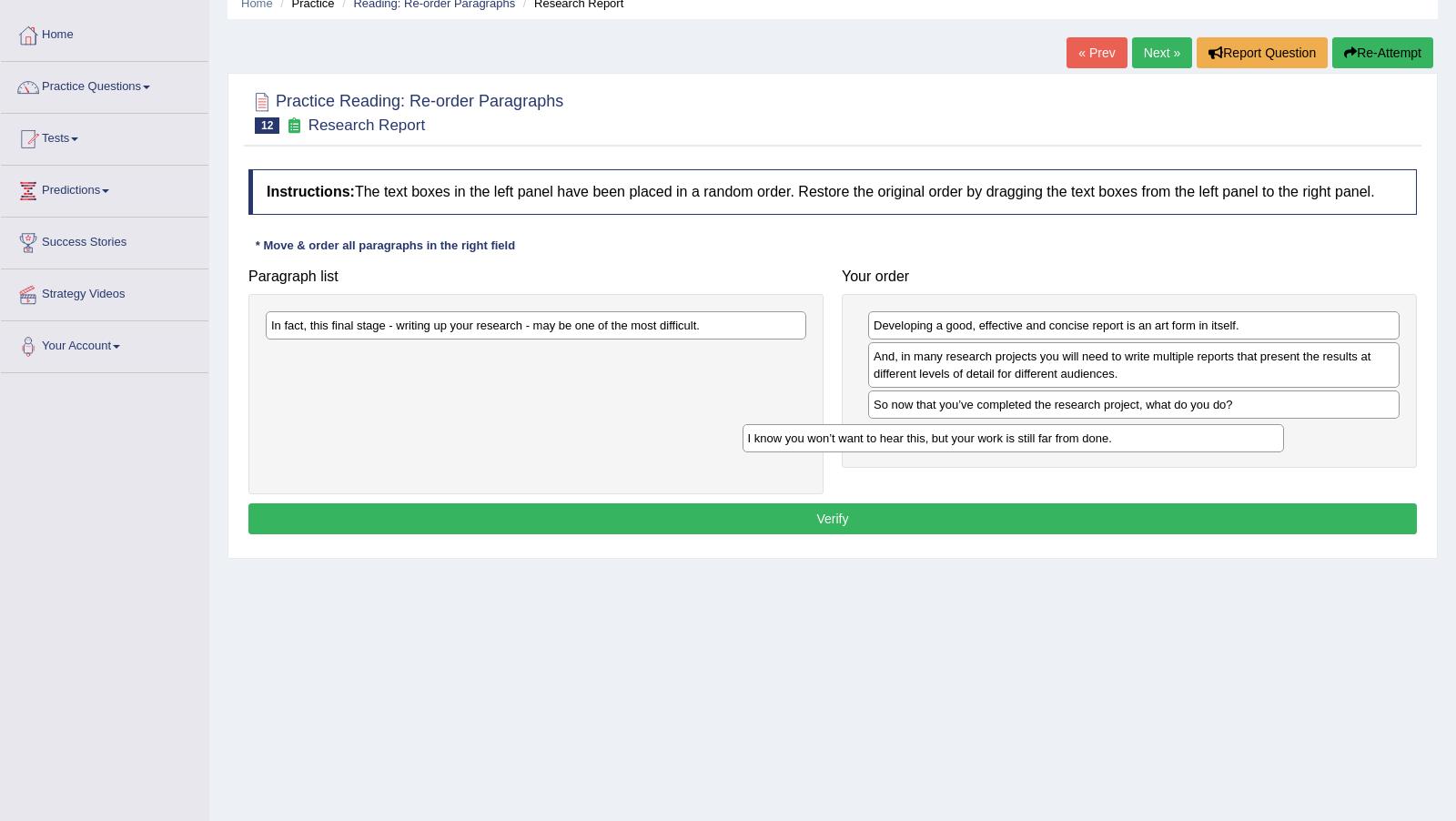
drag, startPoint x: 601, startPoint y: 335, endPoint x: 1078, endPoint y: 449, distance: 490.4
click at [1078, 449] on div "I know you won’t want to hear this, but your work is still far from done." at bounding box center [1012, 437] width 541 height 27
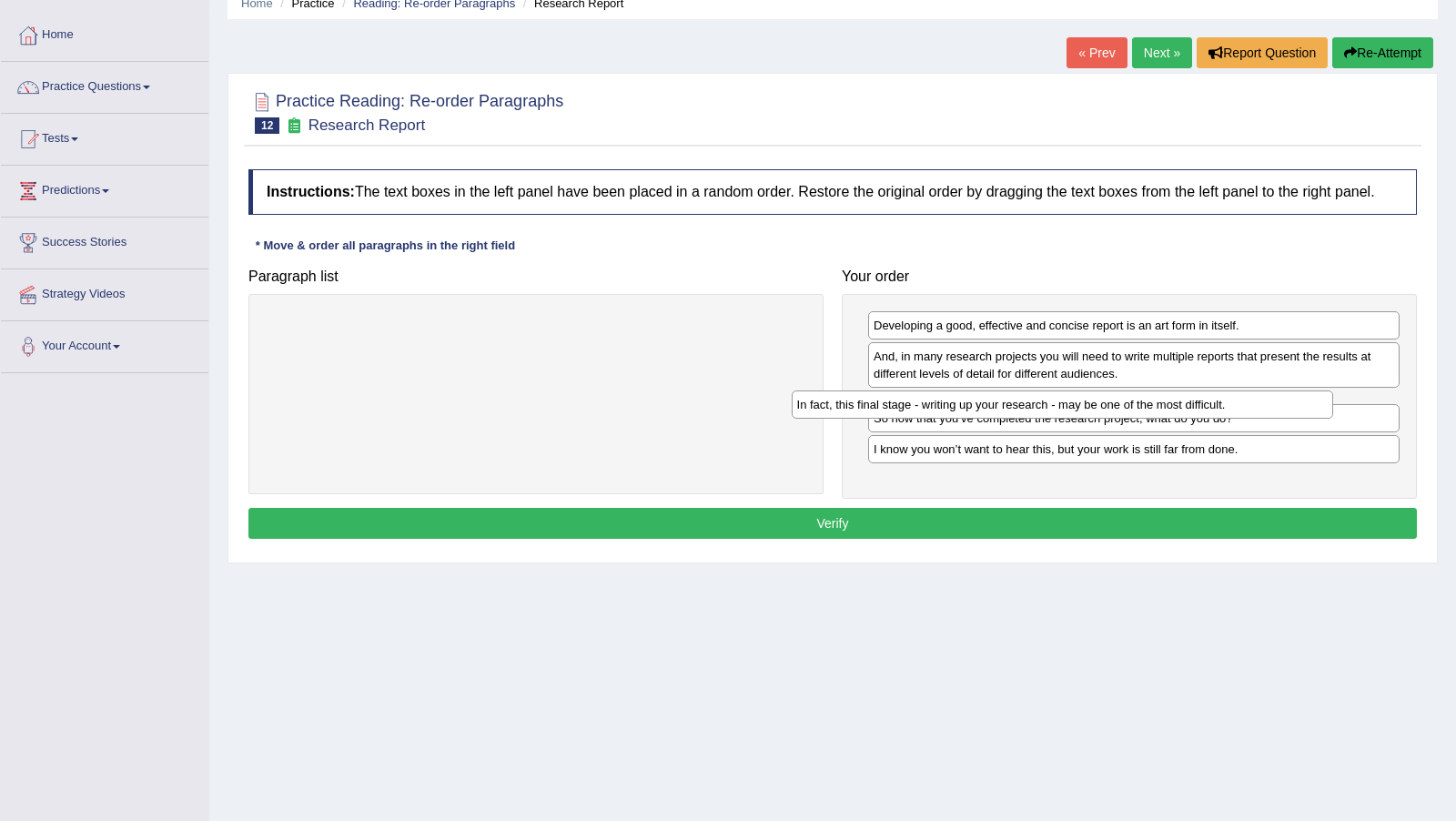
drag, startPoint x: 527, startPoint y: 338, endPoint x: 1052, endPoint y: 420, distance: 531.4
click at [1052, 418] on div "In fact, this final stage - writing up your research - may be one of the most d…" at bounding box center [1062, 403] width 541 height 27
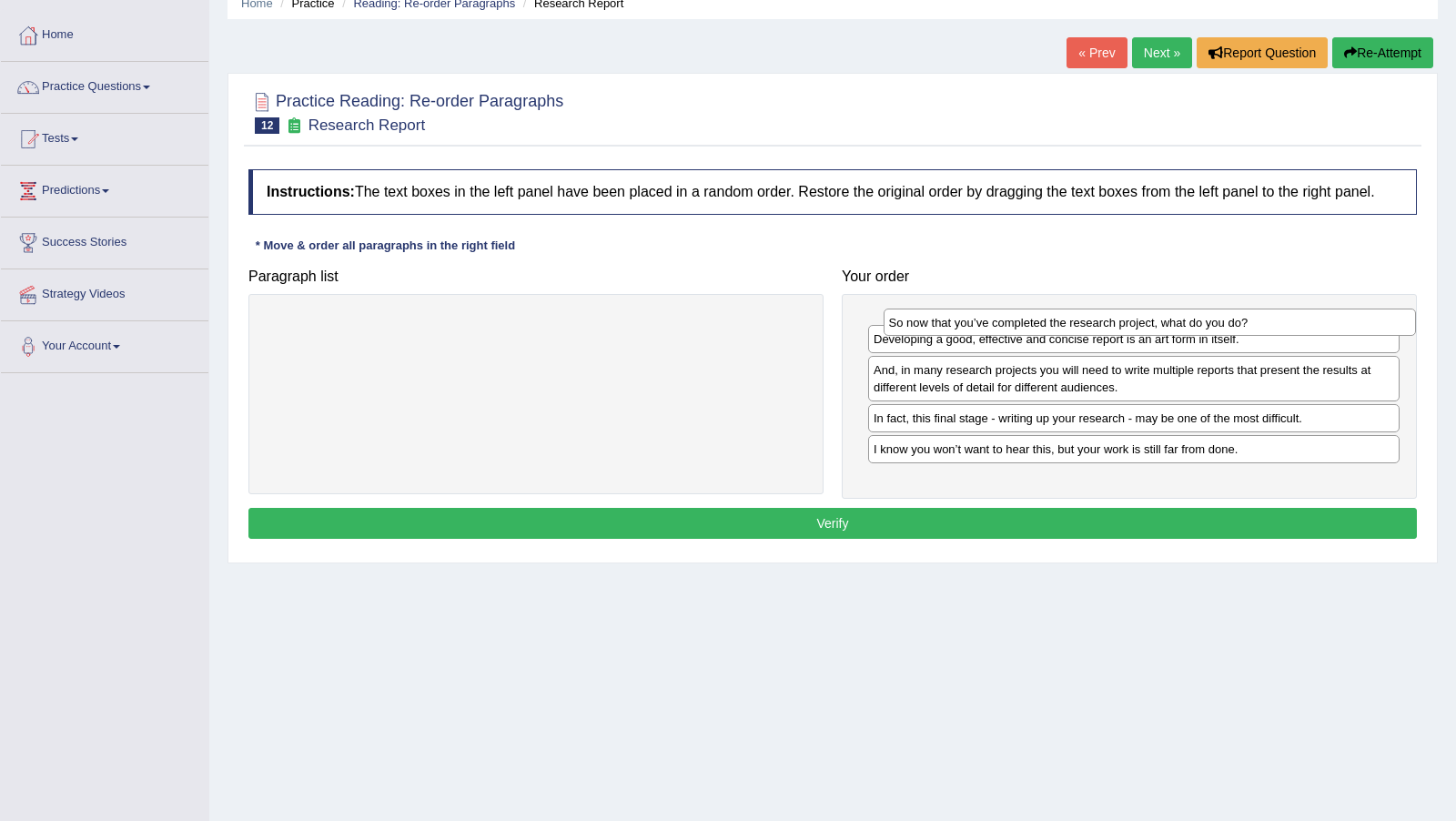
drag, startPoint x: 1052, startPoint y: 420, endPoint x: 931, endPoint y: 333, distance: 149.0
click at [931, 333] on div "So now that you’ve completed the research project, what do you do?" at bounding box center [1149, 322] width 533 height 27
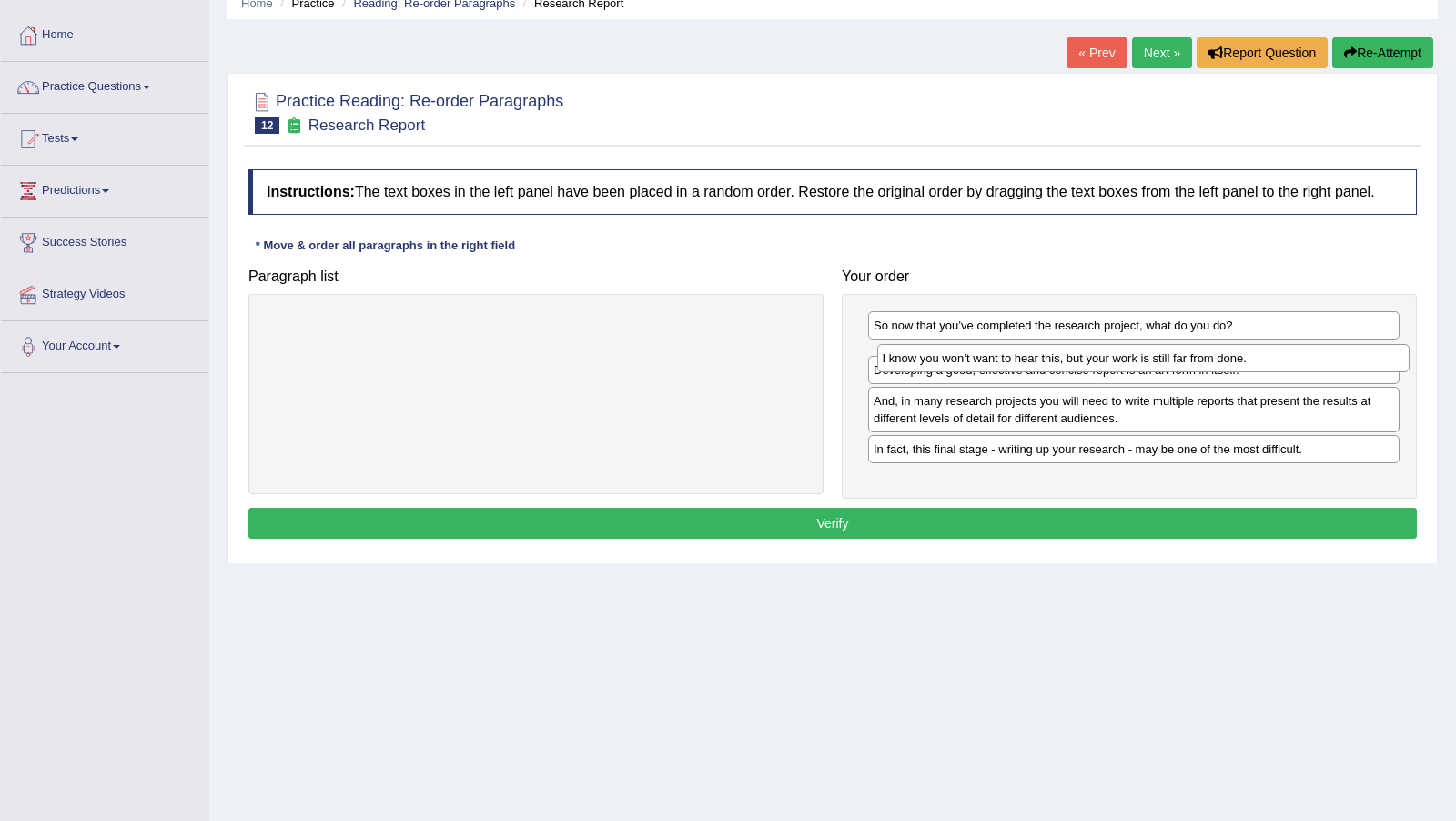
drag, startPoint x: 910, startPoint y: 470, endPoint x: 919, endPoint y: 365, distance: 105.4
click at [919, 365] on div "I know you won’t want to hear this, but your work is still far from done." at bounding box center [1143, 357] width 533 height 27
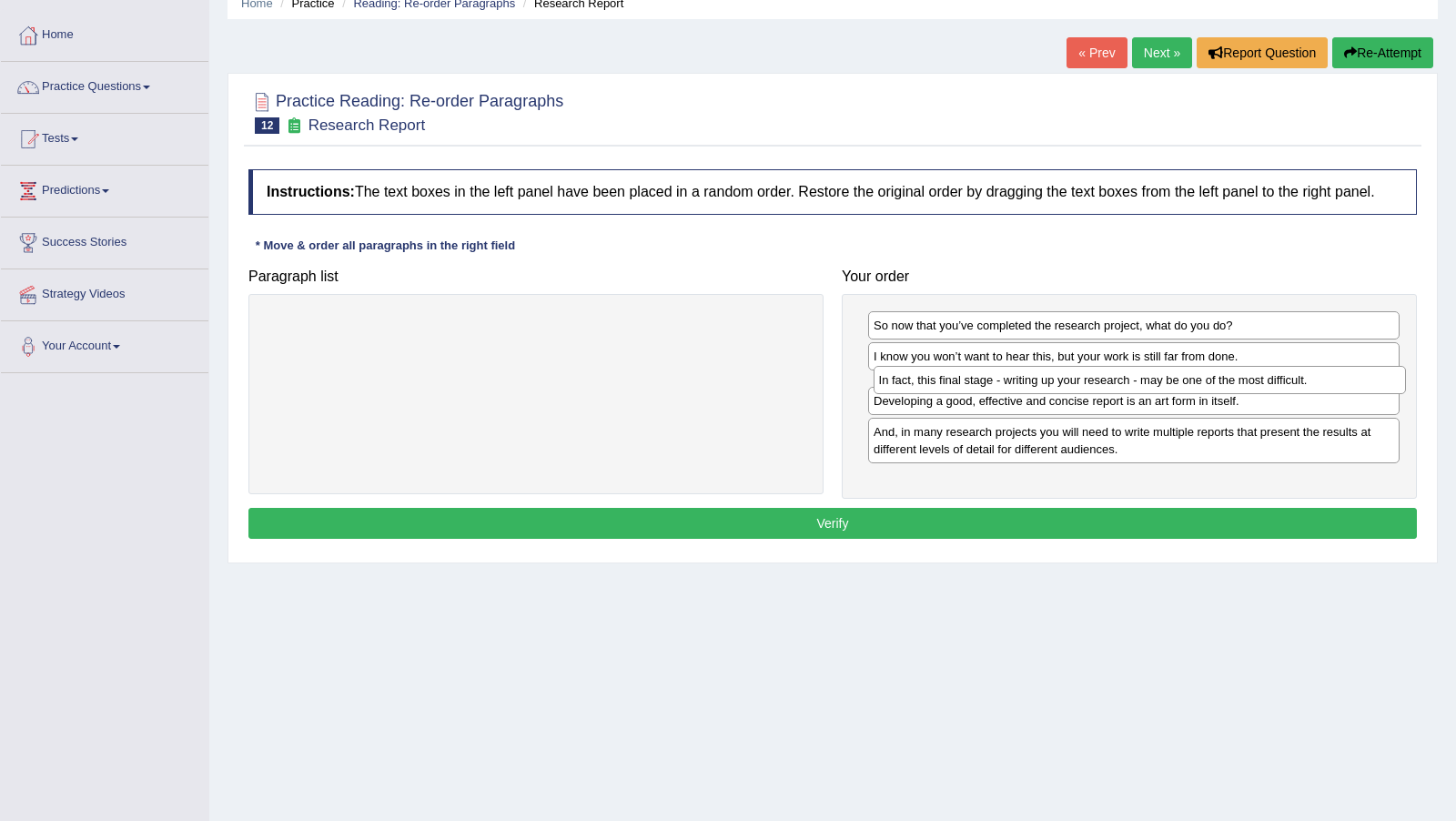
drag, startPoint x: 910, startPoint y: 481, endPoint x: 919, endPoint y: 397, distance: 84.5
click at [916, 393] on div "In fact, this final stage - writing up your research - may be one of the most d…" at bounding box center [1139, 379] width 533 height 27
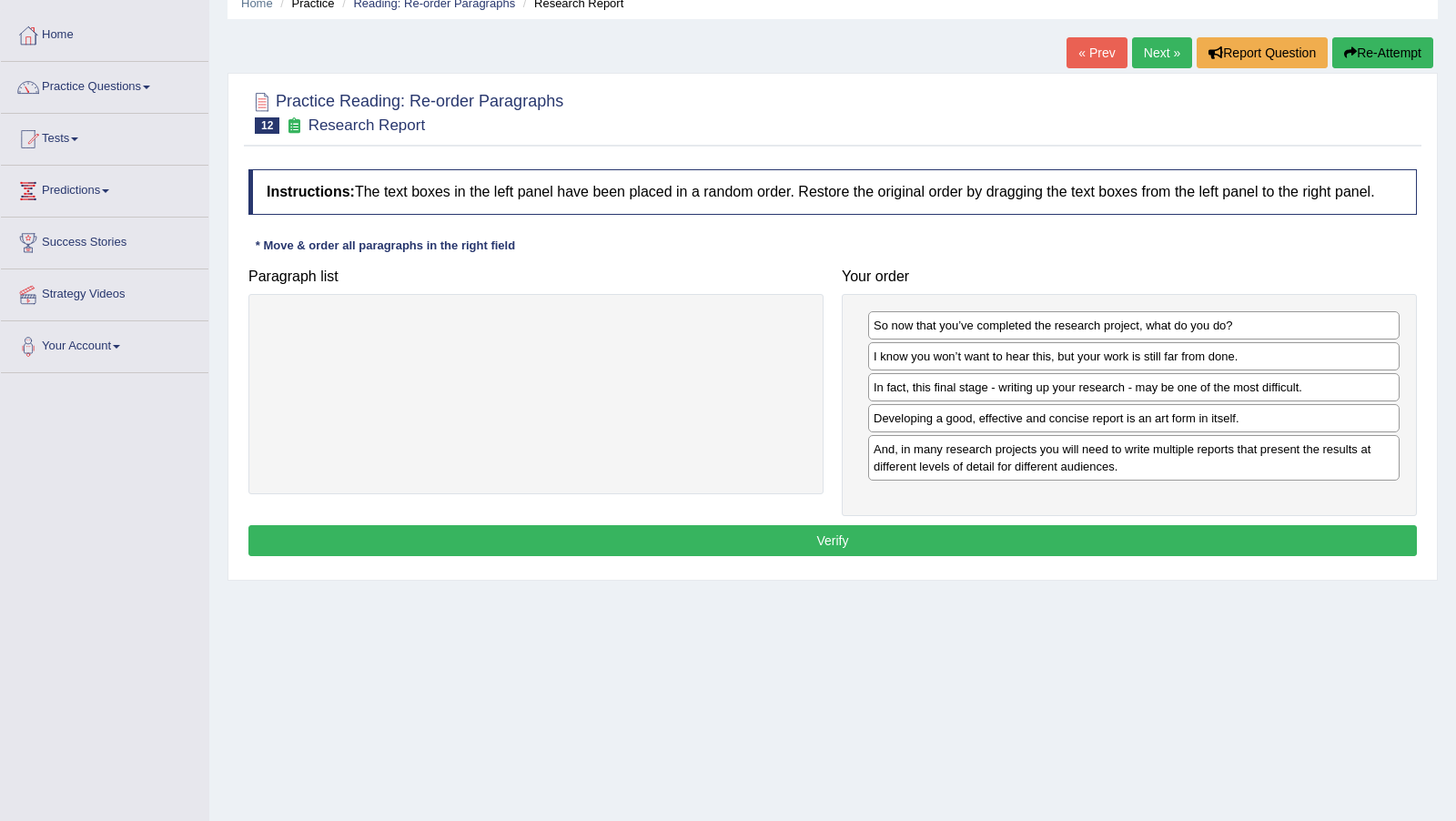
click at [768, 551] on button "Verify" at bounding box center [832, 540] width 1168 height 31
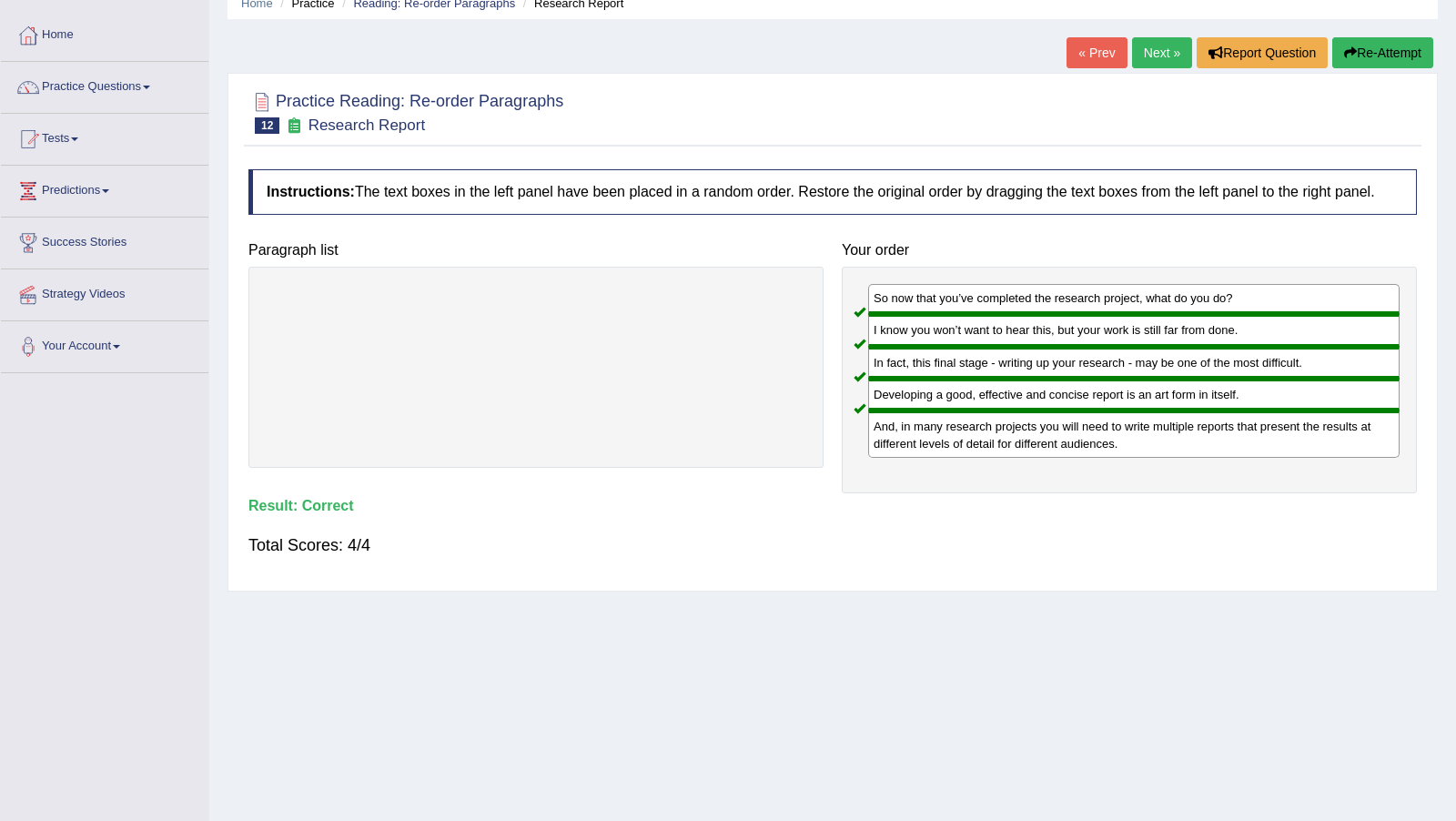
click at [1394, 58] on button "Re-Attempt" at bounding box center [1382, 52] width 101 height 31
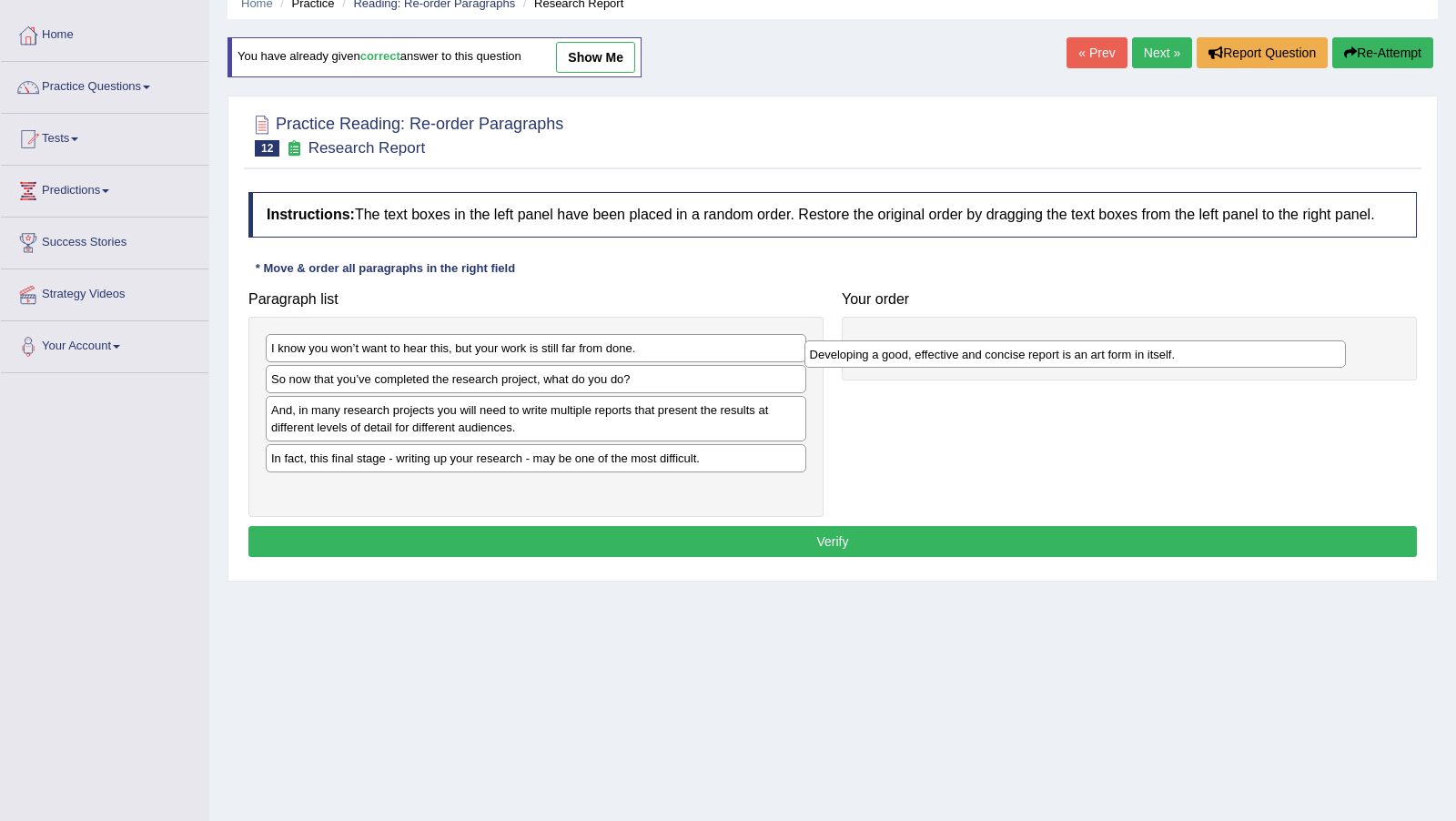
drag, startPoint x: 419, startPoint y: 414, endPoint x: 960, endPoint y: 360, distance: 543.7
click at [960, 360] on div "Developing a good, effective and concise report is an art form in itself." at bounding box center [1074, 353] width 541 height 27
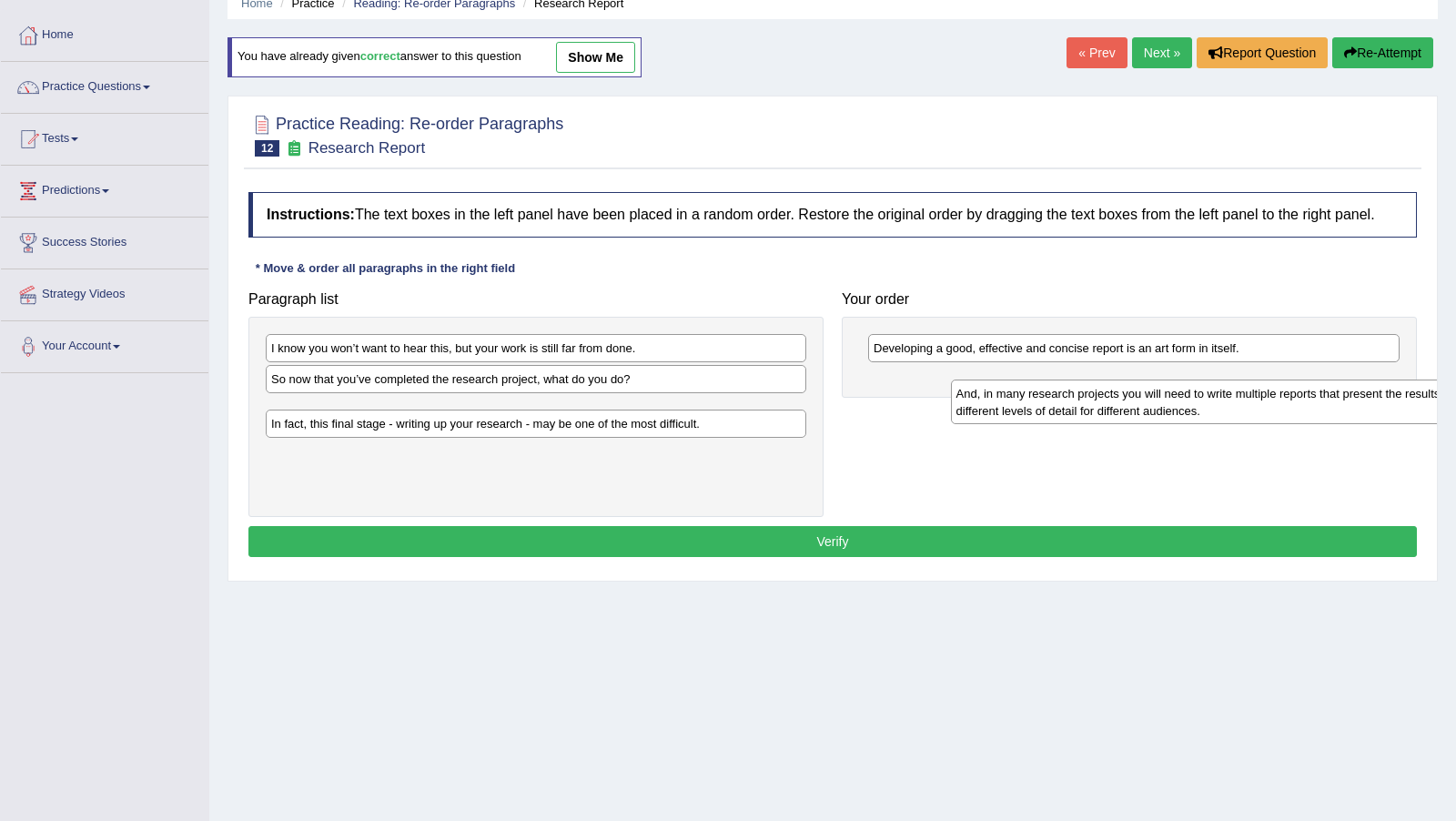
drag, startPoint x: 502, startPoint y: 425, endPoint x: 1153, endPoint y: 410, distance: 651.2
click at [1162, 410] on div "And, in many research projects you will need to write multiple reports that pre…" at bounding box center [1221, 402] width 541 height 44
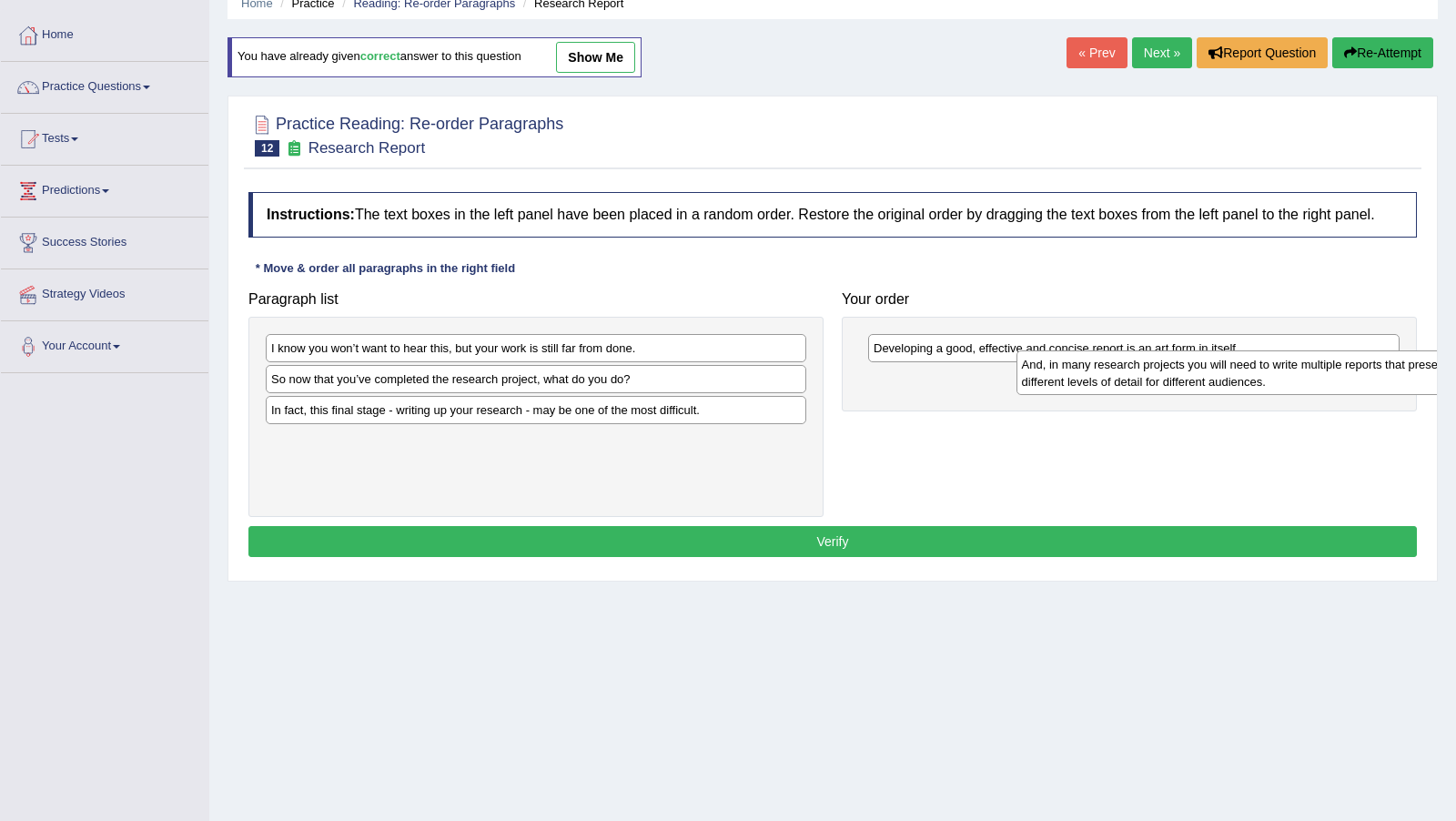
drag, startPoint x: 570, startPoint y: 422, endPoint x: 1172, endPoint y: 380, distance: 603.5
click at [1174, 380] on div "And, in many research projects you will need to write multiple reports that pre…" at bounding box center [1287, 373] width 541 height 44
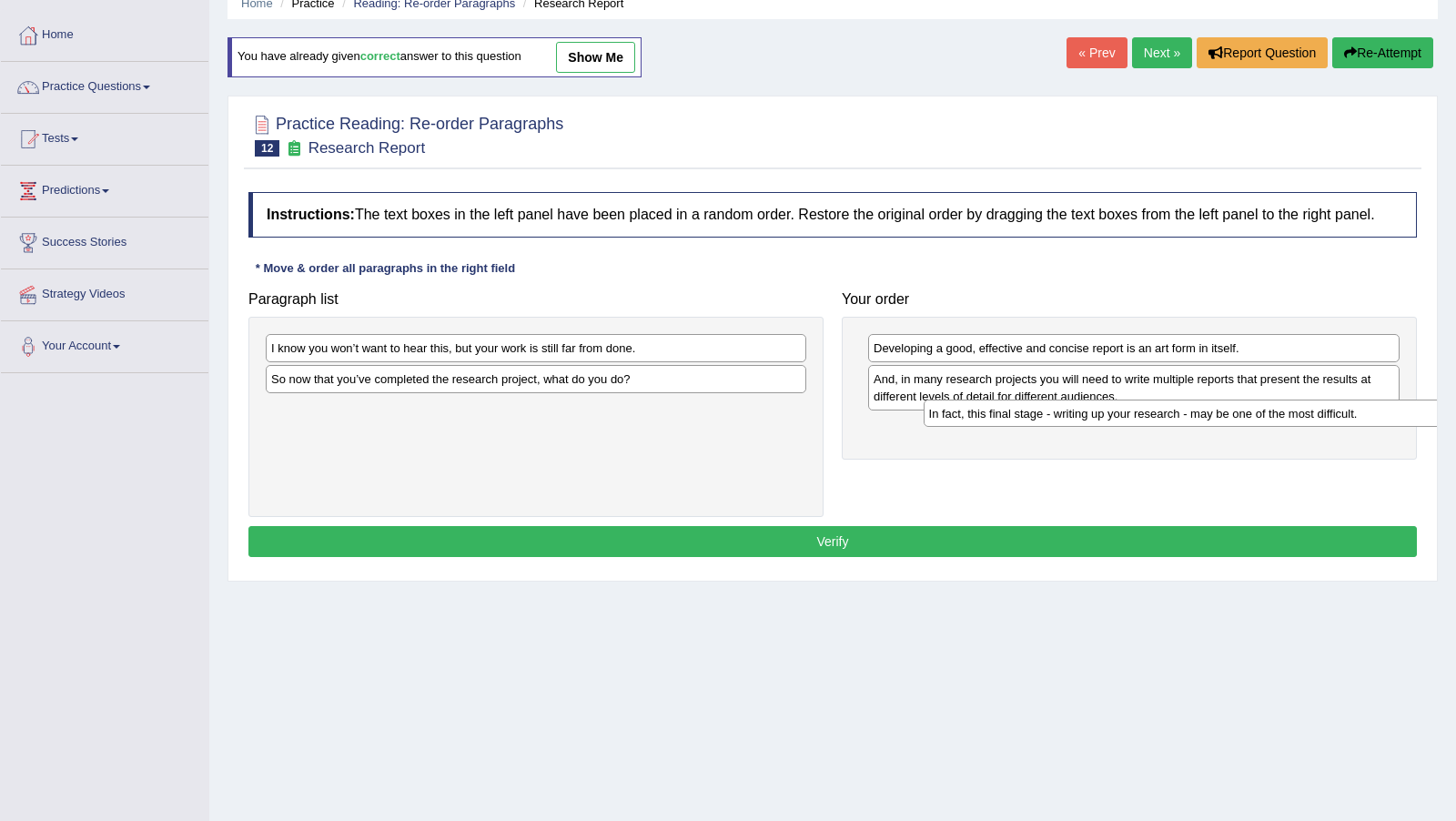
drag, startPoint x: 367, startPoint y: 423, endPoint x: 1023, endPoint y: 426, distance: 656.0
click at [1023, 426] on div "In fact, this final stage - writing up your research - may be one of the most d…" at bounding box center [1194, 412] width 541 height 27
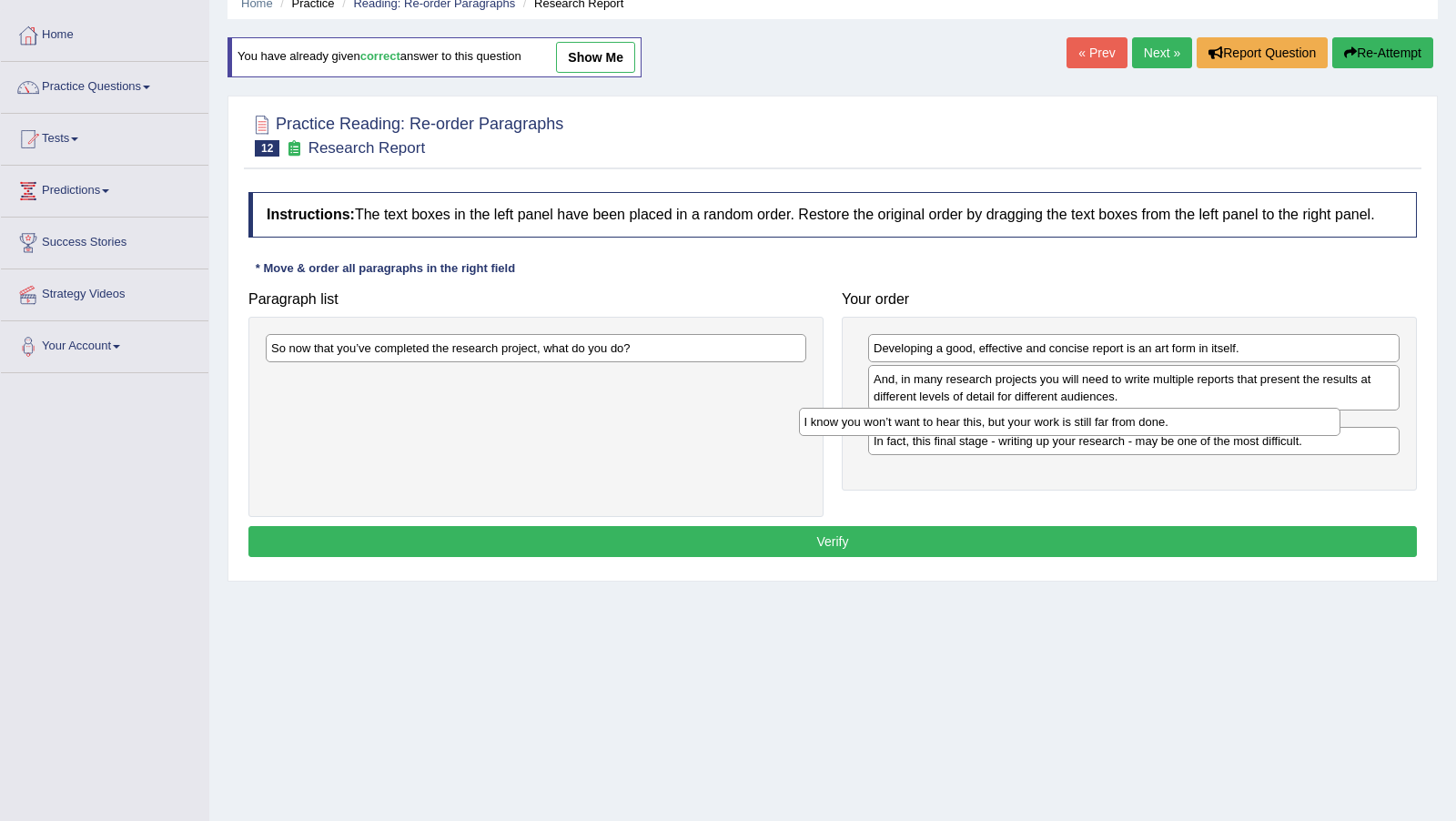
drag, startPoint x: 692, startPoint y: 389, endPoint x: 1148, endPoint y: 437, distance: 458.5
click at [1051, 410] on div "And, in many research projects you will need to write multiple reports that pre…" at bounding box center [1134, 387] width 532 height 45
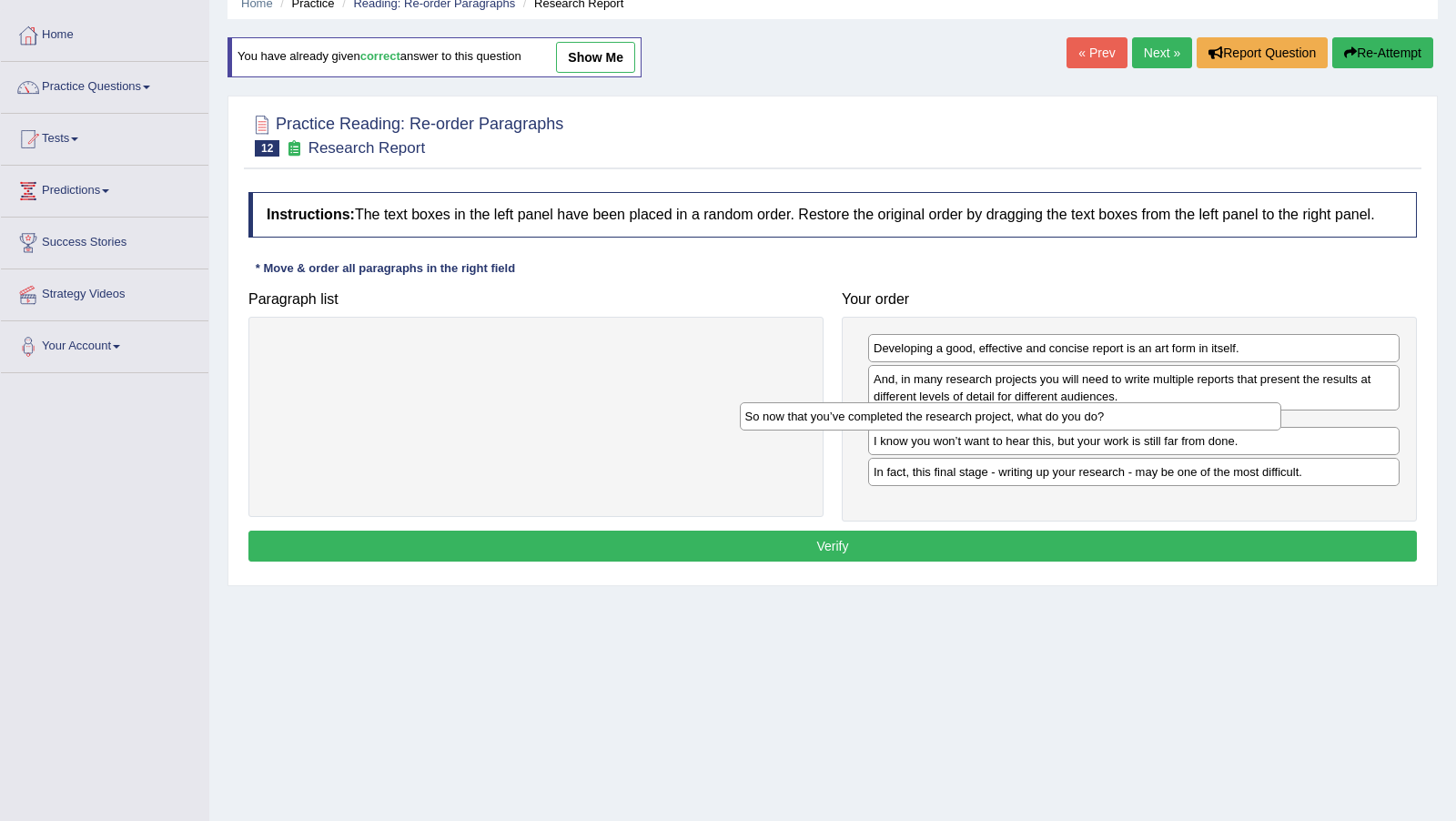
drag, startPoint x: 1077, startPoint y: 528, endPoint x: 1103, endPoint y: 432, distance: 99.5
click at [630, 362] on div "So now that you’ve completed the research project, what do you do?" at bounding box center [535, 417] width 575 height 200
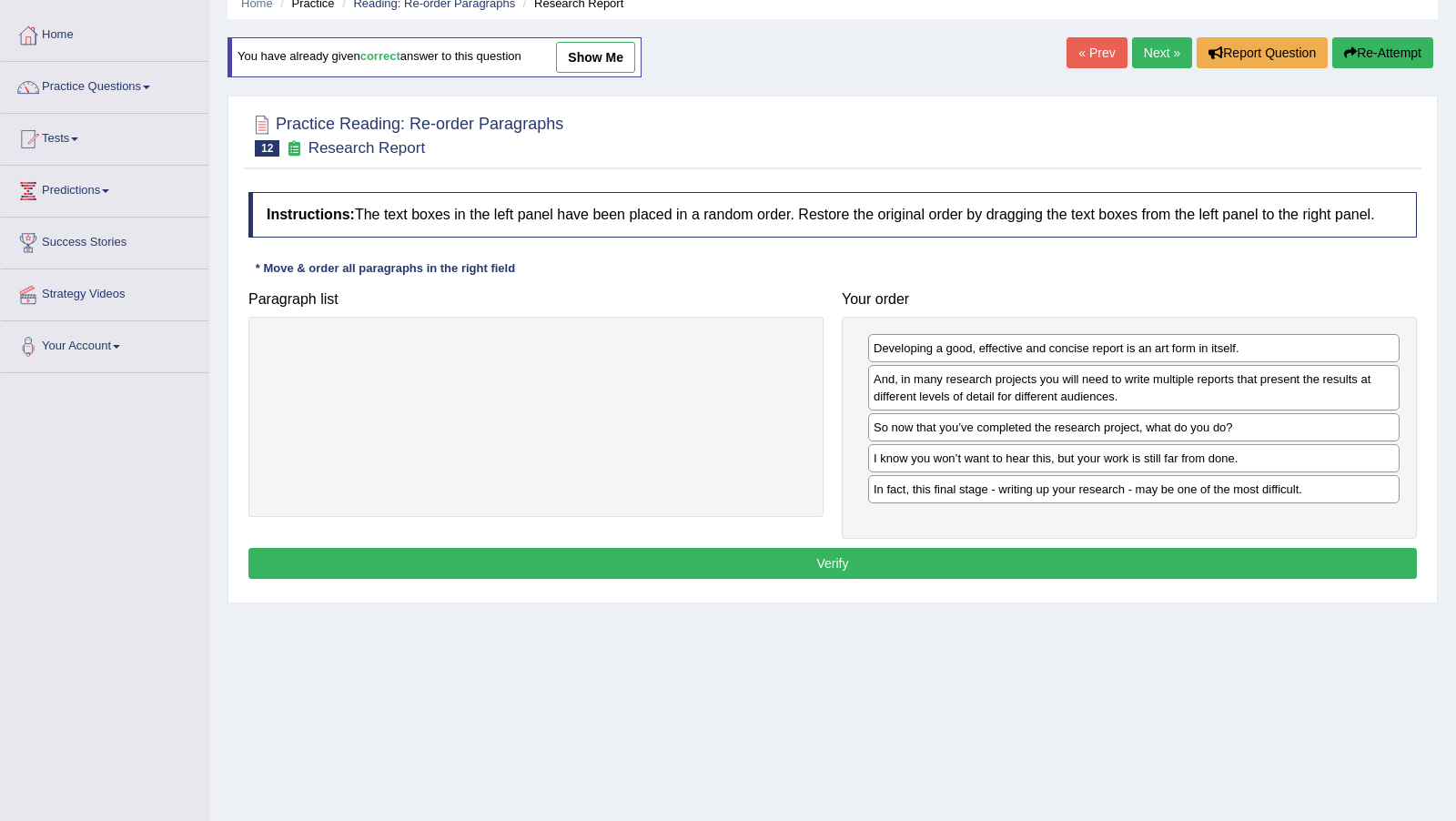
drag, startPoint x: 1103, startPoint y: 432, endPoint x: 835, endPoint y: 562, distance: 297.9
click at [844, 551] on div "Instructions: The text boxes in the left panel have been placed in a random ord…" at bounding box center [832, 387] width 1177 height 410
click at [834, 567] on button "Verify" at bounding box center [832, 562] width 1168 height 31
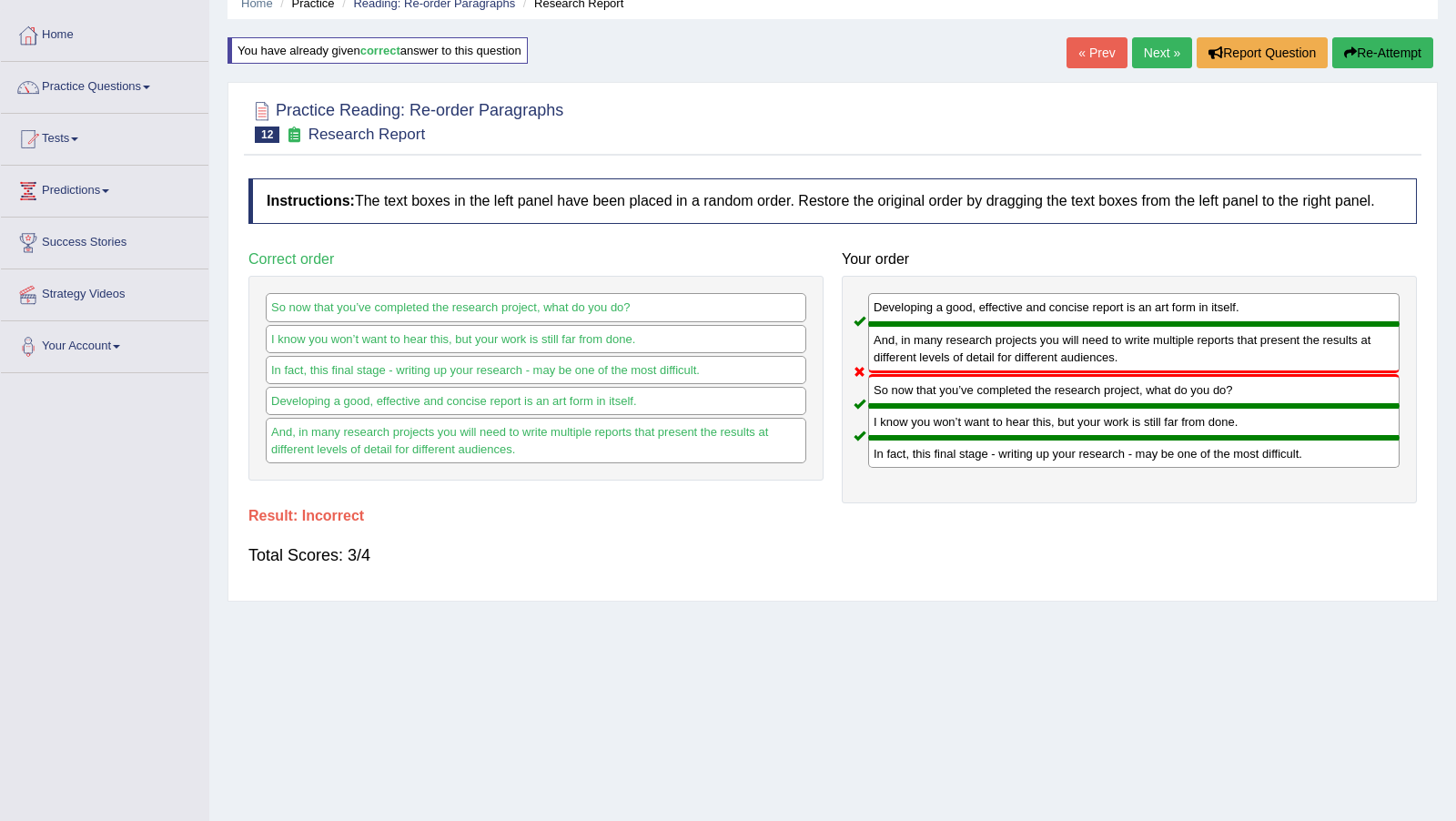
drag, startPoint x: 1176, startPoint y: 47, endPoint x: 1176, endPoint y: 93, distance: 46.0
click at [1176, 47] on link "Next »" at bounding box center [1161, 52] width 60 height 31
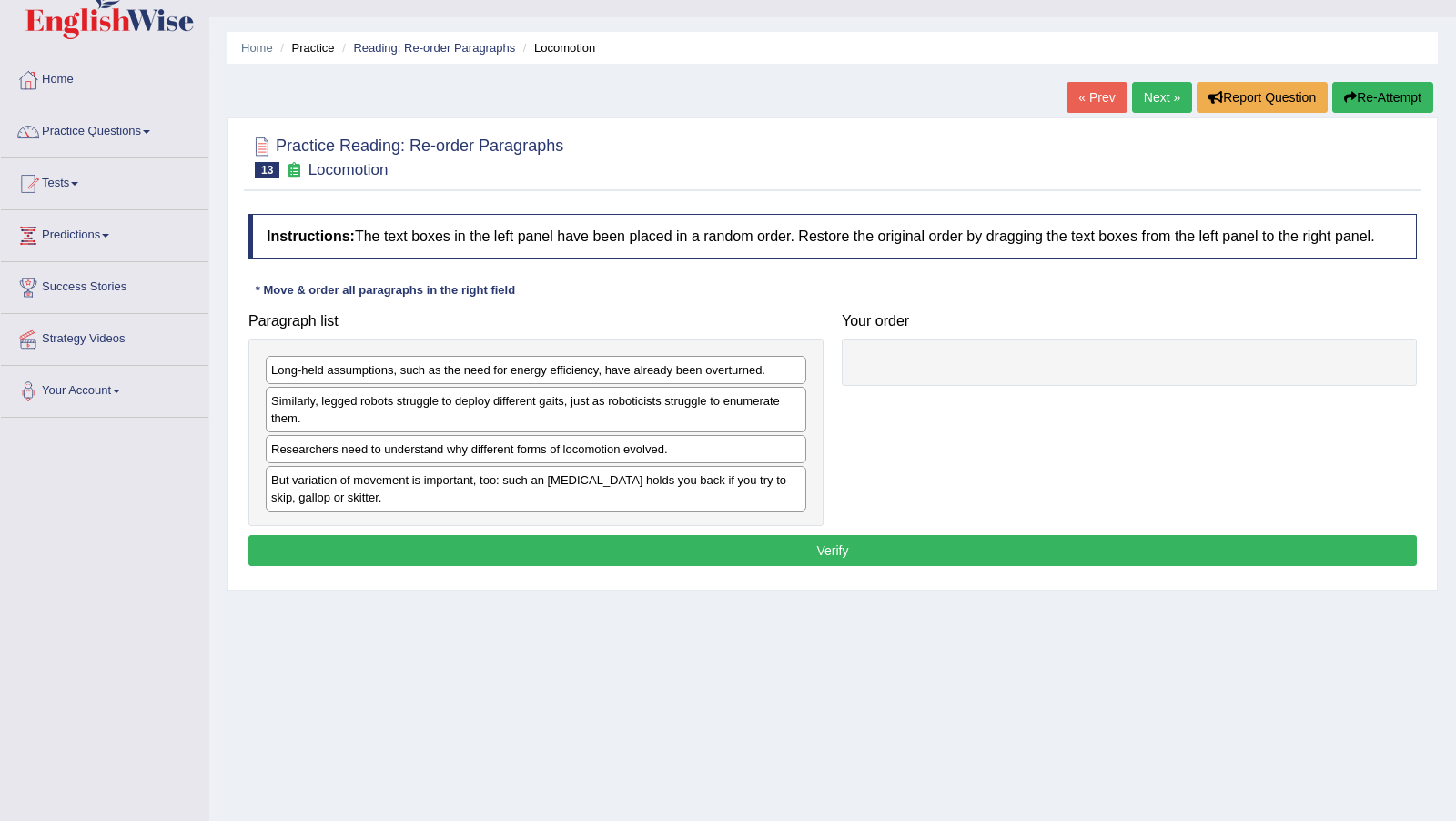
scroll to position [40, 0]
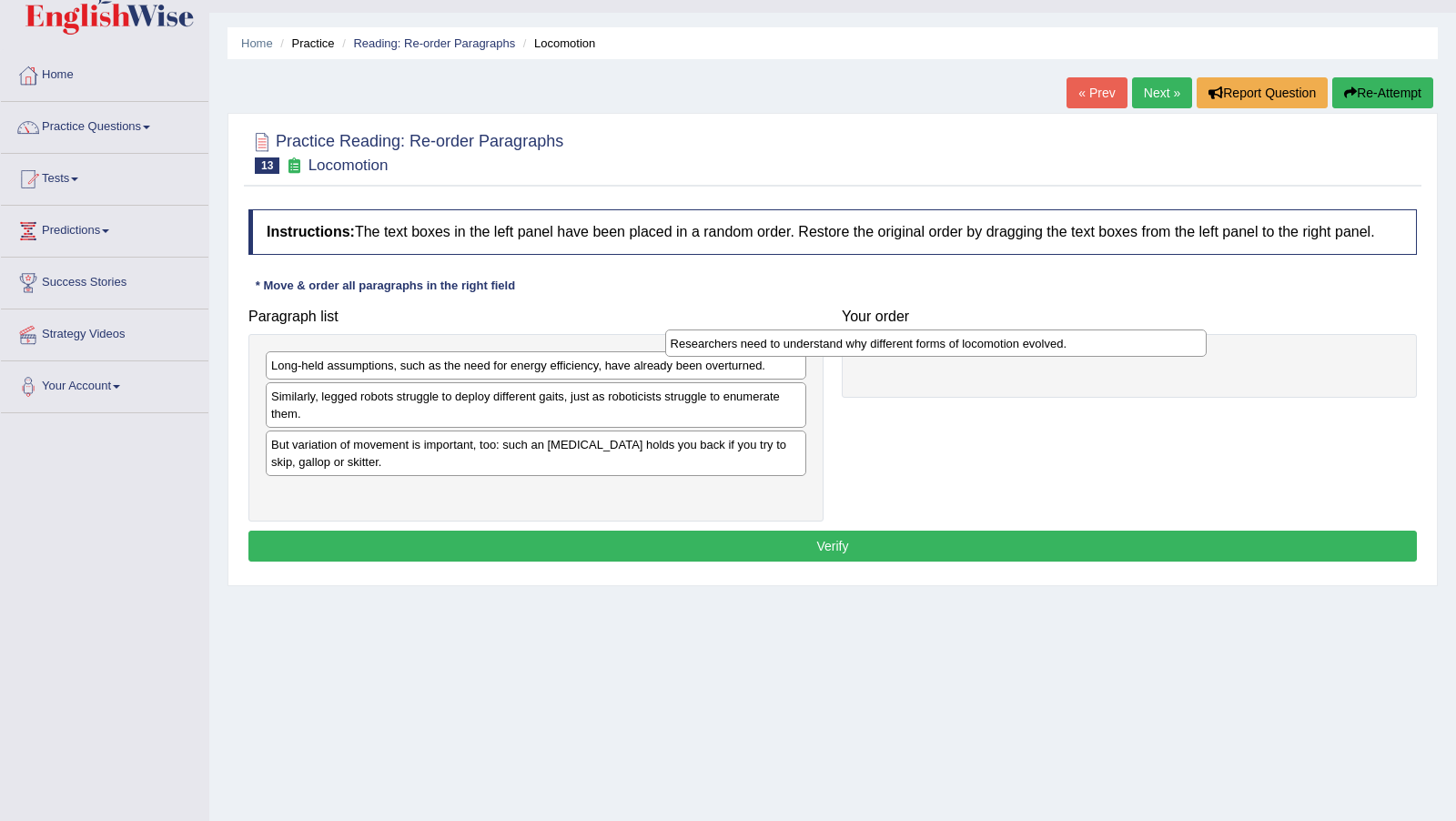
drag, startPoint x: 1092, startPoint y: 393, endPoint x: 1023, endPoint y: 361, distance: 76.1
click at [622, 461] on div "Long-held assumptions, such as the need for energy efficiency, have already bee…" at bounding box center [535, 427] width 575 height 187
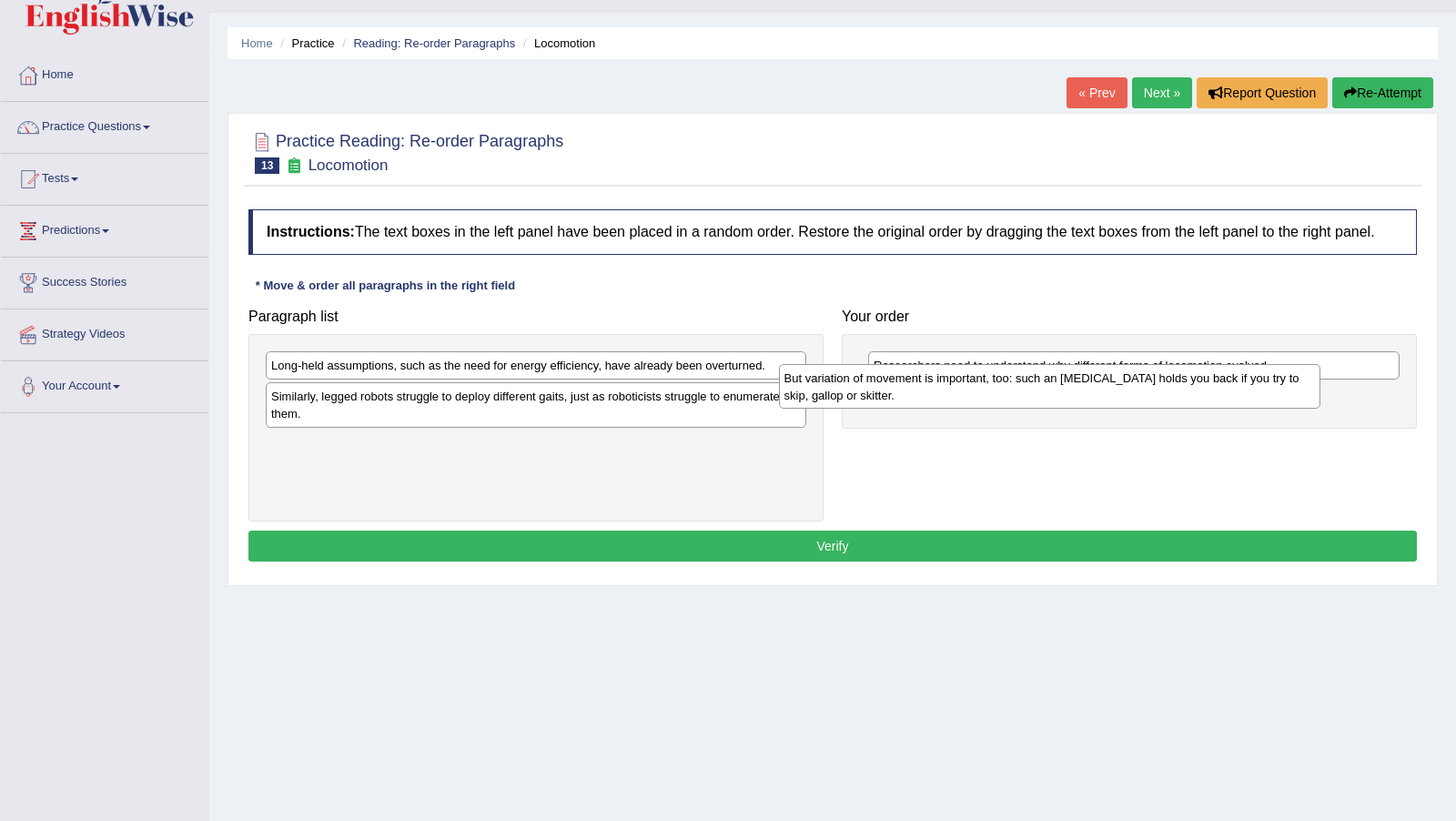
drag, startPoint x: 427, startPoint y: 465, endPoint x: 938, endPoint y: 400, distance: 515.1
click at [938, 400] on div "But variation of movement is important, too: such an ankle brace holds you back…" at bounding box center [1049, 386] width 541 height 44
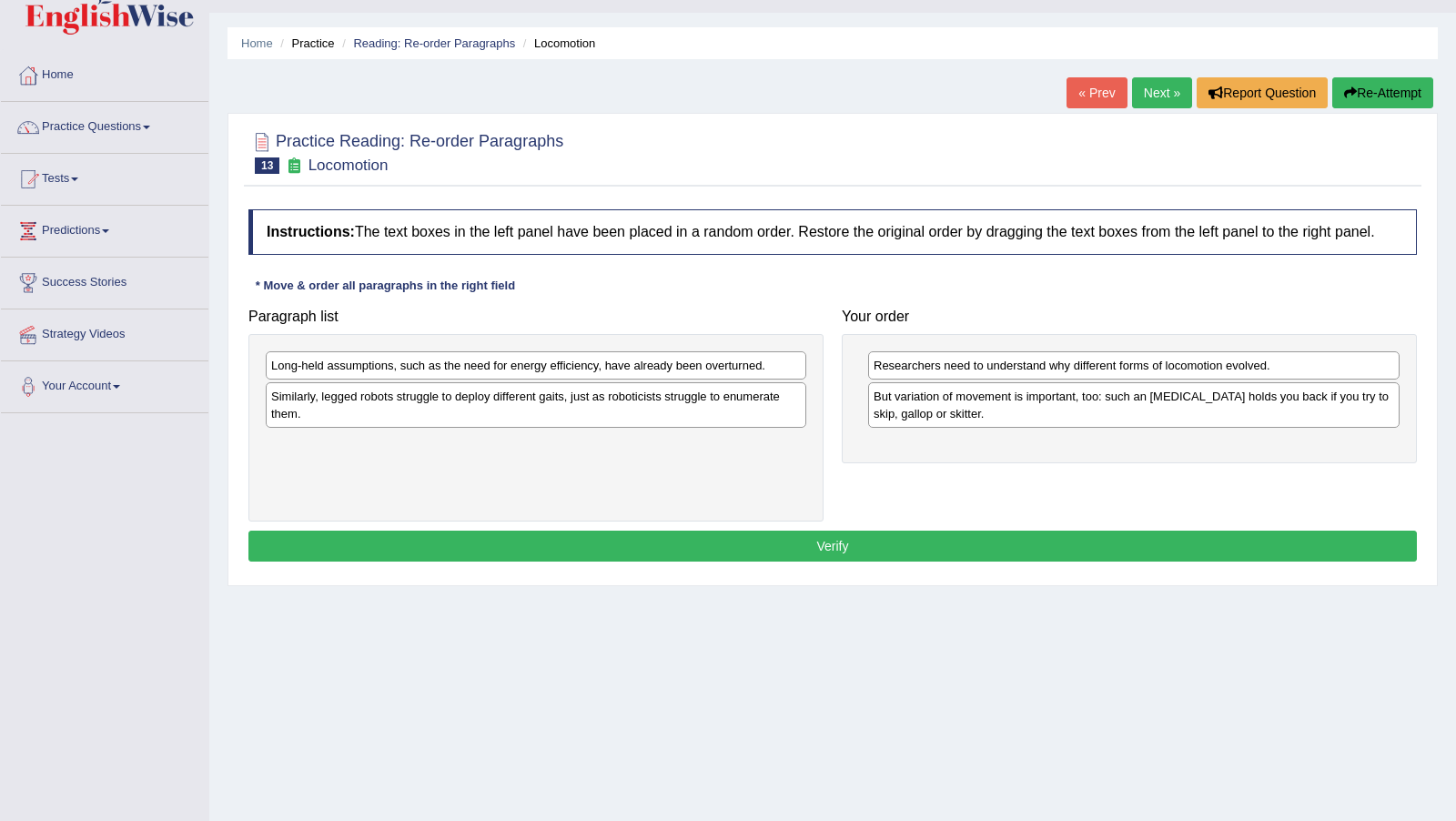
click at [1049, 484] on div "Paragraph list Long-held assumptions, such as the need for energy efficiency, h…" at bounding box center [832, 410] width 1186 height 222
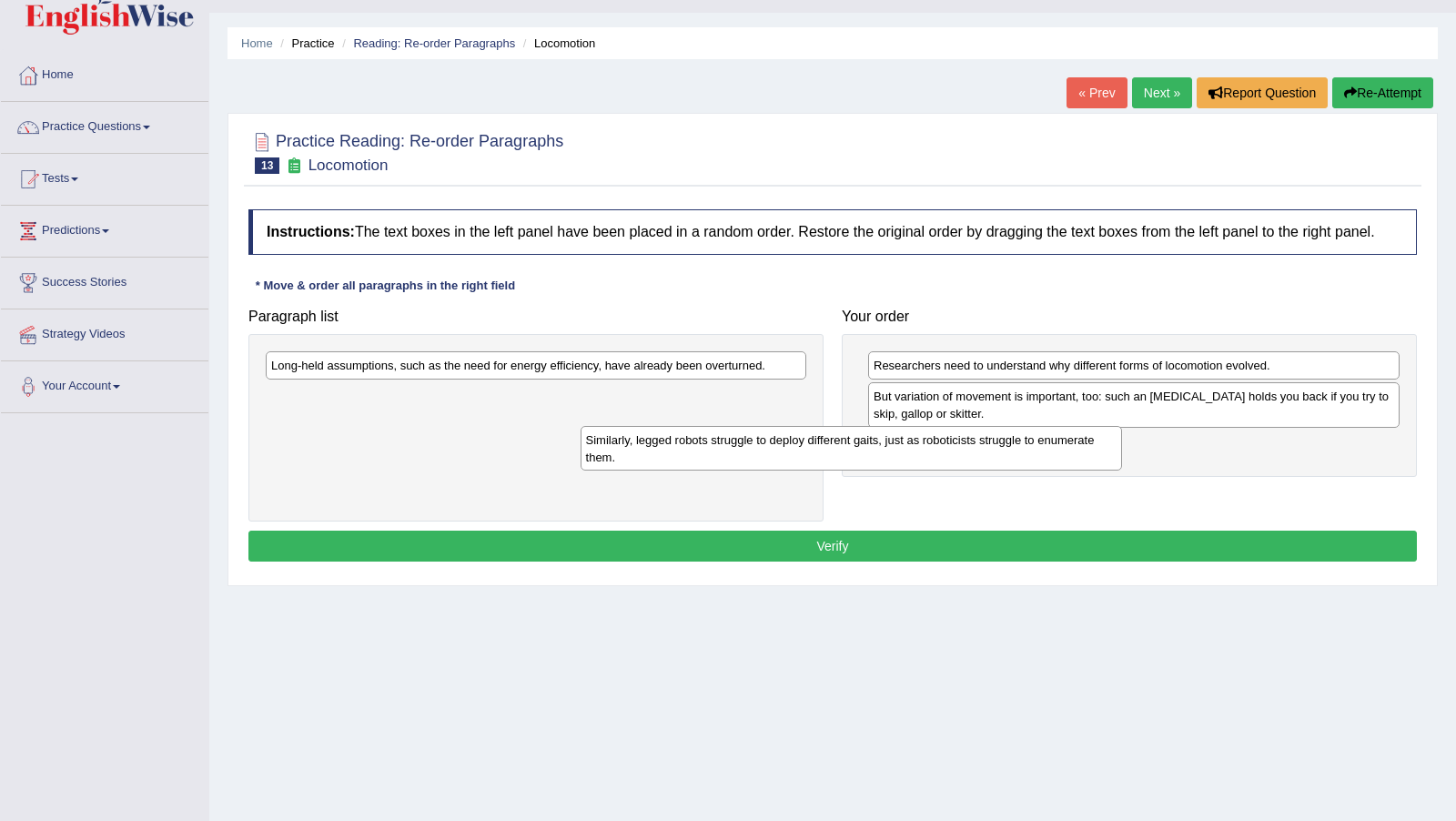
drag, startPoint x: 734, startPoint y: 415, endPoint x: 1048, endPoint y: 460, distance: 317.2
click at [1048, 460] on div "Similarly, legged robots struggle to deploy different gaits, just as roboticist…" at bounding box center [851, 448] width 541 height 44
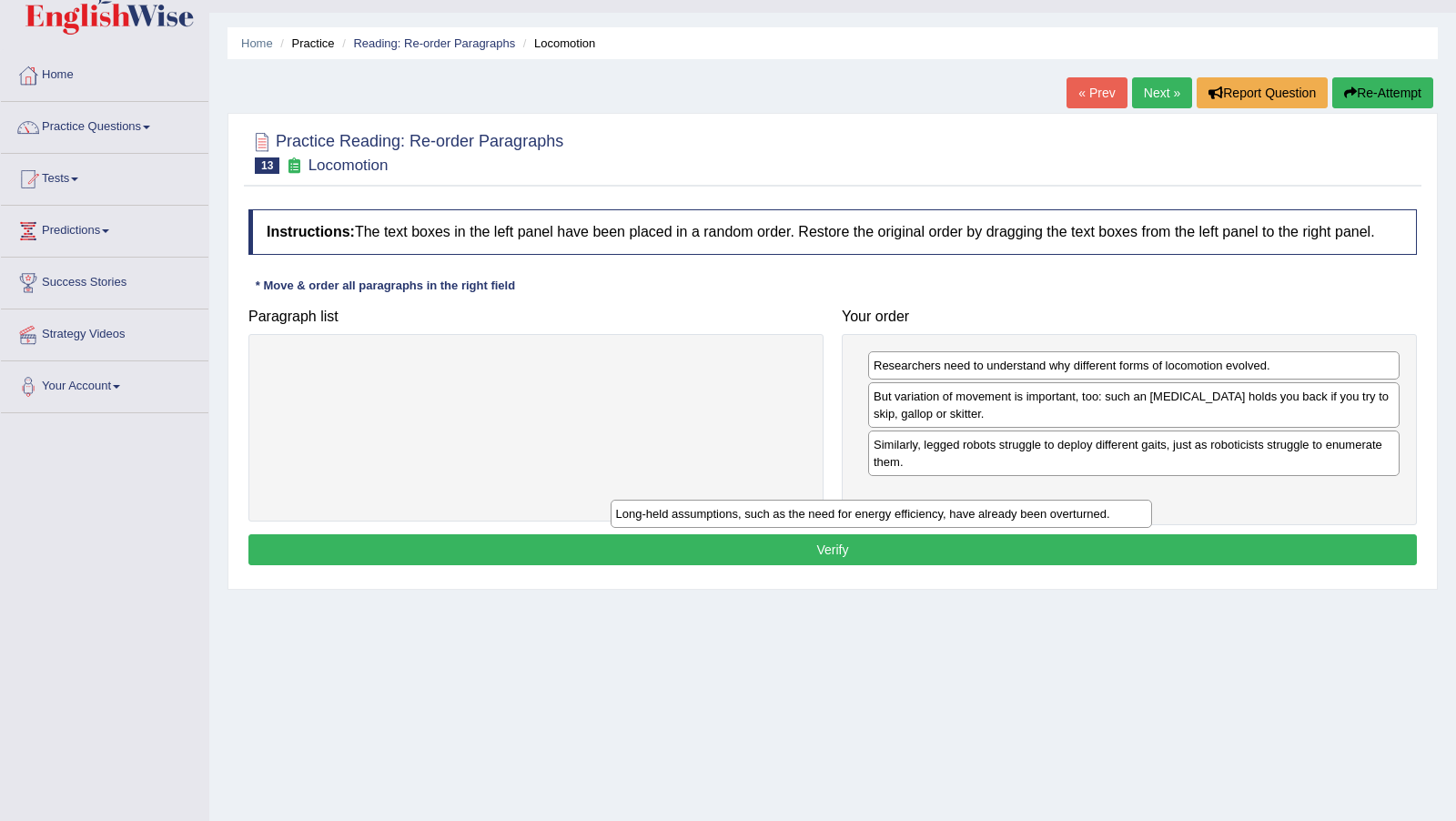
drag, startPoint x: 737, startPoint y: 380, endPoint x: 1093, endPoint y: 515, distance: 380.7
click at [1093, 515] on div "Long-held assumptions, such as the need for energy efficiency, have already bee…" at bounding box center [881, 512] width 541 height 27
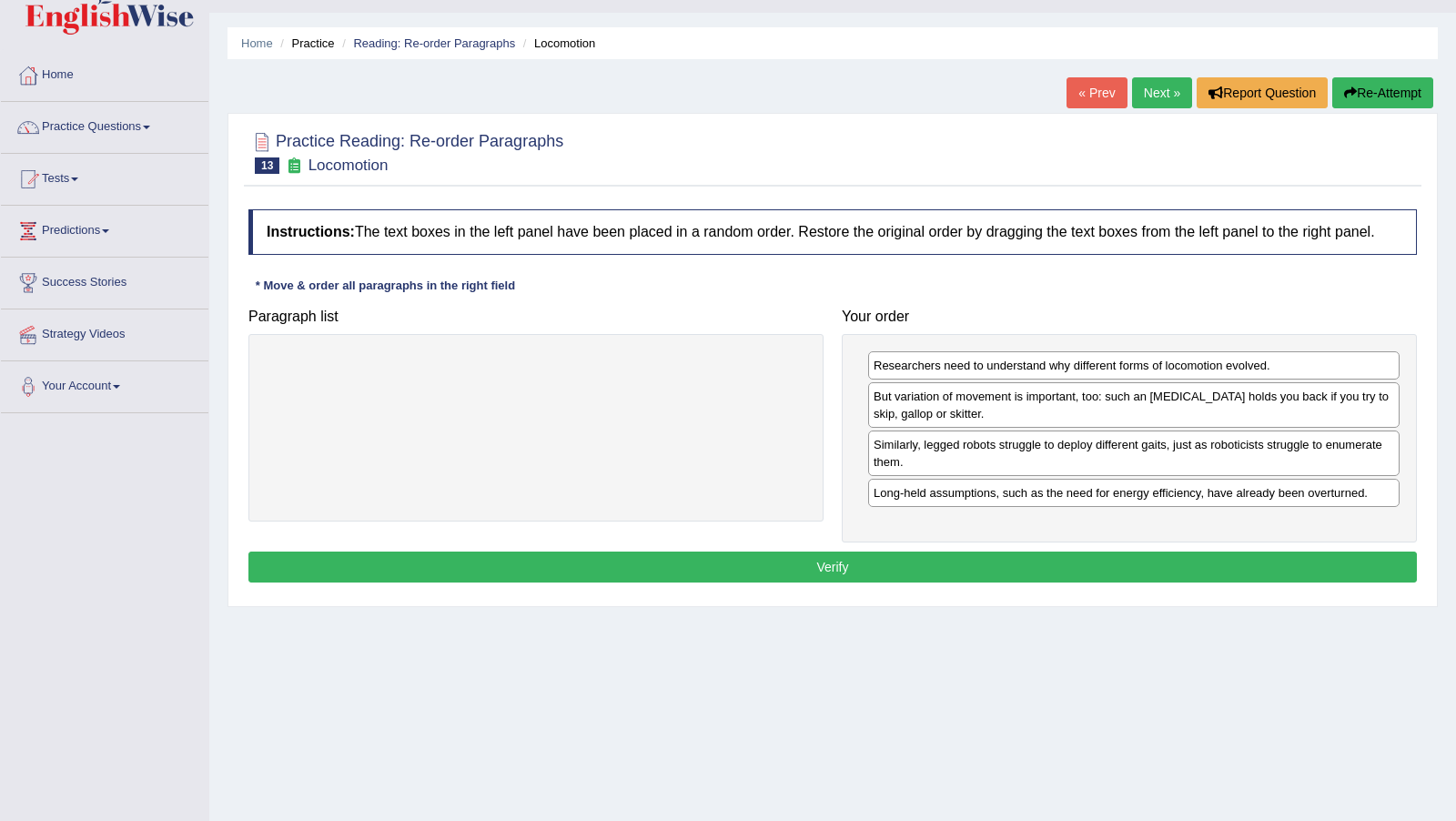
click at [1104, 676] on div "Home Practice Reading: Re-order Paragraphs Locomotion « Prev Next » Report Ques…" at bounding box center [833, 415] width 1247 height 910
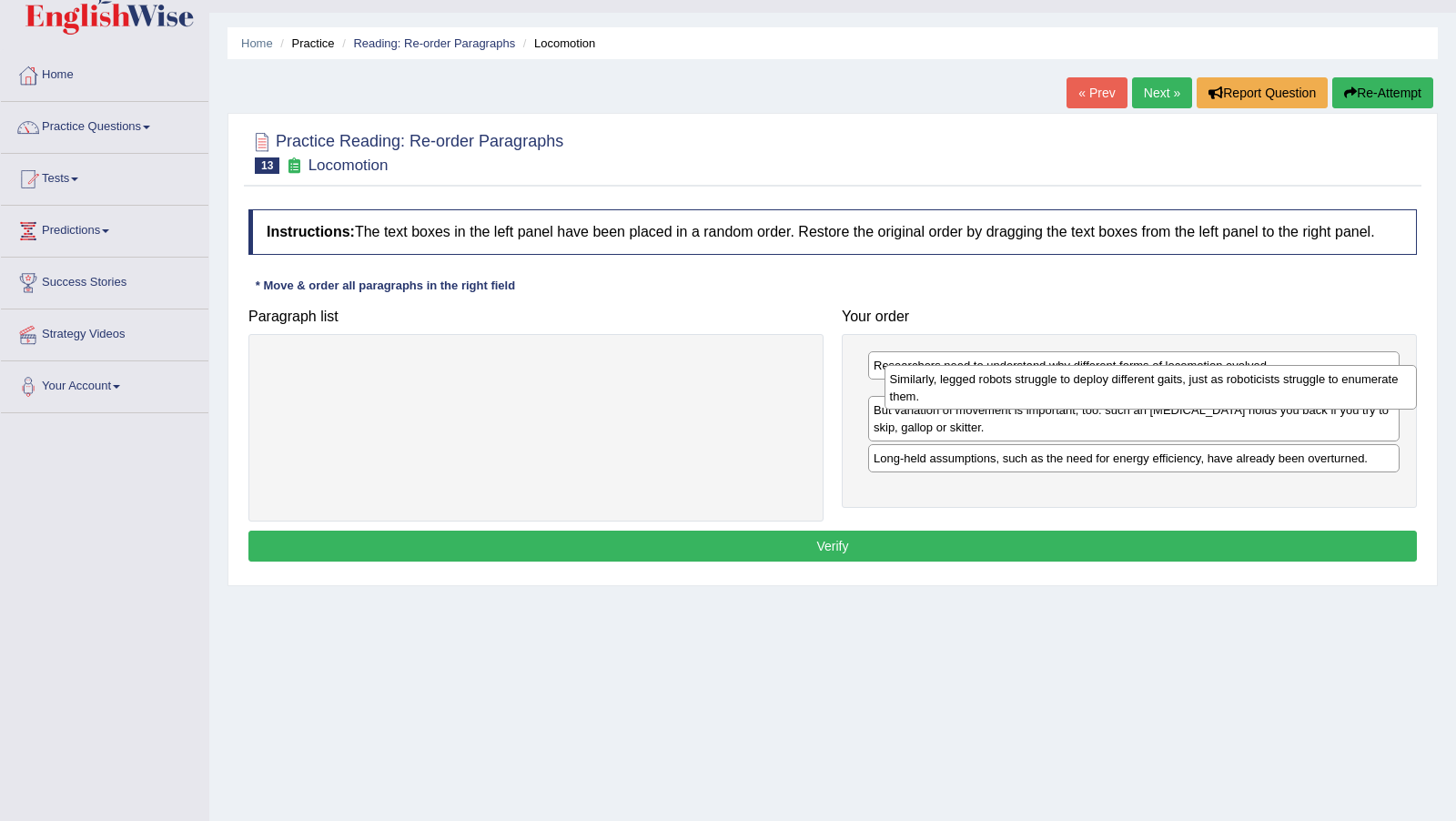
drag, startPoint x: 973, startPoint y: 475, endPoint x: 989, endPoint y: 411, distance: 66.0
click at [989, 410] on div "Similarly, legged robots struggle to deploy different gaits, just as roboticist…" at bounding box center [1150, 387] width 533 height 44
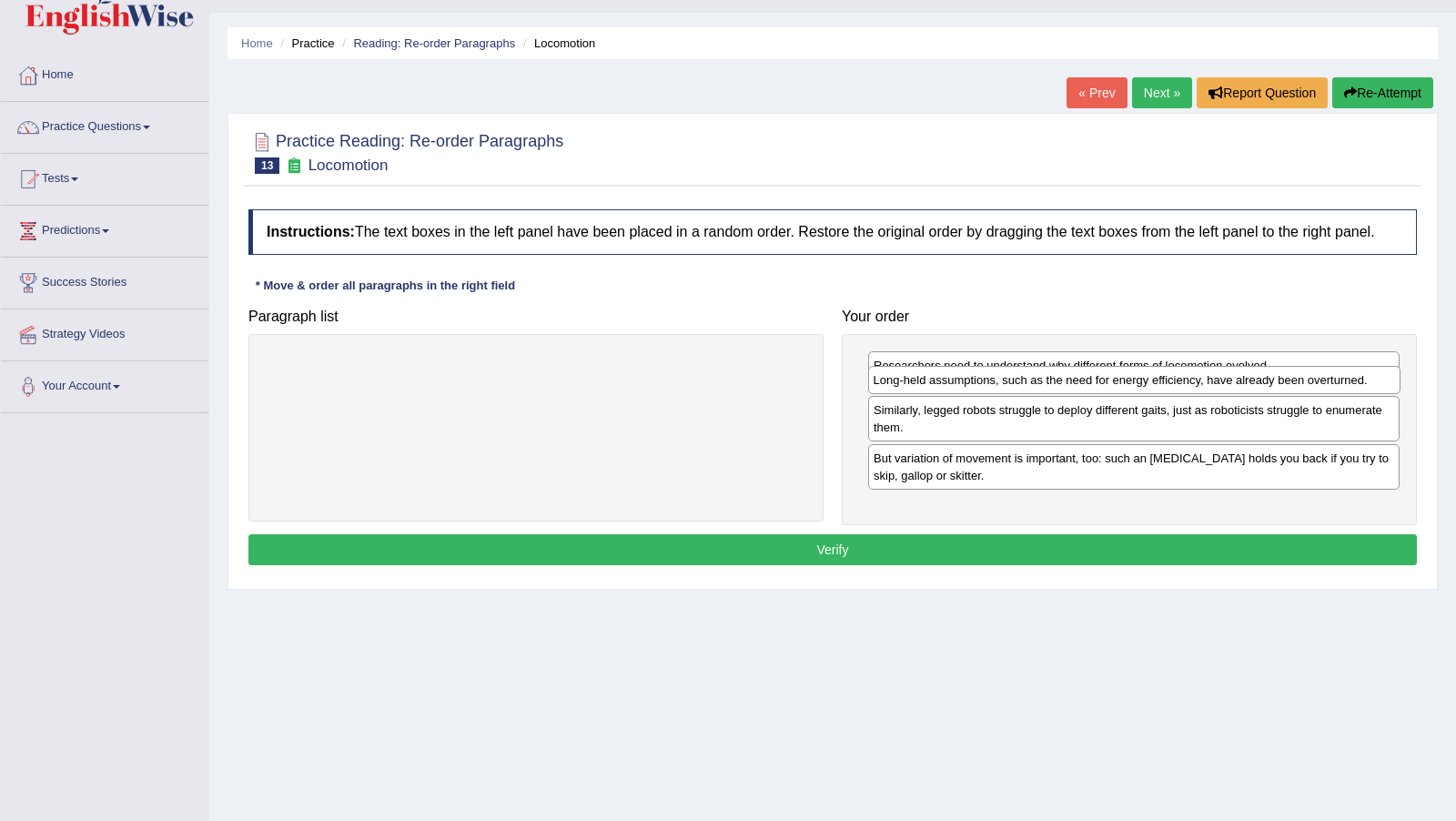
drag, startPoint x: 960, startPoint y: 506, endPoint x: 1037, endPoint y: 423, distance: 113.2
click at [960, 393] on div "Long-held assumptions, such as the need for energy efficiency, have already bee…" at bounding box center [1134, 379] width 533 height 27
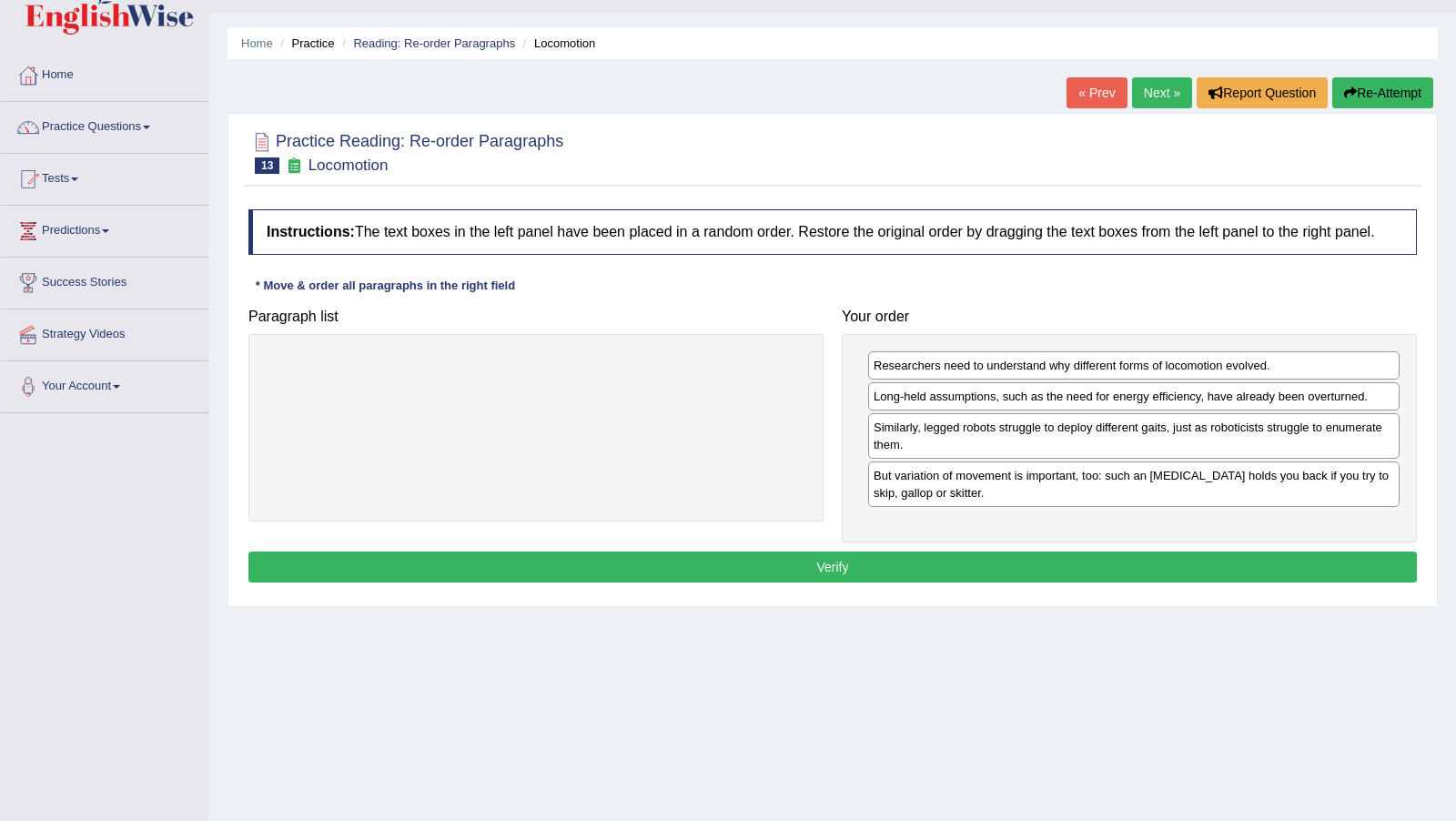
click at [810, 578] on button "Verify" at bounding box center [832, 566] width 1168 height 31
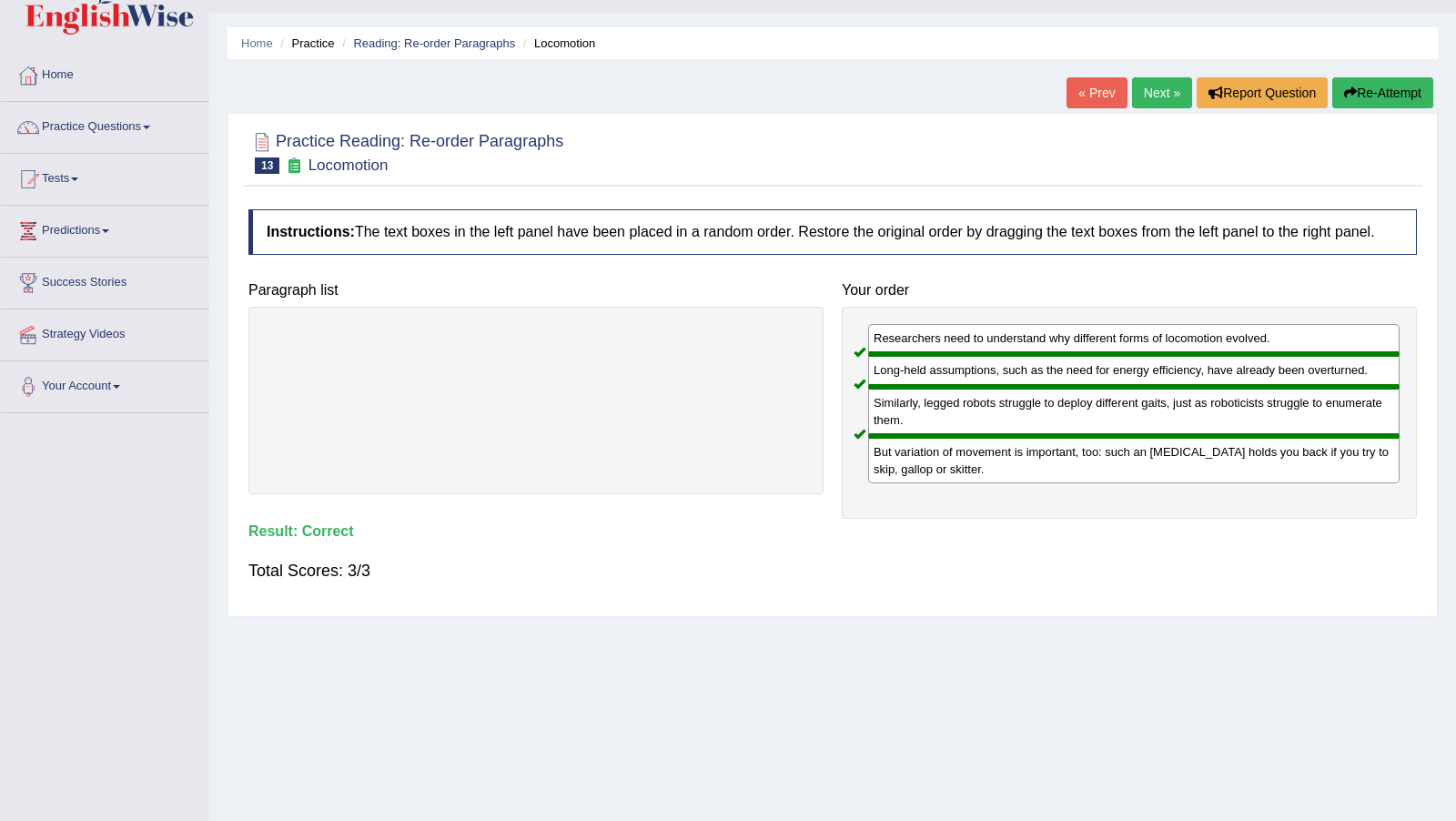
click at [1153, 104] on link "Next »" at bounding box center [1161, 92] width 60 height 31
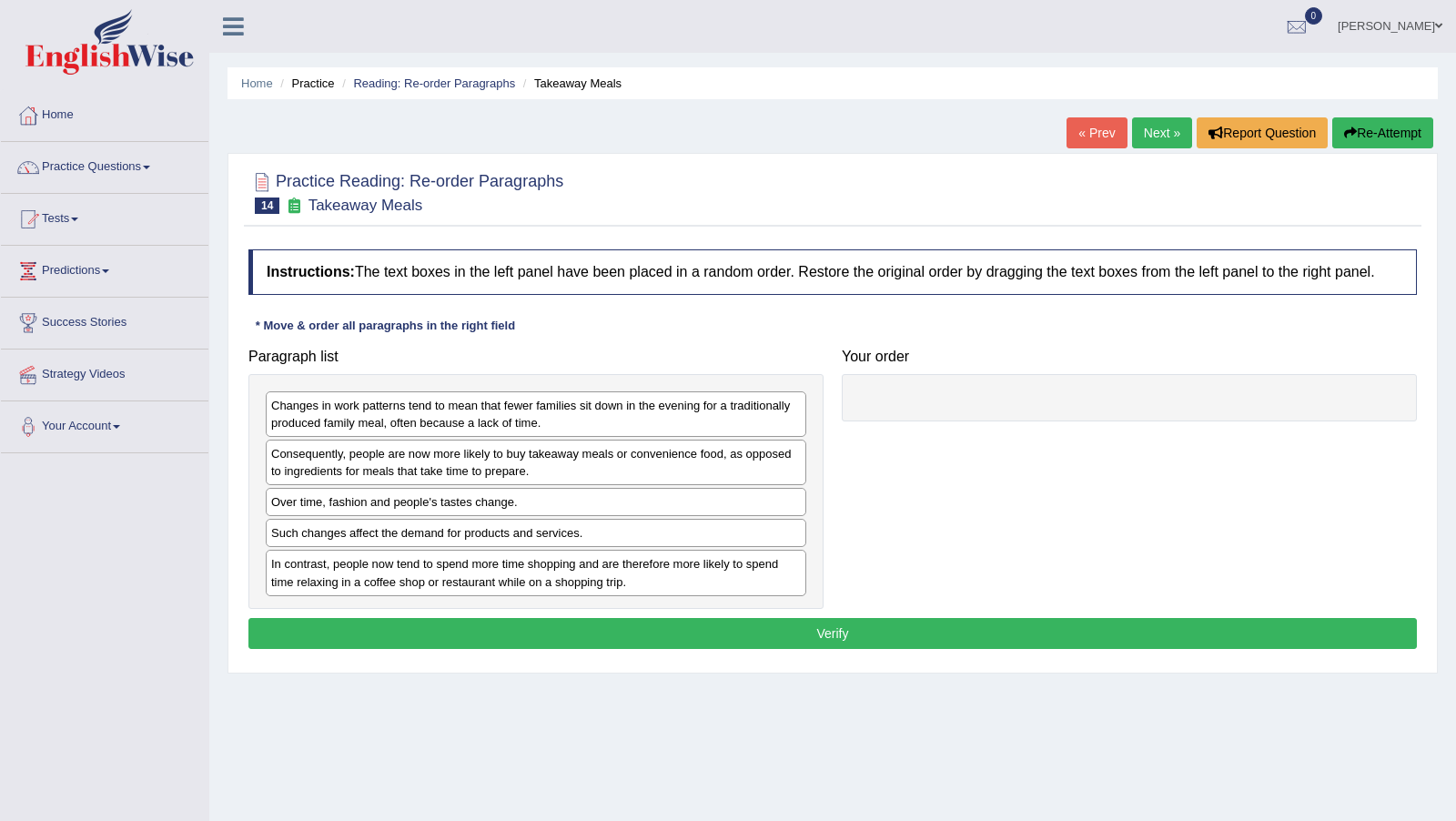
scroll to position [40, 0]
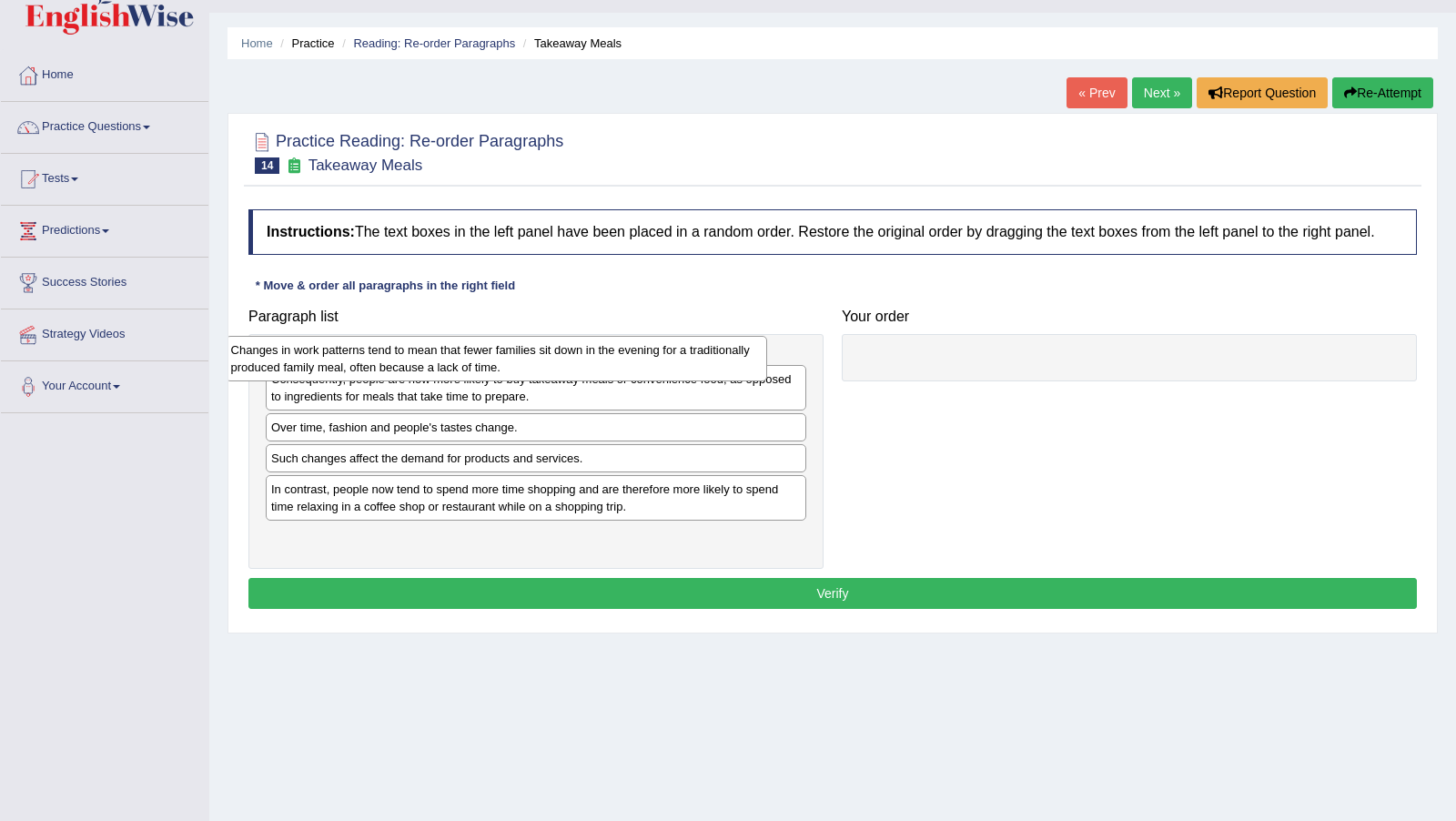
drag, startPoint x: 1404, startPoint y: 444, endPoint x: 684, endPoint y: 374, distance: 723.4
click at [723, 381] on div "Changes in work patterns tend to mean that fewer families sit down in the eveni…" at bounding box center [496, 358] width 541 height 44
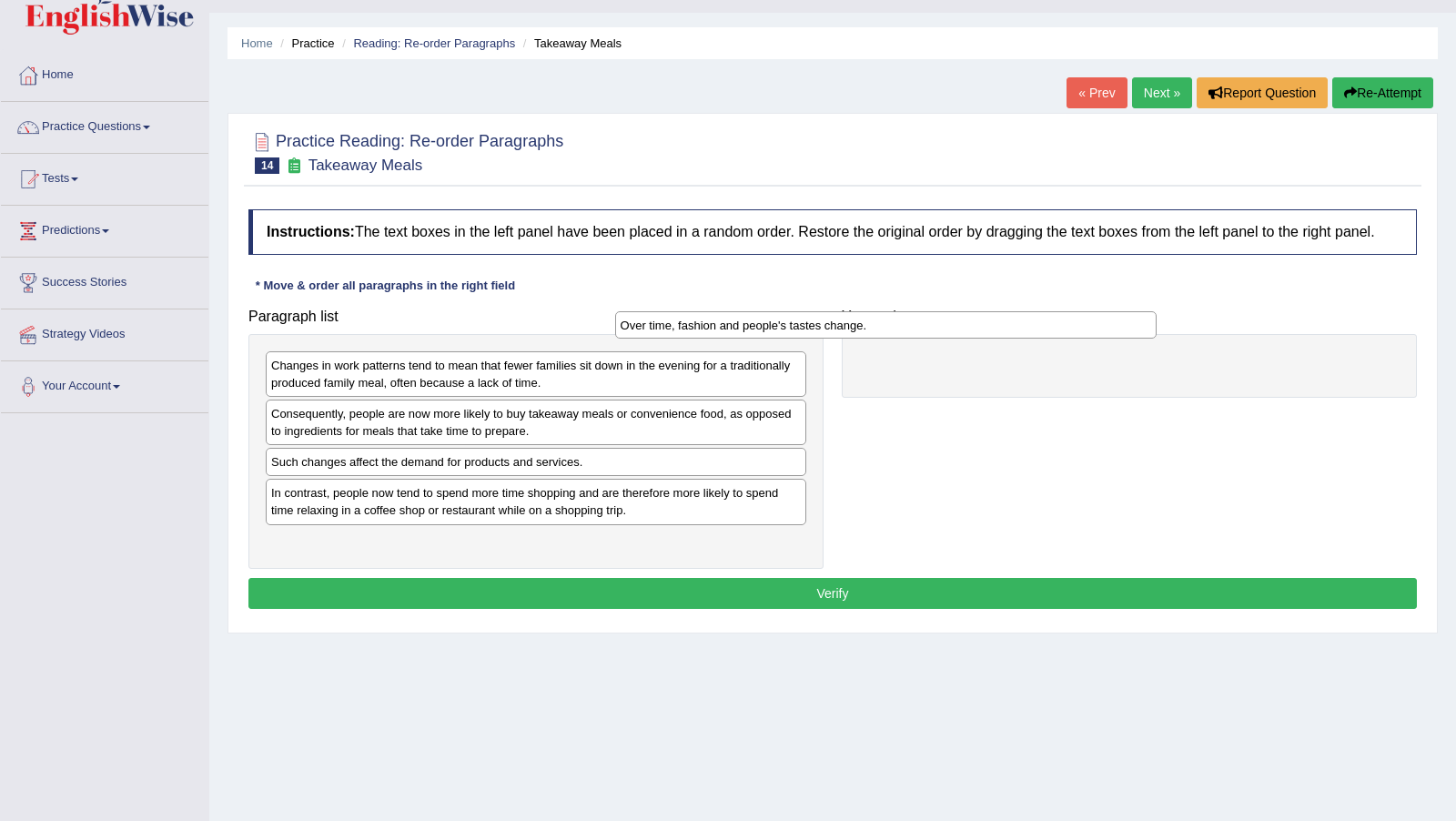
drag, startPoint x: 692, startPoint y: 476, endPoint x: 1045, endPoint y: 340, distance: 378.3
click at [1045, 338] on div "Over time, fashion and people's tastes change." at bounding box center [885, 324] width 541 height 27
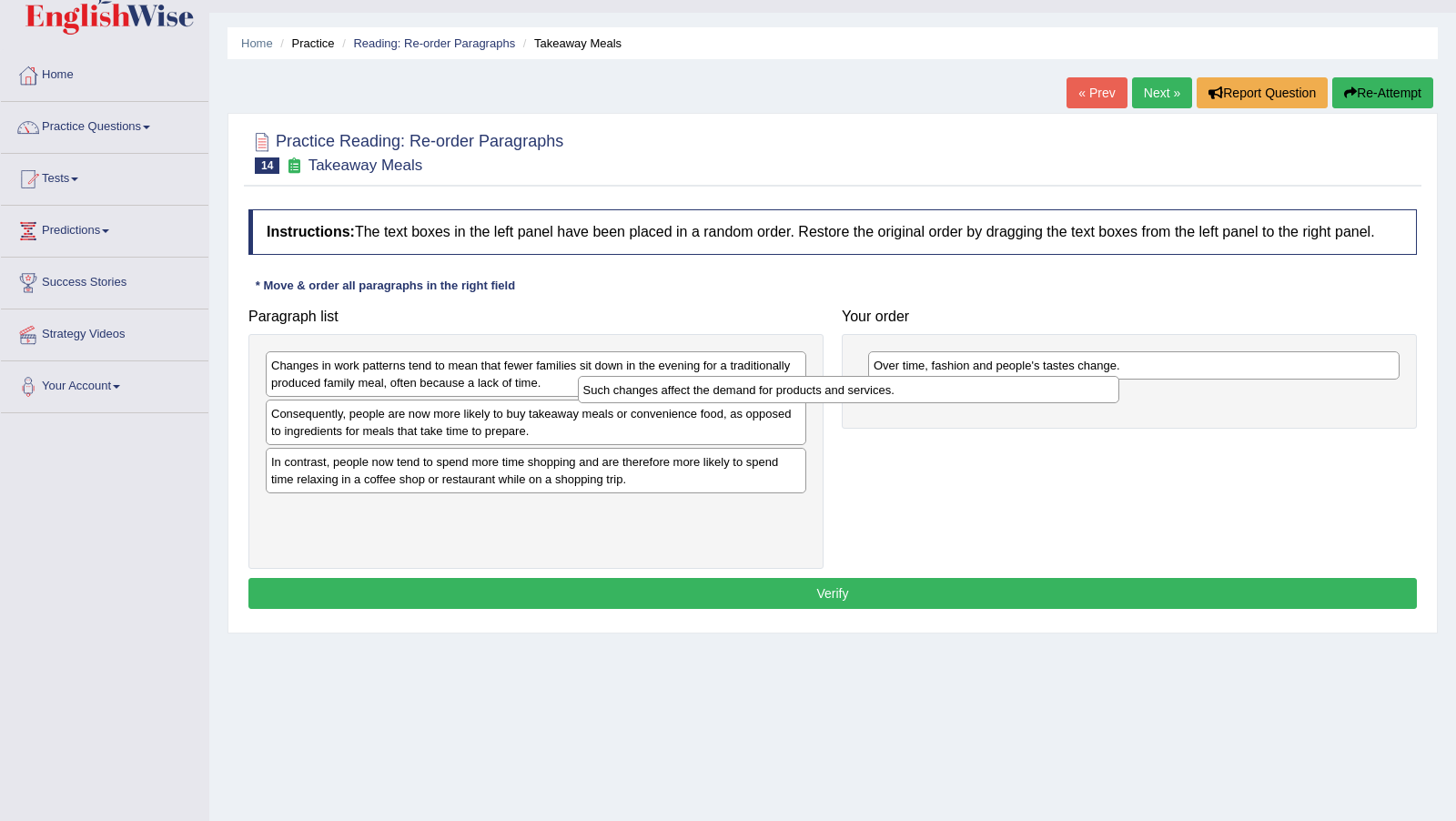
drag, startPoint x: 639, startPoint y: 486, endPoint x: 951, endPoint y: 419, distance: 319.1
click at [951, 403] on div "Such changes affect the demand for products and services." at bounding box center [848, 389] width 541 height 27
drag, startPoint x: 701, startPoint y: 411, endPoint x: 690, endPoint y: 356, distance: 56.1
click at [690, 356] on div "Changes in work patterns tend to mean that fewer families sit down in the eveni…" at bounding box center [535, 451] width 575 height 235
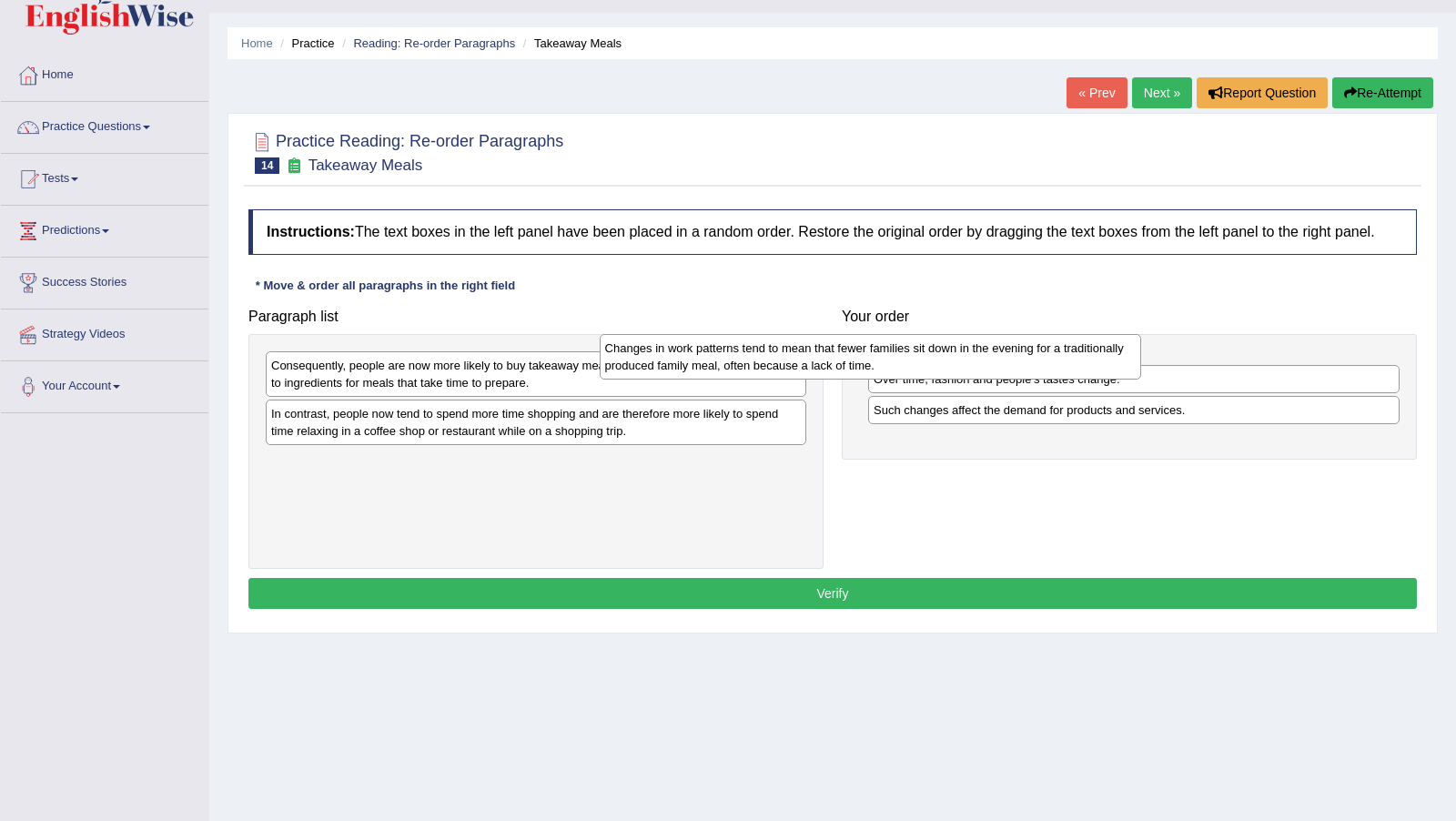
drag, startPoint x: 690, startPoint y: 378, endPoint x: 1024, endPoint y: 363, distance: 334.3
click at [1024, 363] on div "Changes in work patterns tend to mean that fewer families sit down in the eveni…" at bounding box center [870, 356] width 541 height 44
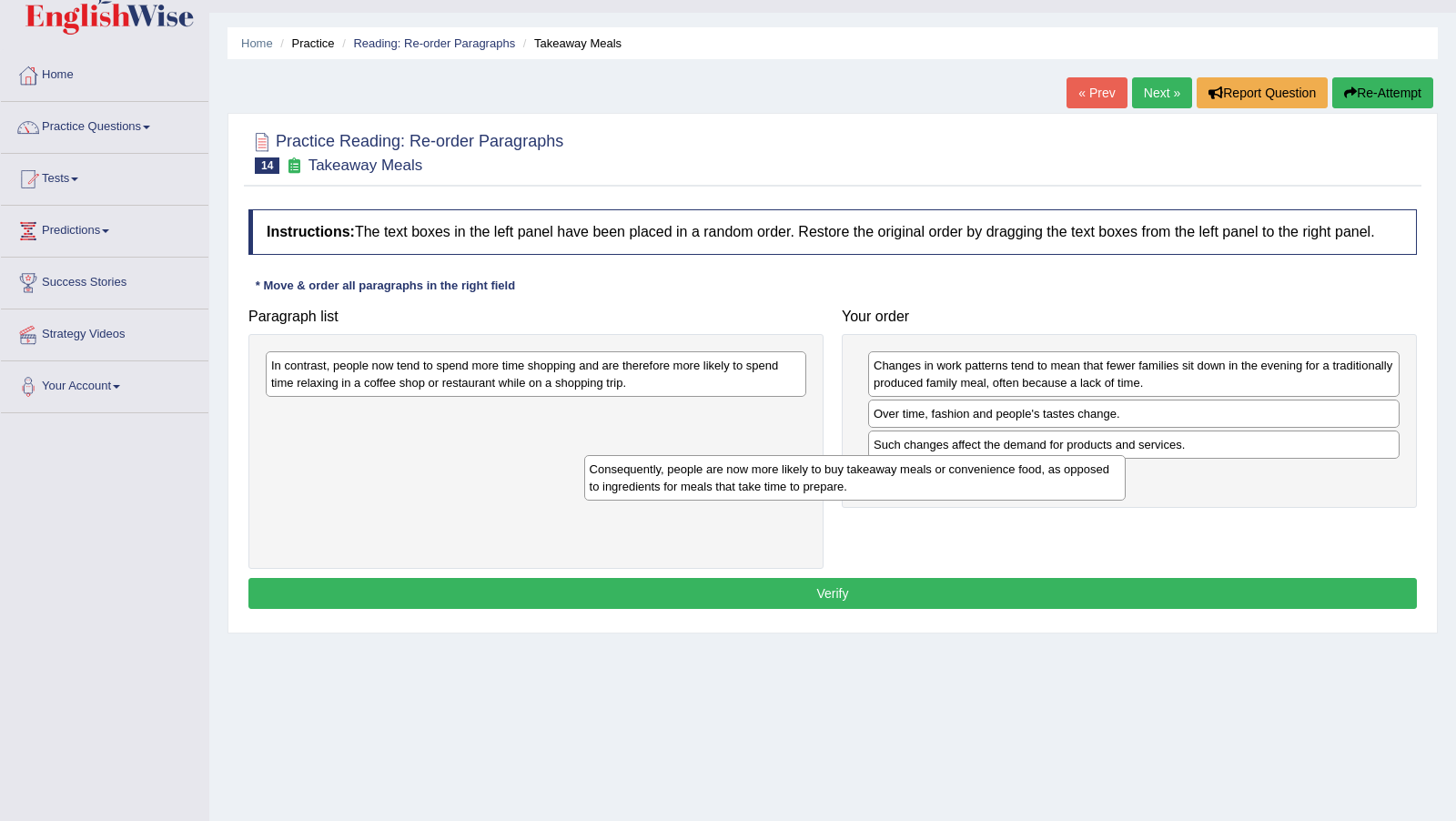
drag, startPoint x: 762, startPoint y: 393, endPoint x: 1082, endPoint y: 497, distance: 336.5
click at [1082, 497] on div "Consequently, people are now more likely to buy takeaway meals or convenience f…" at bounding box center [855, 477] width 541 height 44
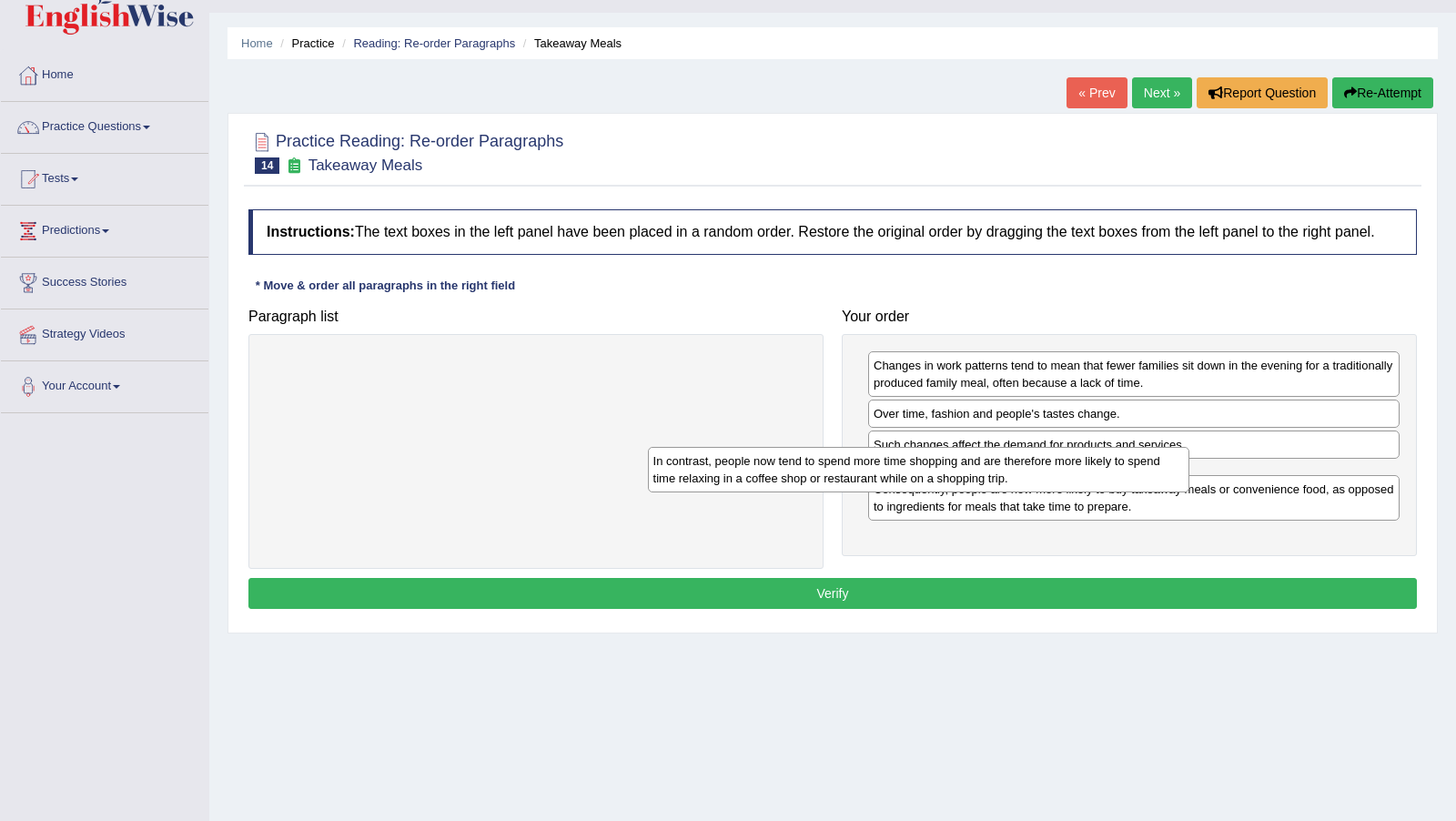
drag, startPoint x: 714, startPoint y: 388, endPoint x: 1097, endPoint y: 485, distance: 395.1
click at [1097, 485] on div "In contrast, people now tend to spend more time shopping and are therefore more…" at bounding box center [918, 469] width 541 height 44
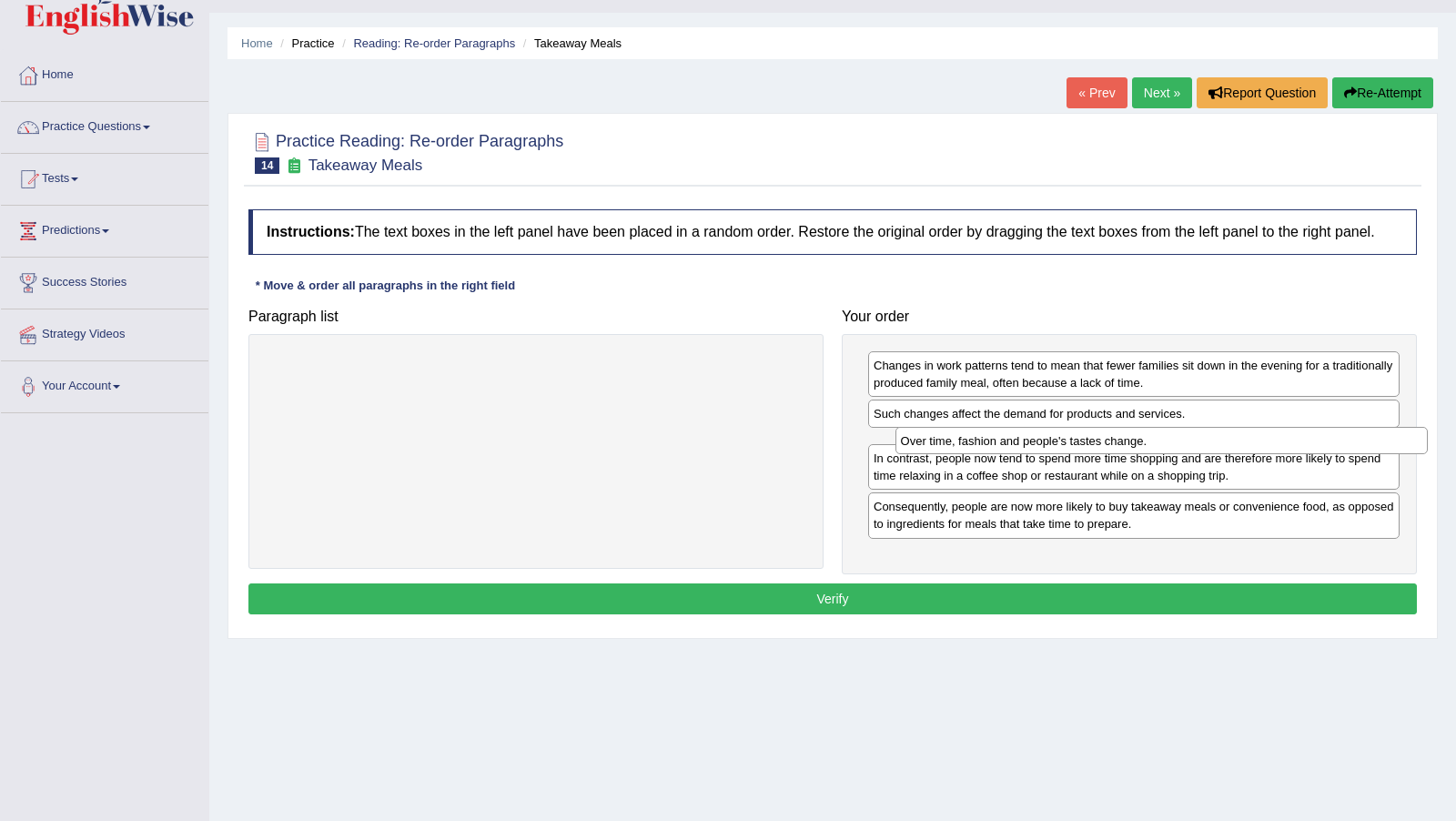
drag, startPoint x: 1114, startPoint y: 431, endPoint x: 1142, endPoint y: 459, distance: 39.6
click at [1142, 454] on div "Over time, fashion and people's tastes change." at bounding box center [1161, 440] width 533 height 27
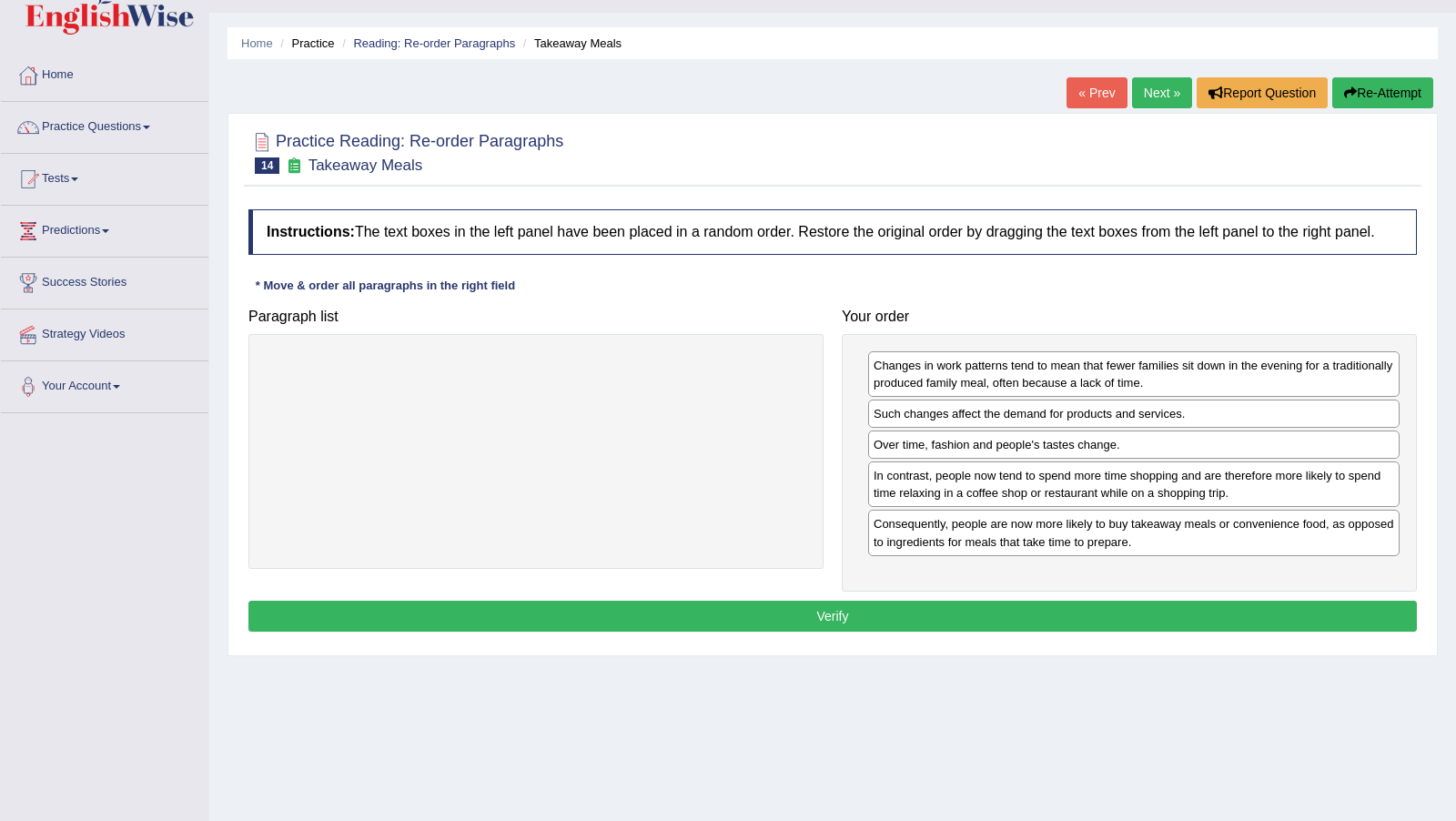
click at [773, 621] on button "Verify" at bounding box center [832, 615] width 1168 height 31
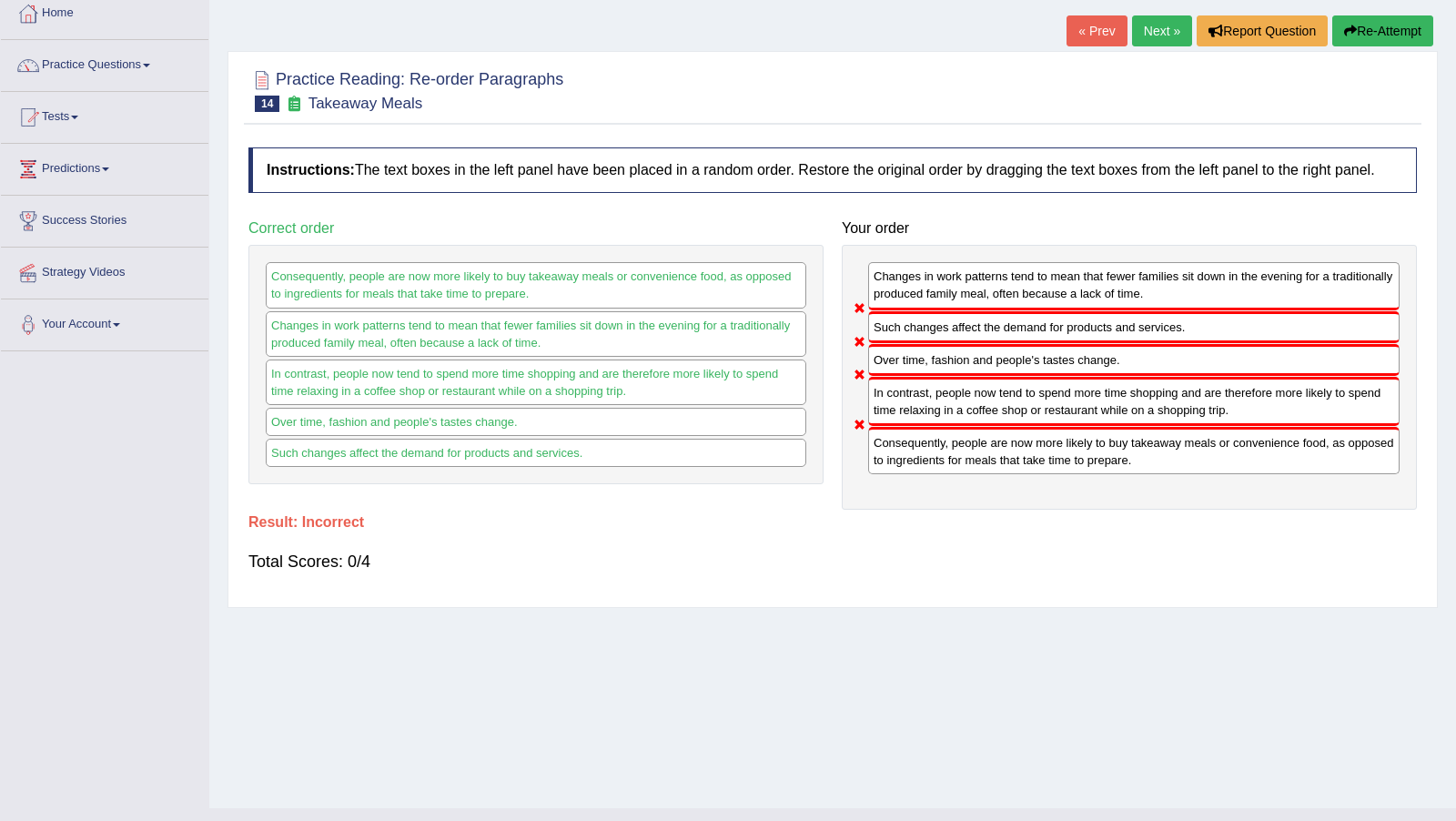
scroll to position [121, 0]
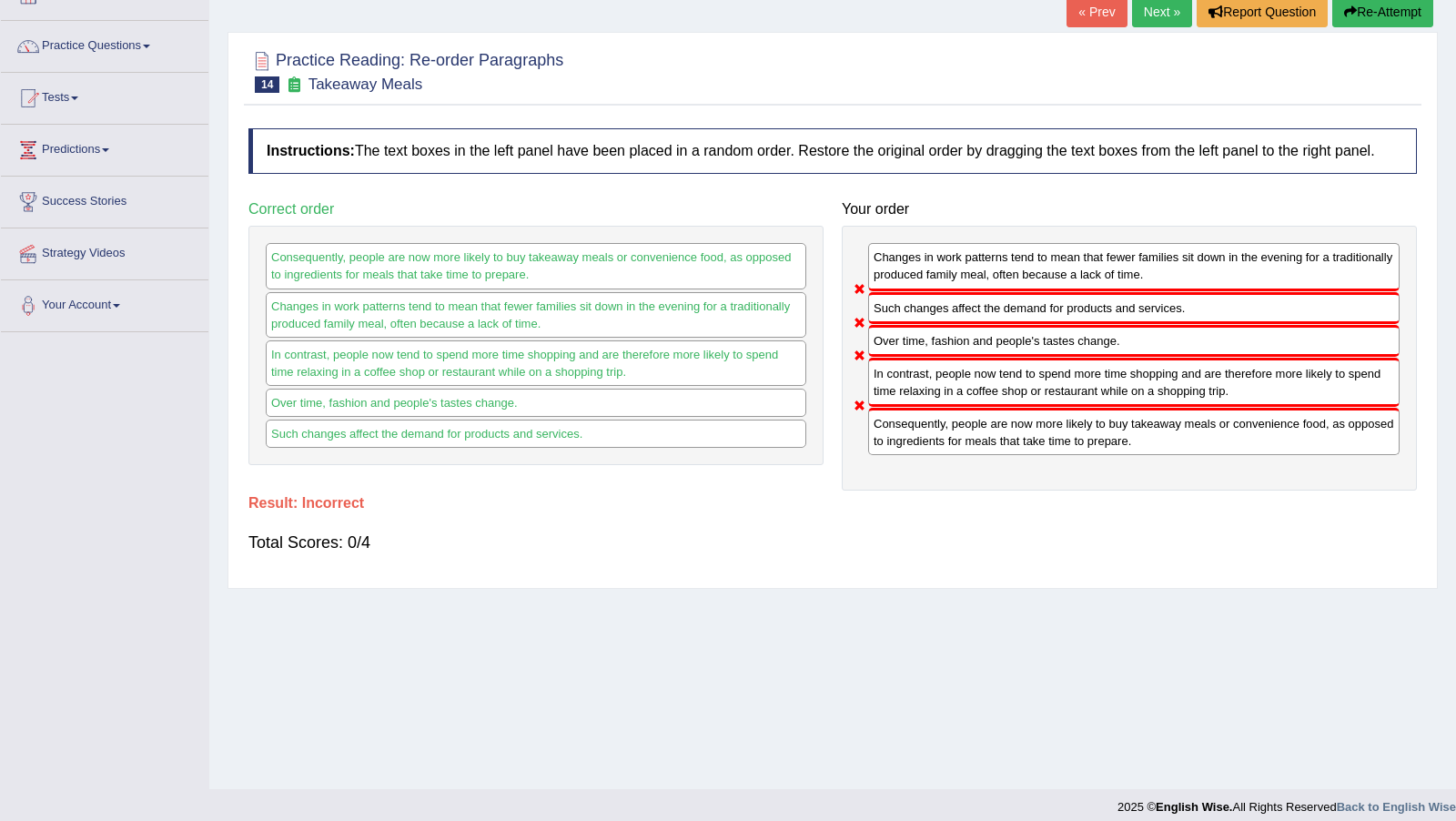
click at [1155, 19] on link "Next »" at bounding box center [1161, 11] width 60 height 31
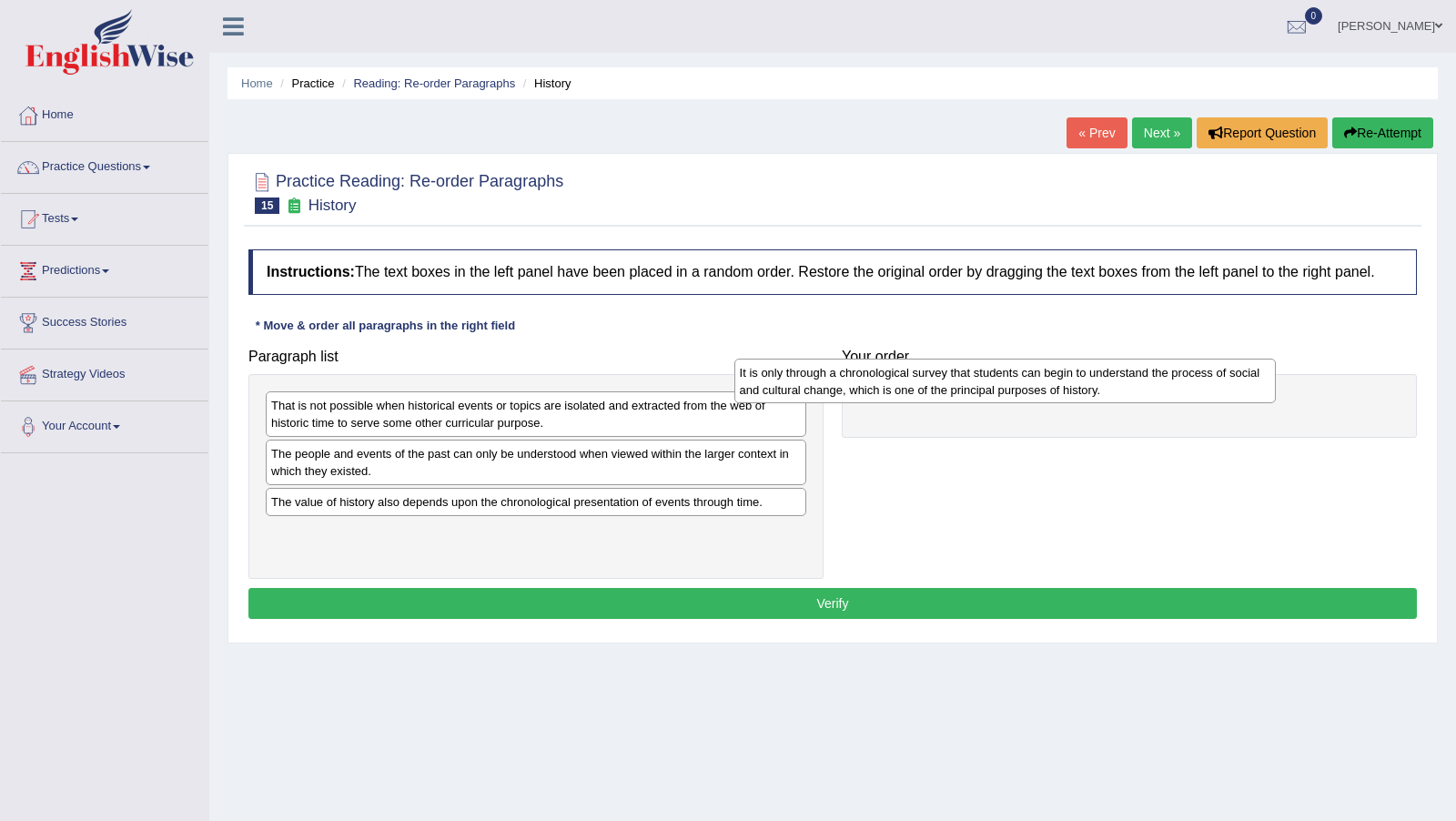
drag, startPoint x: 0, startPoint y: 0, endPoint x: 997, endPoint y: 400, distance: 1074.2
click at [529, 528] on div "That is not possible when historical events or topics are isolated and extracte…" at bounding box center [535, 476] width 575 height 205
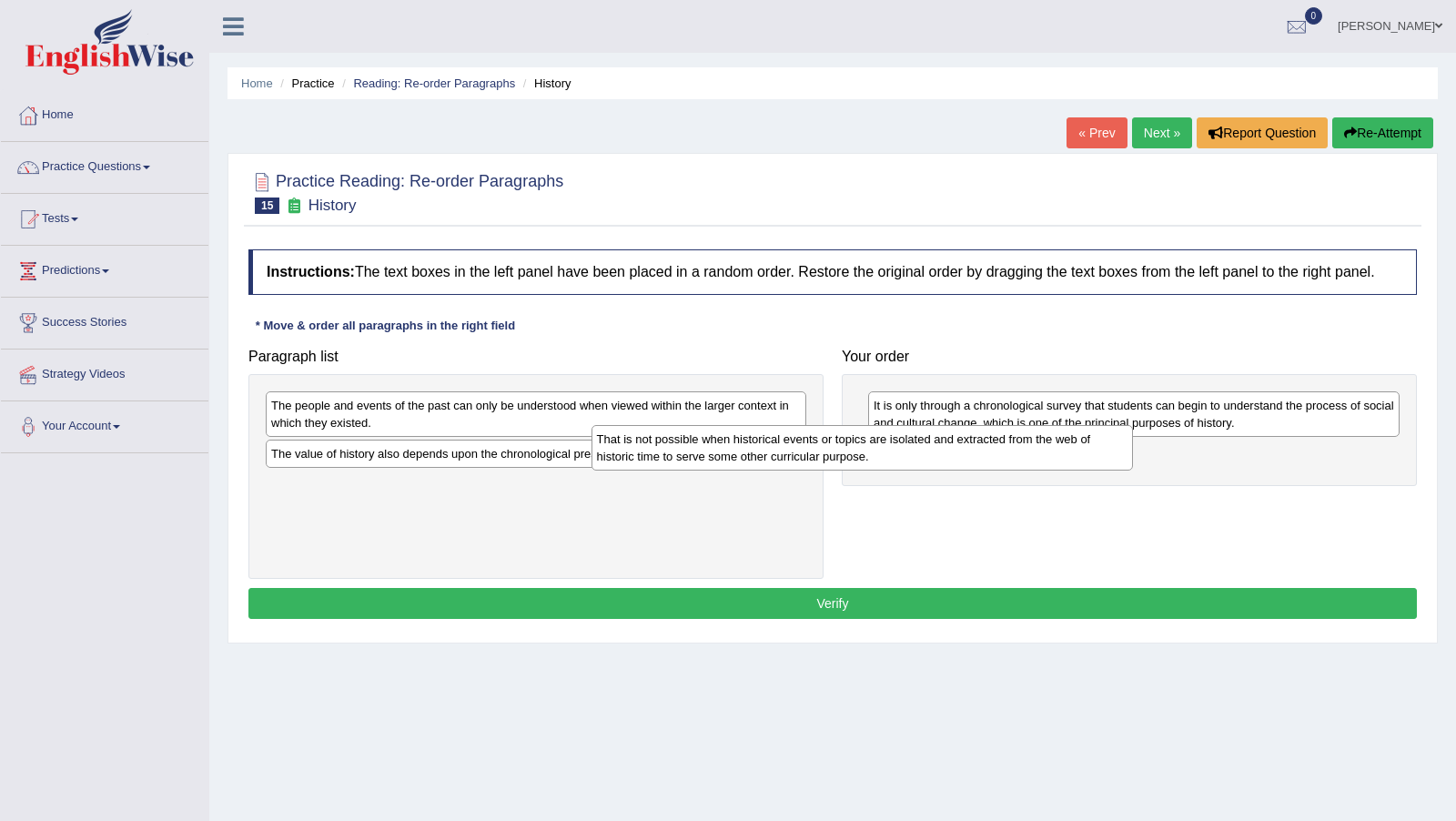
drag, startPoint x: 718, startPoint y: 439, endPoint x: 1044, endPoint y: 474, distance: 327.9
click at [1044, 470] on div "That is not possible when historical events or topics are isolated and extracte…" at bounding box center [861, 448] width 541 height 44
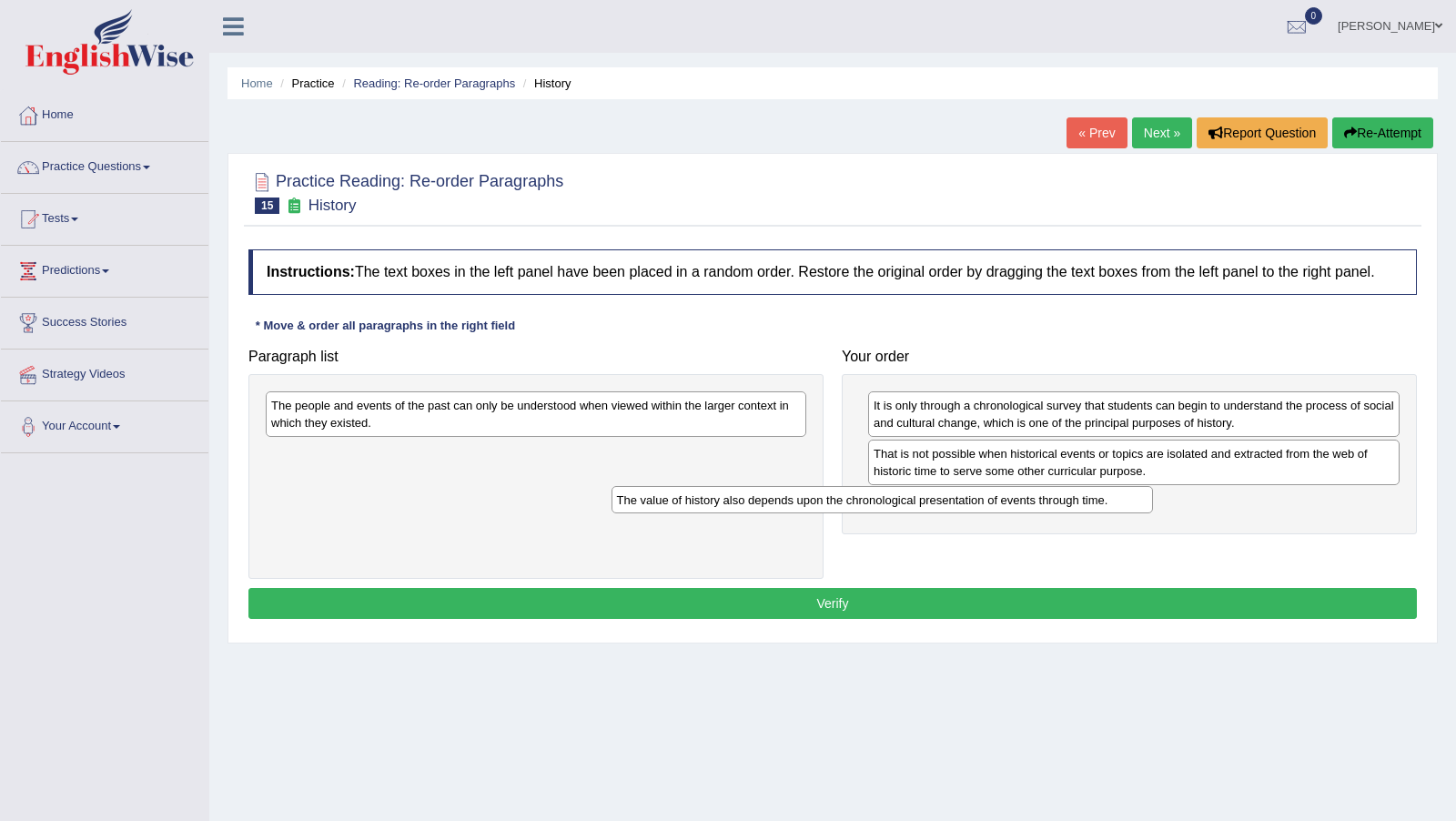
drag, startPoint x: 663, startPoint y: 471, endPoint x: 1014, endPoint y: 518, distance: 354.1
click at [1014, 513] on div "The value of history also depends upon the chronological presentation of events…" at bounding box center [882, 499] width 541 height 27
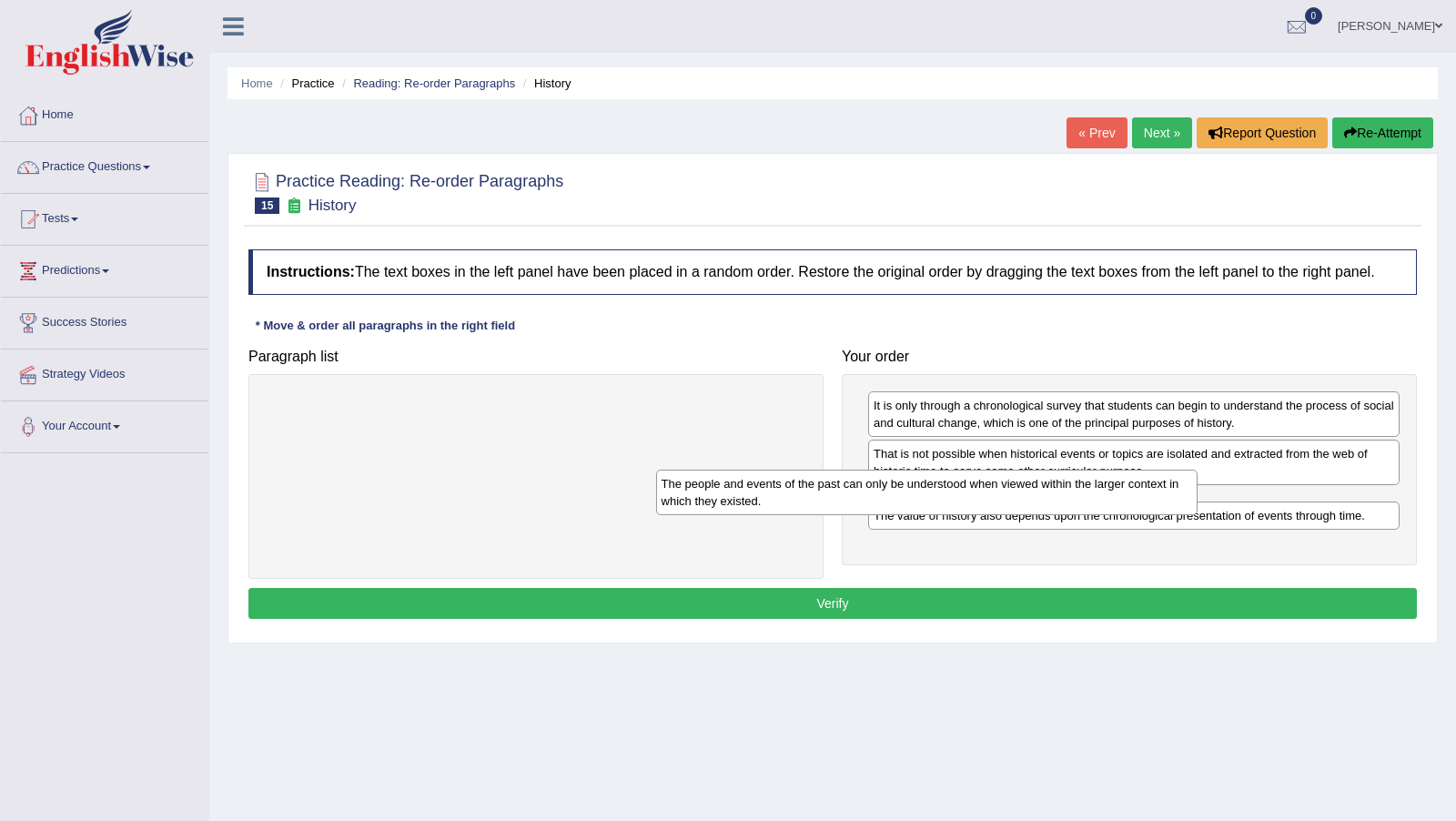
drag, startPoint x: 520, startPoint y: 435, endPoint x: 910, endPoint y: 514, distance: 397.9
click at [910, 514] on div "The people and events of the past can only be understood when viewed within the…" at bounding box center [926, 492] width 541 height 44
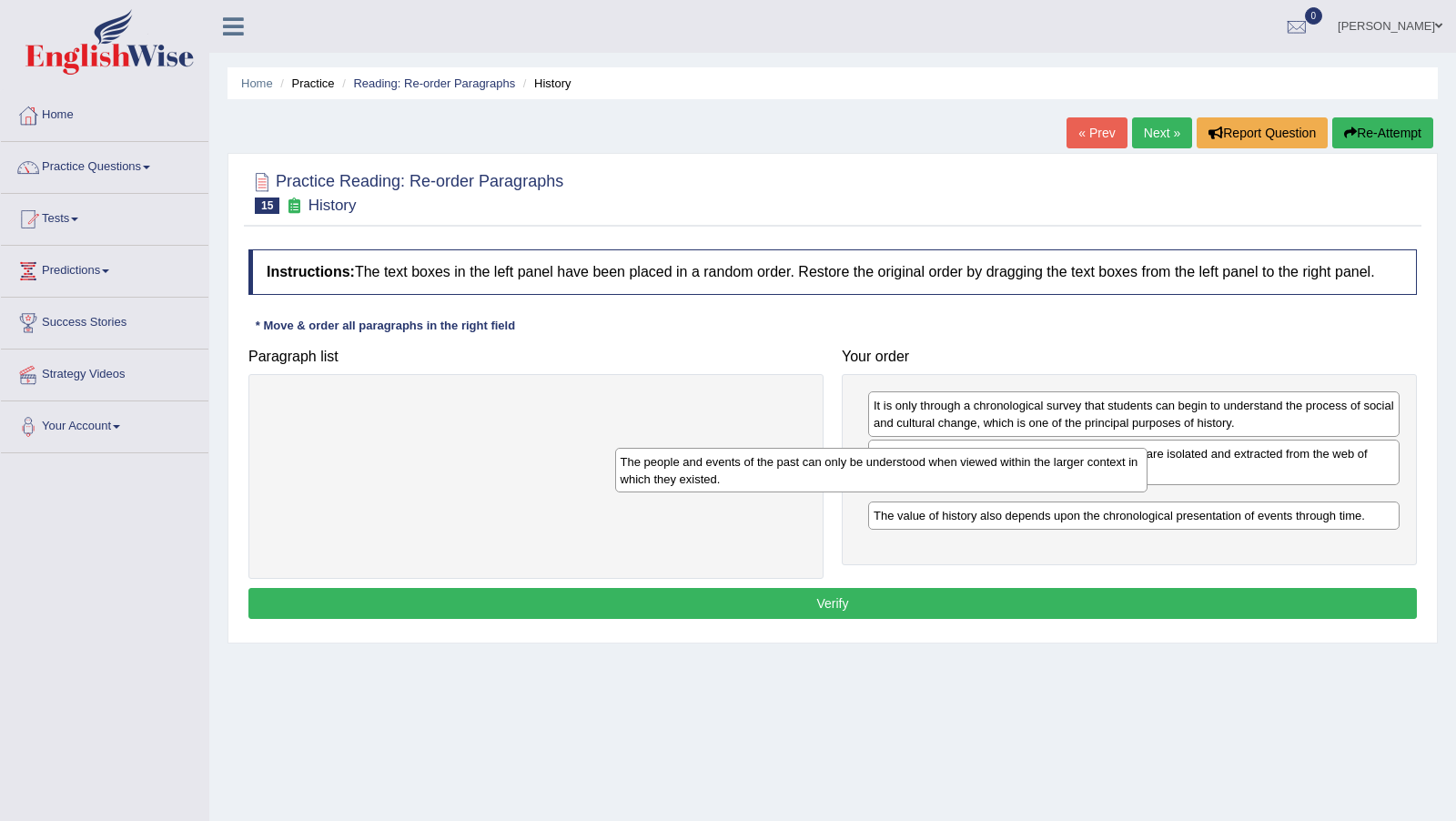
drag, startPoint x: 919, startPoint y: 525, endPoint x: 617, endPoint y: 474, distance: 306.3
click at [617, 474] on div "The people and events of the past can only be understood when viewed within the…" at bounding box center [881, 470] width 533 height 44
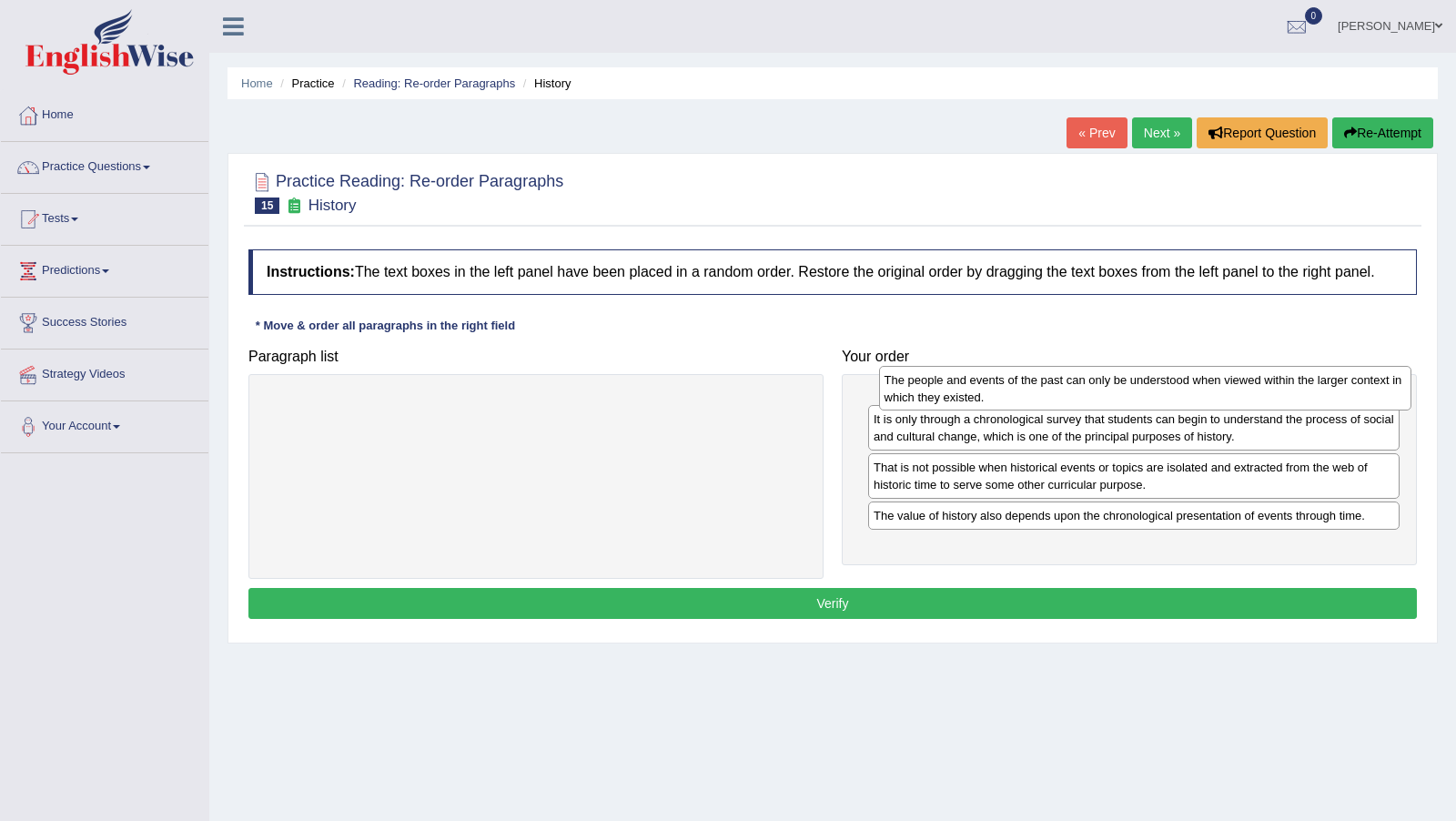
drag, startPoint x: 899, startPoint y: 512, endPoint x: 910, endPoint y: 392, distance: 120.5
click at [910, 392] on div "The people and events of the past can only be understood when viewed within the…" at bounding box center [1145, 388] width 533 height 44
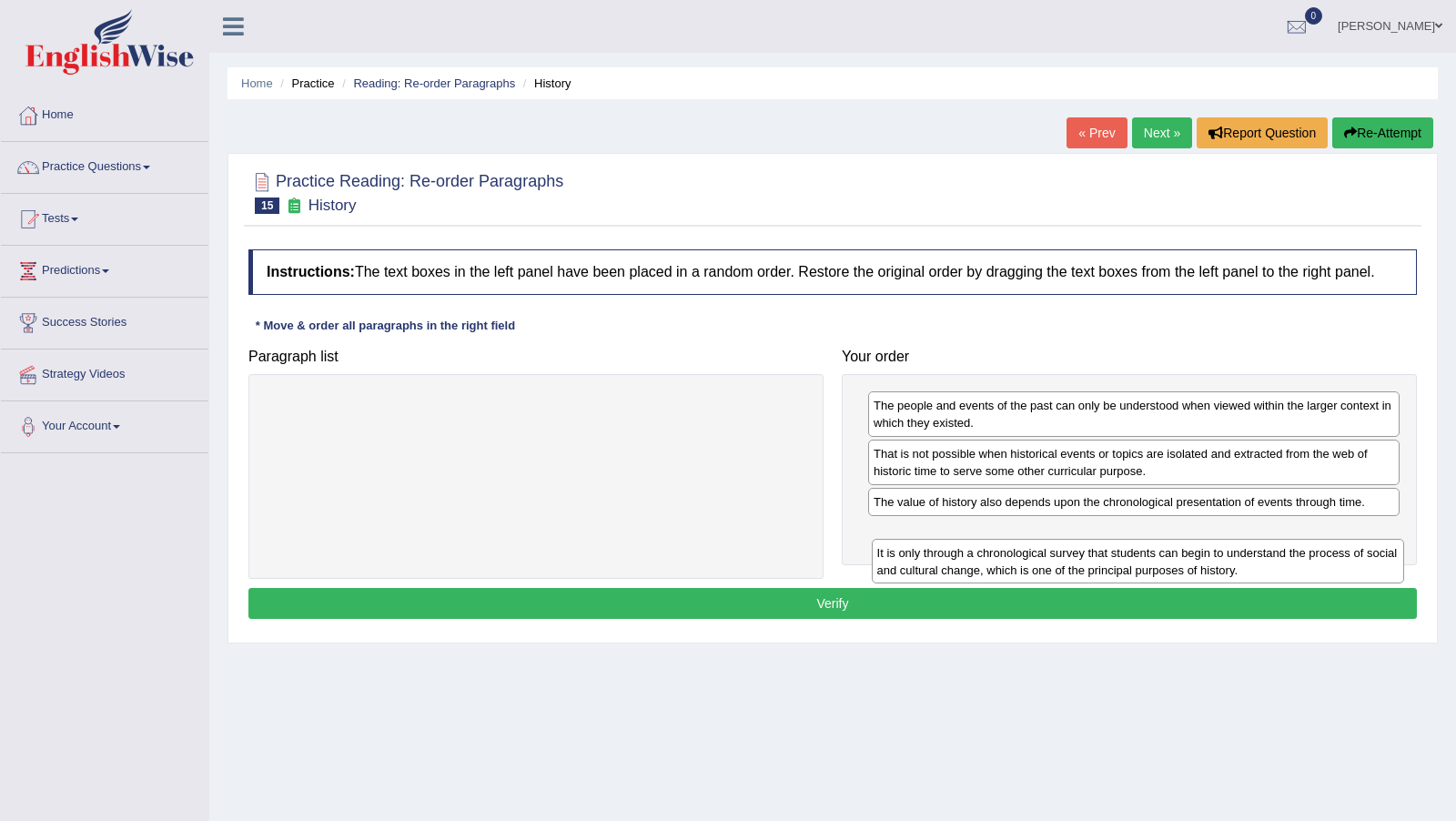
drag, startPoint x: 1092, startPoint y: 506, endPoint x: 904, endPoint y: 570, distance: 198.6
click at [905, 570] on div "It is only through a chronological survey that students can begin to understand…" at bounding box center [1137, 561] width 533 height 44
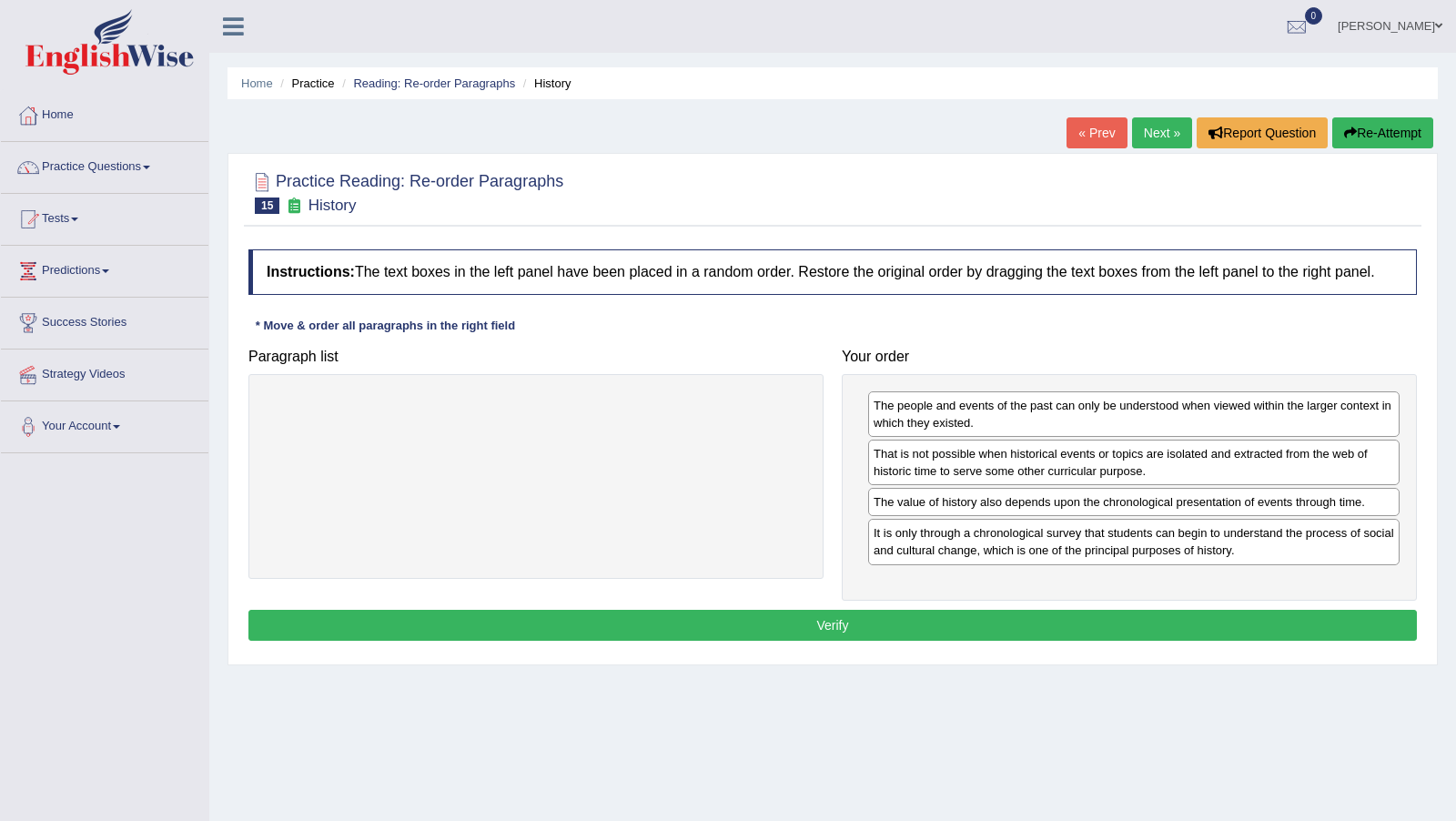
click at [847, 631] on button "Verify" at bounding box center [832, 625] width 1168 height 31
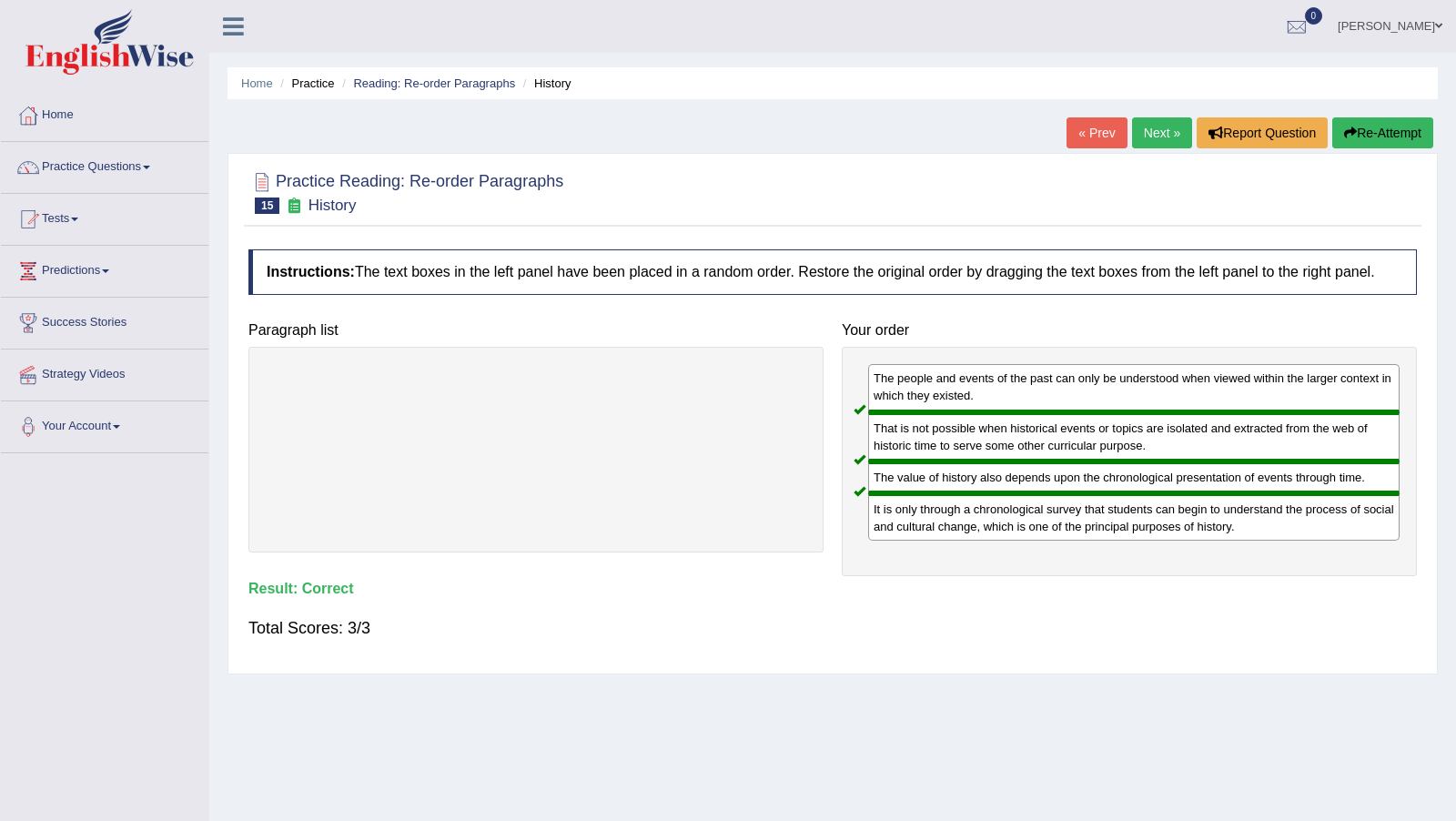
click at [1148, 130] on link "Next »" at bounding box center [1161, 133] width 60 height 31
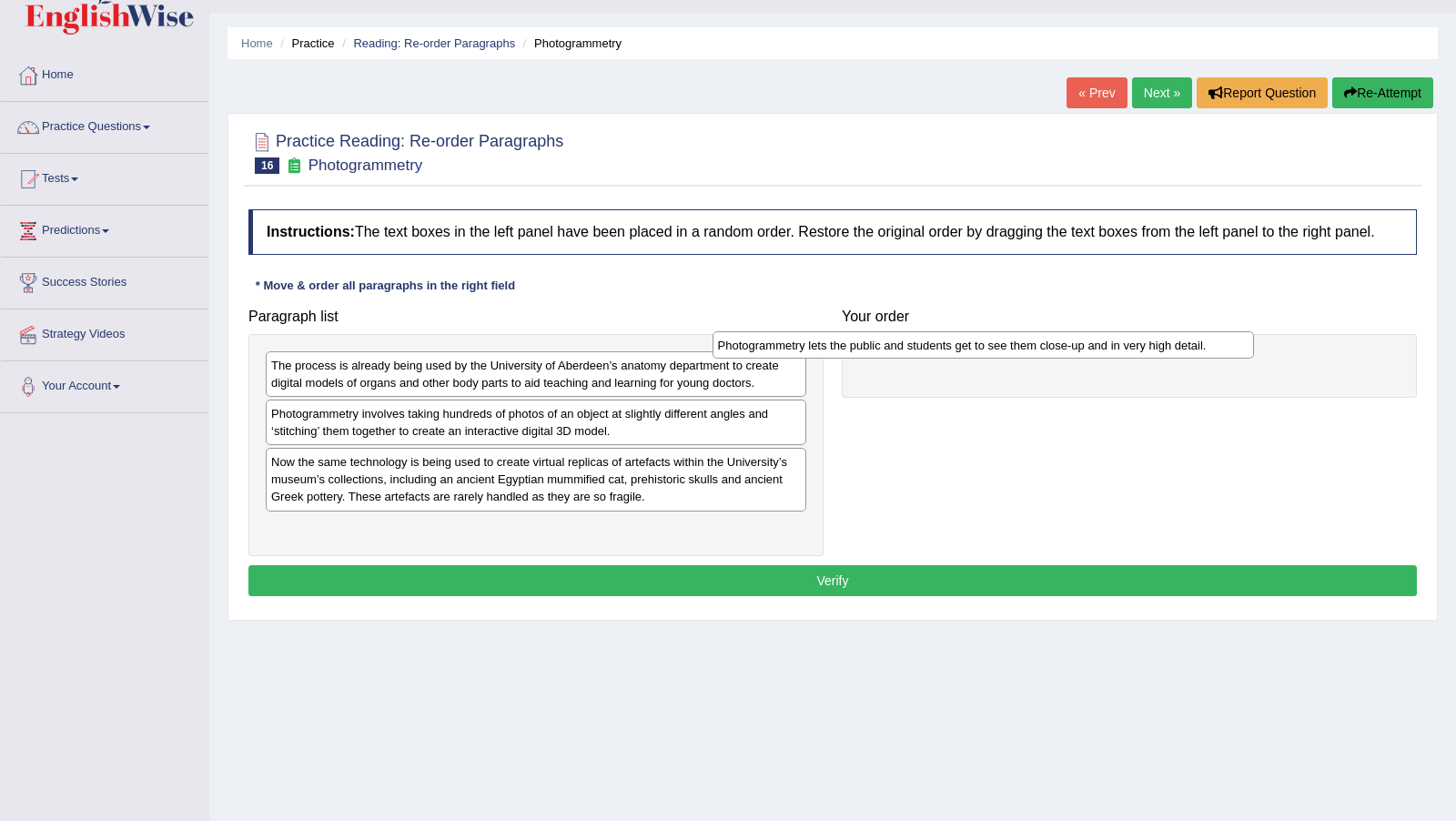
drag, startPoint x: 0, startPoint y: 0, endPoint x: 981, endPoint y: 363, distance: 1046.0
click at [531, 544] on div "The process is already being used by the University of Aberdeen’s anatomy depar…" at bounding box center [535, 445] width 575 height 222
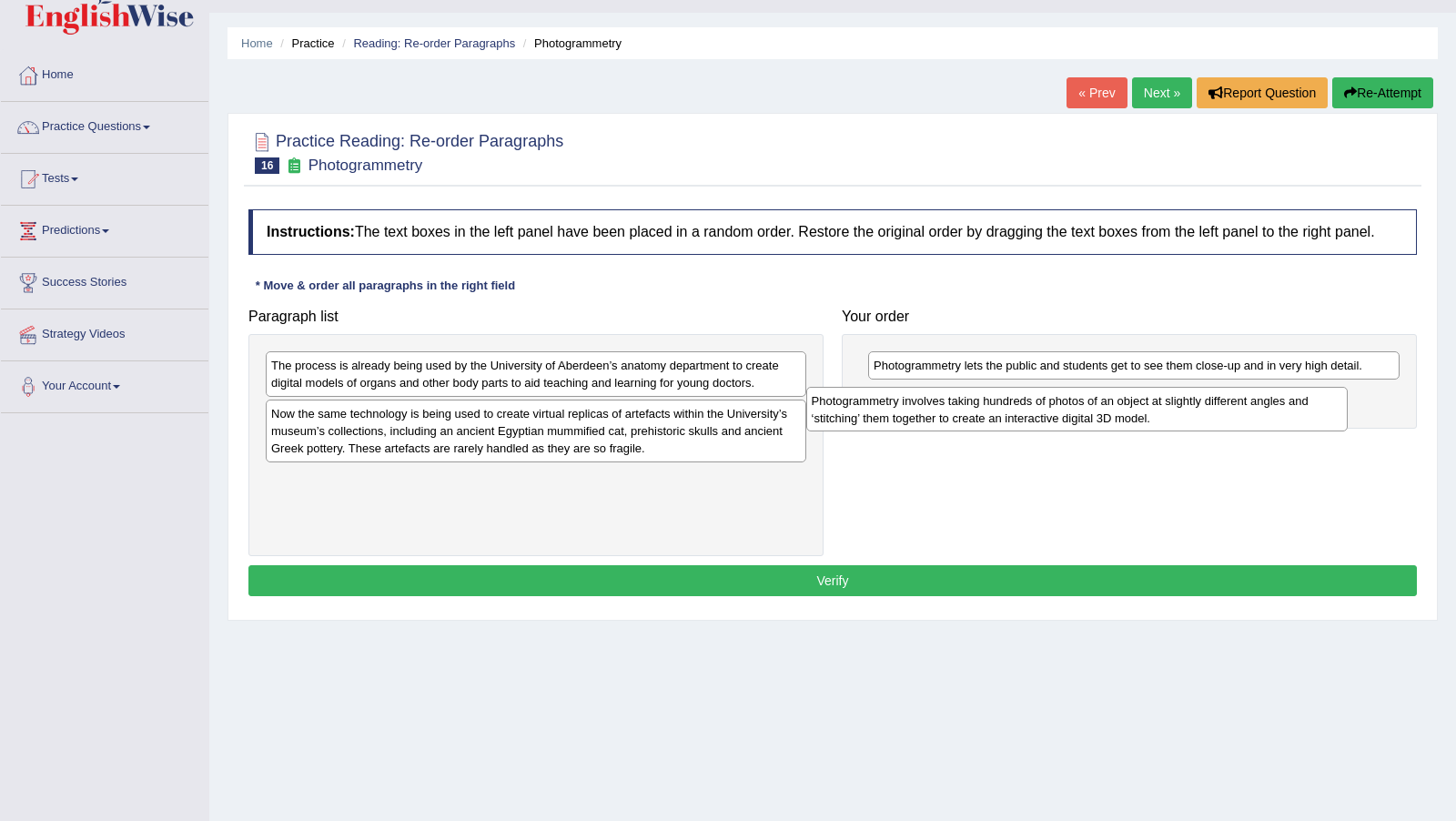
drag, startPoint x: 523, startPoint y: 443, endPoint x: 1064, endPoint y: 431, distance: 541.1
click at [1064, 431] on div "Photogrammetry involves taking hundreds of photos of an object at slightly diff…" at bounding box center [1076, 409] width 541 height 44
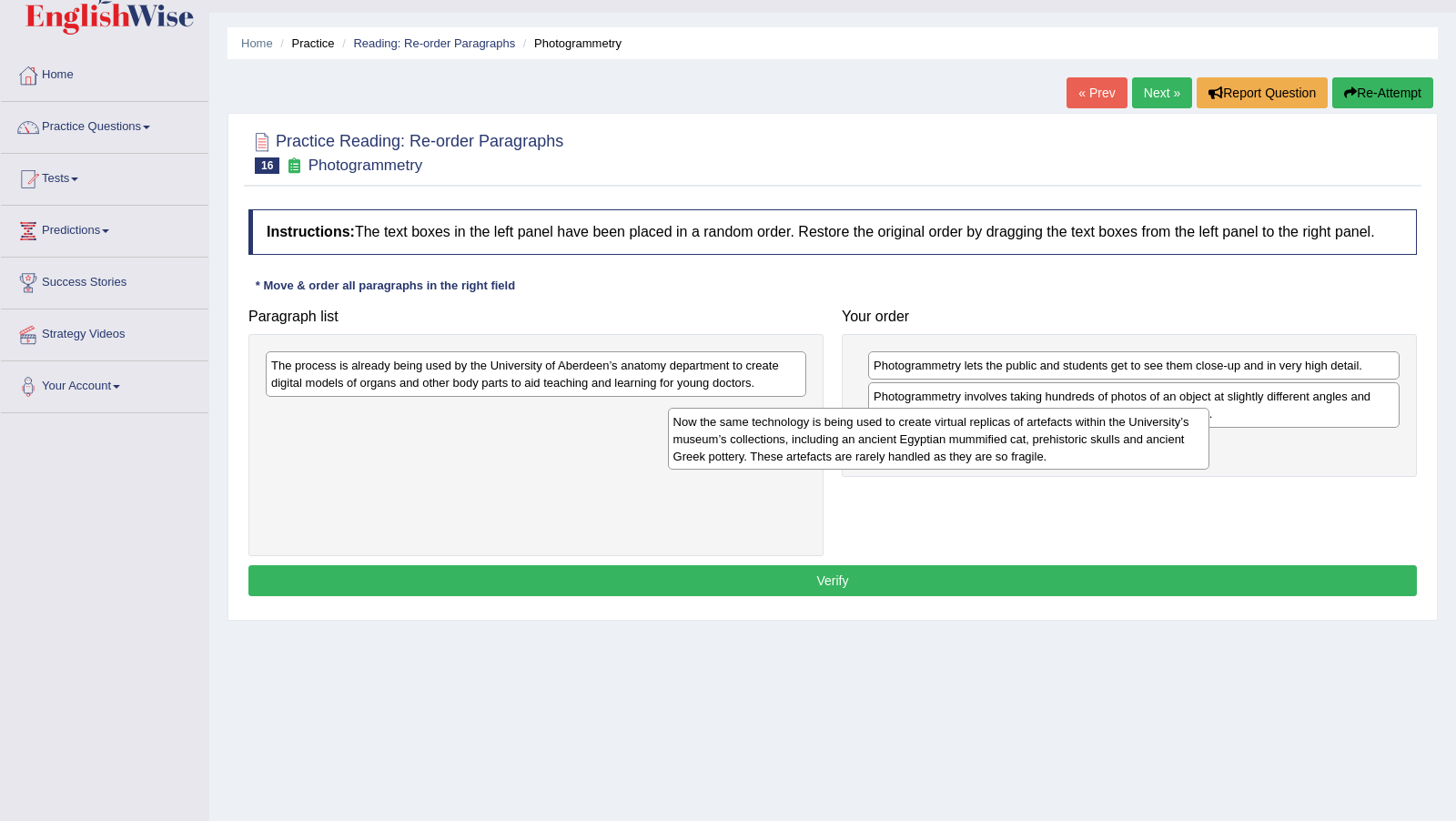
drag, startPoint x: 556, startPoint y: 447, endPoint x: 971, endPoint y: 458, distance: 415.1
click at [971, 458] on div "Now the same technology is being used to create virtual replicas of artefacts w…" at bounding box center [938, 438] width 541 height 62
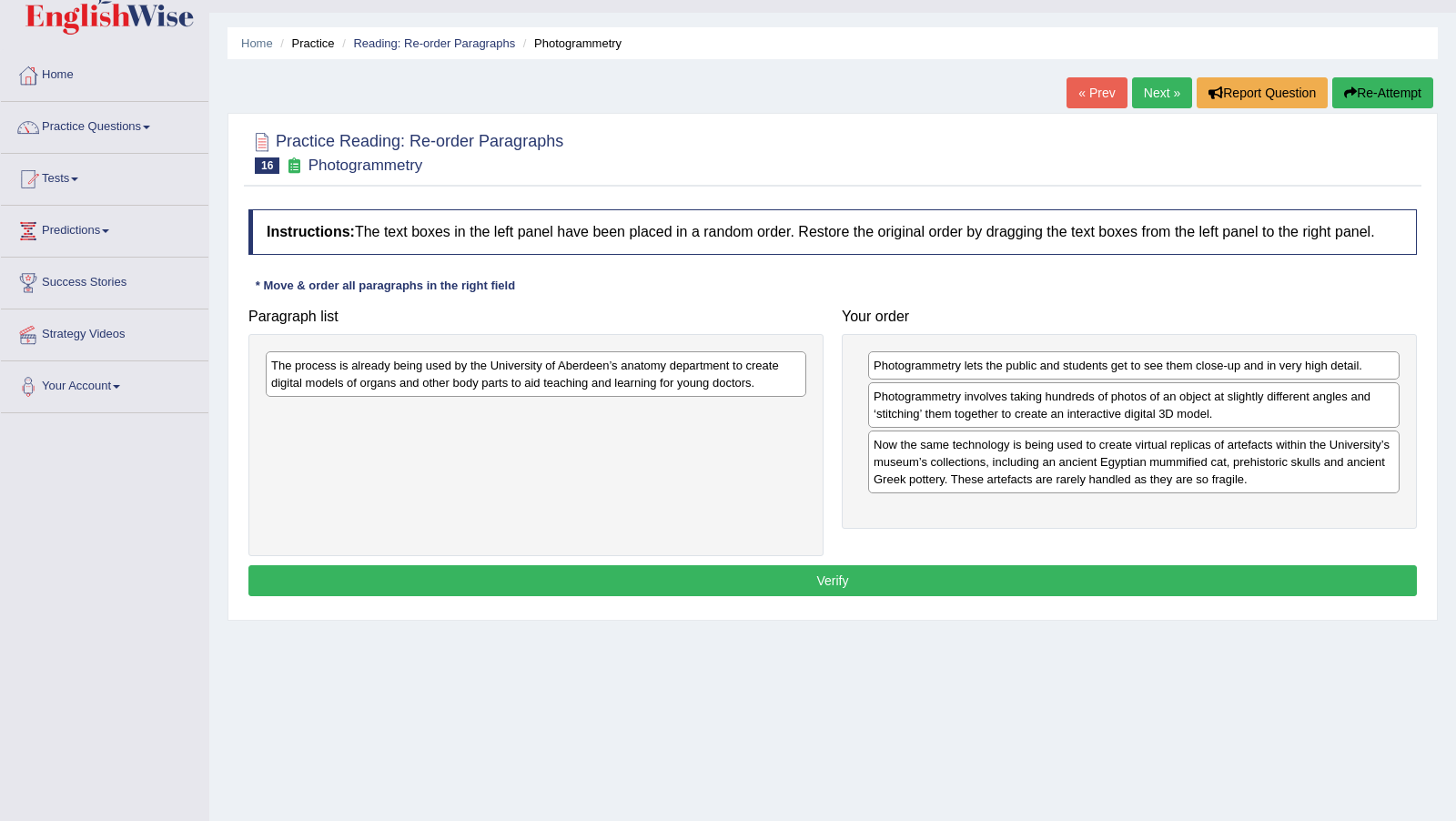
click at [637, 371] on div "The process is already being used by the University of Aberdeen’s anatomy depar…" at bounding box center [535, 373] width 540 height 45
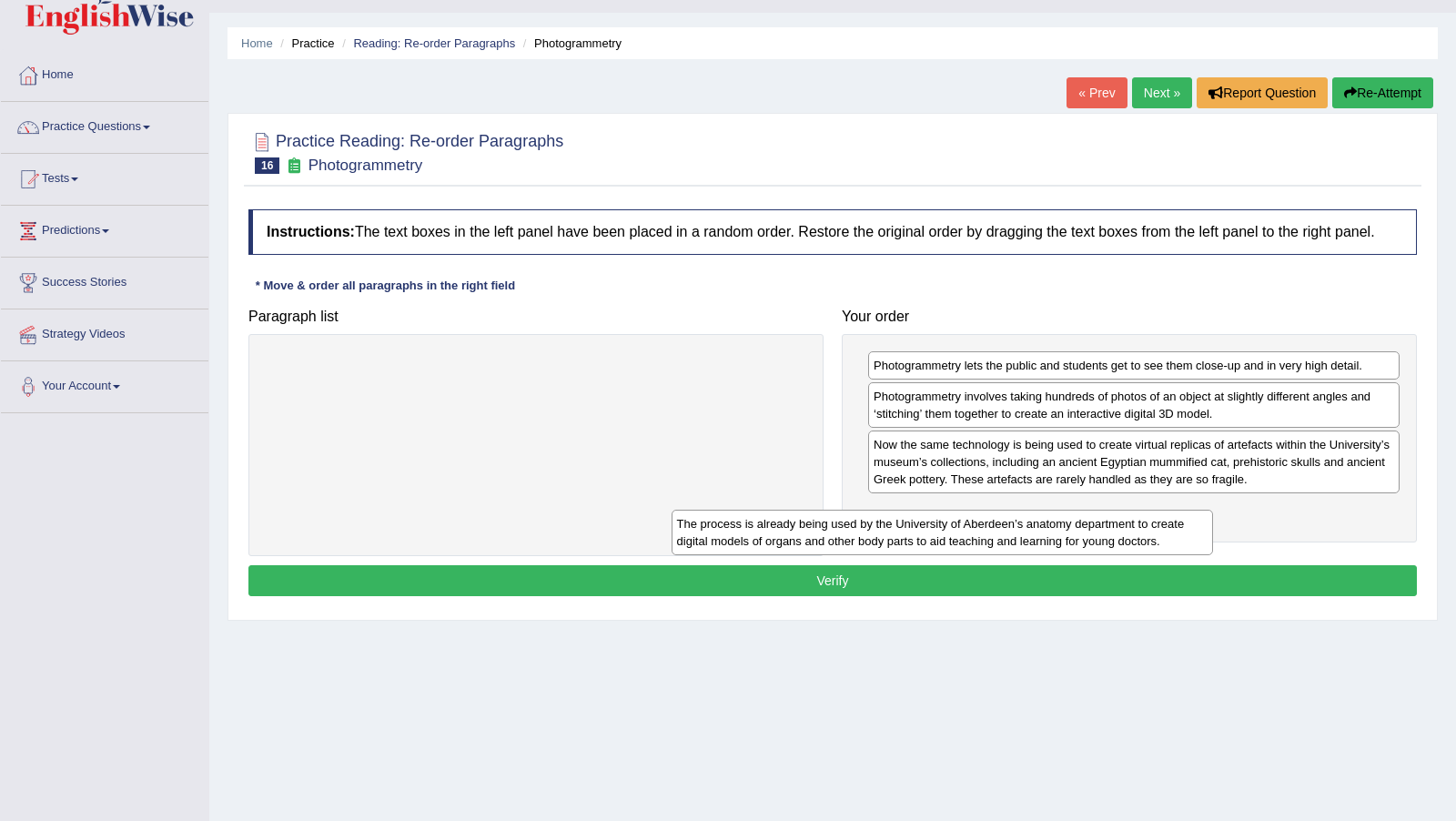
drag, startPoint x: 637, startPoint y: 373, endPoint x: 1042, endPoint y: 531, distance: 434.7
click at [1042, 531] on div "The process is already being used by the University of Aberdeen’s anatomy depar…" at bounding box center [942, 532] width 541 height 44
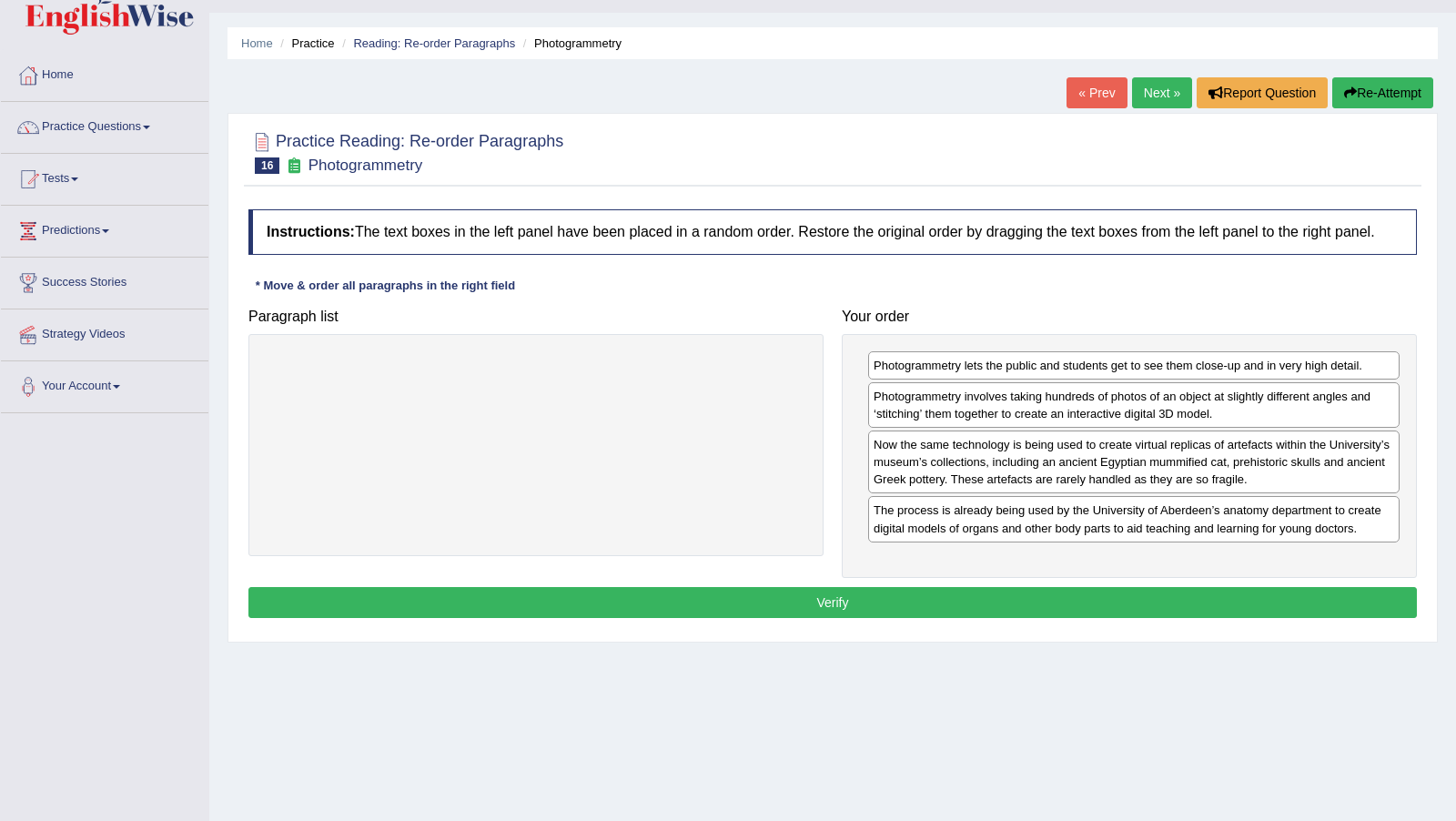
drag, startPoint x: 1042, startPoint y: 531, endPoint x: 911, endPoint y: 385, distance: 196.2
click at [911, 380] on div "Photogrammetry lets the public and students get to see them close-up and in ver…" at bounding box center [1134, 365] width 532 height 28
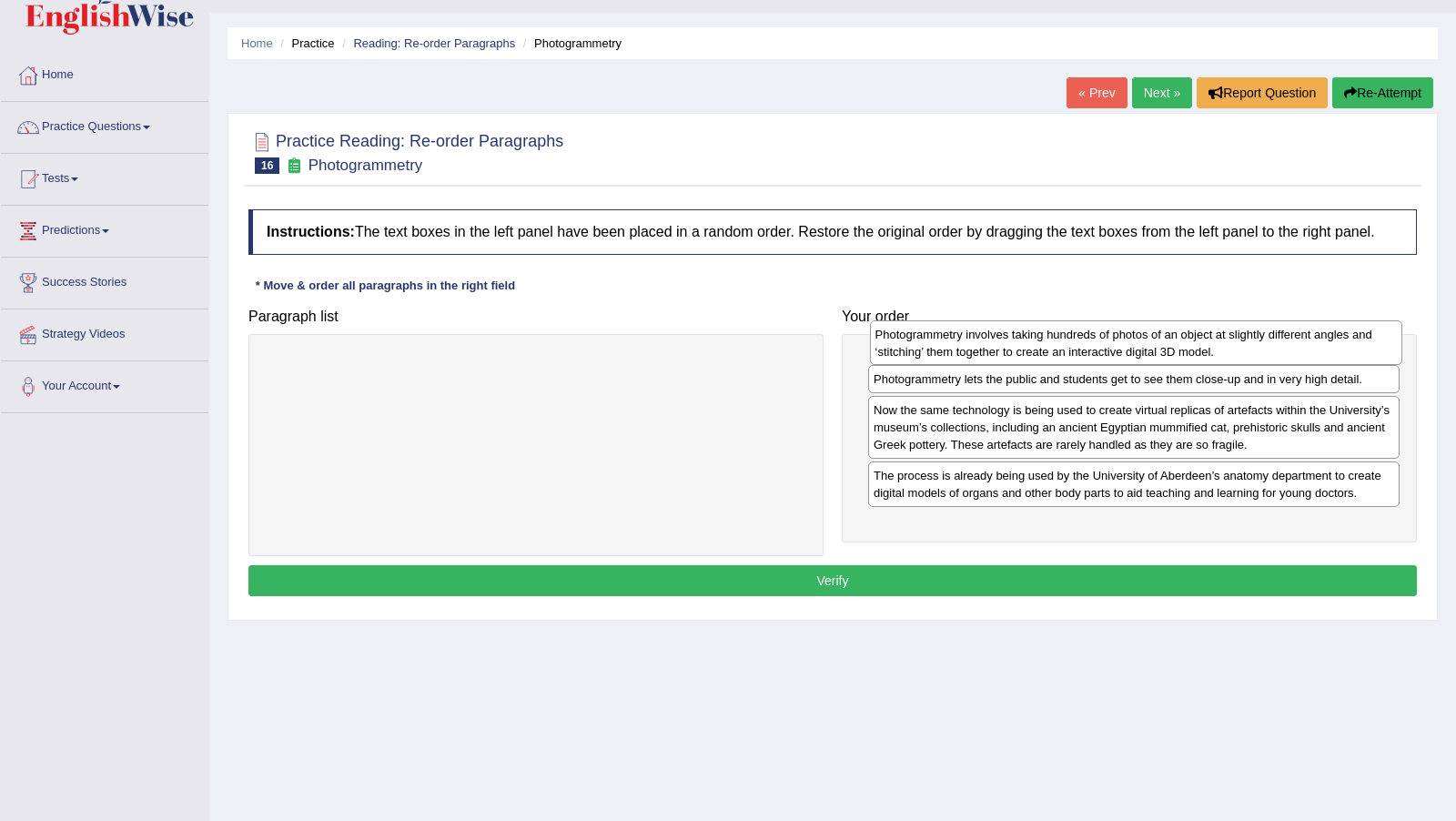
drag, startPoint x: 950, startPoint y: 412, endPoint x: 964, endPoint y: 360, distance: 53.9
click at [952, 352] on div "Photogrammetry involves taking hundreds of photos of an object at slightly diff…" at bounding box center [1136, 343] width 533 height 44
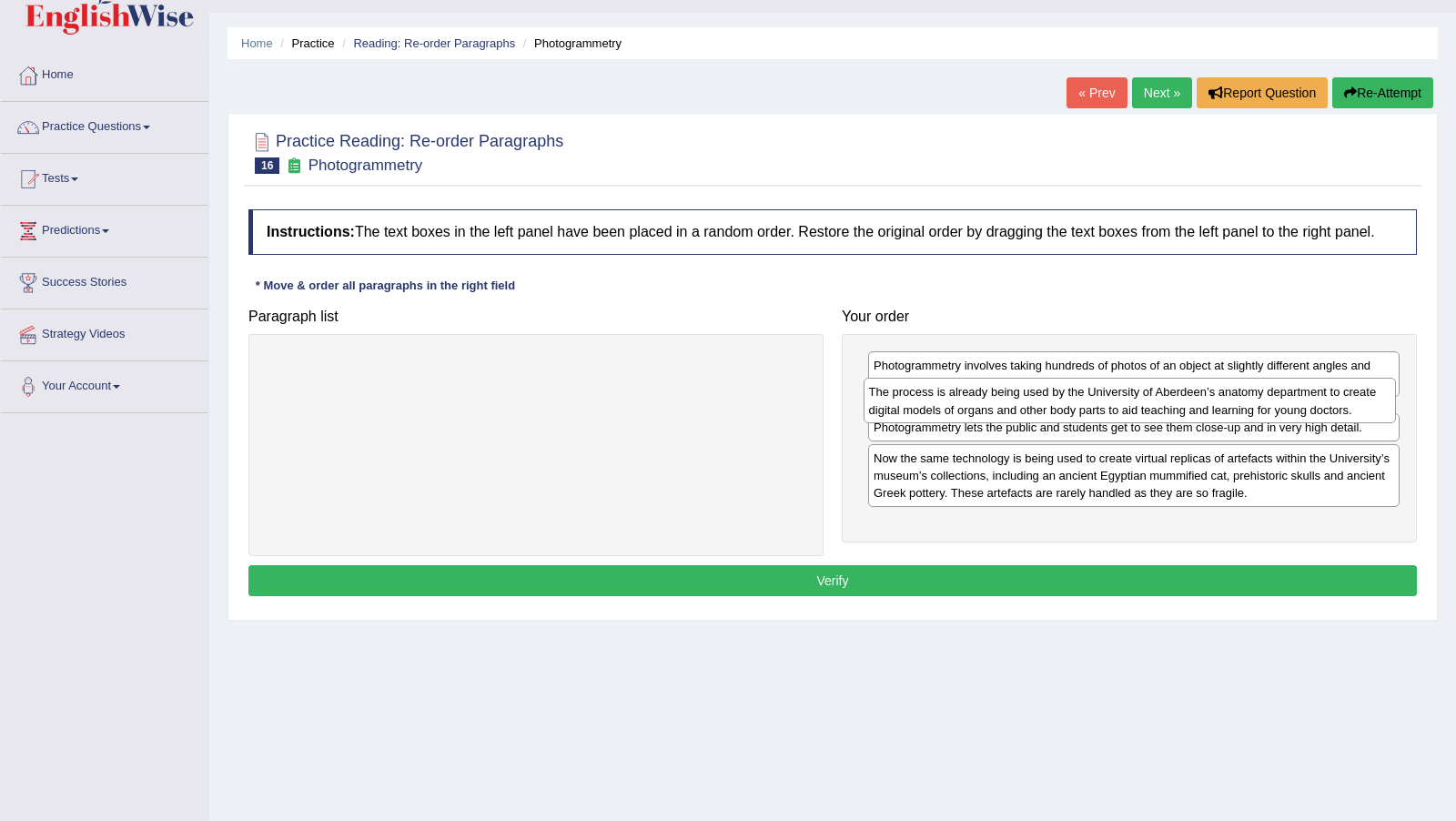
drag, startPoint x: 983, startPoint y: 536, endPoint x: 978, endPoint y: 420, distance: 116.1
click at [978, 420] on div "The process is already being used by the University of Aberdeen’s anatomy depar…" at bounding box center [1129, 400] width 533 height 44
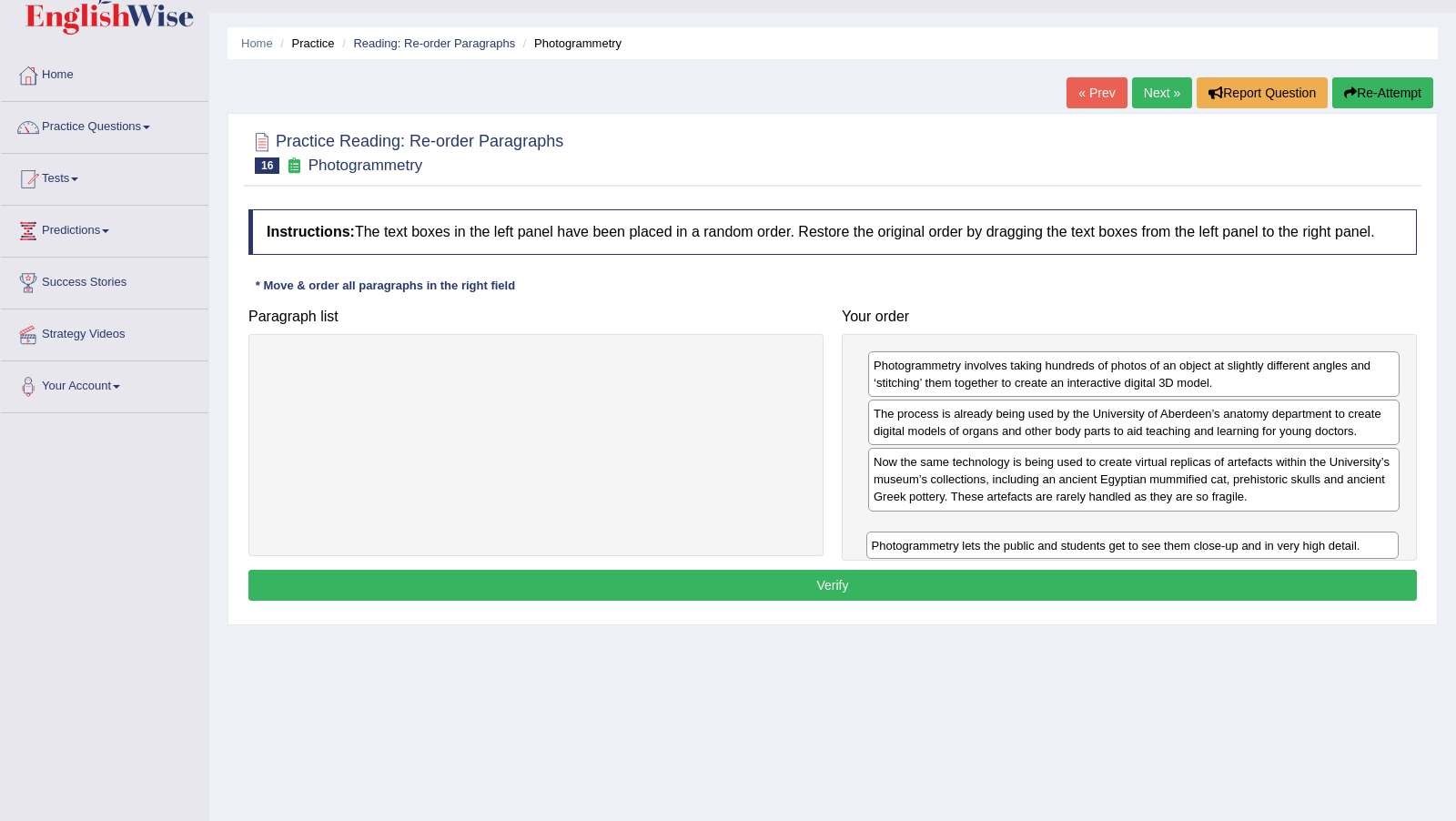
drag, startPoint x: 937, startPoint y: 472, endPoint x: 935, endPoint y: 558, distance: 86.0
click at [935, 558] on div "Photogrammetry lets the public and students get to see them close-up and in ver…" at bounding box center [1132, 545] width 533 height 27
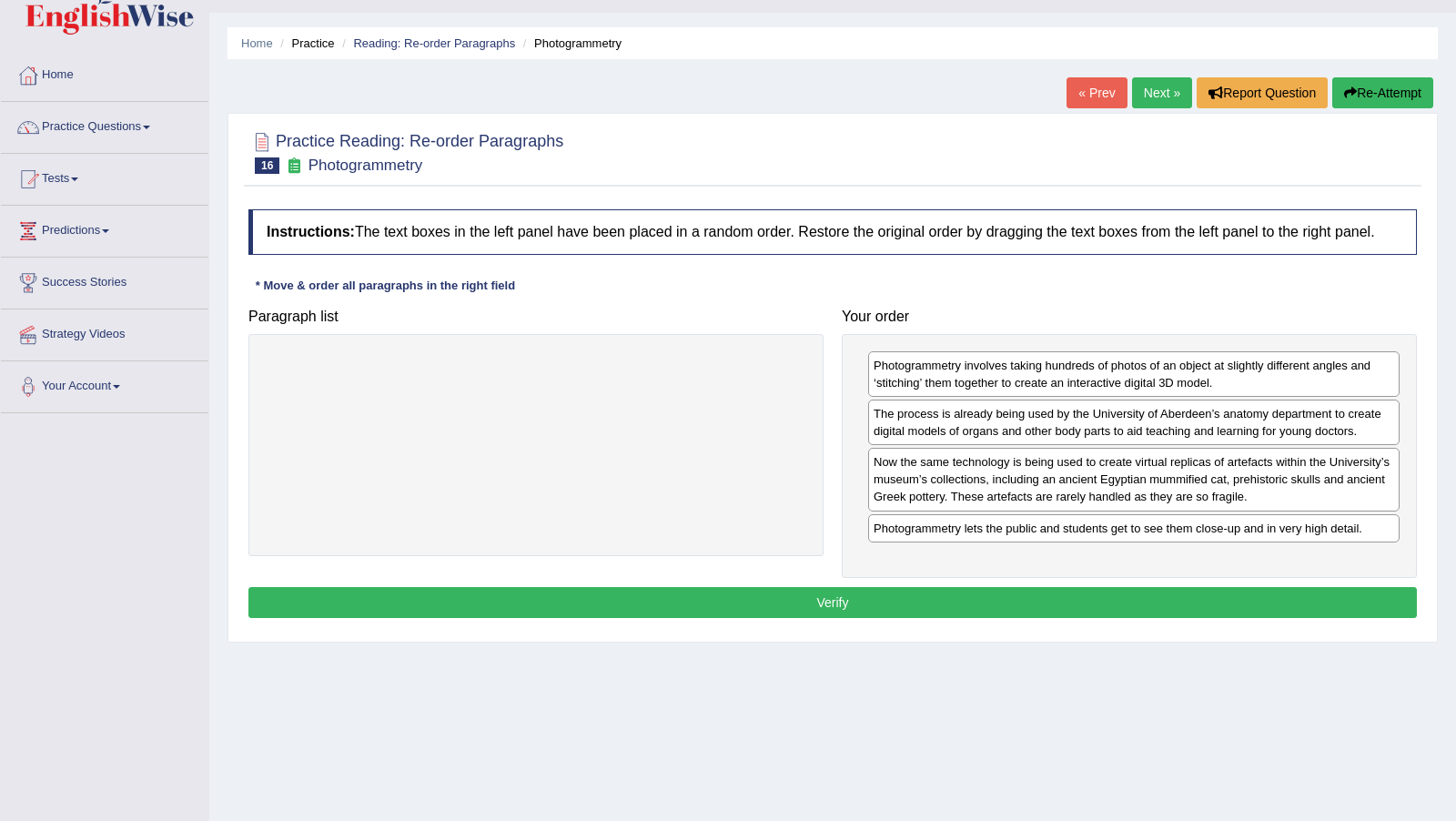
drag, startPoint x: 846, startPoint y: 622, endPoint x: 834, endPoint y: 594, distance: 30.5
click at [846, 618] on button "Verify" at bounding box center [832, 602] width 1168 height 31
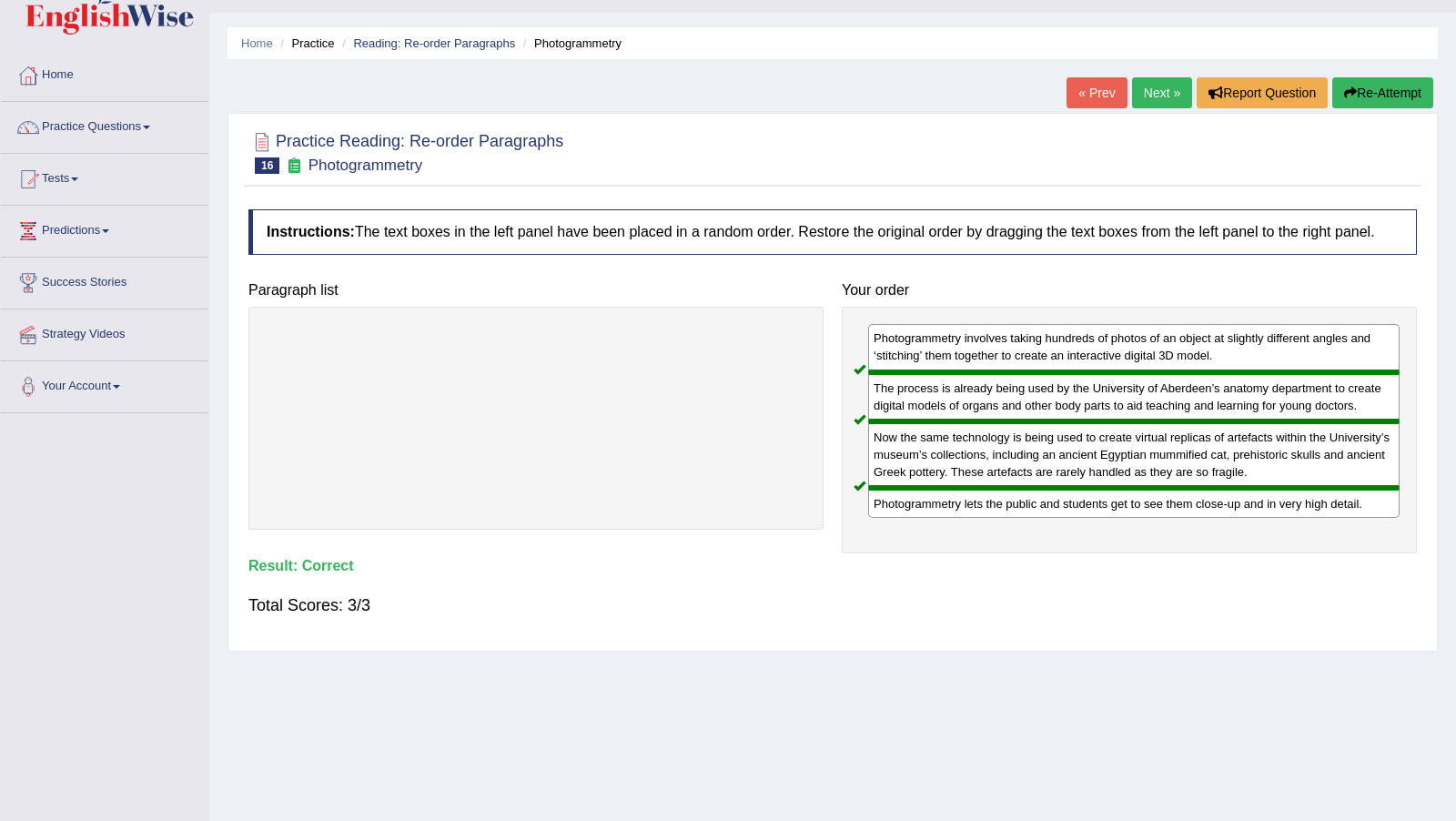
click at [1160, 101] on link "Next »" at bounding box center [1161, 92] width 60 height 31
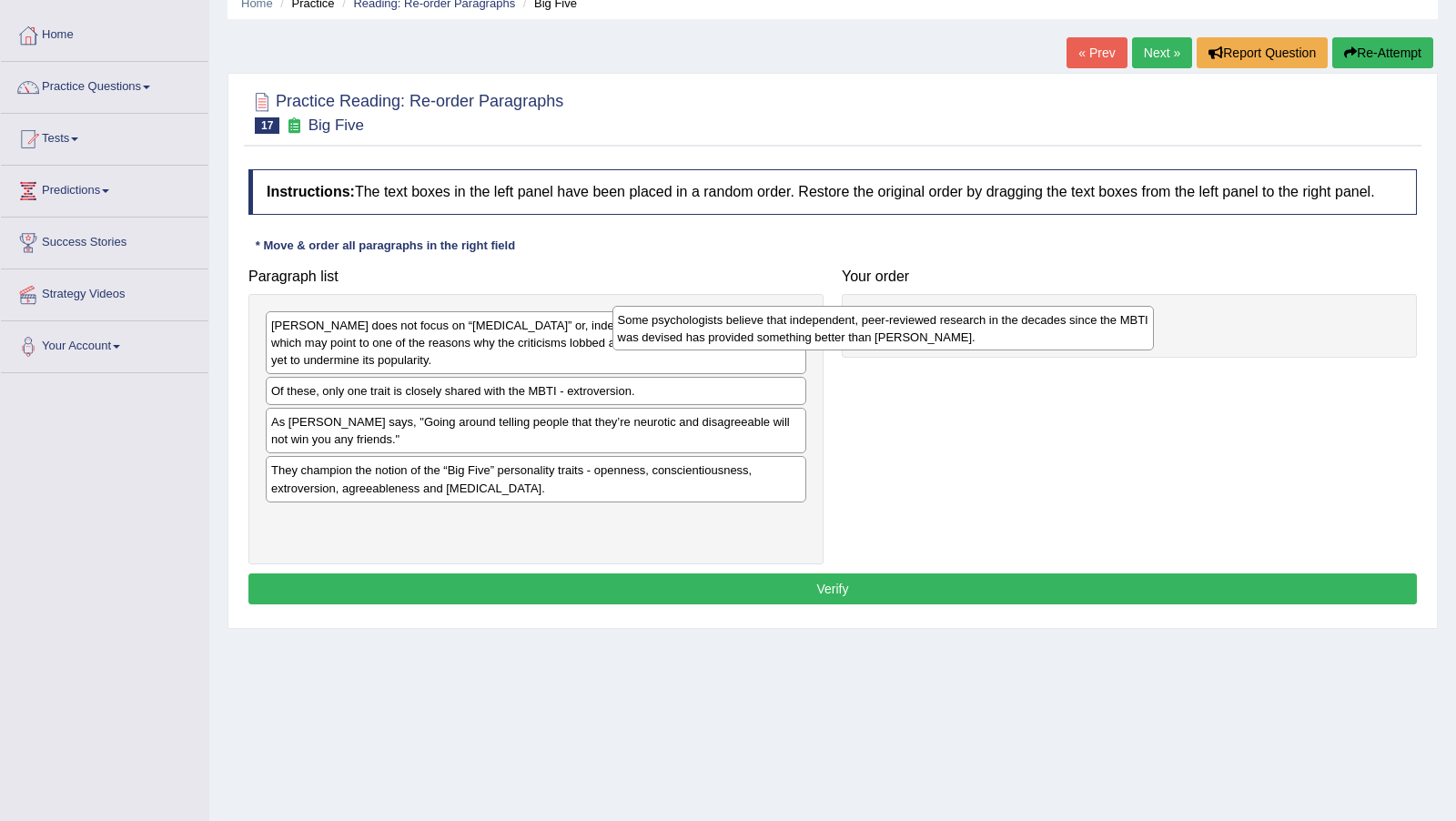
drag, startPoint x: 0, startPoint y: 0, endPoint x: 1005, endPoint y: 349, distance: 1063.9
click at [651, 420] on div "[PERSON_NAME] does not focus on “[MEDICAL_DATA]” or, indeed, any similarly nega…" at bounding box center [535, 429] width 575 height 271
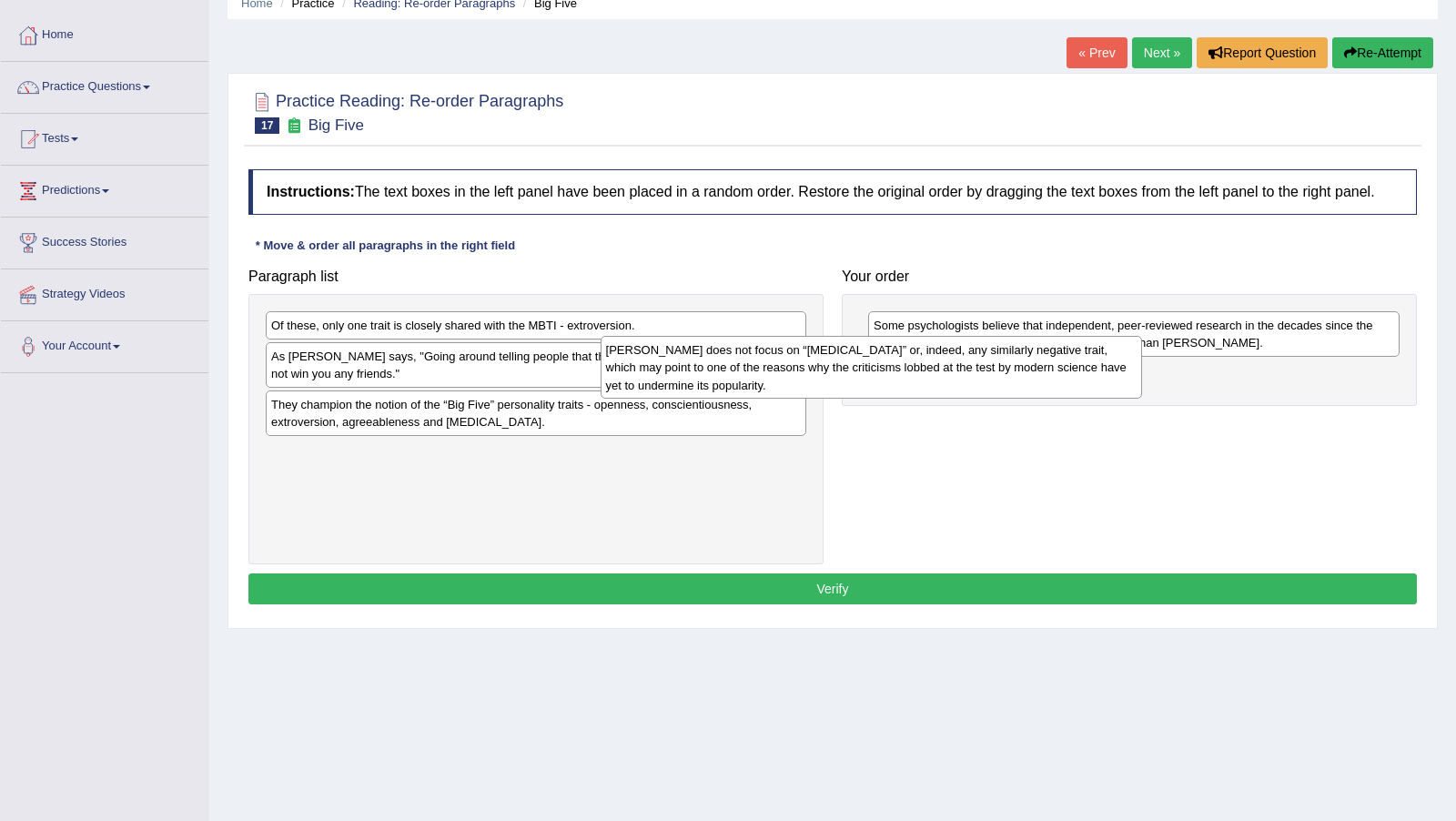
drag, startPoint x: 736, startPoint y: 371, endPoint x: 1102, endPoint y: 395, distance: 366.8
click at [1102, 395] on div "[PERSON_NAME] does not focus on “[MEDICAL_DATA]” or, indeed, any similarly nega…" at bounding box center [871, 366] width 541 height 62
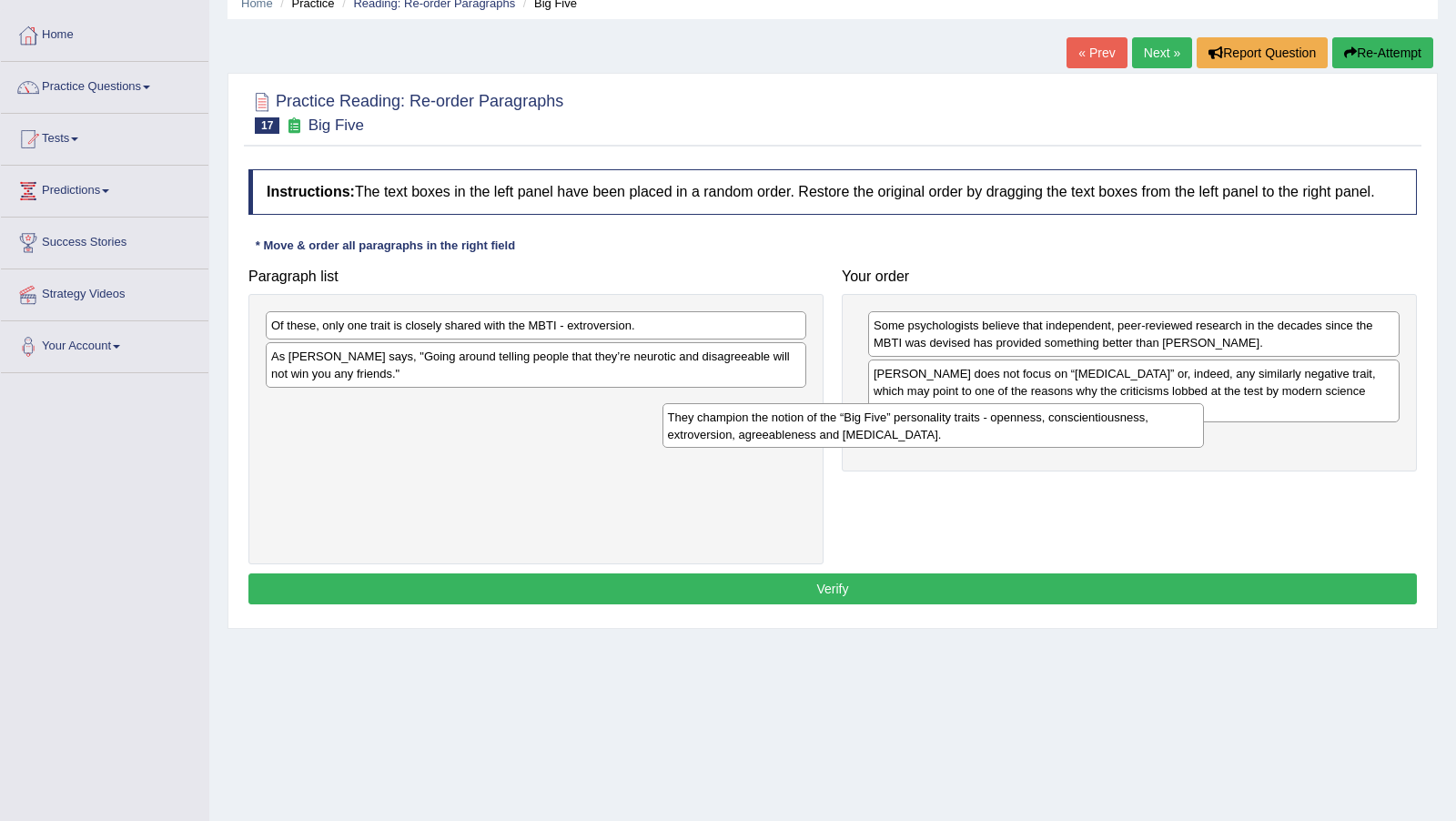
drag, startPoint x: 704, startPoint y: 422, endPoint x: 1100, endPoint y: 436, distance: 396.2
click at [1100, 436] on div "They champion the notion of the “Big Five” personality traits - openness, consc…" at bounding box center [933, 425] width 541 height 44
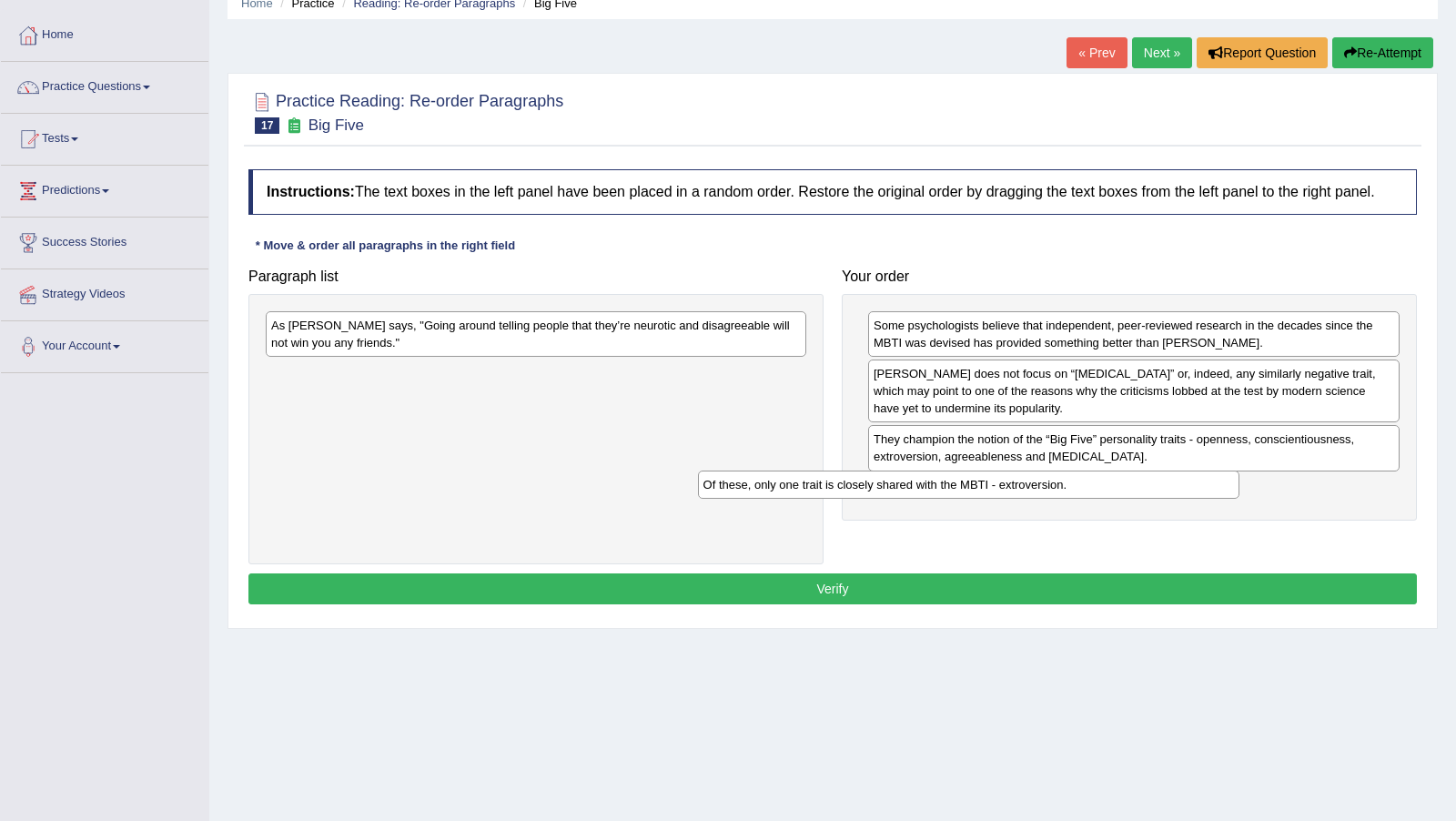
drag, startPoint x: 624, startPoint y: 346, endPoint x: 1056, endPoint y: 506, distance: 460.7
click at [1056, 498] on div "Of these, only one trait is closely shared with the MBTI - extroversion." at bounding box center [968, 484] width 541 height 27
drag, startPoint x: 655, startPoint y: 354, endPoint x: 635, endPoint y: 355, distance: 20.0
click at [635, 355] on div "As Adam Grant says, "Going around telling people that they’re neurotic and disa…" at bounding box center [516, 334] width 541 height 44
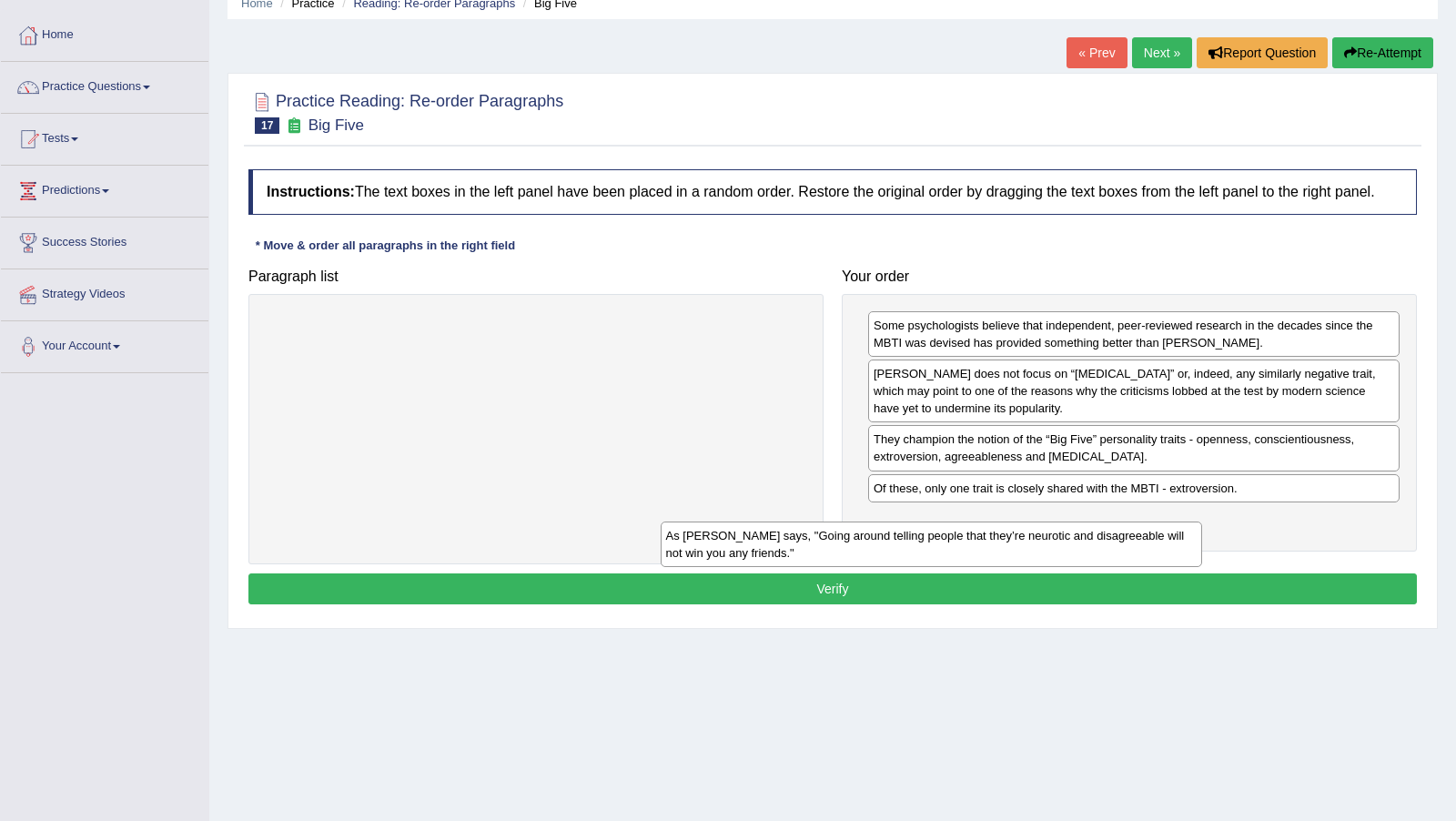
drag, startPoint x: 635, startPoint y: 355, endPoint x: 1048, endPoint y: 547, distance: 455.4
click at [1048, 547] on div "As Adam Grant says, "Going around telling people that they’re neurotic and disa…" at bounding box center [931, 544] width 541 height 44
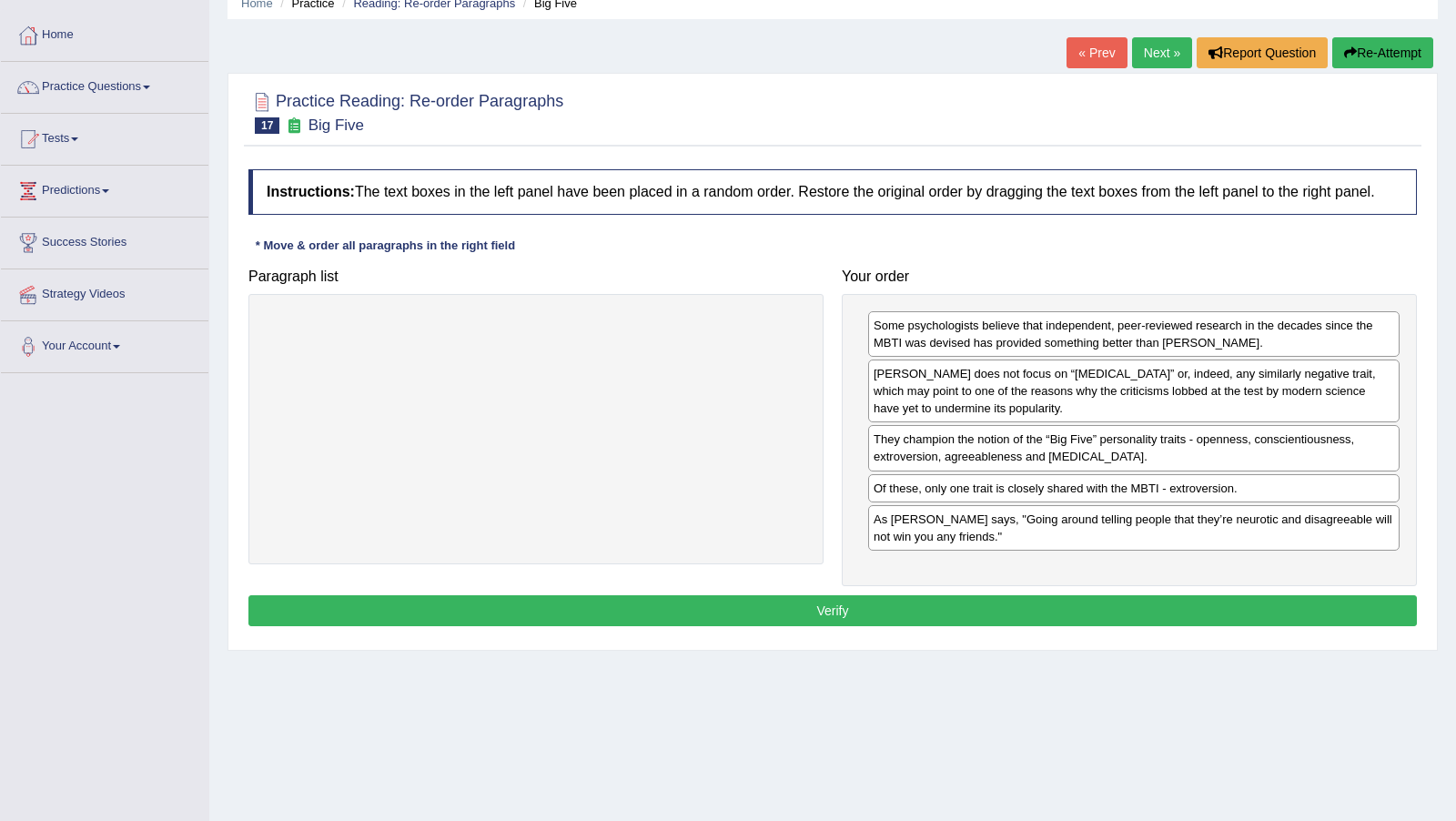
click at [1068, 610] on button "Verify" at bounding box center [832, 610] width 1168 height 31
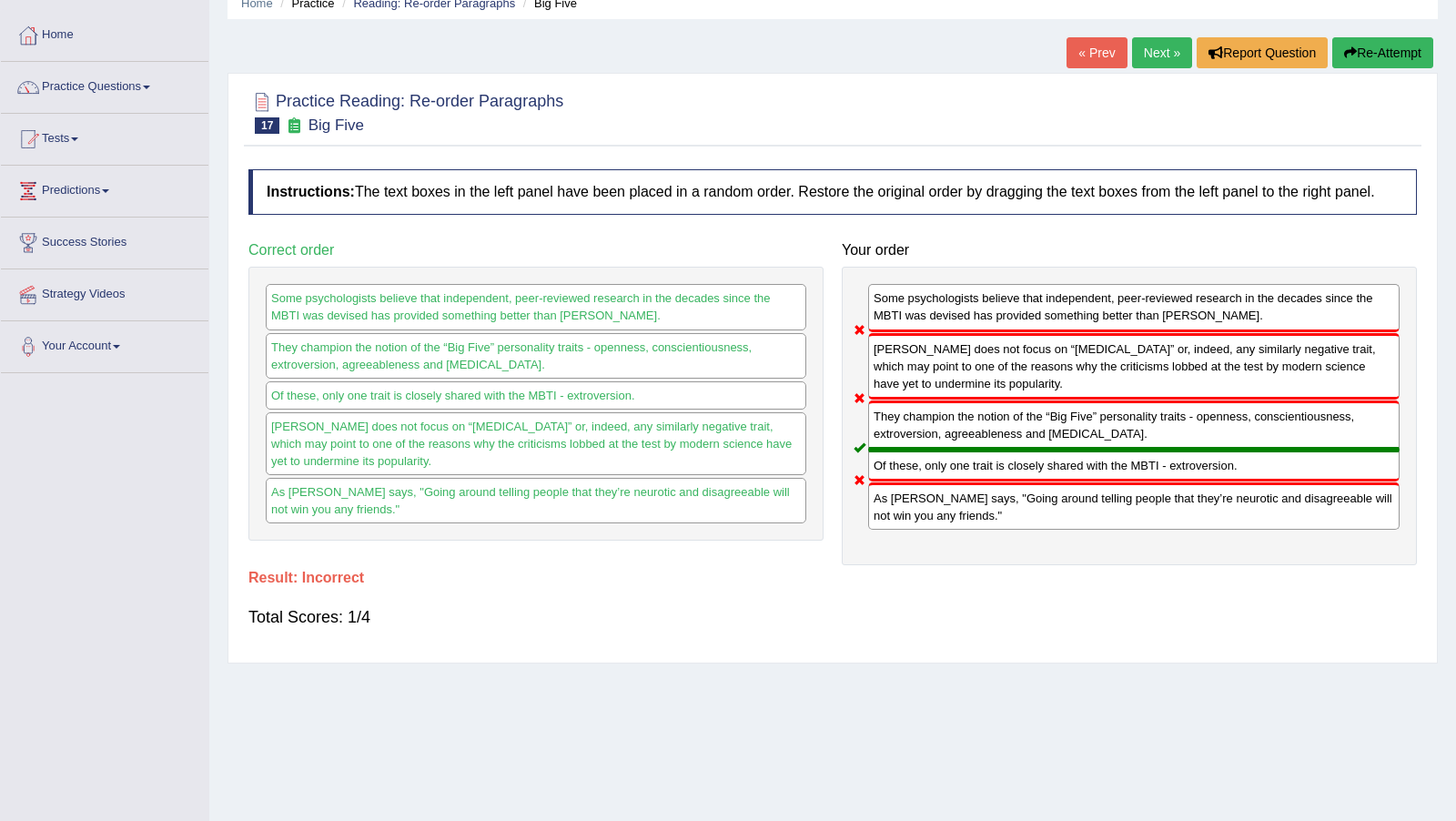
drag, startPoint x: 1068, startPoint y: 610, endPoint x: 1156, endPoint y: 144, distance: 474.2
click at [1162, 142] on div "Practice Reading: Re-order Paragraphs 17 Big Five" at bounding box center [832, 114] width 1177 height 64
click at [1148, 51] on link "Next »" at bounding box center [1161, 52] width 60 height 31
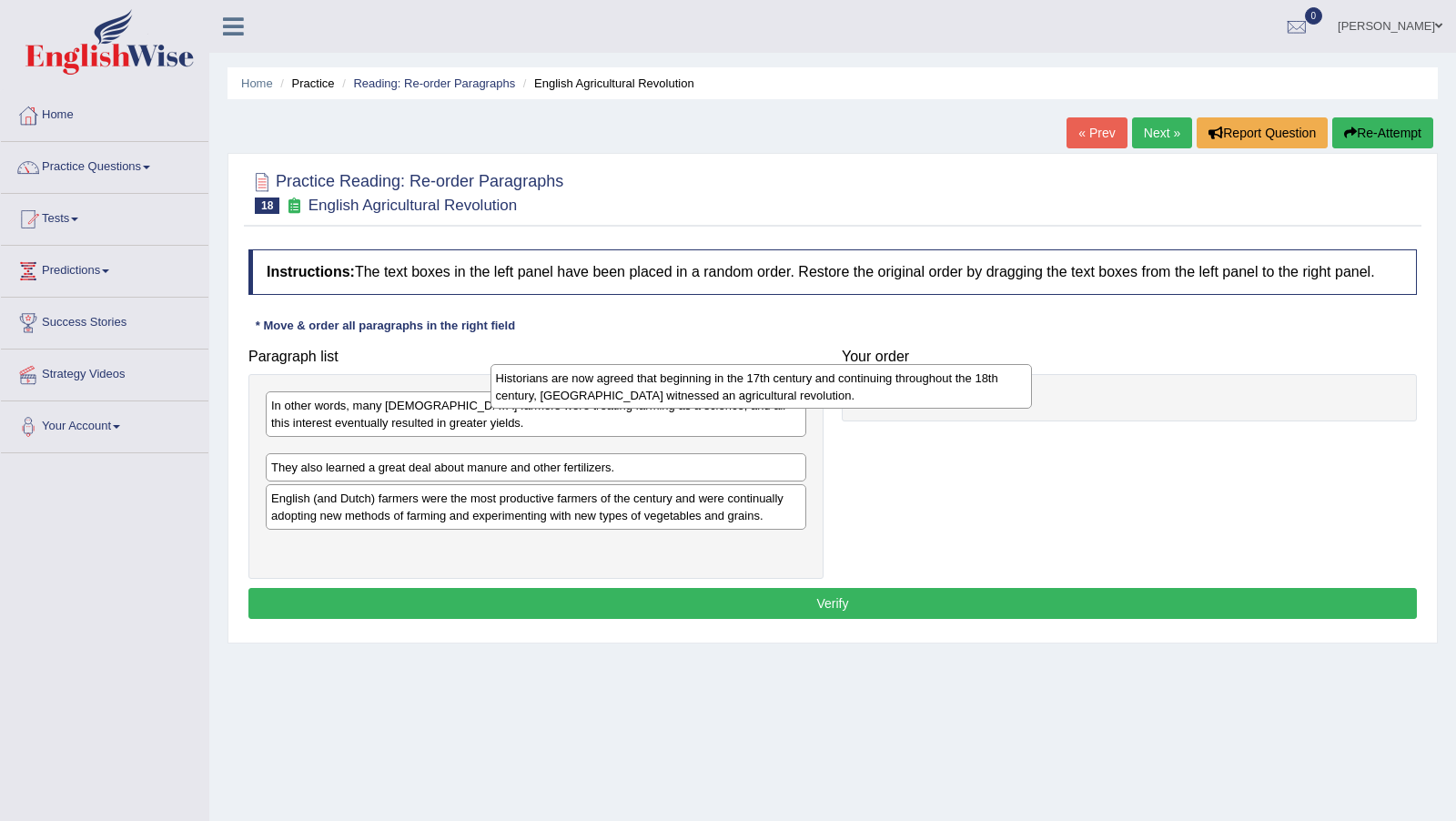
drag, startPoint x: 1444, startPoint y: 499, endPoint x: 1009, endPoint y: 411, distance: 443.8
click at [755, 488] on div "In other words, many [DEMOGRAPHIC_DATA] farmers were treating farming as a scie…" at bounding box center [535, 476] width 575 height 205
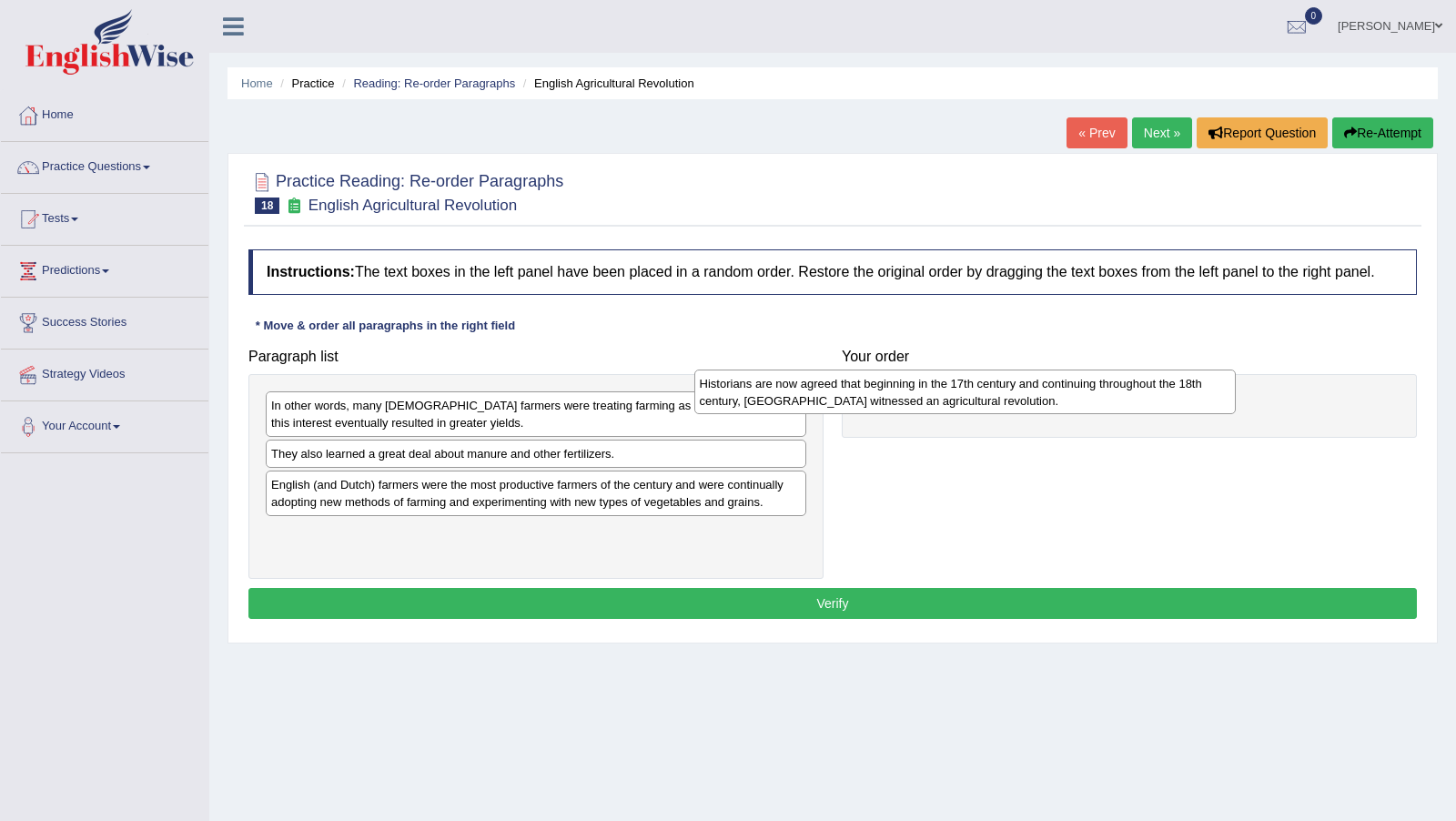
drag, startPoint x: 708, startPoint y: 473, endPoint x: 1152, endPoint y: 403, distance: 449.5
click at [1152, 403] on div "Historians are now agreed that beginning in the 17th century and continuing thr…" at bounding box center [964, 392] width 541 height 44
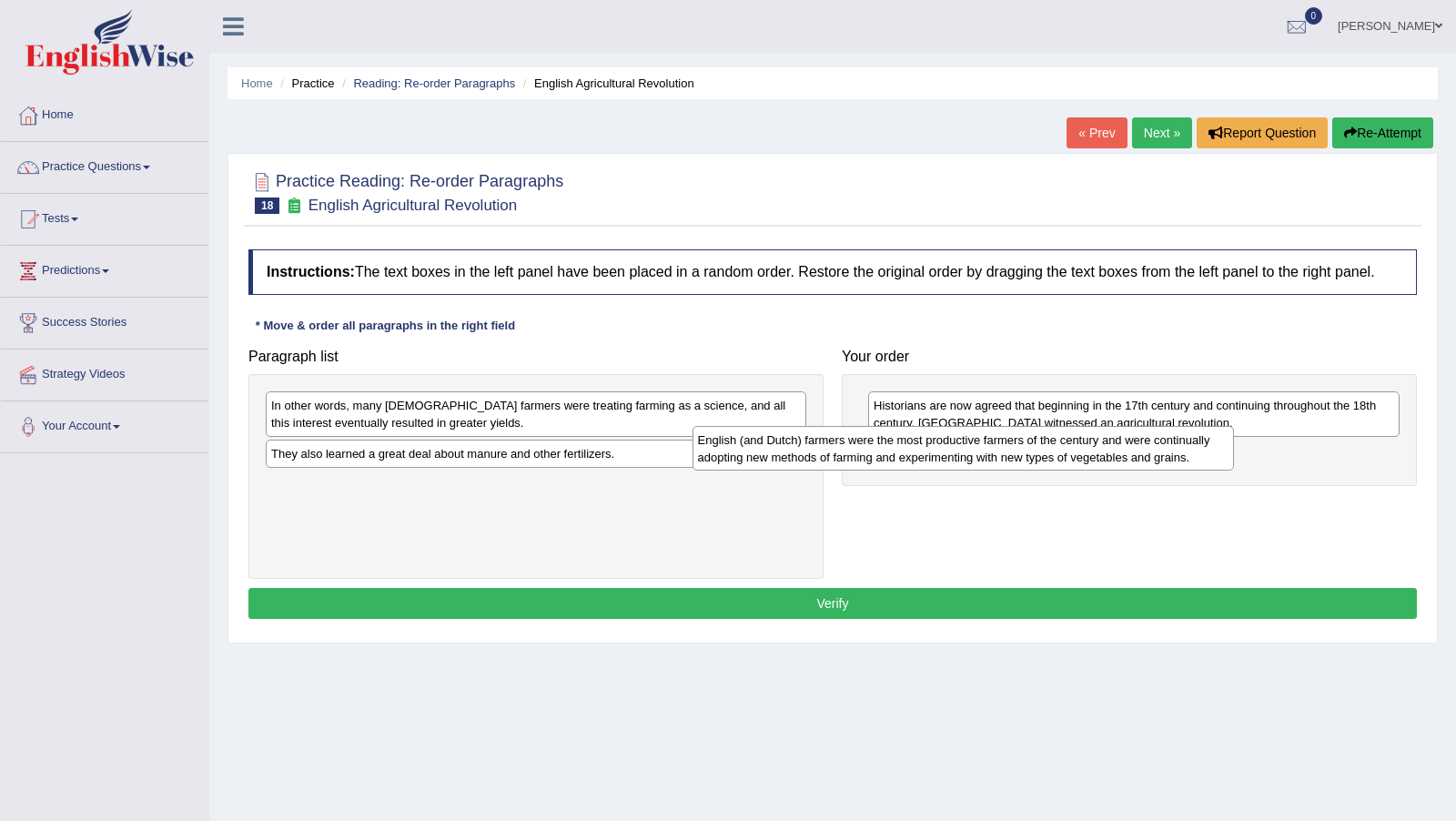
drag, startPoint x: 652, startPoint y: 511, endPoint x: 1080, endPoint y: 468, distance: 430.2
click at [1080, 468] on div "English (and Dutch) farmers were the most productive farmers of the century and…" at bounding box center [962, 448] width 541 height 44
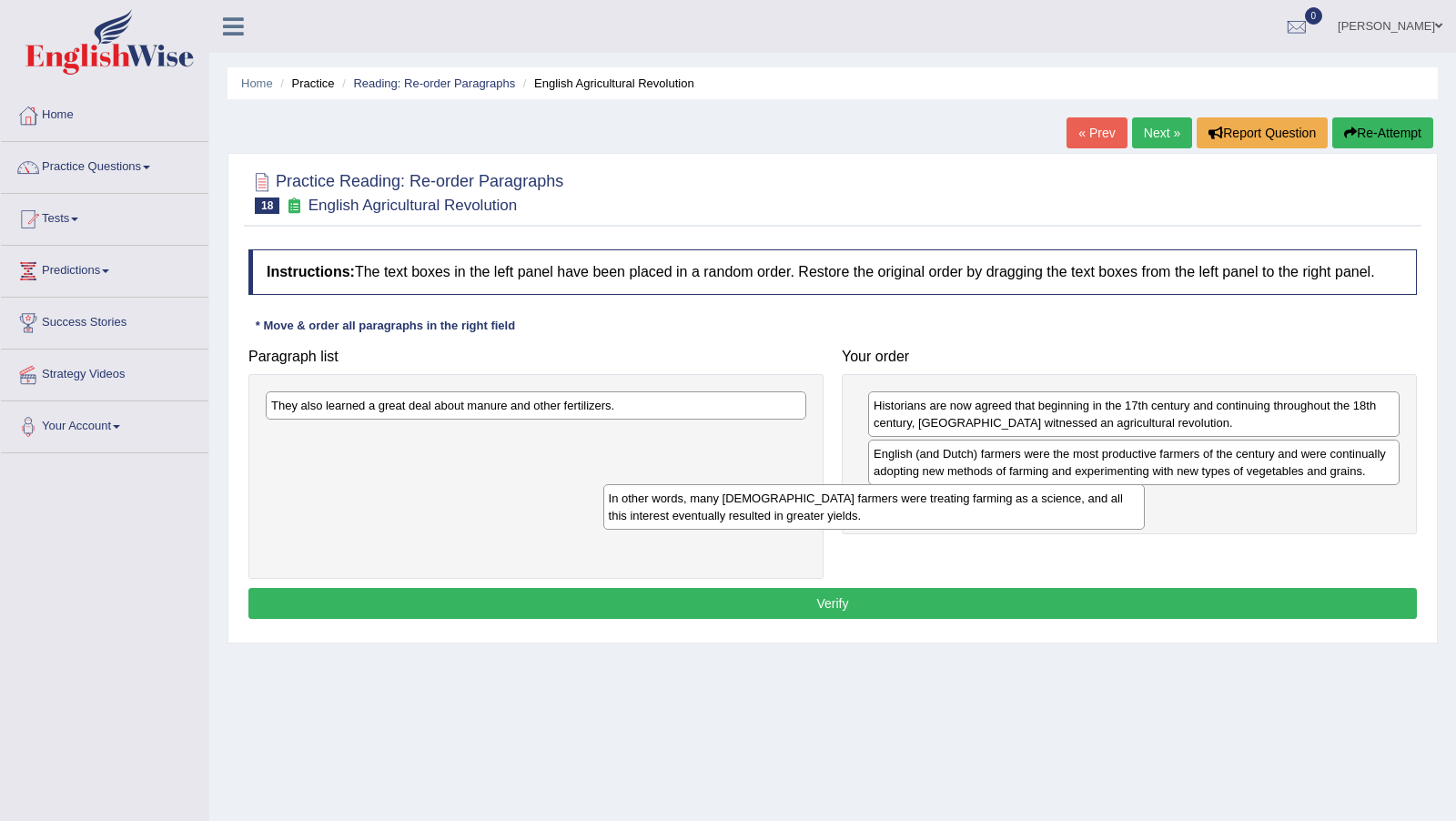
drag, startPoint x: 724, startPoint y: 428, endPoint x: 1061, endPoint y: 522, distance: 349.9
click at [1061, 522] on div "In other words, many [DEMOGRAPHIC_DATA] farmers were treating farming as a scie…" at bounding box center [873, 507] width 541 height 44
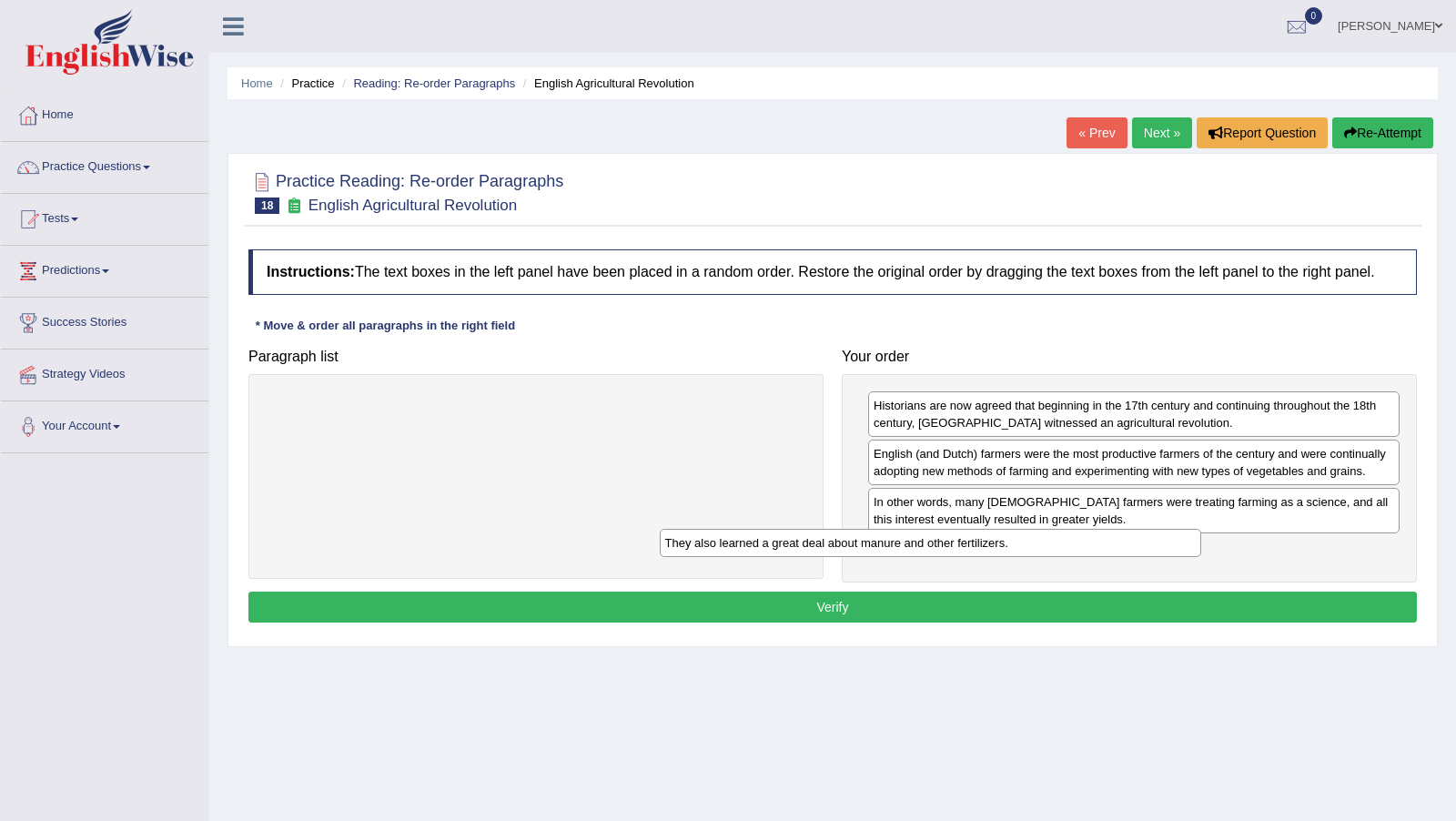
drag, startPoint x: 665, startPoint y: 414, endPoint x: 1059, endPoint y: 552, distance: 417.5
click at [1059, 552] on div "They also learned a great deal about manure and other fertilizers." at bounding box center [930, 542] width 541 height 27
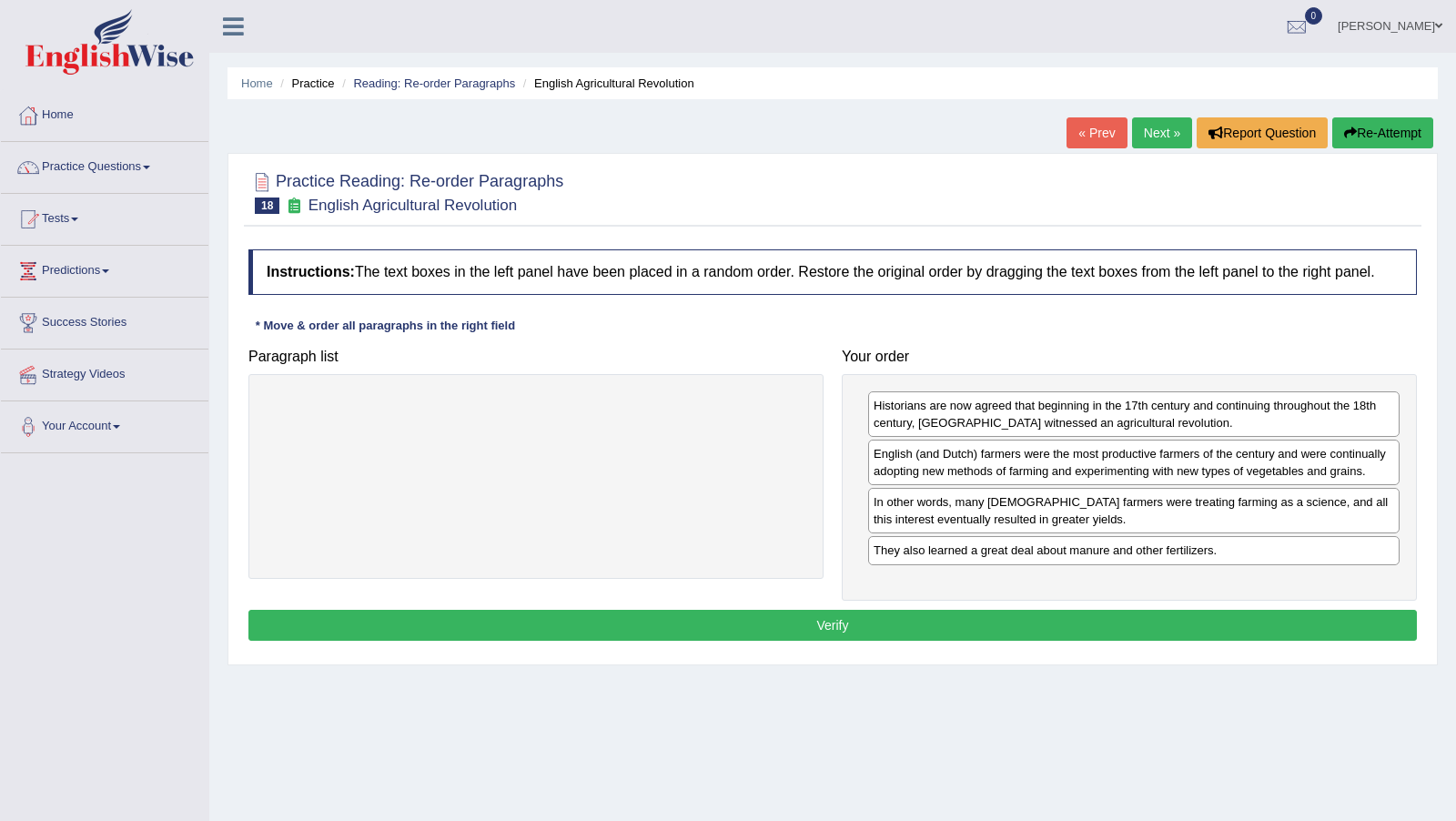
click at [1058, 624] on button "Verify" at bounding box center [832, 625] width 1168 height 31
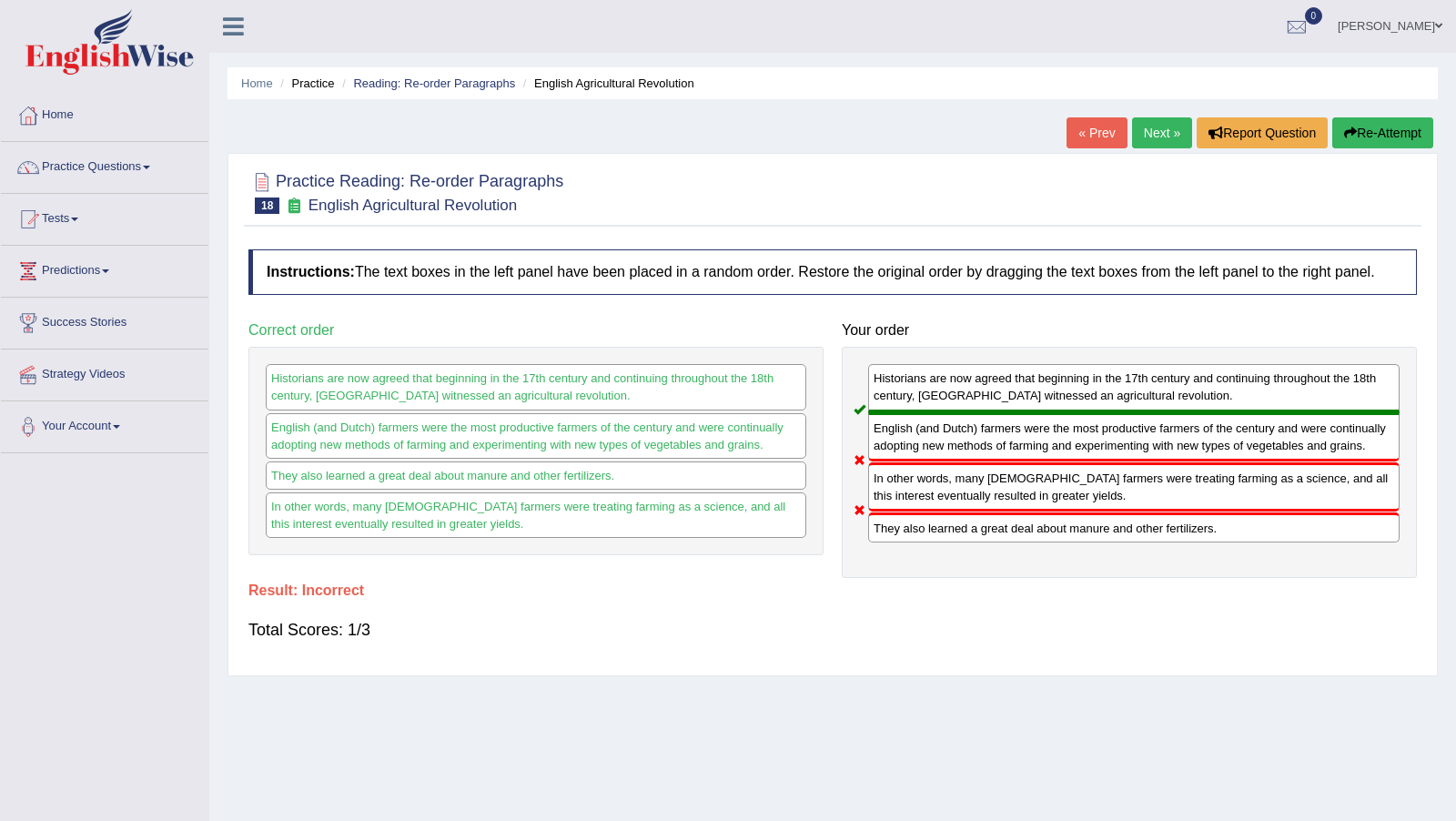
drag, startPoint x: 1058, startPoint y: 624, endPoint x: 1162, endPoint y: 122, distance: 512.7
click at [1162, 122] on link "Next »" at bounding box center [1161, 133] width 60 height 31
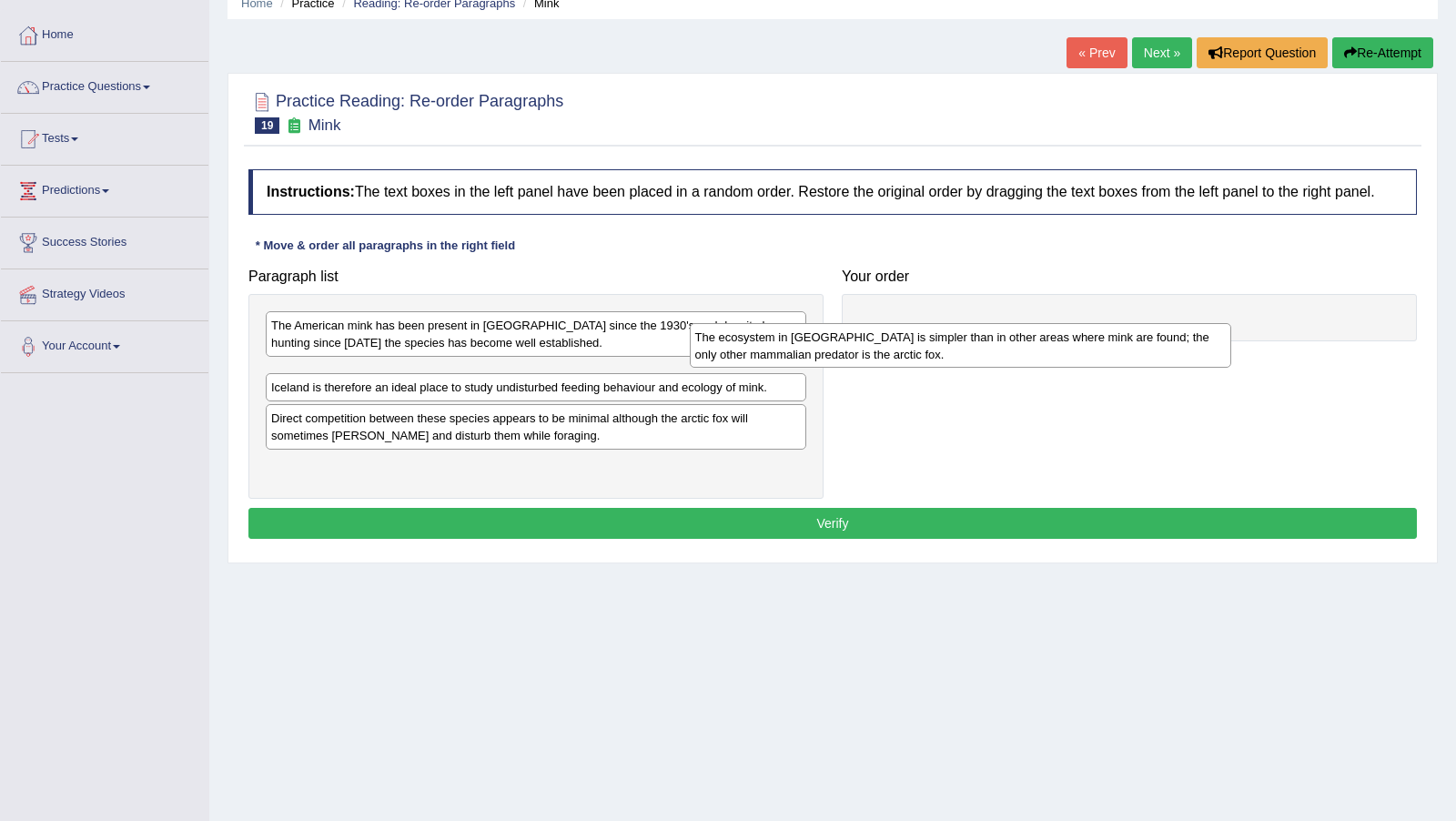
drag, startPoint x: 1417, startPoint y: 371, endPoint x: 1015, endPoint y: 360, distance: 402.2
click at [577, 426] on div "The American mink has been present in [GEOGRAPHIC_DATA] since the 1930's and de…" at bounding box center [535, 396] width 575 height 205
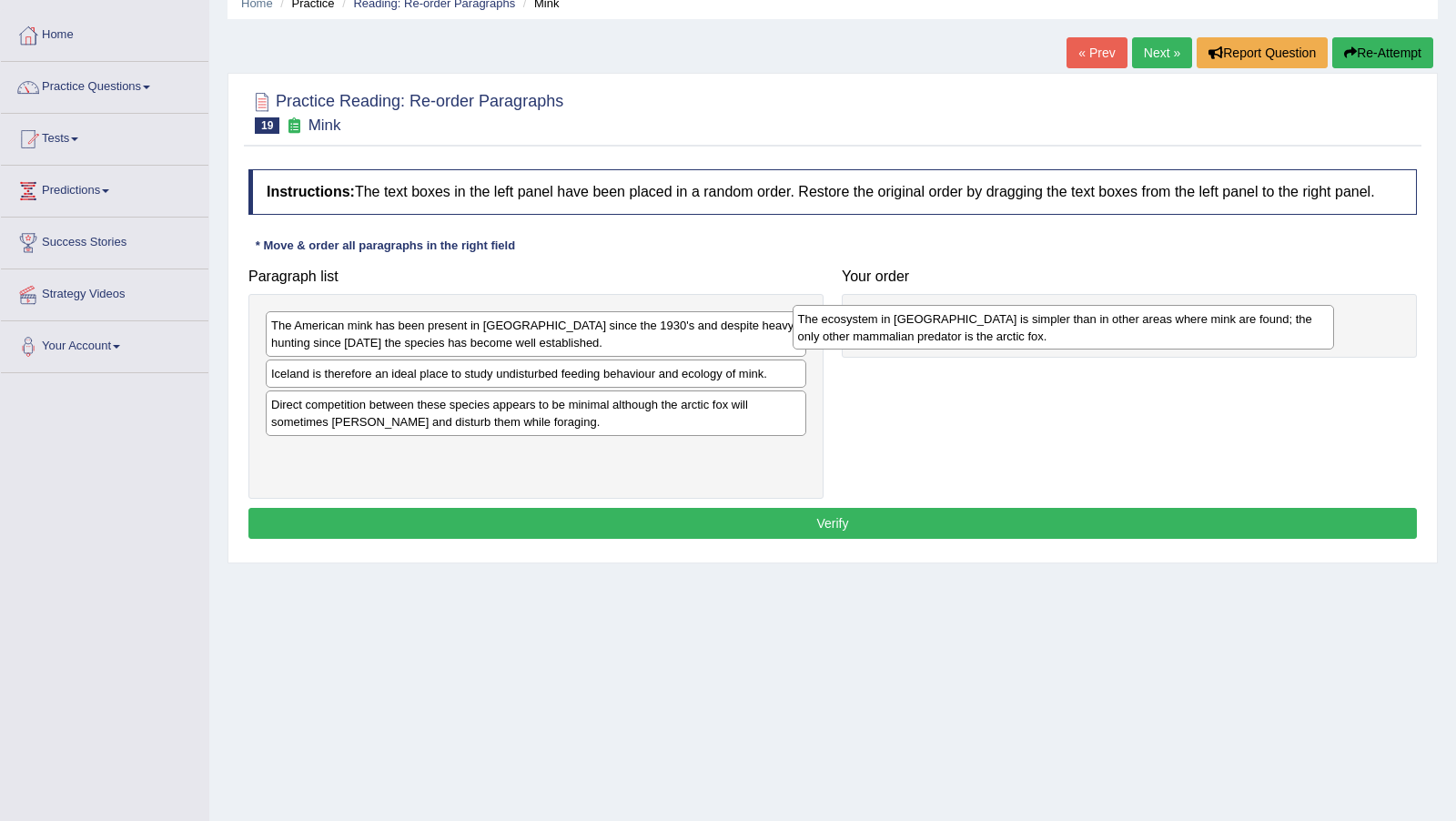
drag, startPoint x: 393, startPoint y: 392, endPoint x: 918, endPoint y: 339, distance: 527.7
click at [918, 339] on div "The ecosystem in [GEOGRAPHIC_DATA] is simpler than in other areas where mink ar…" at bounding box center [1063, 327] width 541 height 44
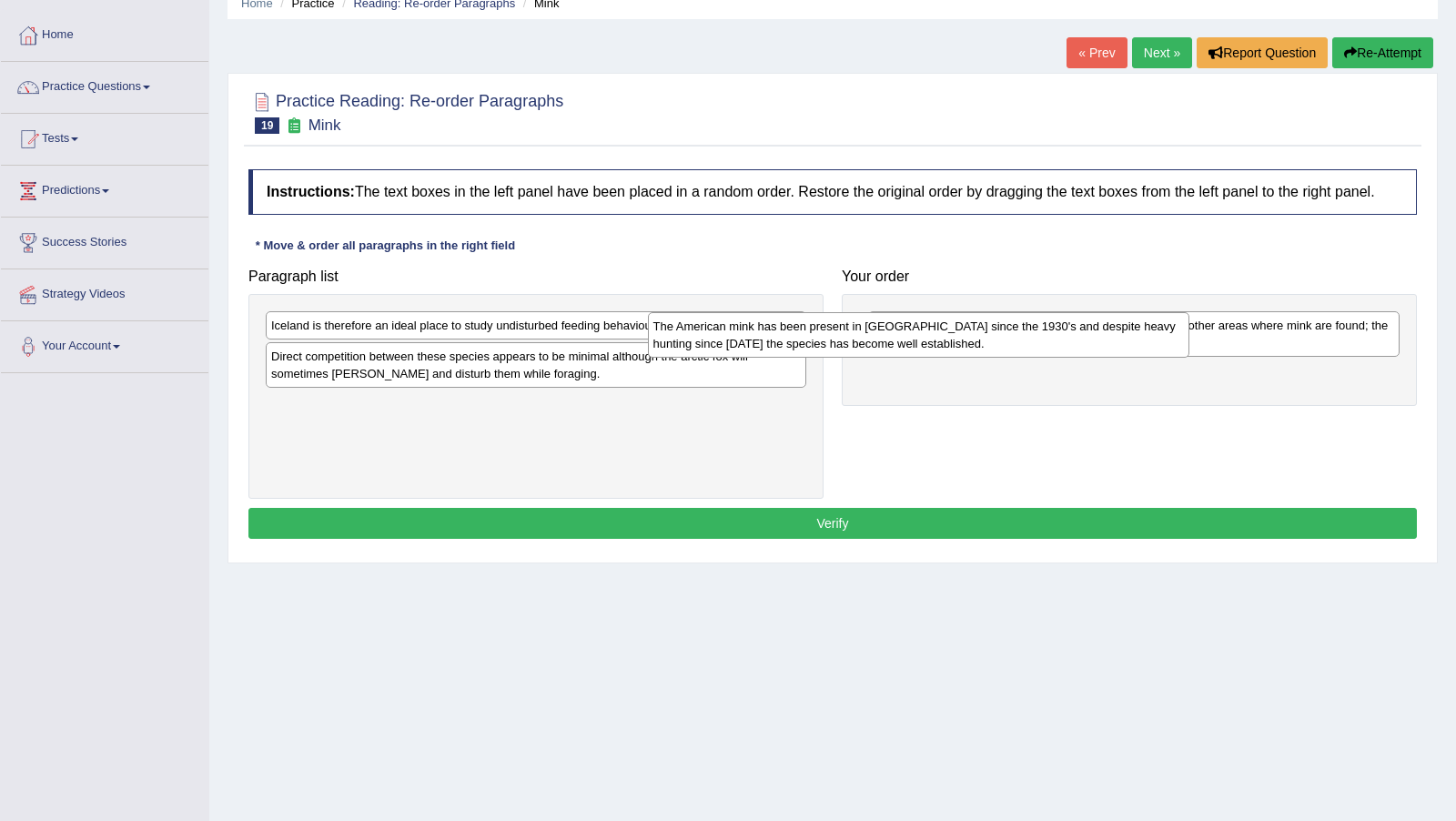
drag, startPoint x: 771, startPoint y: 352, endPoint x: 1156, endPoint y: 354, distance: 385.0
click at [1156, 354] on div "The American mink has been present in [GEOGRAPHIC_DATA] since the 1930's and de…" at bounding box center [918, 335] width 541 height 44
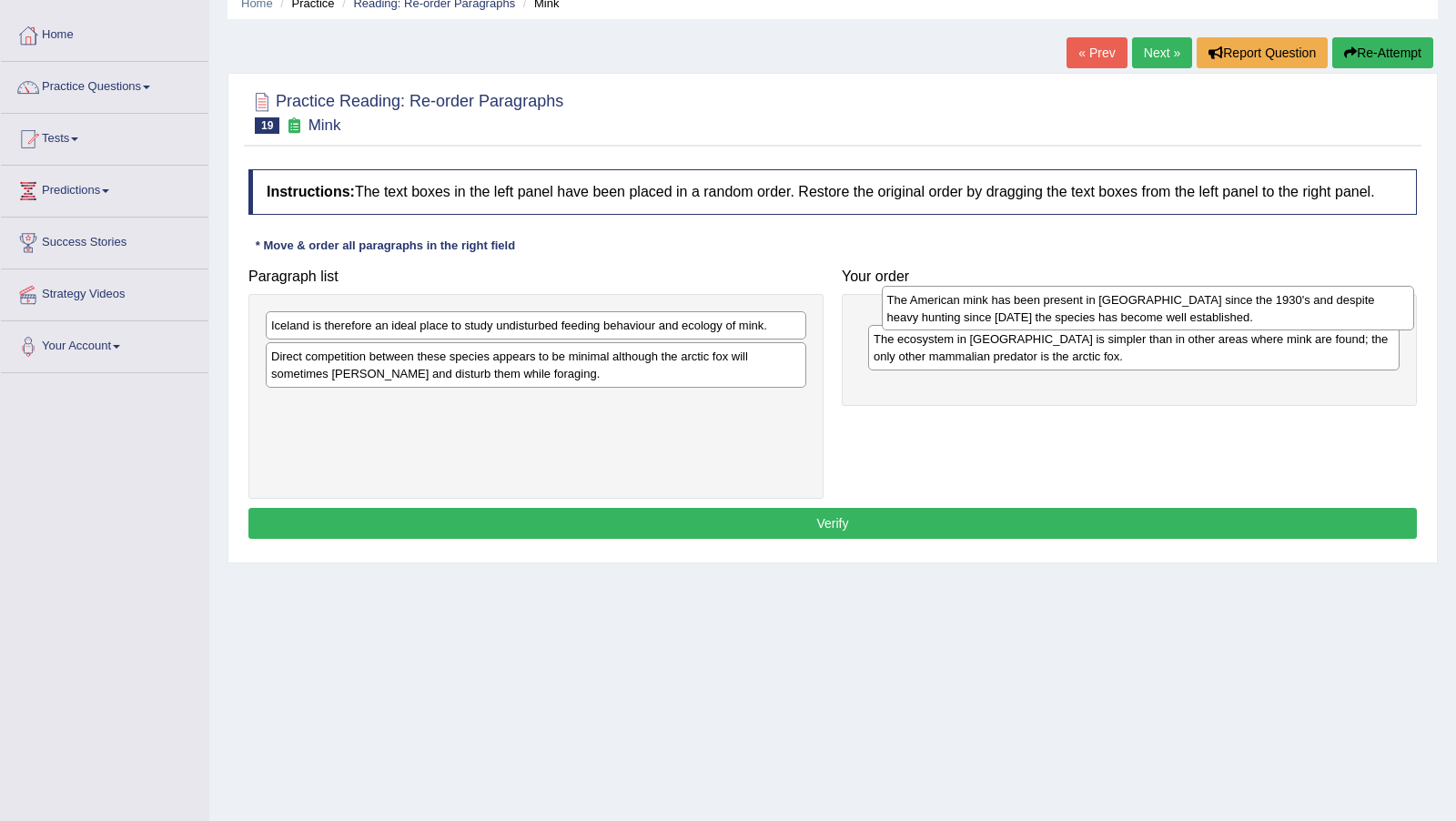
drag, startPoint x: 1168, startPoint y: 401, endPoint x: 1182, endPoint y: 329, distance: 73.3
click at [1182, 329] on div "The American mink has been present in Iceland since the 1930's and despite heav…" at bounding box center [1148, 308] width 533 height 44
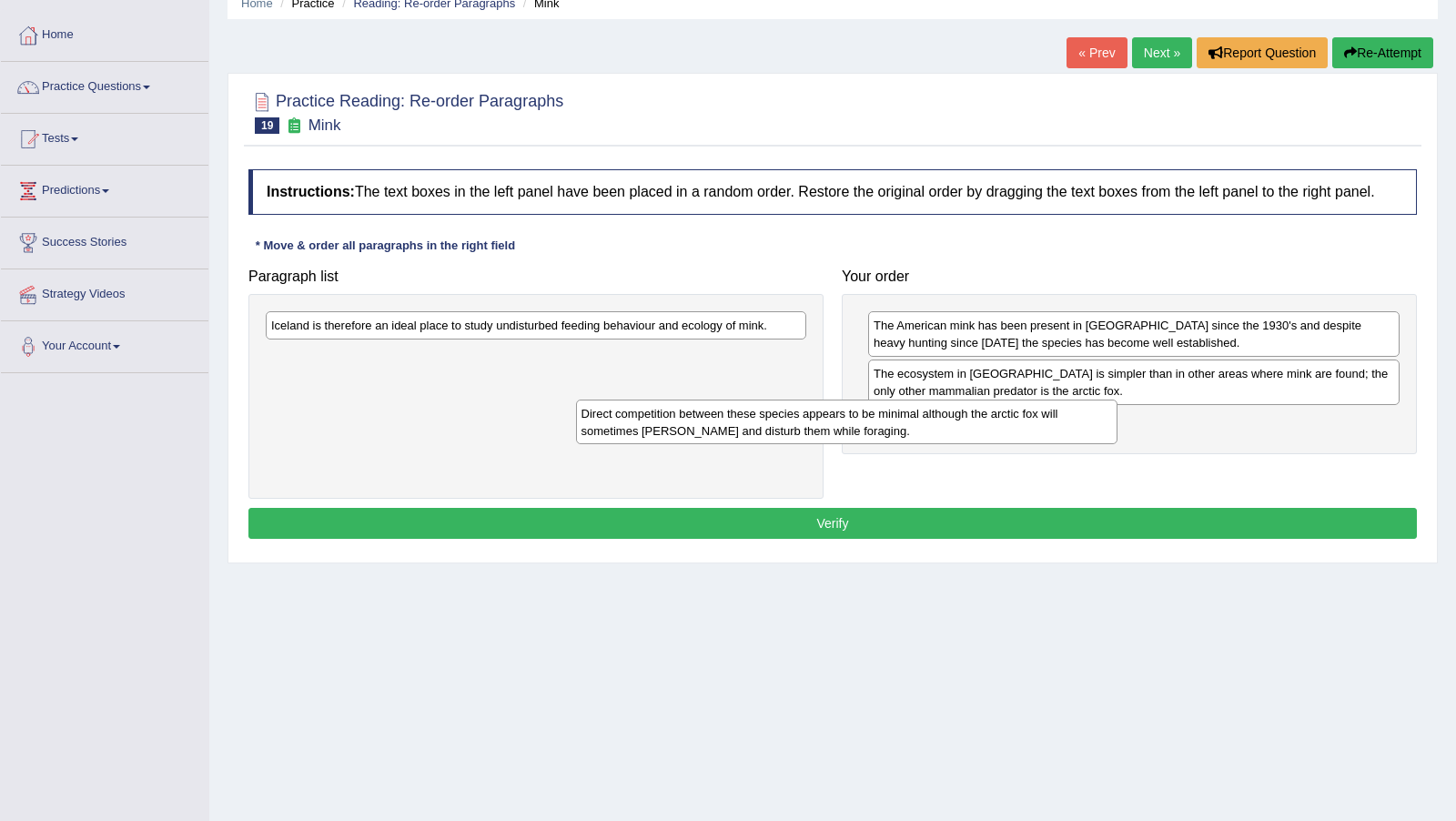
drag, startPoint x: 764, startPoint y: 375, endPoint x: 1075, endPoint y: 435, distance: 316.7
click at [1075, 435] on div "Direct competition between these species appears to be minimal although the arc…" at bounding box center [847, 422] width 541 height 44
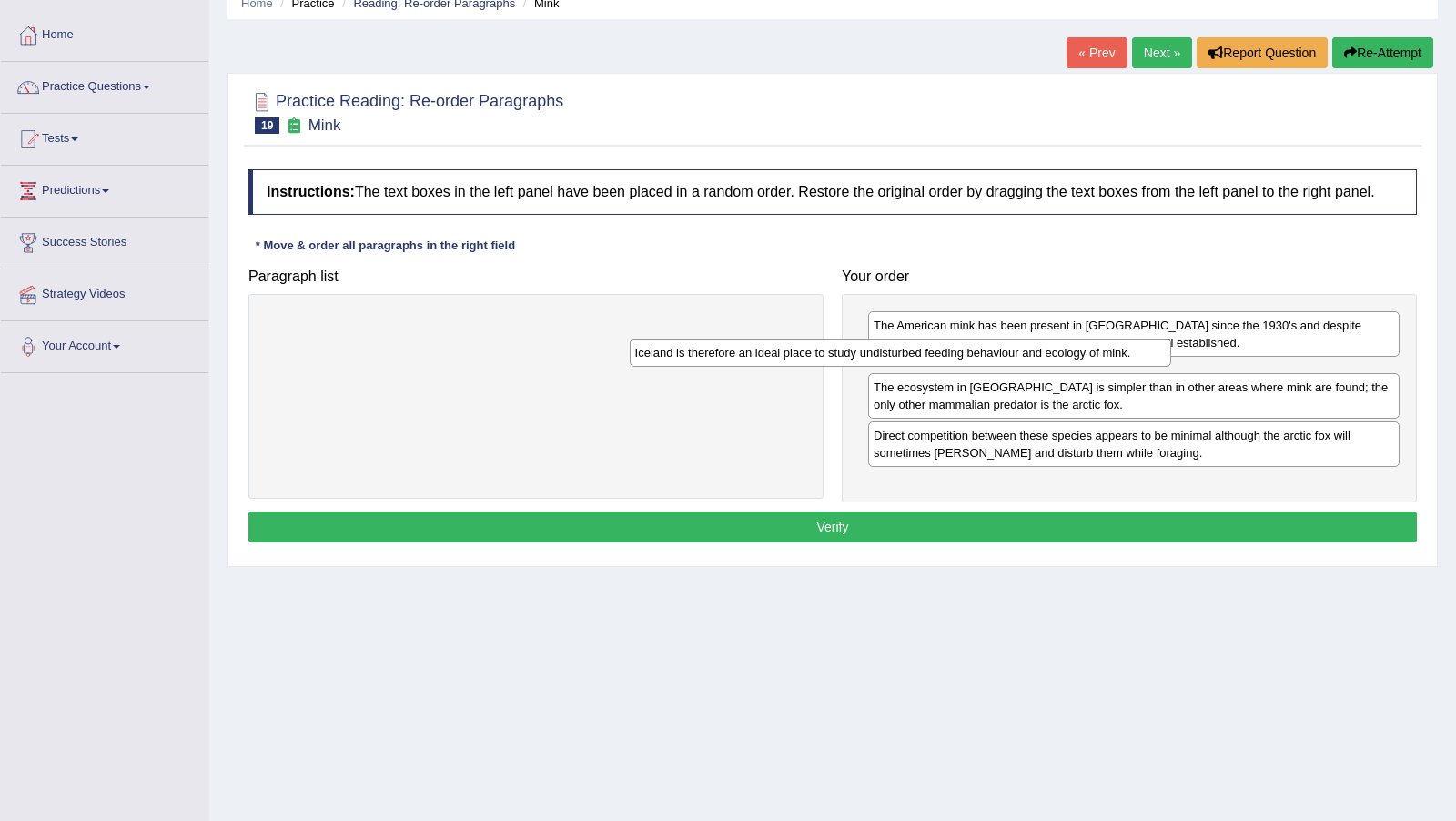
drag, startPoint x: 744, startPoint y: 339, endPoint x: 1138, endPoint y: 363, distance: 394.7
click at [1138, 366] on div "Iceland is therefore an ideal place to study undisturbed feeding behaviour and …" at bounding box center [900, 351] width 541 height 27
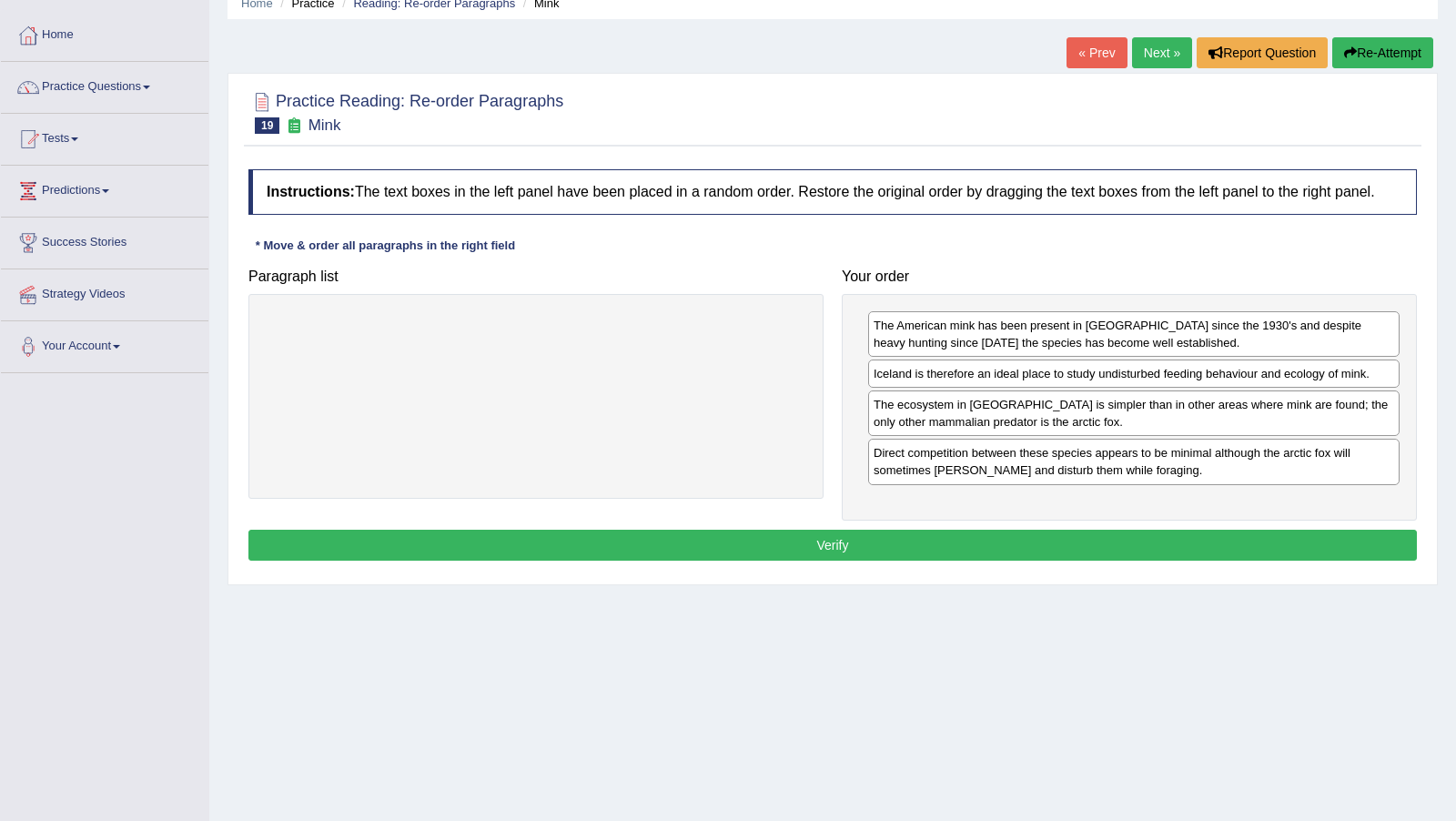
click at [1057, 556] on button "Verify" at bounding box center [832, 545] width 1168 height 31
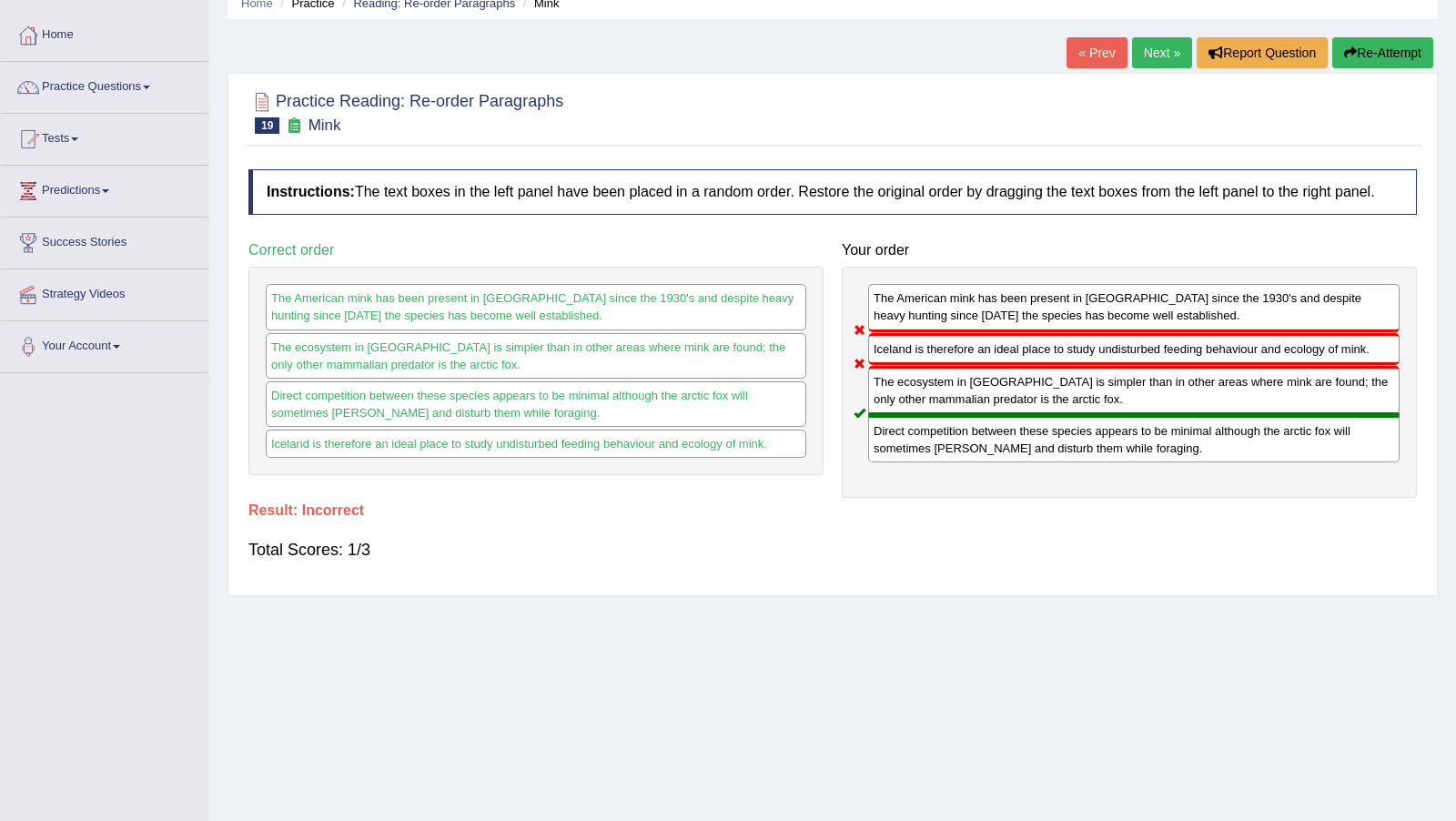
drag, startPoint x: 1057, startPoint y: 556, endPoint x: 1358, endPoint y: 216, distance: 454.1
click at [1187, 253] on body "Toggle navigation Home Practice Questions Speaking Practice Read Aloud Repeat S…" at bounding box center [728, 331] width 1456 height 821
drag, startPoint x: 1162, startPoint y: 48, endPoint x: 1160, endPoint y: 123, distance: 75.0
click at [1162, 48] on link "Next »" at bounding box center [1161, 52] width 60 height 31
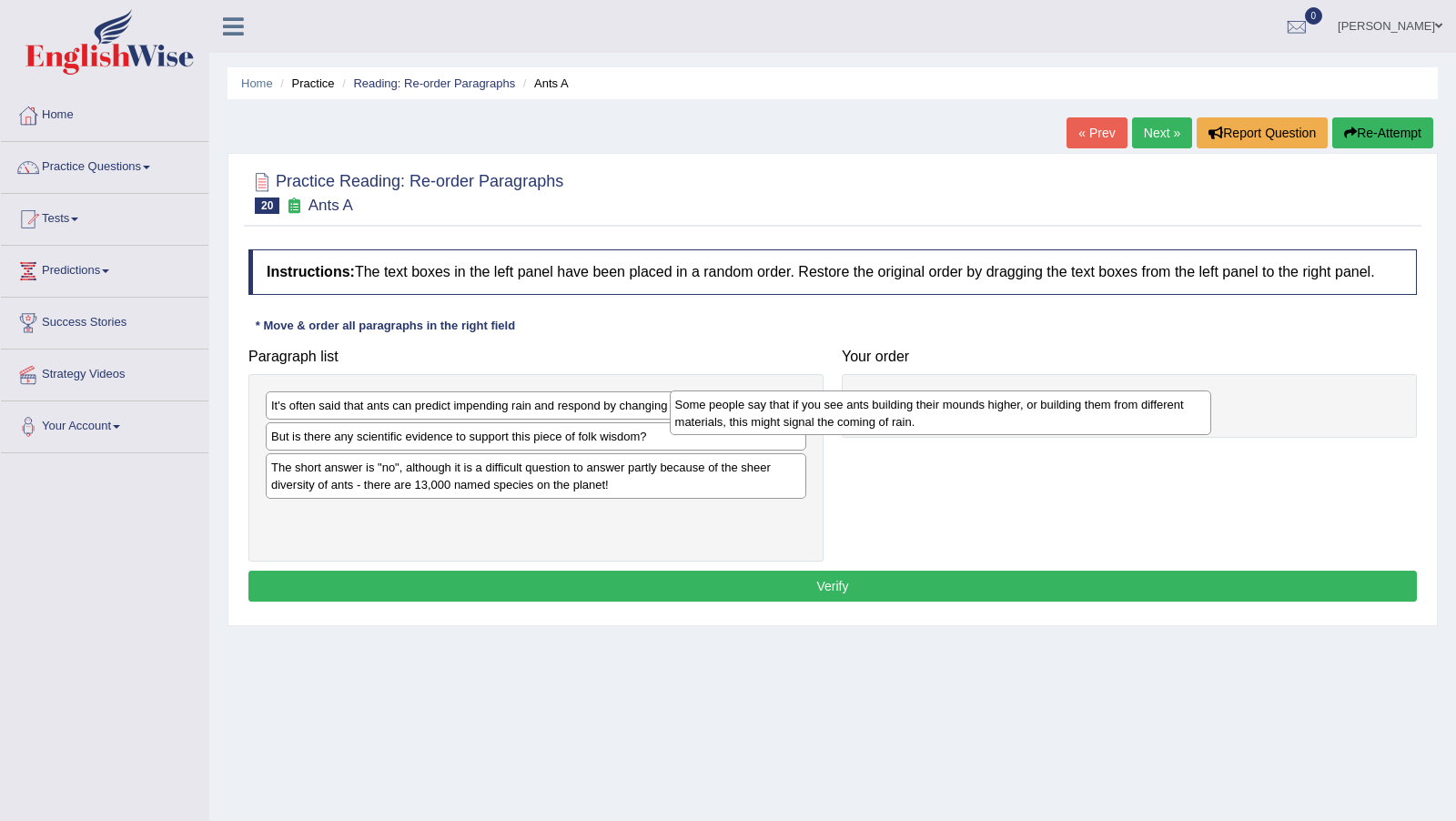
drag, startPoint x: 616, startPoint y: 480, endPoint x: 1020, endPoint y: 419, distance: 408.6
click at [616, 480] on div "It's often said that ants can predict impending rain and respond by changing th…" at bounding box center [535, 468] width 575 height 187
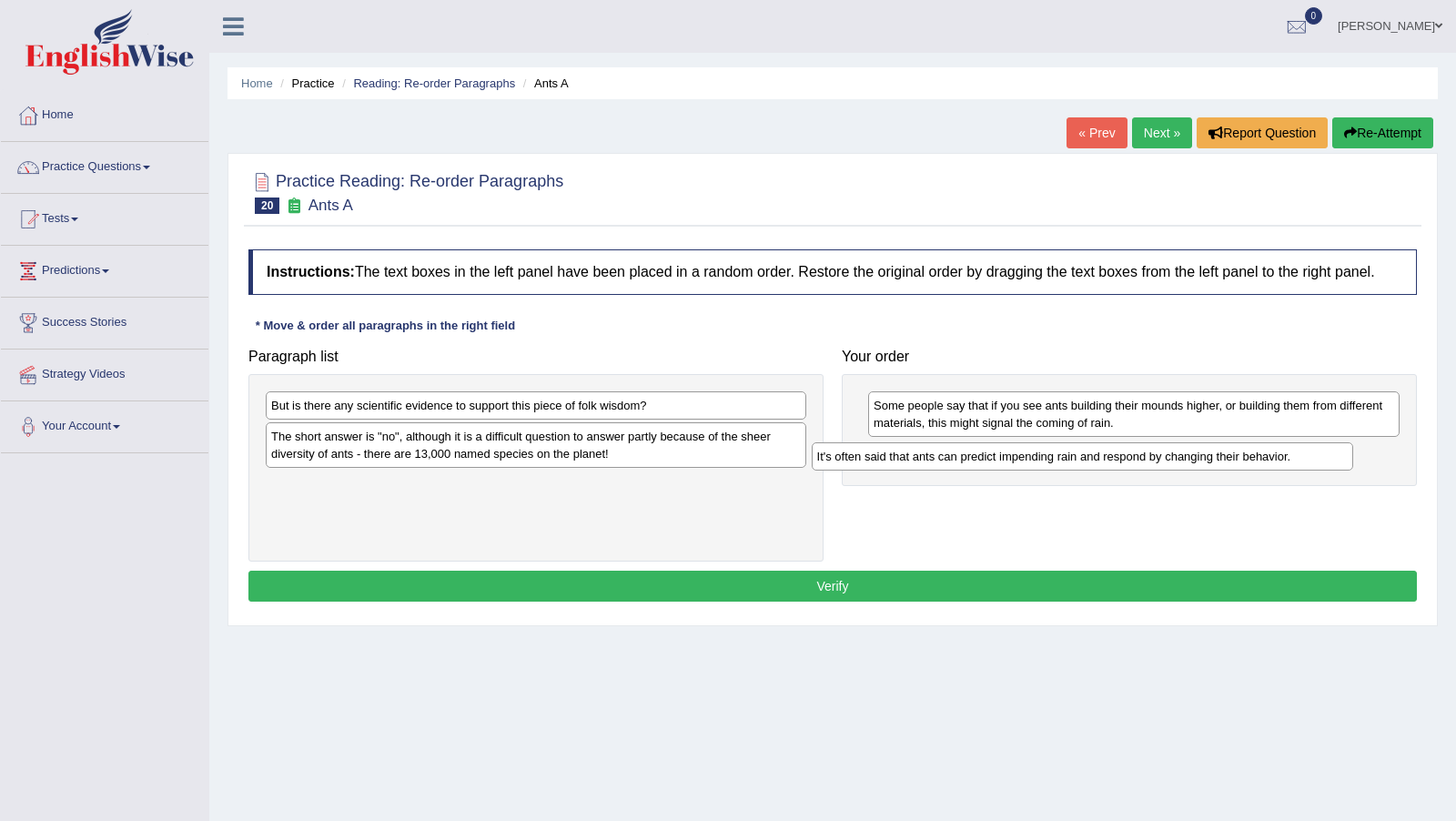
drag, startPoint x: 490, startPoint y: 412, endPoint x: 1037, endPoint y: 465, distance: 549.6
click at [1037, 465] on div "It's often said that ants can predict impending rain and respond by changing th…" at bounding box center [1082, 455] width 541 height 27
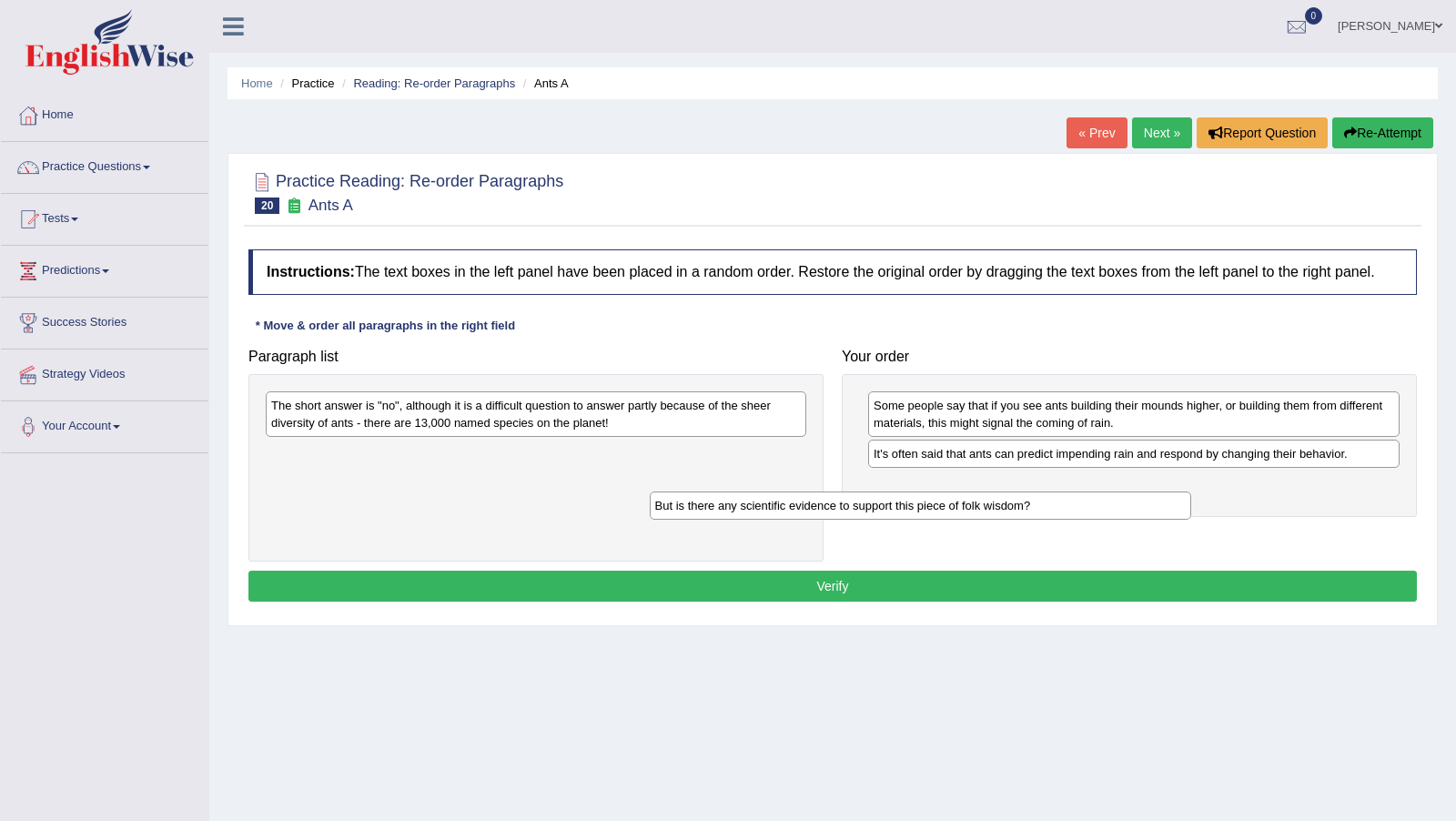
drag, startPoint x: 670, startPoint y: 410, endPoint x: 1057, endPoint y: 521, distance: 402.6
click at [1057, 519] on div "But is there any scientific evidence to support this piece of folk wisdom?" at bounding box center [920, 504] width 541 height 27
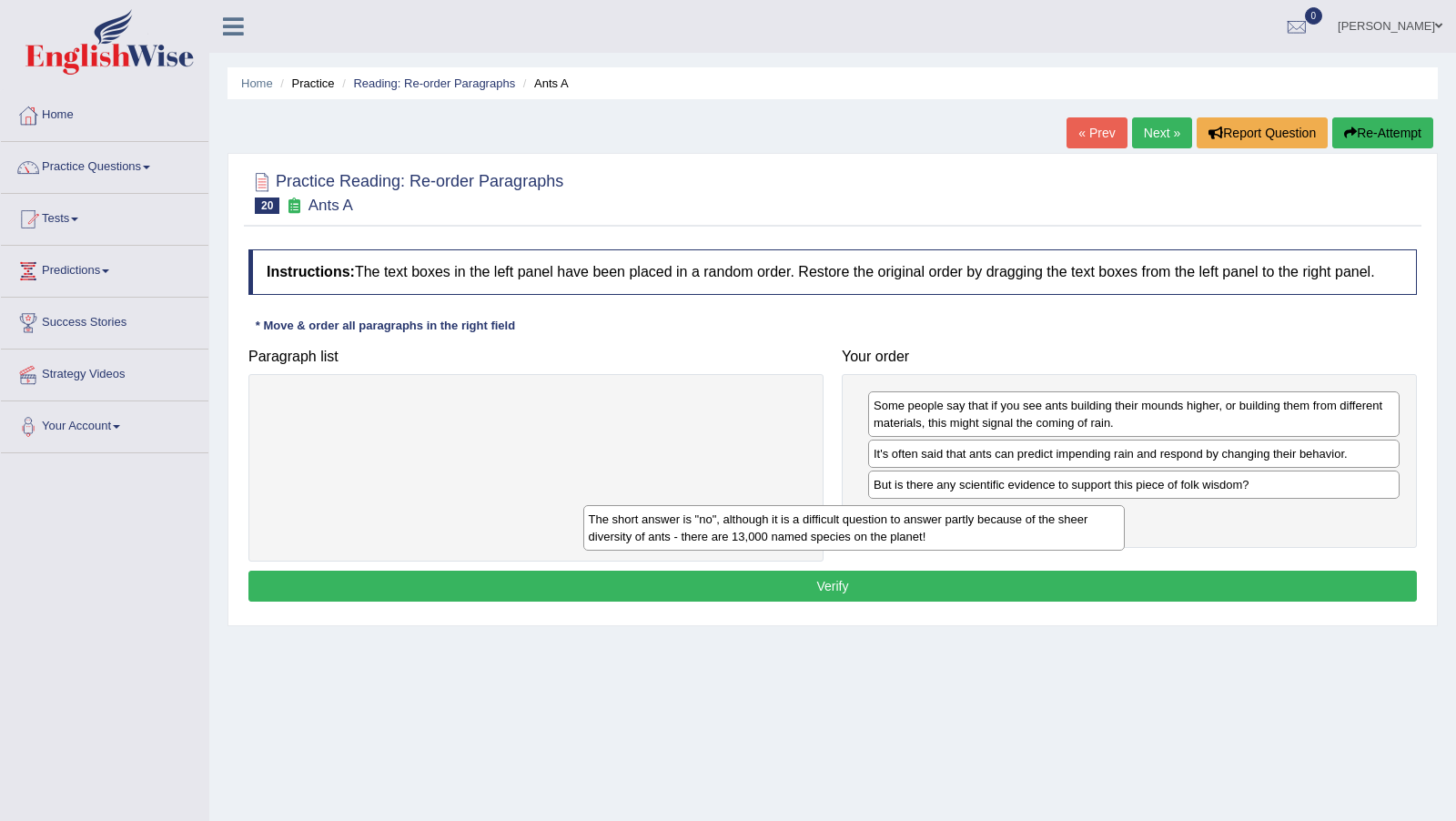
drag, startPoint x: 678, startPoint y: 423, endPoint x: 996, endPoint y: 537, distance: 337.8
click at [996, 537] on div "The short answer is "no", although it is a difficult question to answer partly …" at bounding box center [854, 527] width 541 height 44
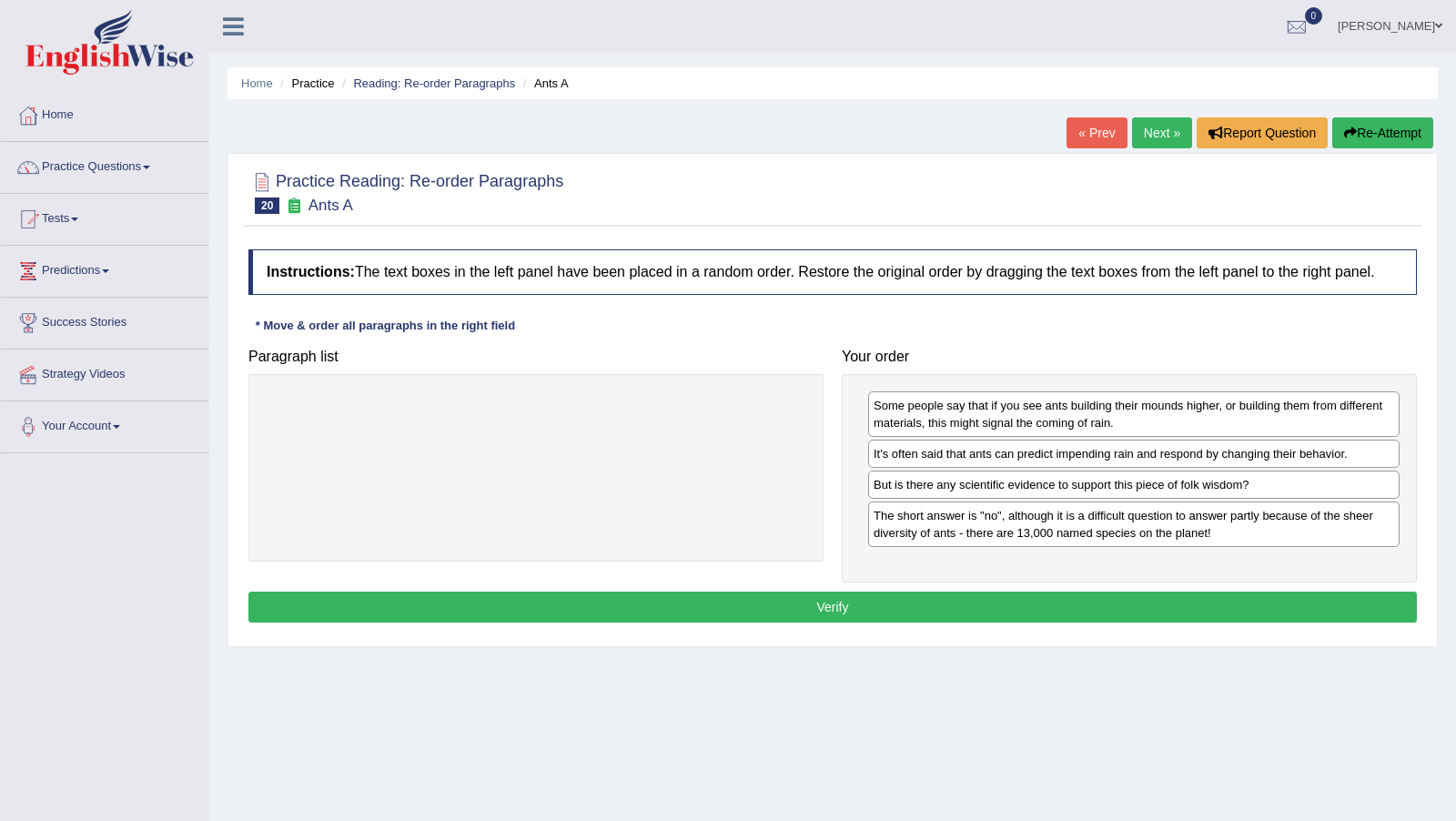
click at [700, 477] on div at bounding box center [535, 468] width 575 height 187
click at [749, 583] on div "Paragraph list Correct order It's often said that ants can predict impending ra…" at bounding box center [832, 461] width 1186 height 243
click at [772, 617] on button "Verify" at bounding box center [832, 606] width 1168 height 31
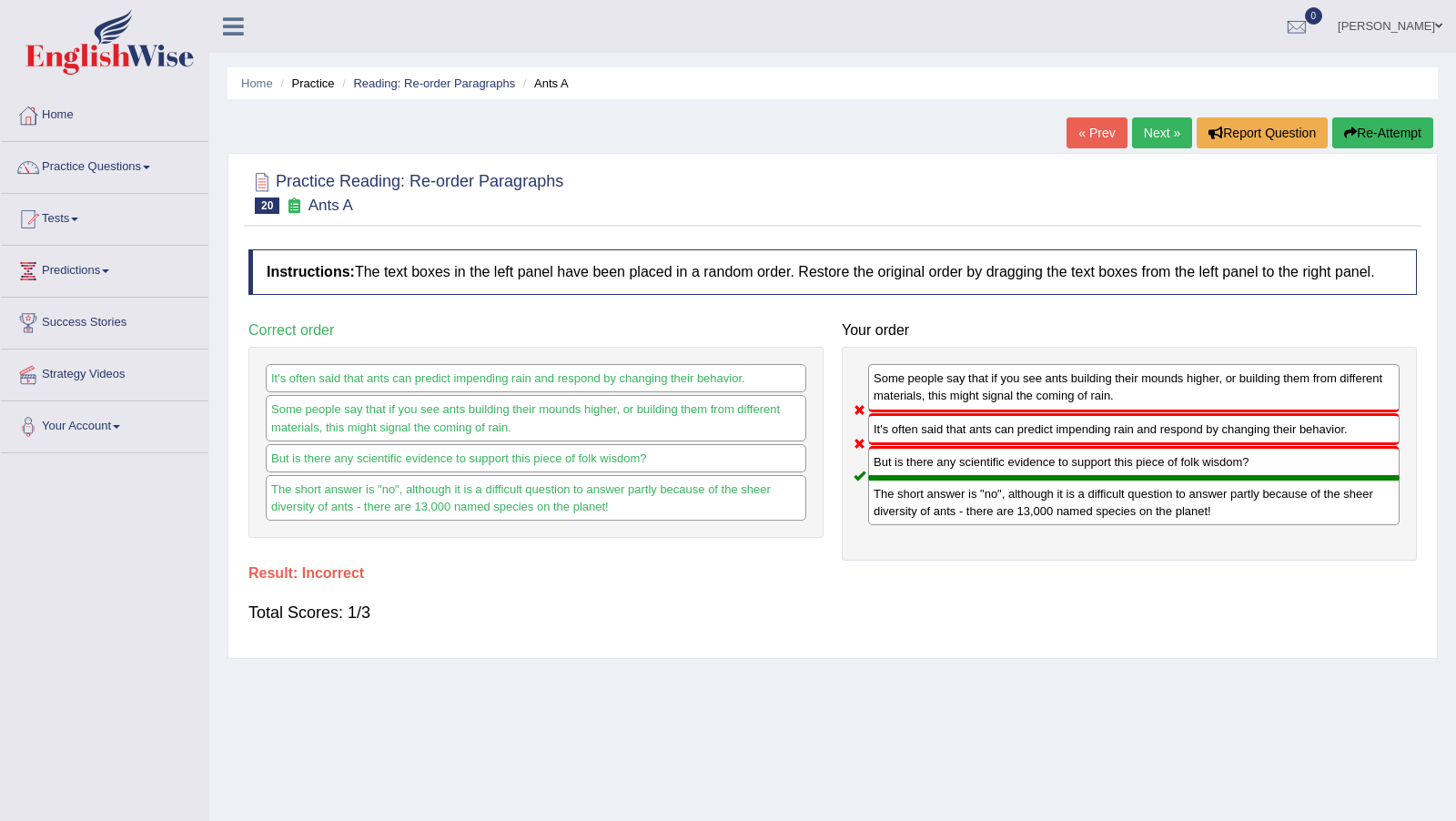
drag, startPoint x: 915, startPoint y: 331, endPoint x: 1166, endPoint y: 133, distance: 319.7
click at [1166, 133] on link "Next »" at bounding box center [1161, 133] width 60 height 31
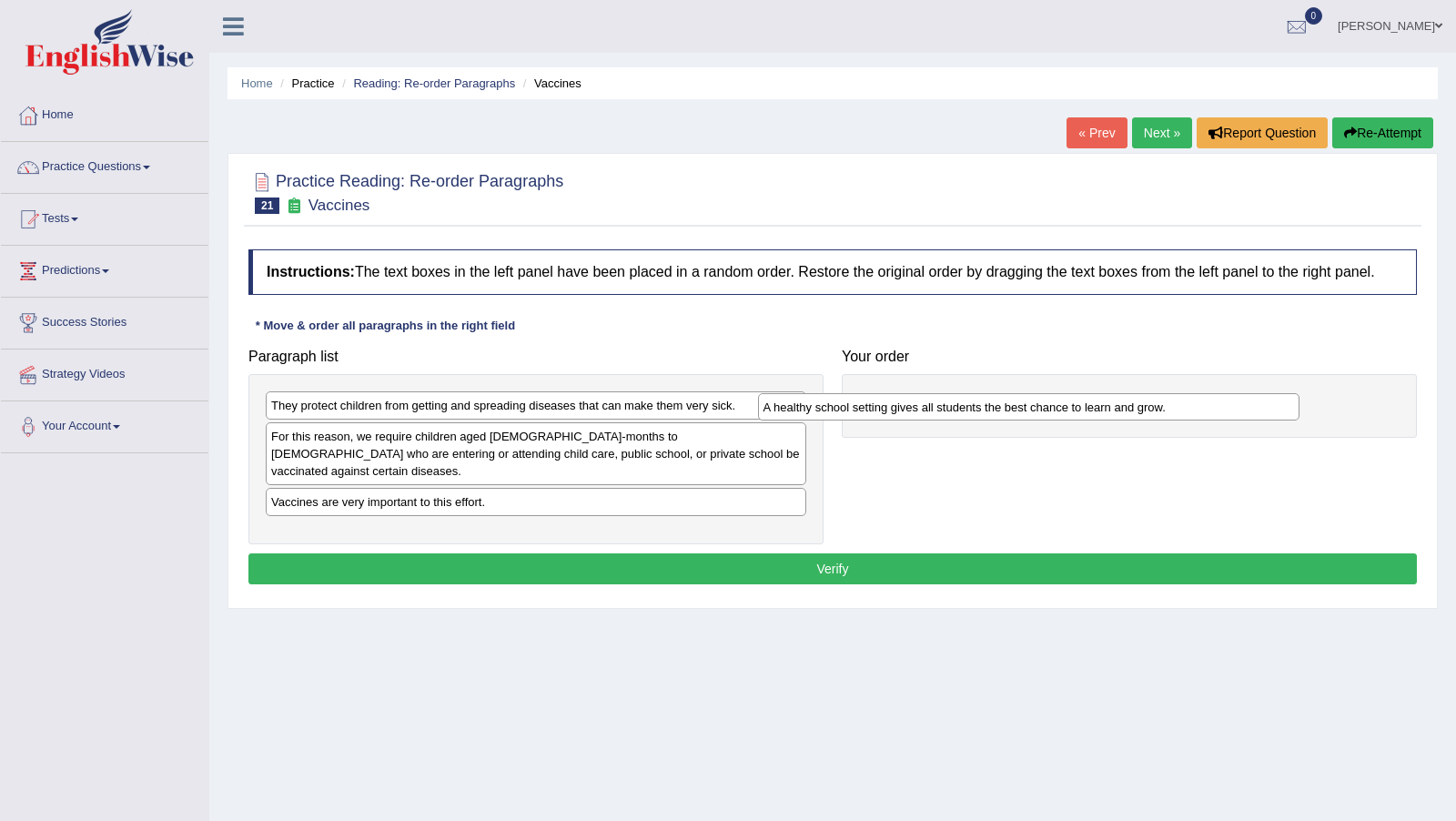
drag, startPoint x: 0, startPoint y: 0, endPoint x: 982, endPoint y: 421, distance: 1068.4
click at [488, 495] on div "They protect children from getting and spreading diseases that can make them ve…" at bounding box center [535, 460] width 575 height 171
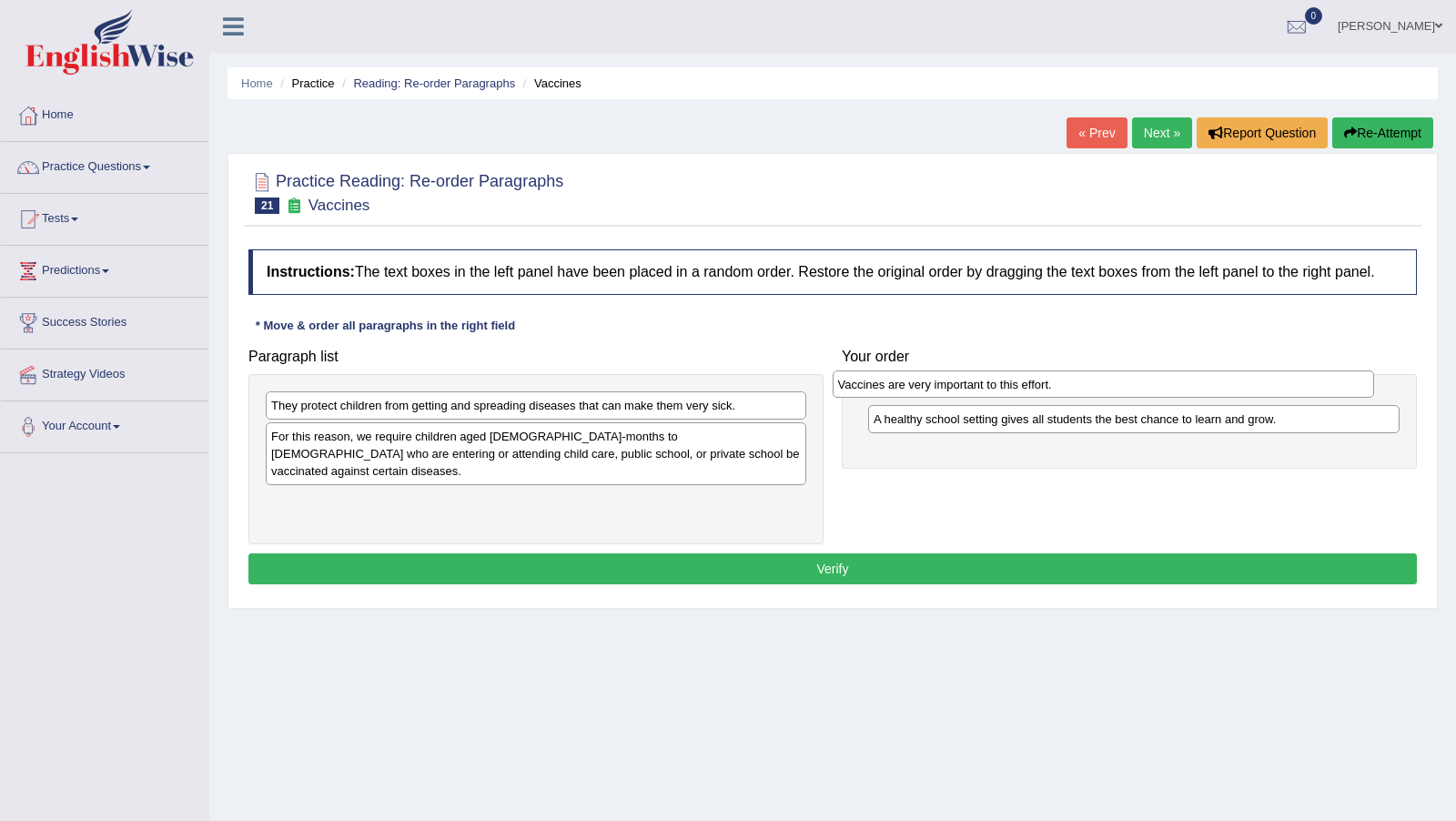
drag, startPoint x: 394, startPoint y: 502, endPoint x: 960, endPoint y: 404, distance: 574.4
click at [960, 398] on div "Vaccines are very important to this effort." at bounding box center [1103, 384] width 541 height 27
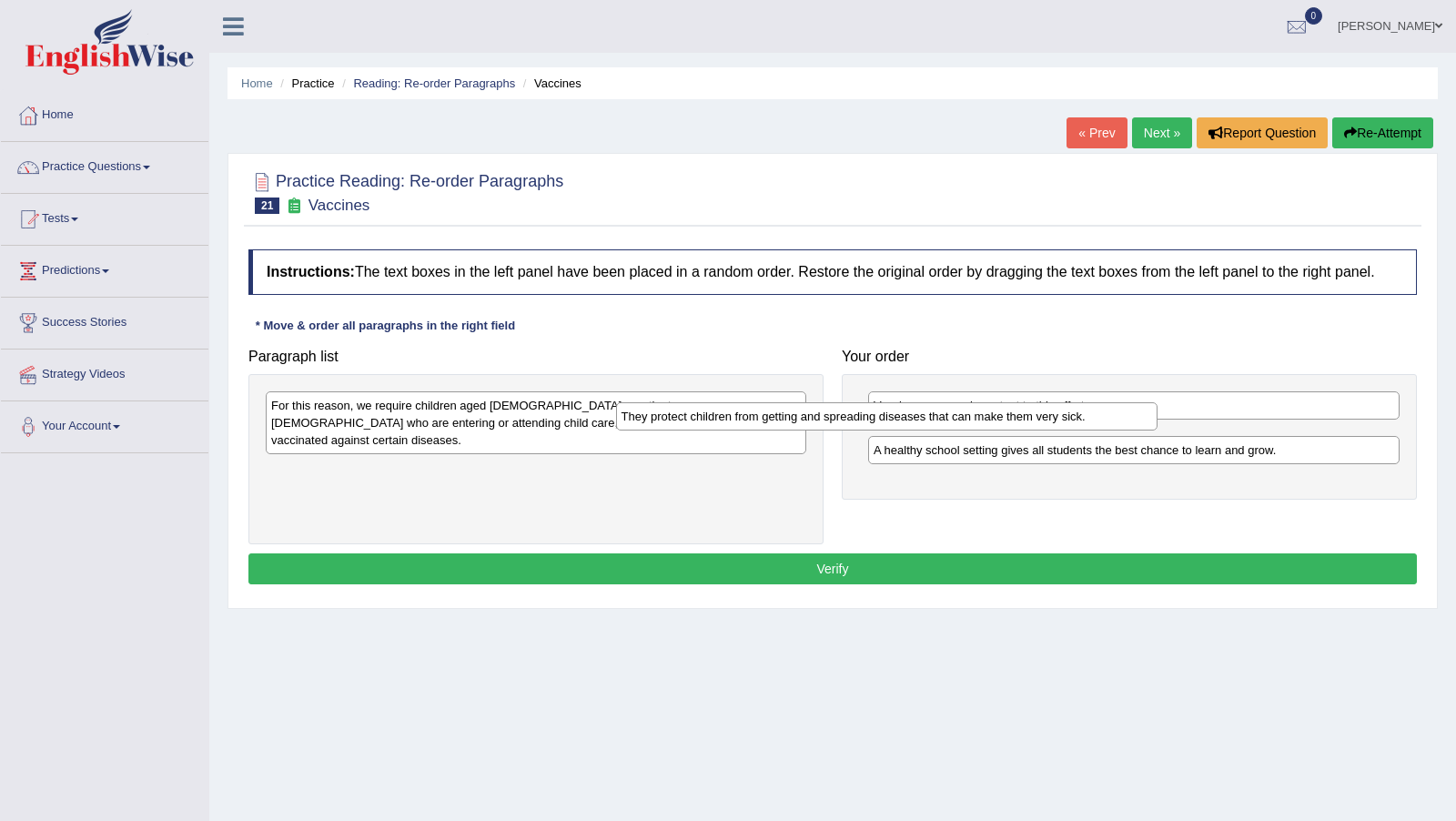
drag, startPoint x: 675, startPoint y: 423, endPoint x: 1025, endPoint y: 435, distance: 350.2
click at [1025, 430] on div "They protect children from getting and spreading diseases that can make them ve…" at bounding box center [886, 415] width 541 height 27
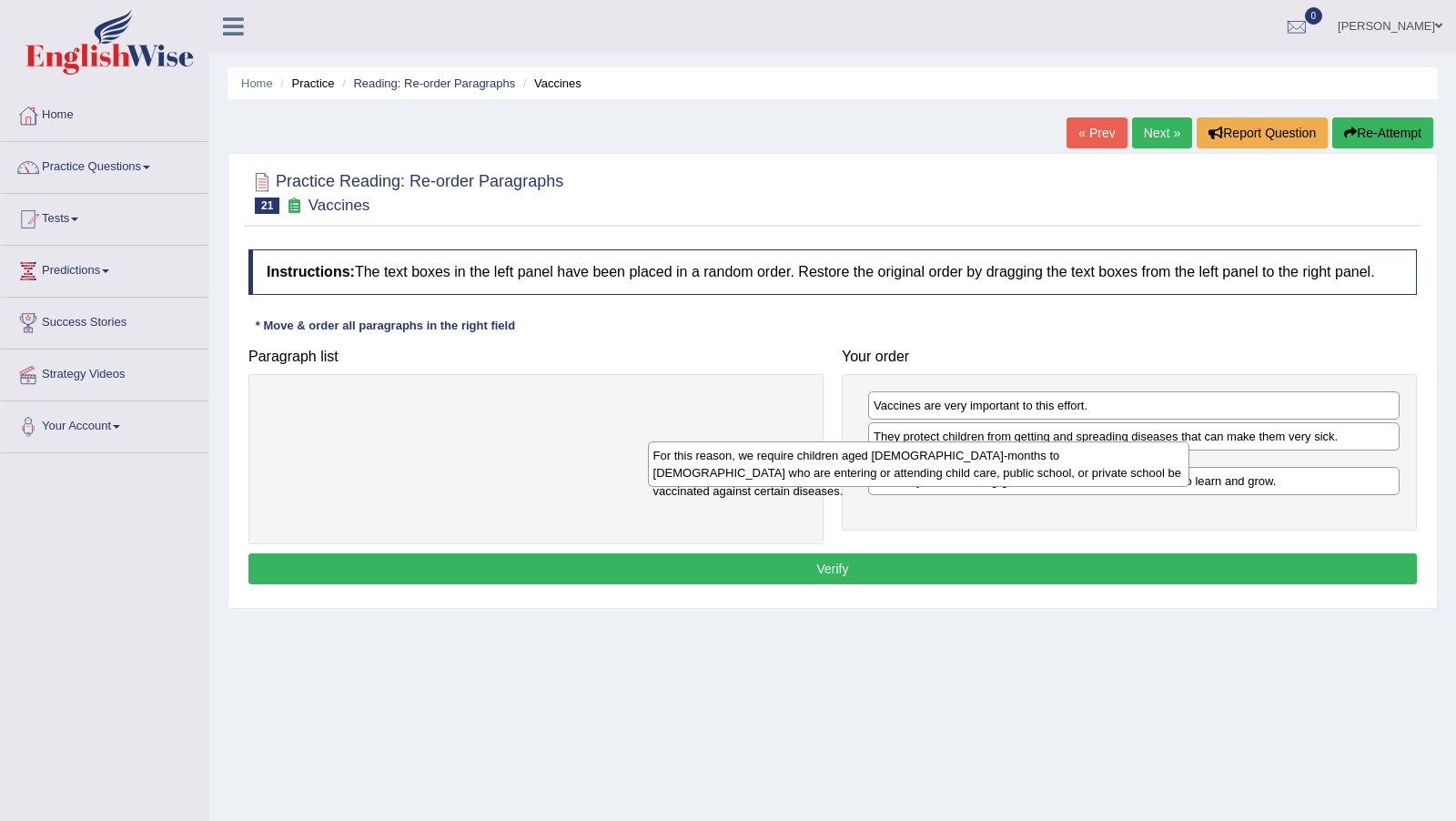
drag, startPoint x: 680, startPoint y: 421, endPoint x: 1063, endPoint y: 470, distance: 386.1
click at [1063, 470] on div "For this reason, we require children aged 2-months to 18-years old who are ente…" at bounding box center [918, 463] width 541 height 44
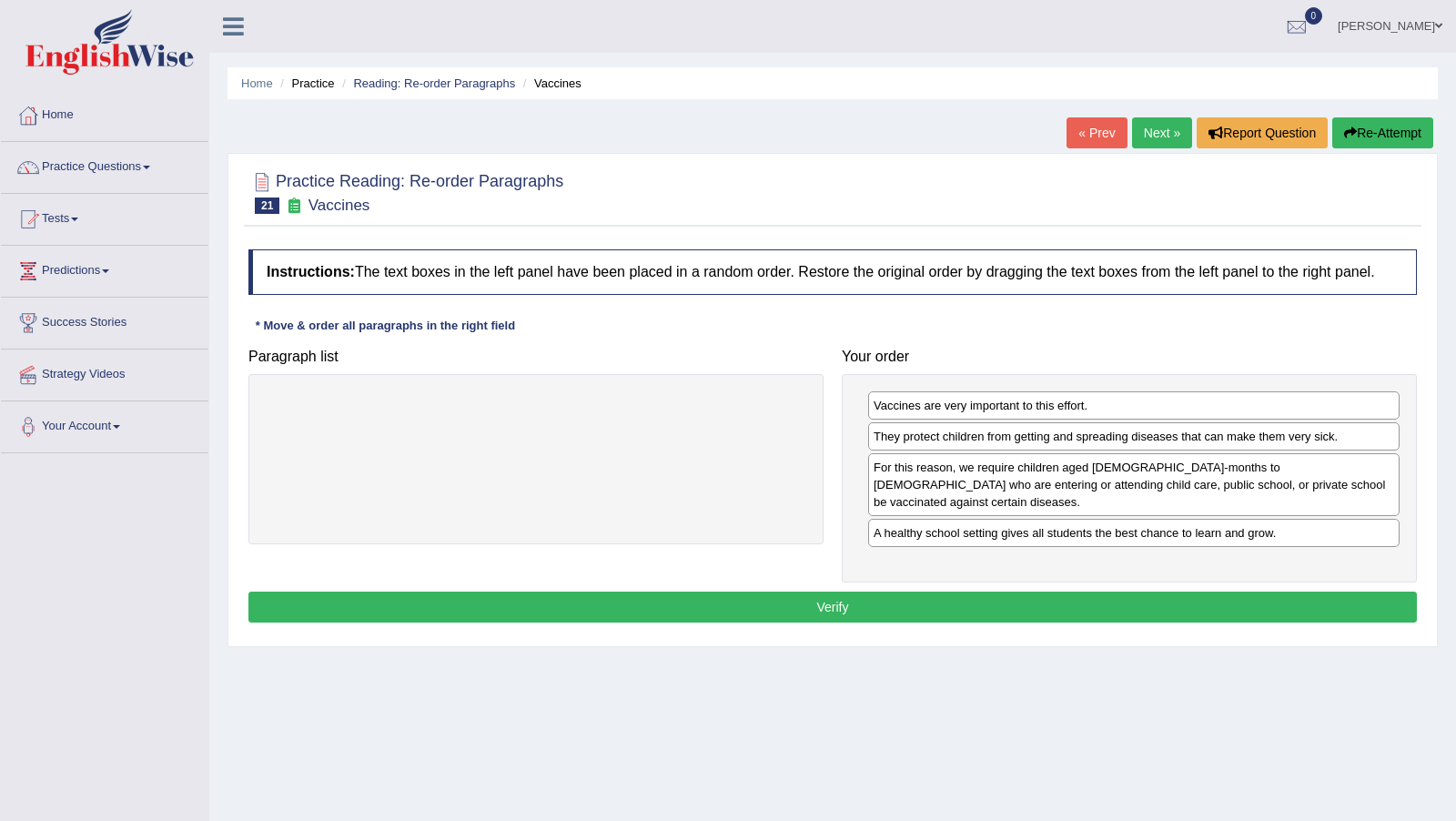
click at [1009, 595] on button "Verify" at bounding box center [832, 606] width 1168 height 31
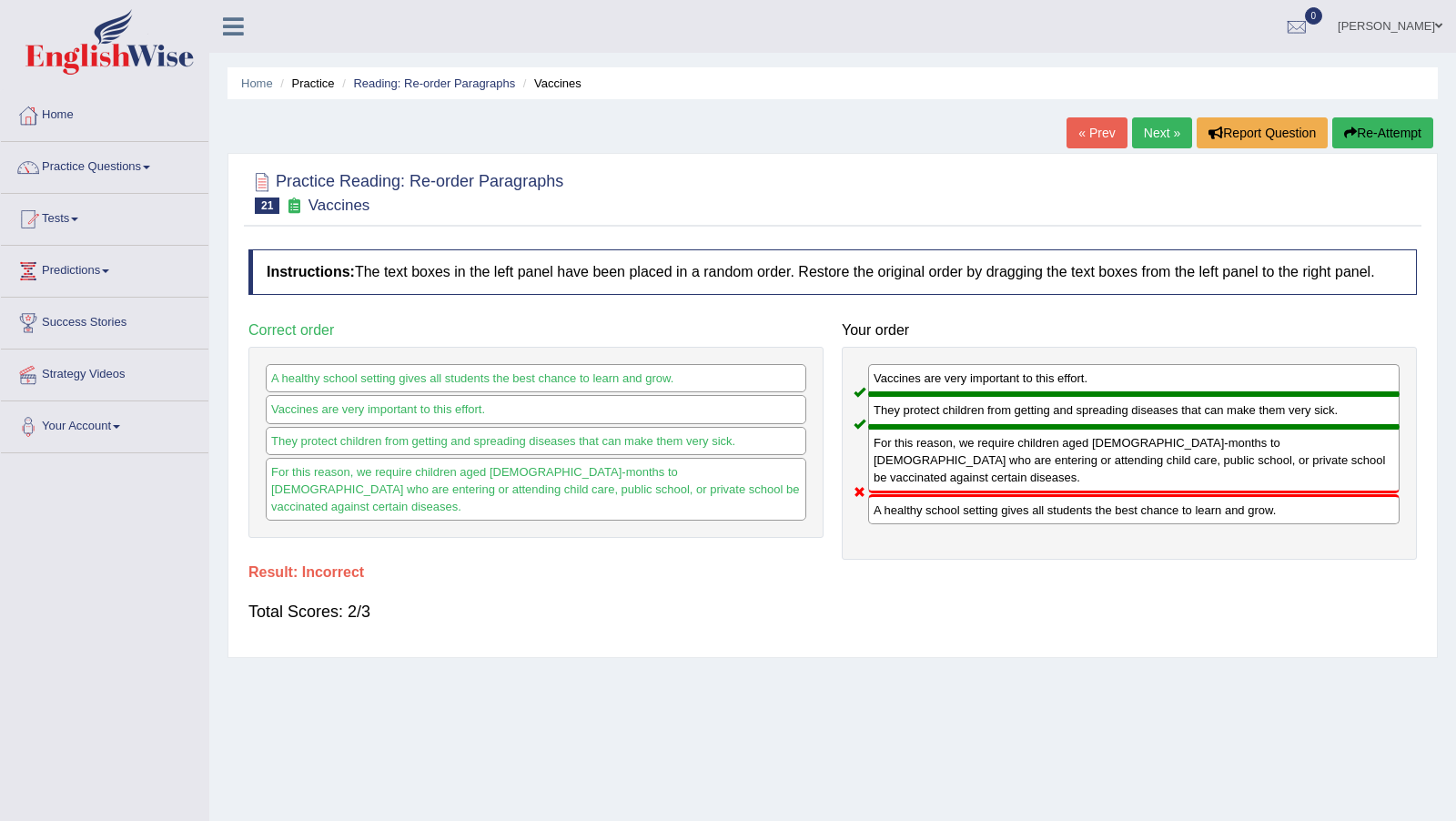
drag, startPoint x: 1009, startPoint y: 595, endPoint x: 43, endPoint y: 104, distance: 1083.6
click at [43, 104] on link "Home" at bounding box center [105, 112] width 207 height 45
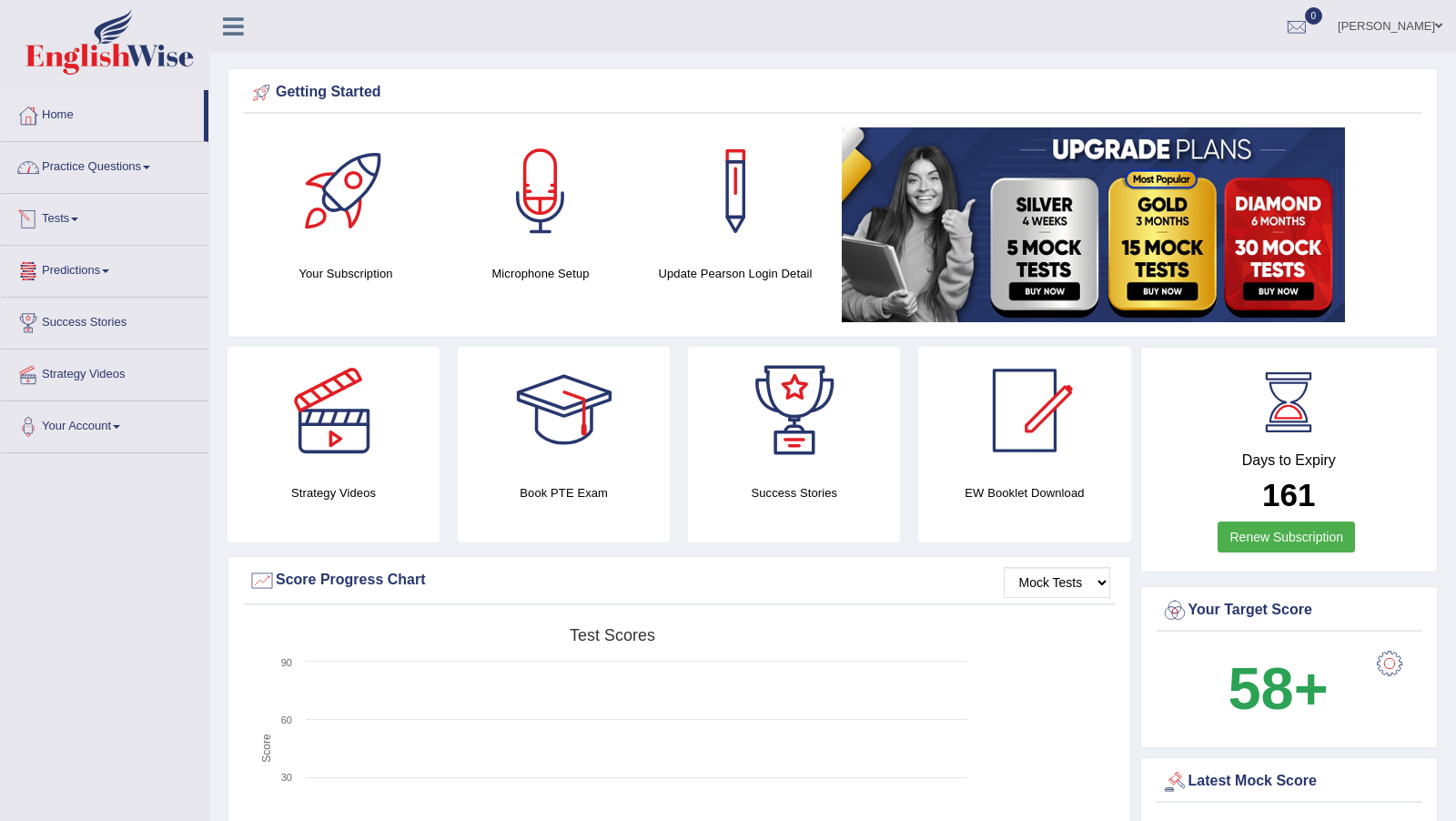
click at [94, 177] on link "Practice Questions" at bounding box center [105, 164] width 207 height 45
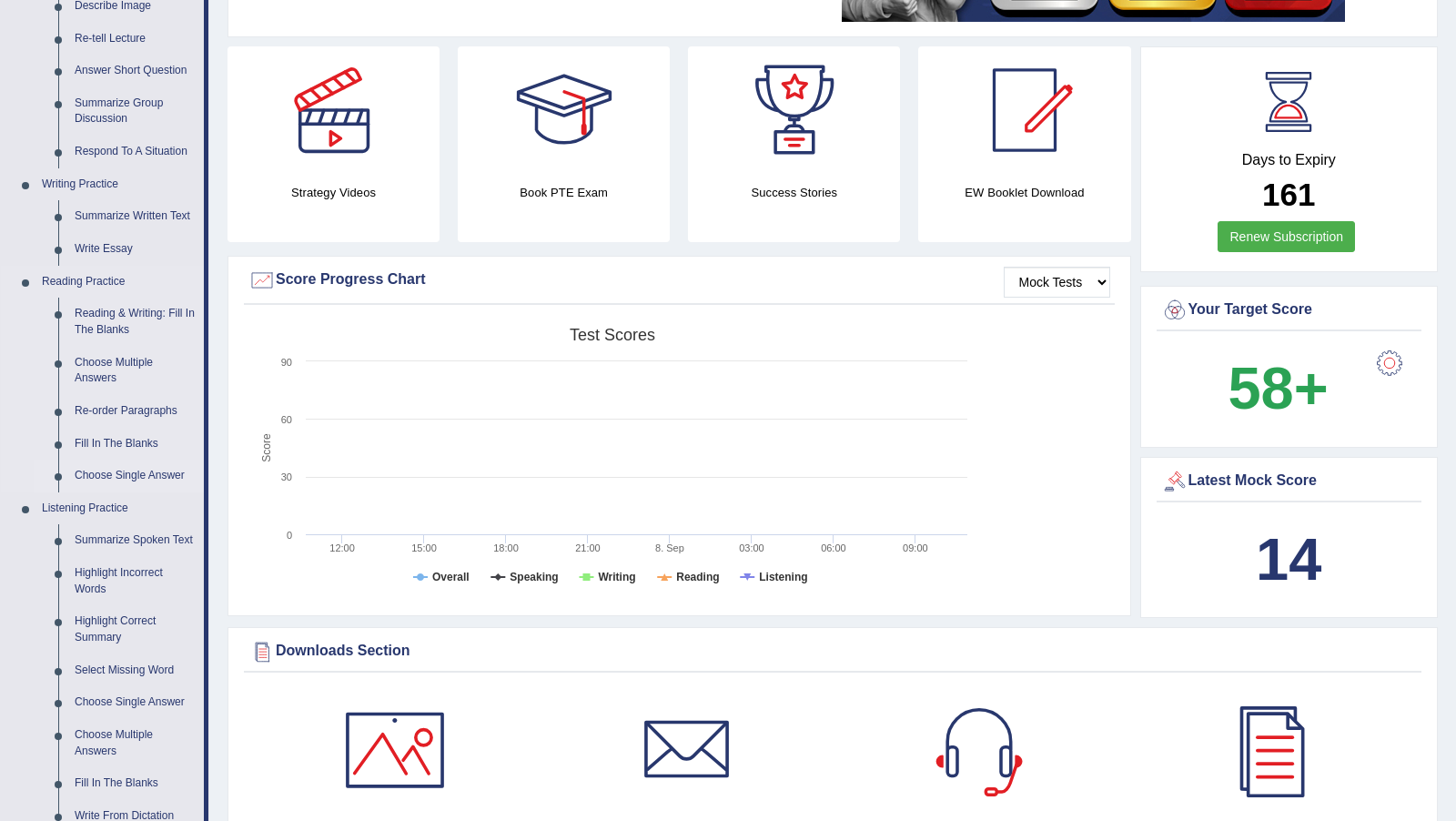
scroll to position [513, 0]
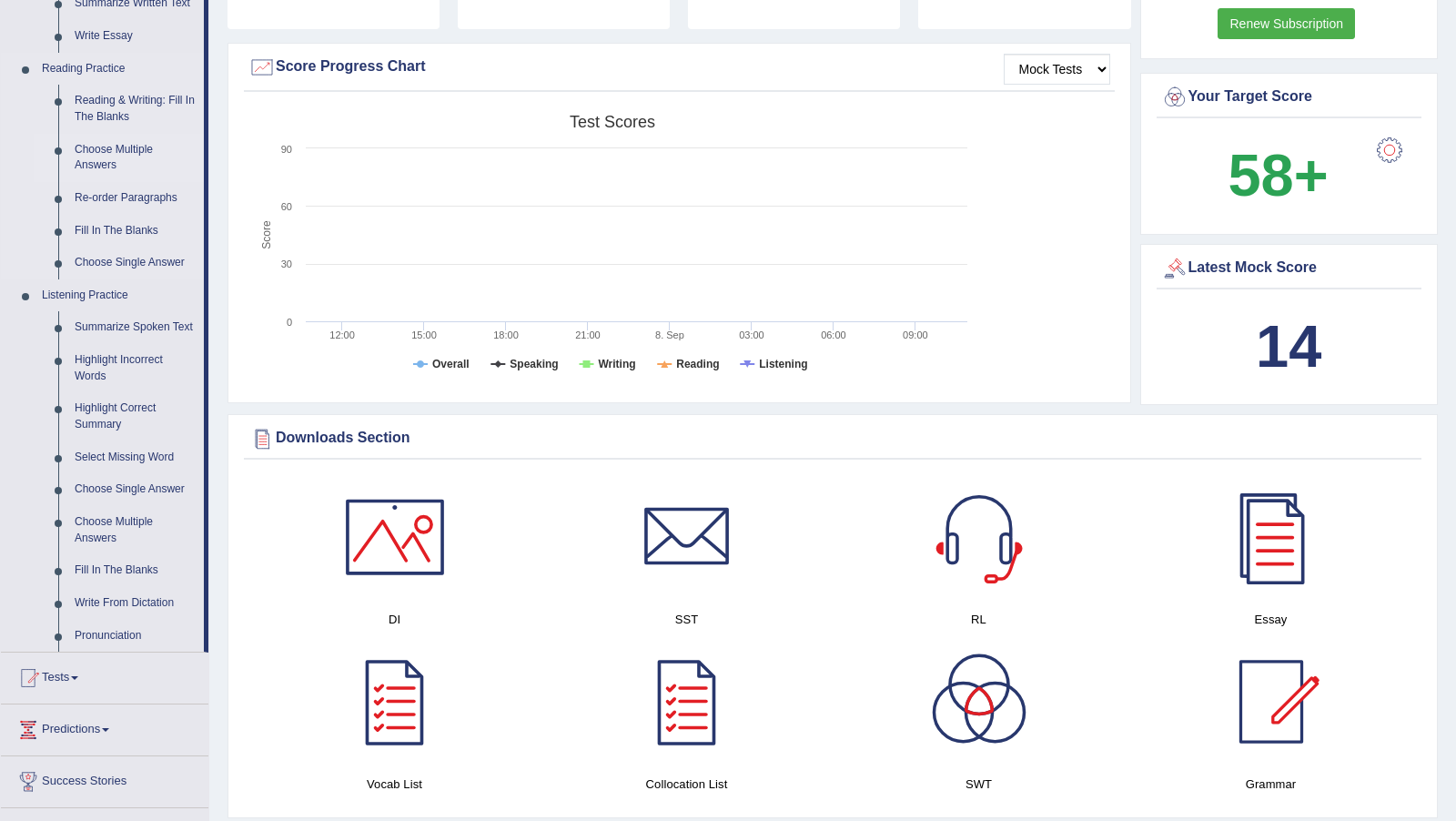
click at [107, 158] on link "Choose Multiple Answers" at bounding box center [135, 158] width 137 height 48
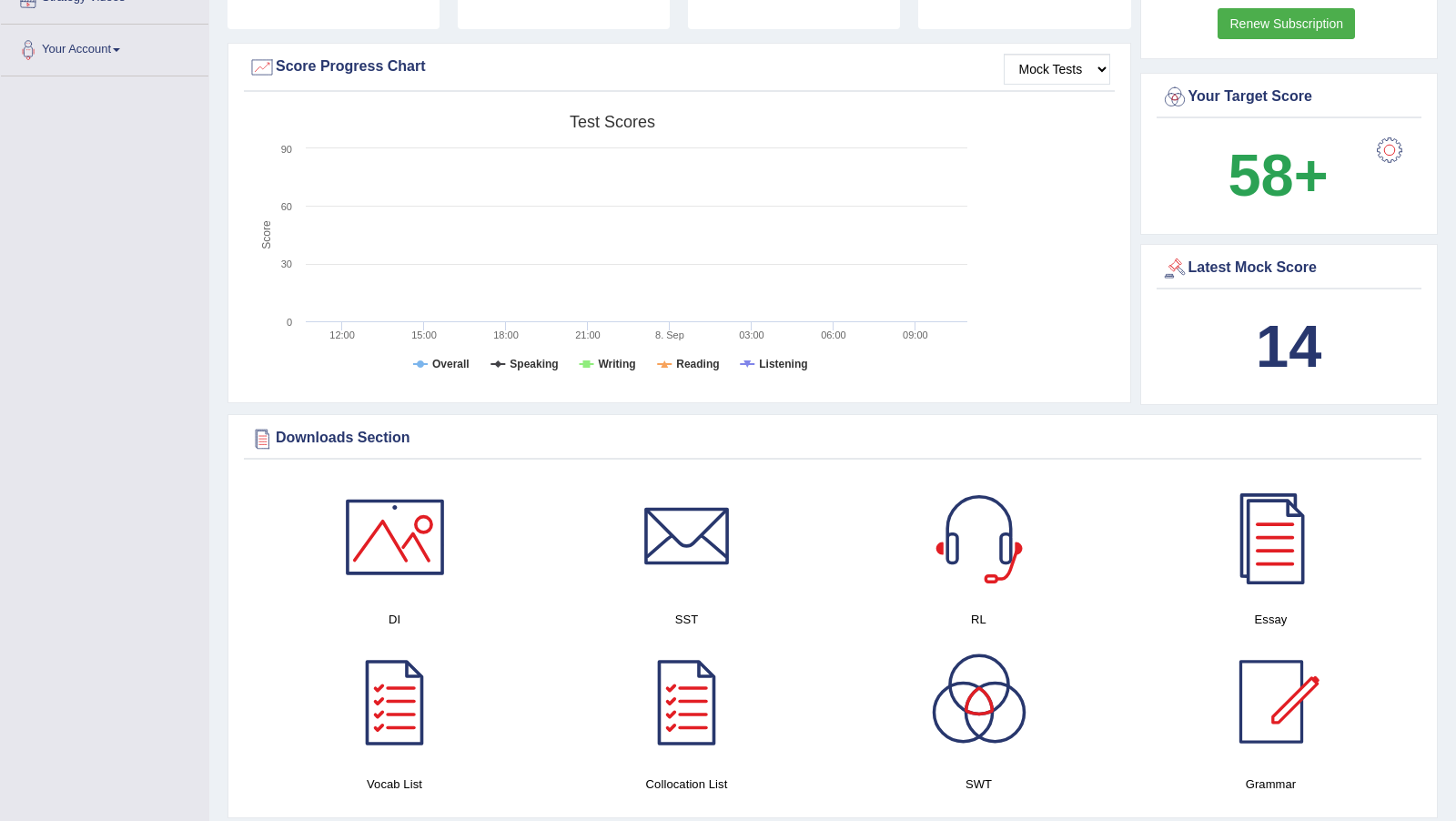
scroll to position [526, 0]
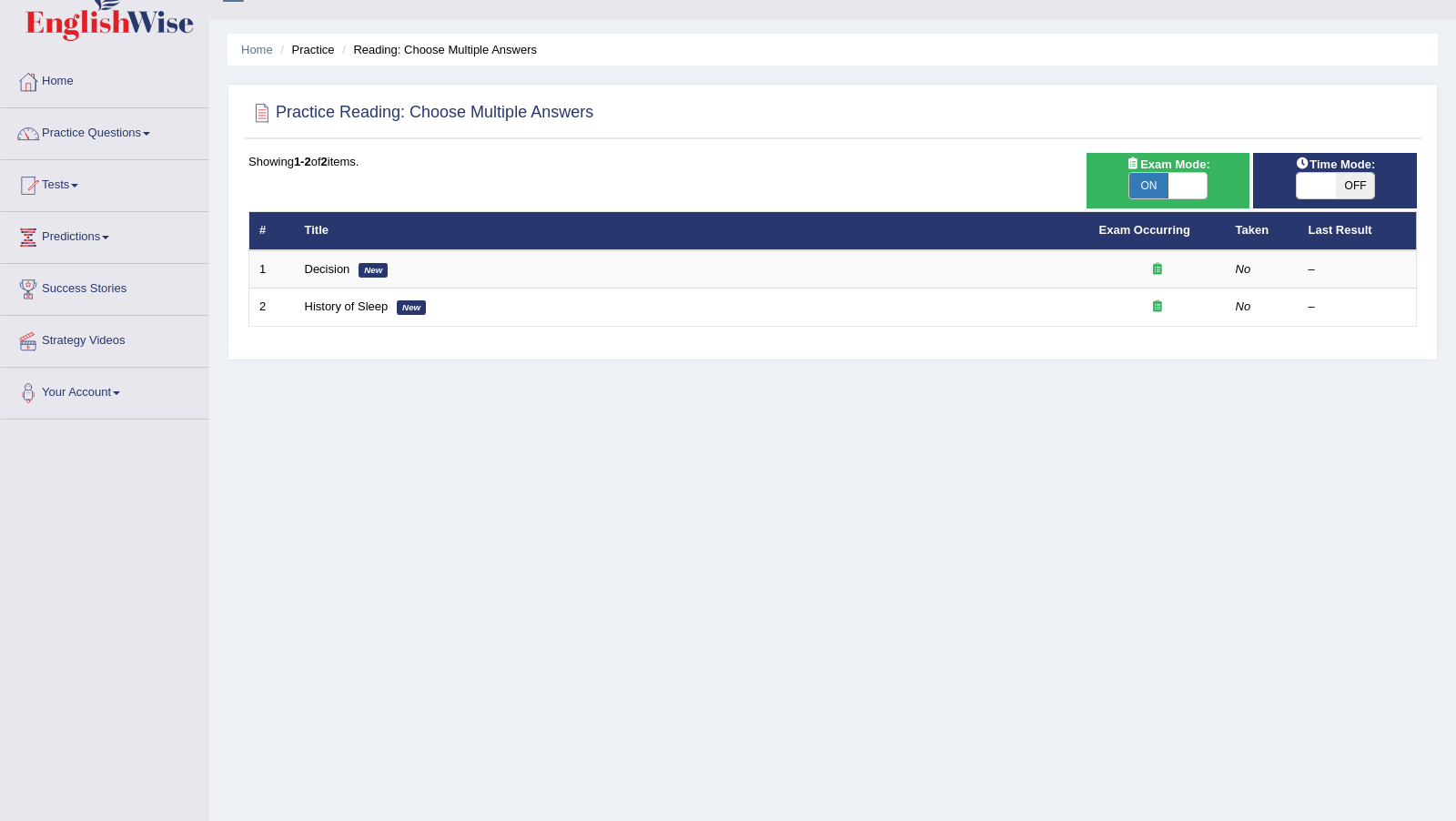
scroll to position [32, 0]
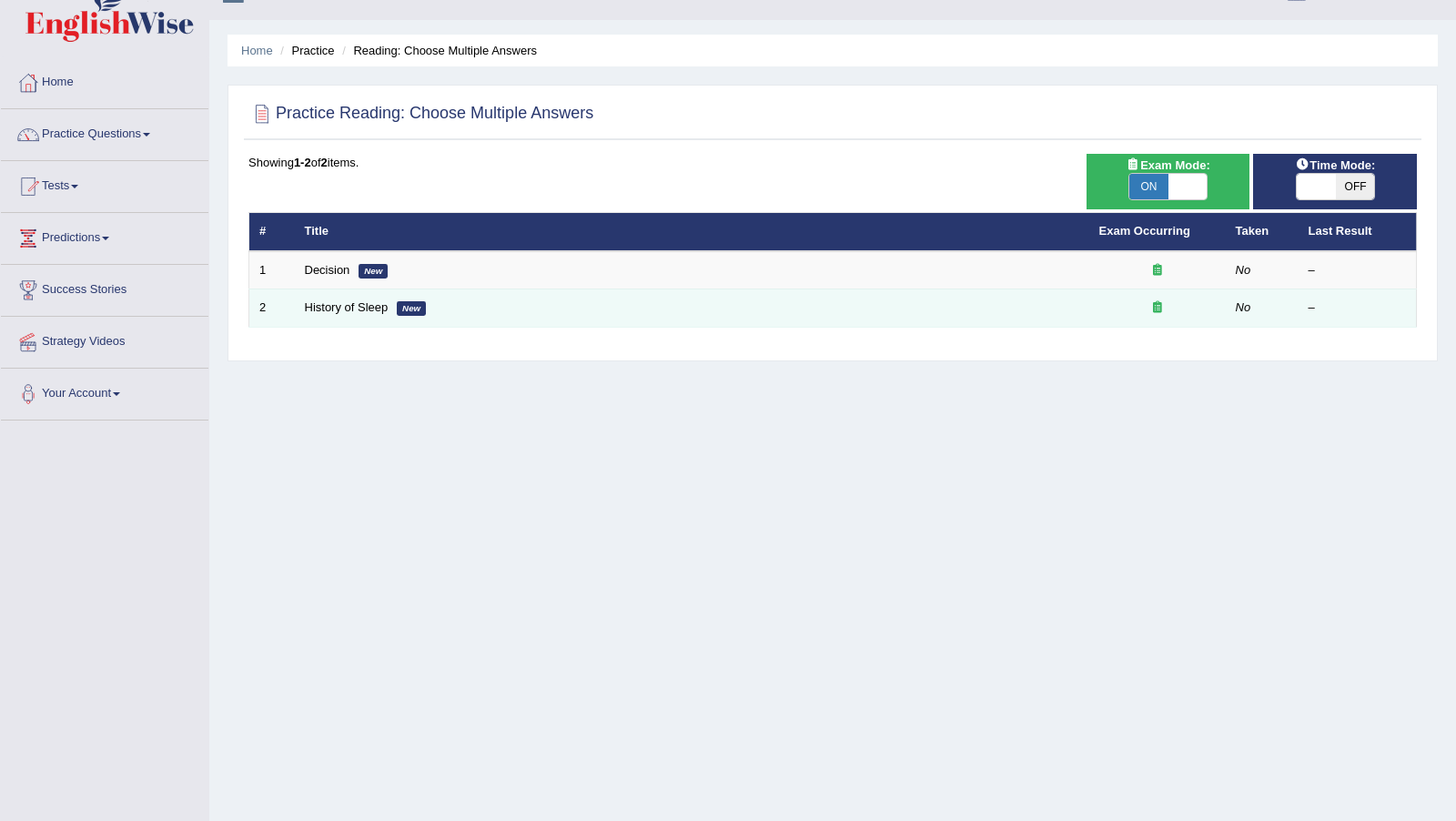
click at [377, 317] on td "History of Sleep New" at bounding box center [691, 308] width 794 height 38
click at [376, 305] on link "History of Sleep" at bounding box center [346, 307] width 83 height 14
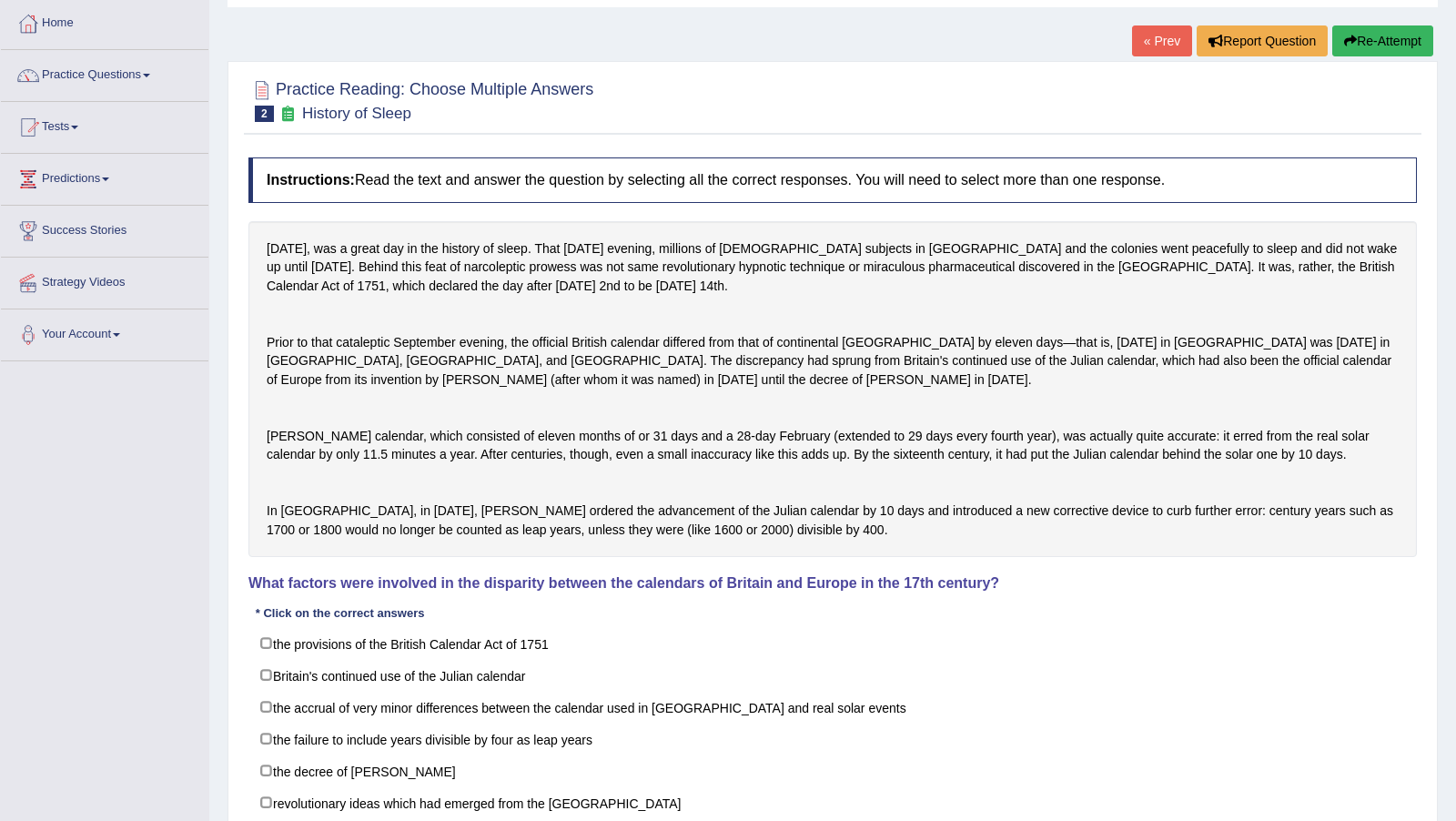
scroll to position [93, 0]
click at [129, 60] on link "Practice Questions" at bounding box center [105, 71] width 207 height 45
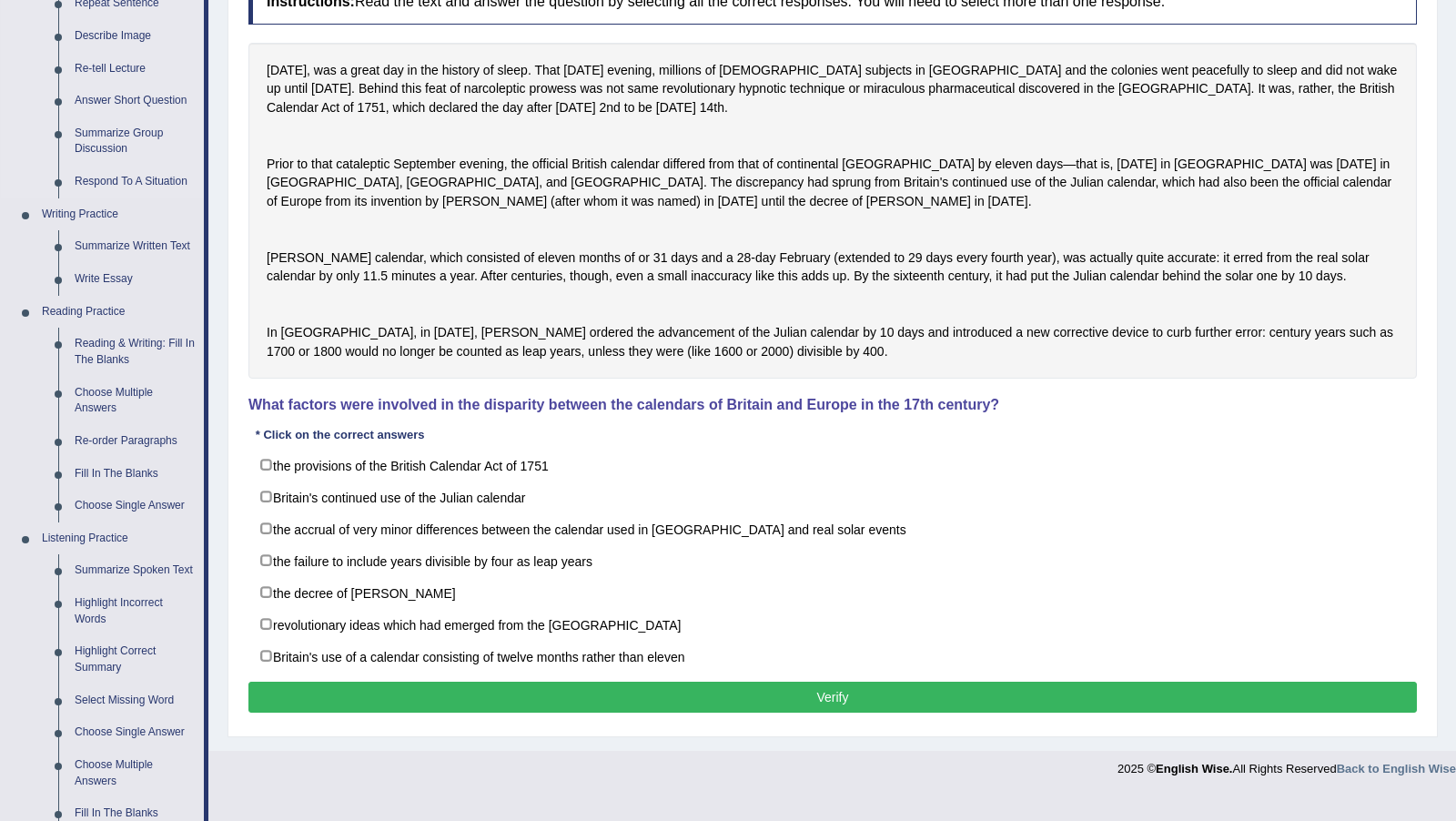
scroll to position [284, 0]
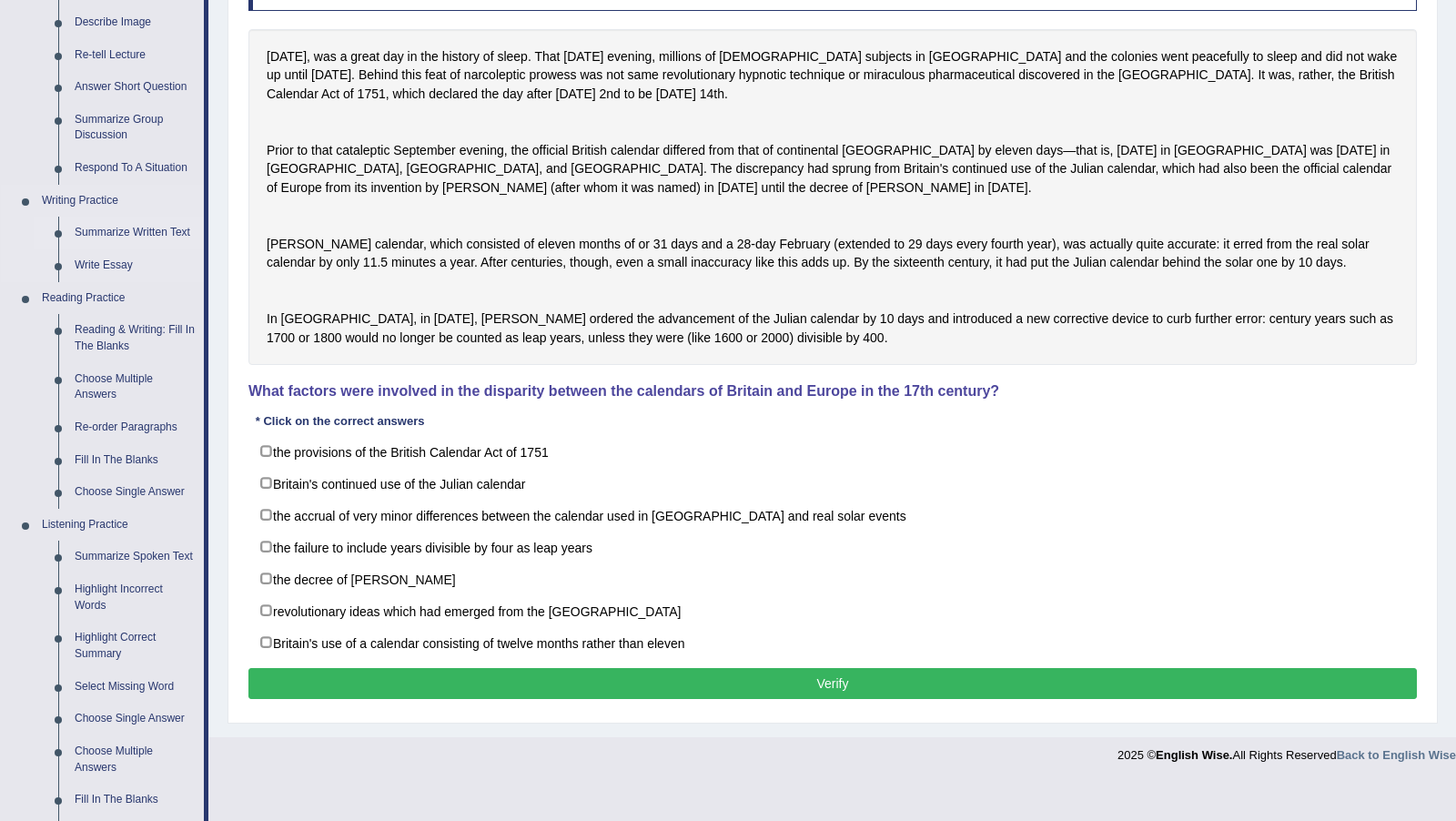
click at [123, 235] on link "Summarize Written Text" at bounding box center [135, 233] width 137 height 32
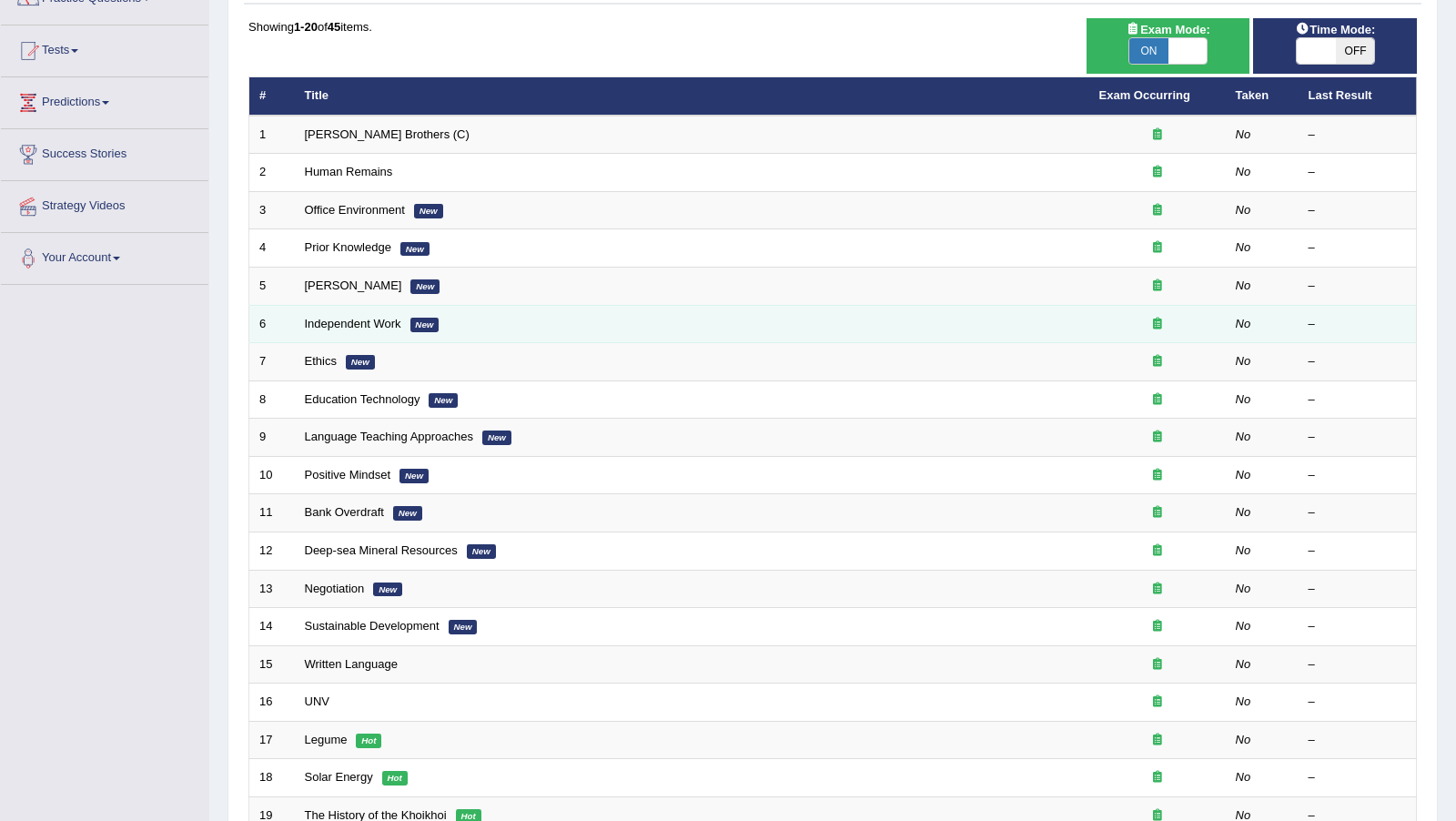
scroll to position [171, 0]
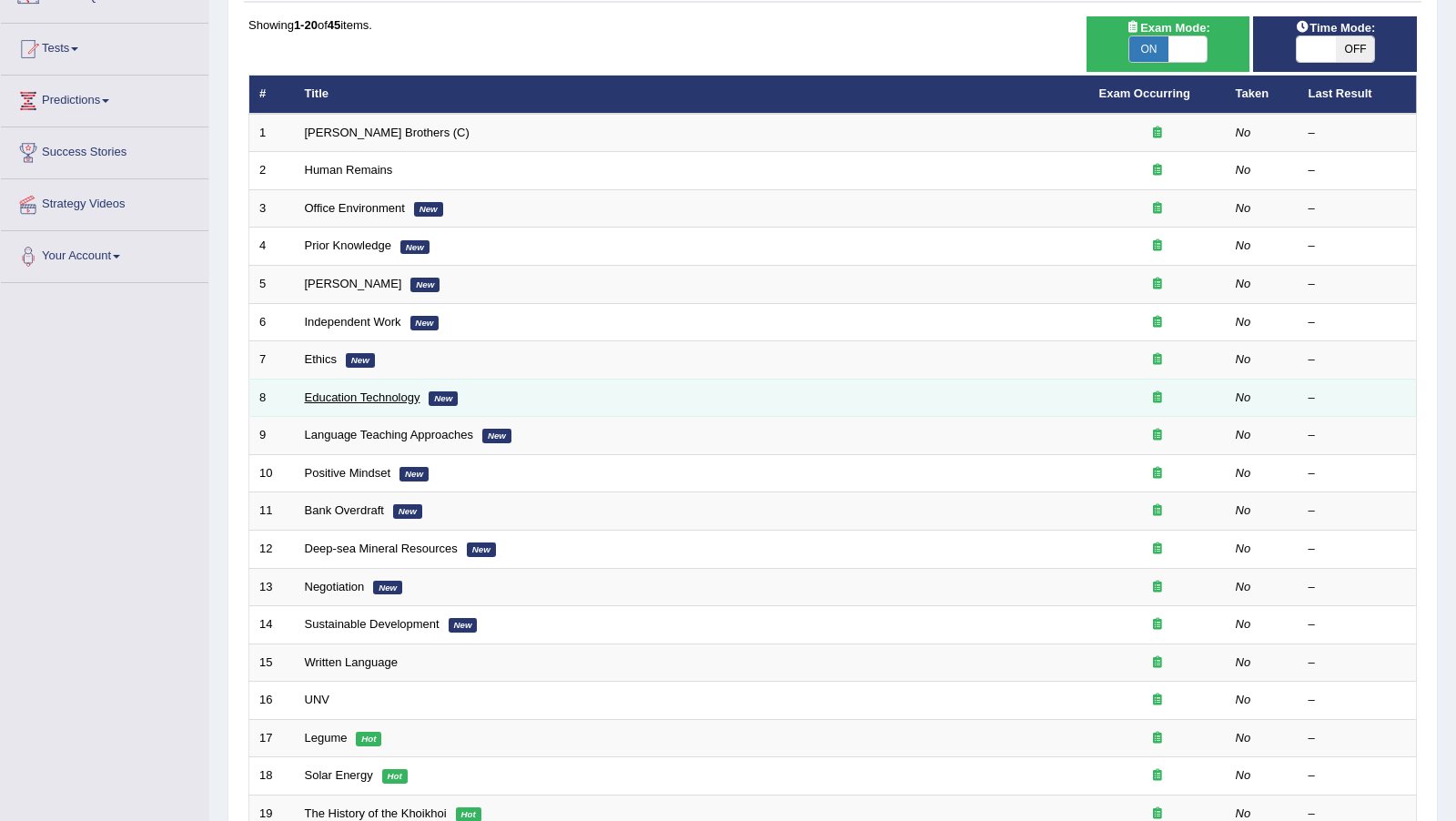
click at [408, 390] on link "Education Technology" at bounding box center [362, 397] width 116 height 14
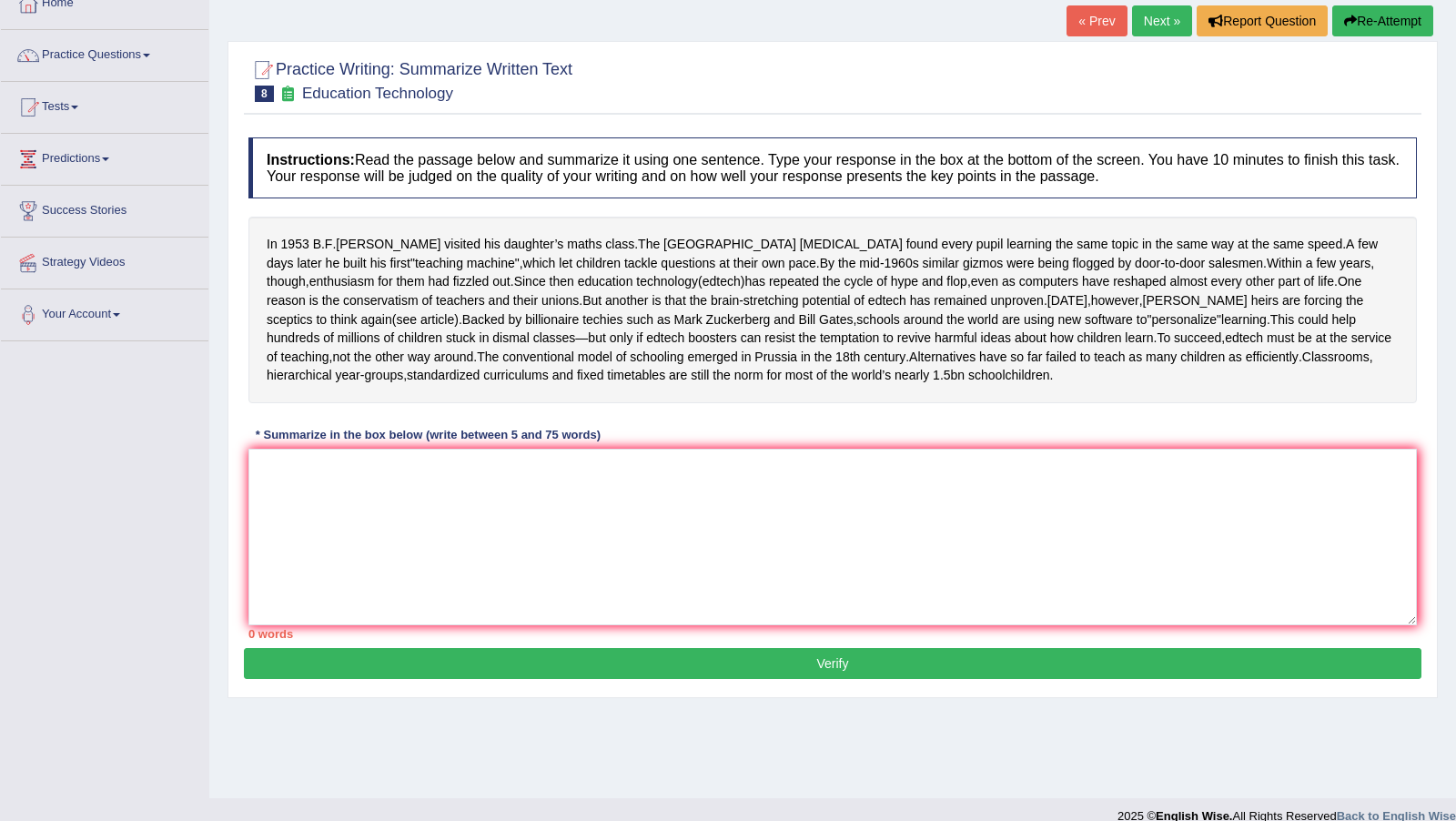
scroll to position [113, 0]
